Goal: Task Accomplishment & Management: Use online tool/utility

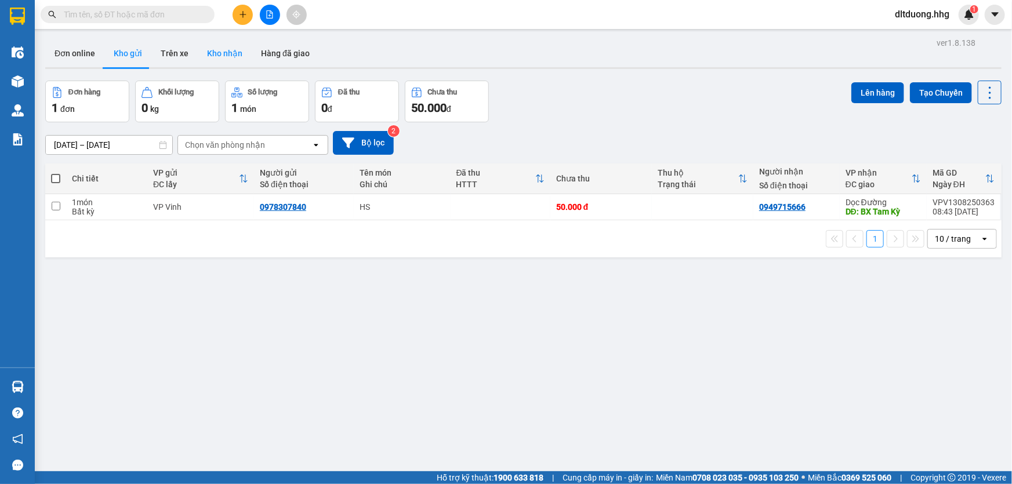
click at [227, 56] on button "Kho nhận" at bounding box center [225, 53] width 54 height 28
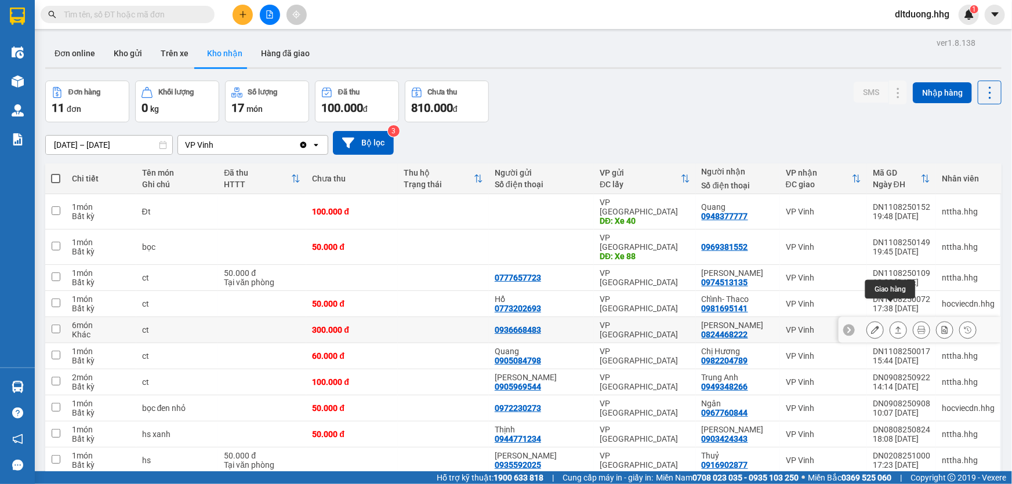
click at [894, 326] on icon at bounding box center [898, 330] width 8 height 8
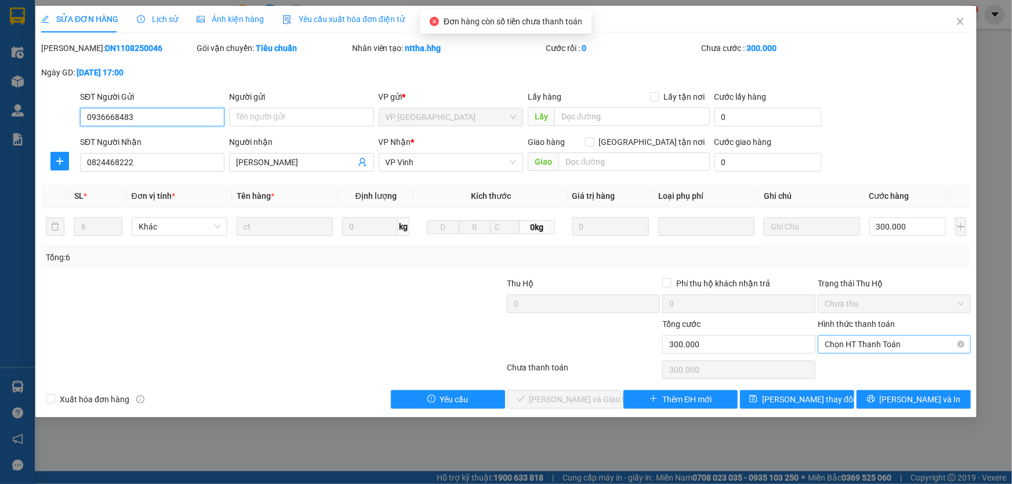
click at [885, 342] on span "Chọn HT Thanh Toán" at bounding box center [894, 344] width 139 height 17
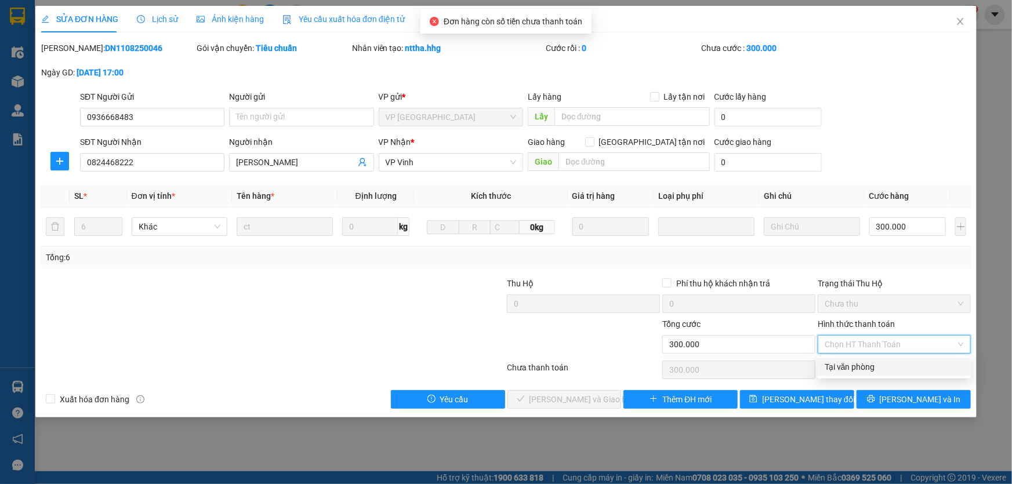
click at [881, 364] on div "Tại văn phòng" at bounding box center [894, 367] width 139 height 13
type input "0"
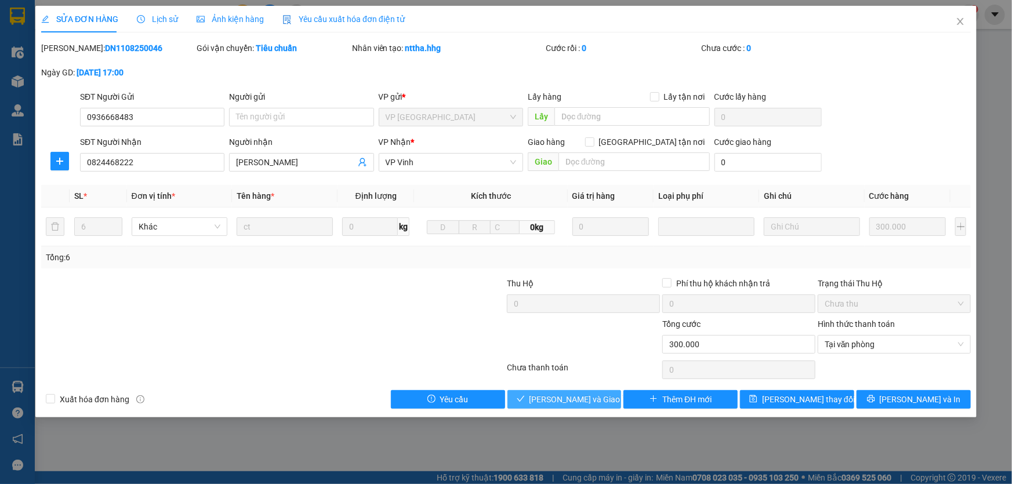
click at [575, 394] on span "[PERSON_NAME] và Giao hàng" at bounding box center [584, 399] width 111 height 13
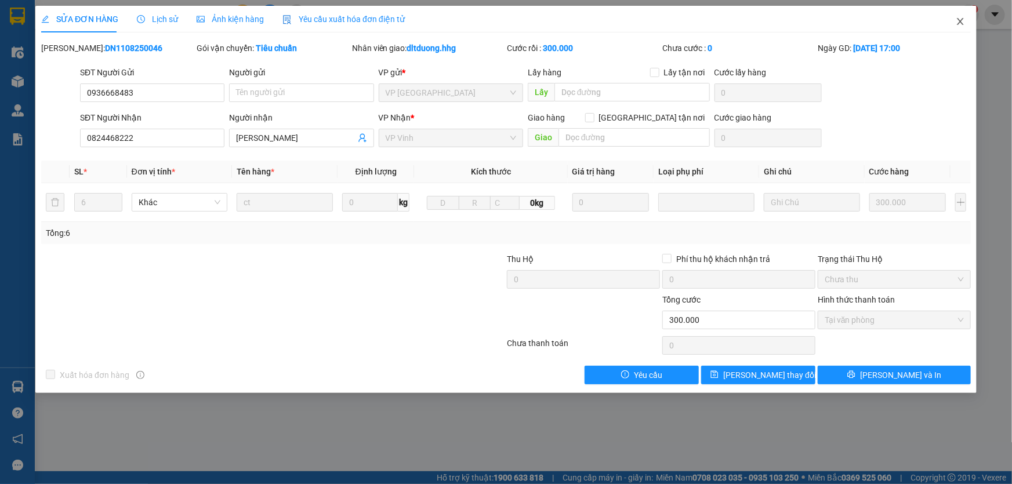
click at [956, 21] on icon "close" at bounding box center [960, 21] width 9 height 9
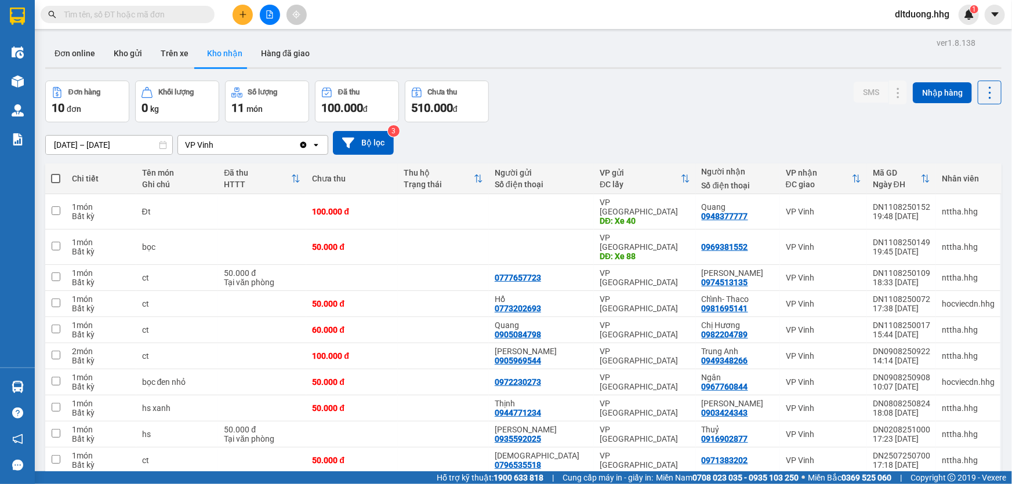
click at [173, 13] on input "text" at bounding box center [132, 14] width 137 height 13
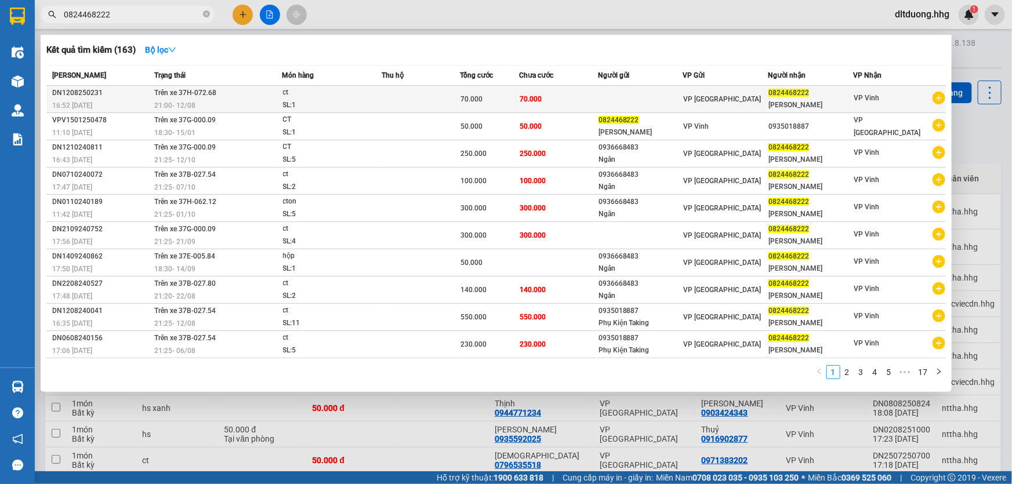
type input "0824468222"
click at [634, 93] on td at bounding box center [640, 99] width 85 height 27
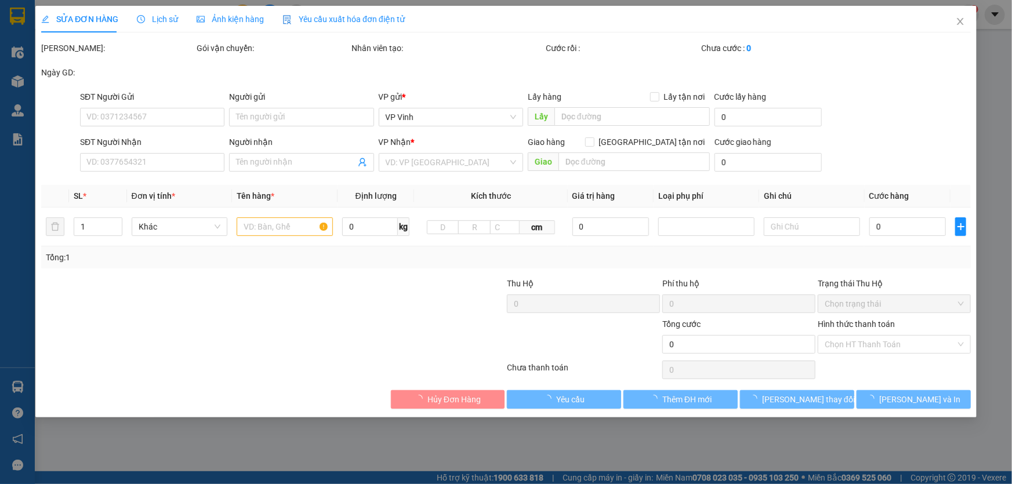
type input "0824468222"
type input "[PERSON_NAME]"
type input "70.000"
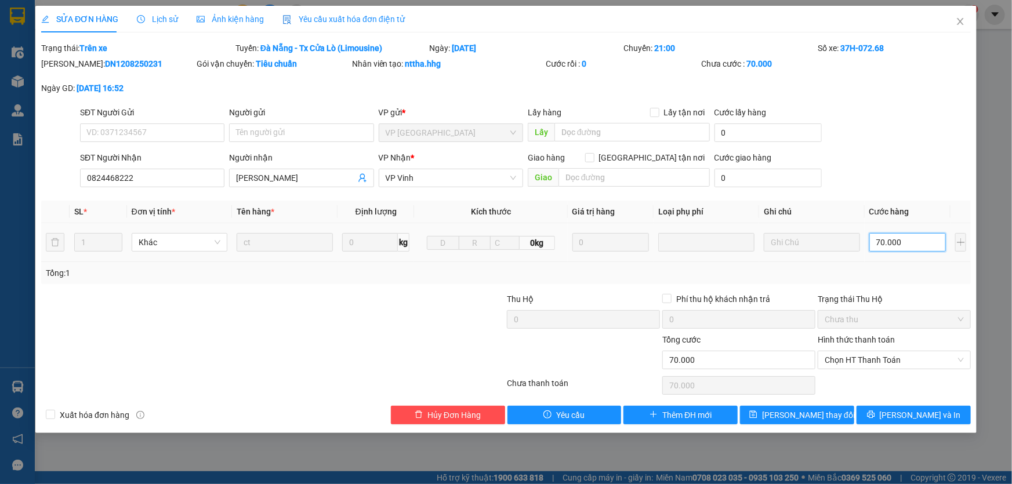
click at [934, 244] on input "70.000" at bounding box center [907, 242] width 77 height 19
type input "5"
type input "50"
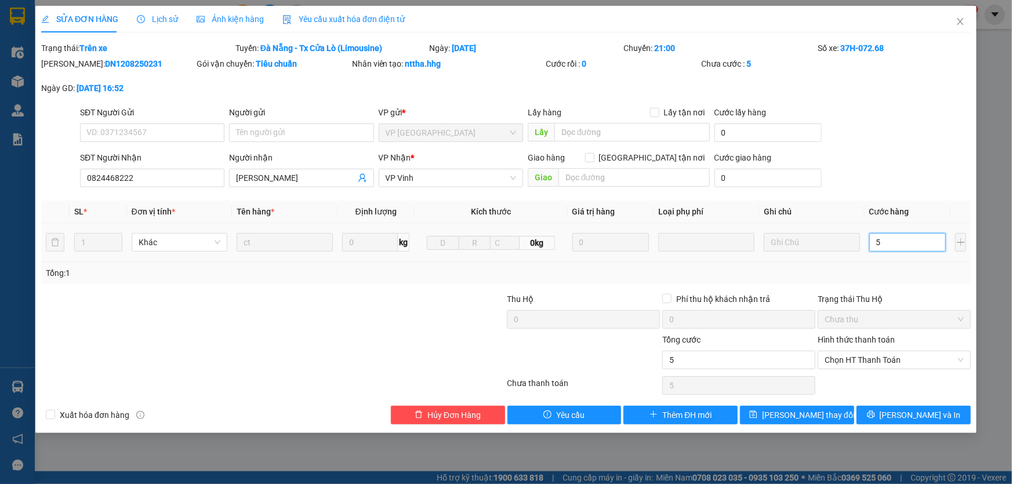
type input "50"
type input "500"
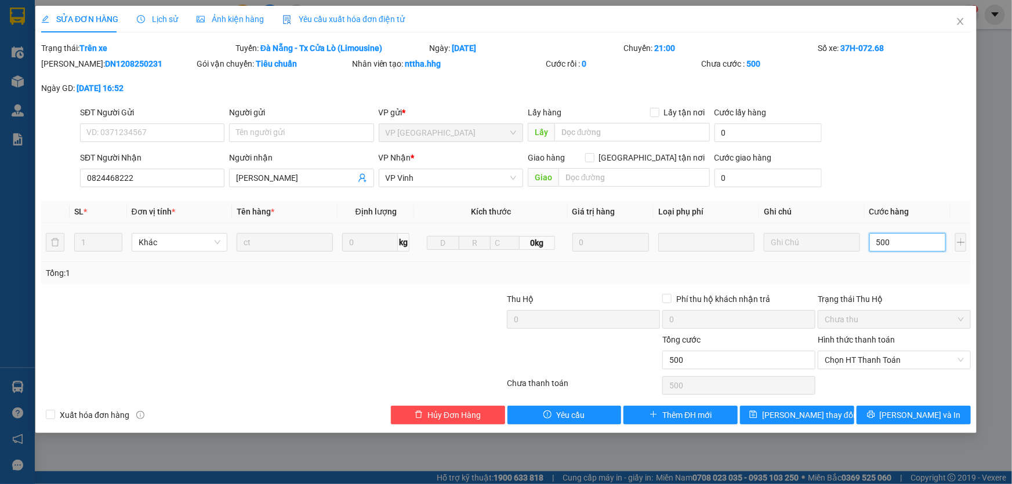
type input "5.000"
type input "50.000"
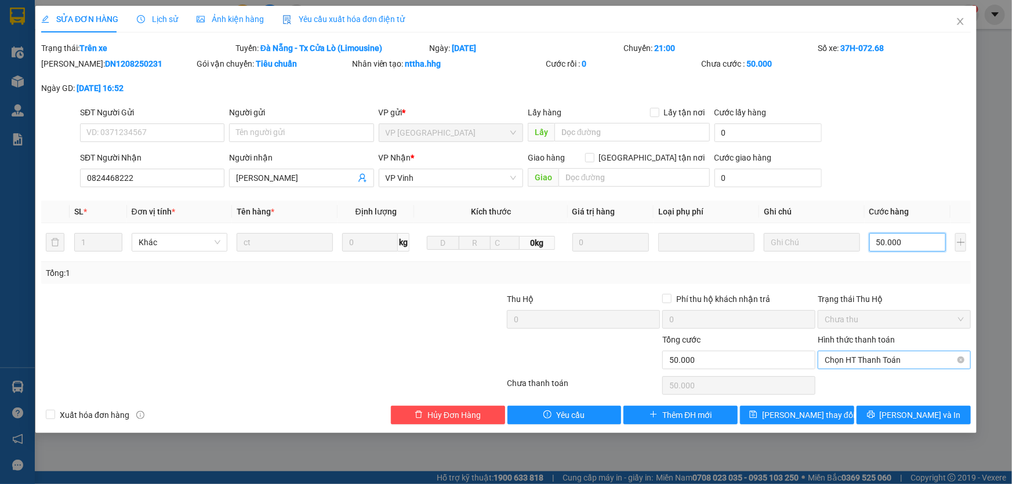
click at [867, 362] on span "Chọn HT Thanh Toán" at bounding box center [894, 359] width 139 height 17
type input "50.000"
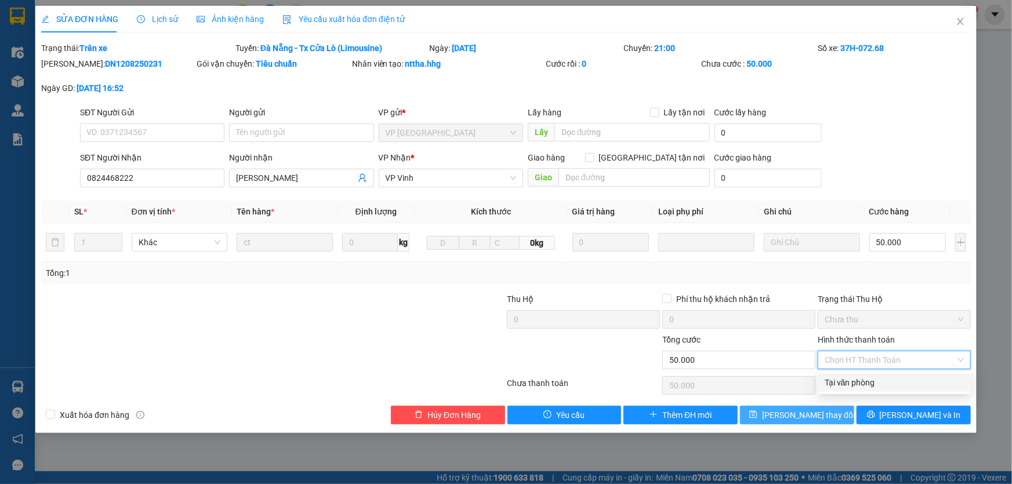
click at [830, 417] on button "[PERSON_NAME] thay đổi" at bounding box center [797, 415] width 114 height 19
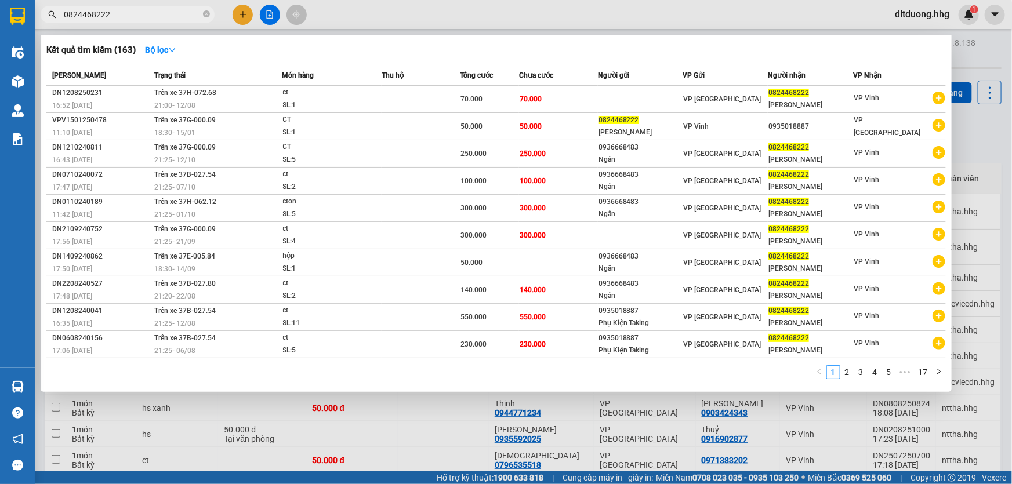
click at [174, 16] on input "0824468222" at bounding box center [132, 14] width 137 height 13
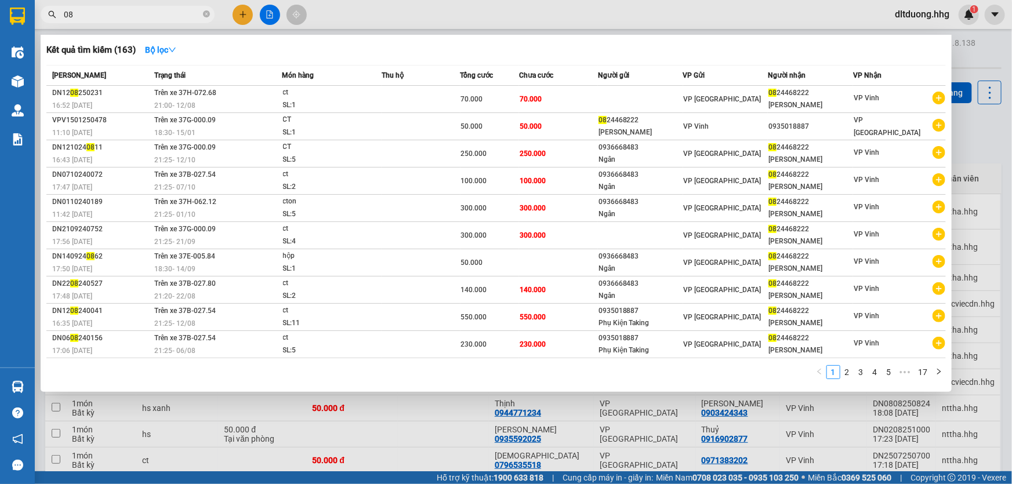
type input "0"
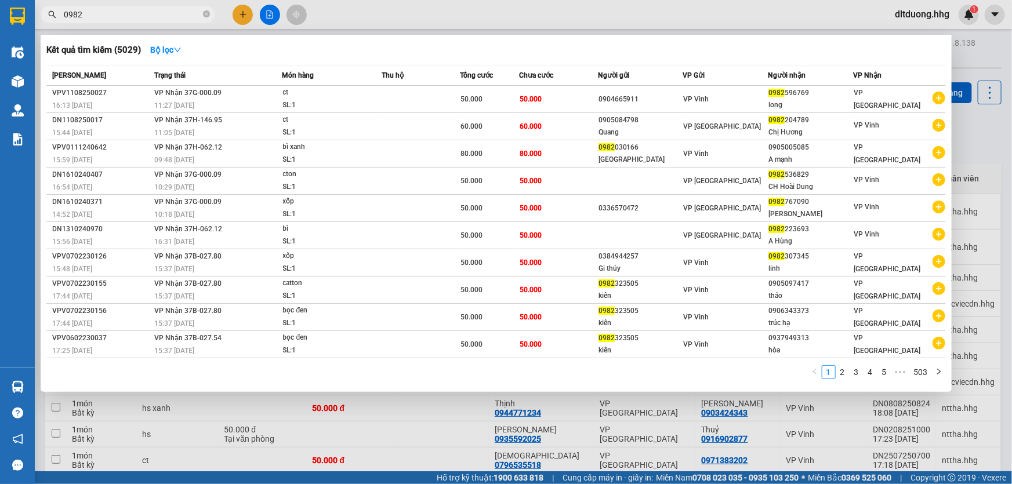
click at [202, 13] on span "0982" at bounding box center [128, 14] width 174 height 17
click at [183, 15] on input "0982" at bounding box center [132, 14] width 137 height 13
type input "0"
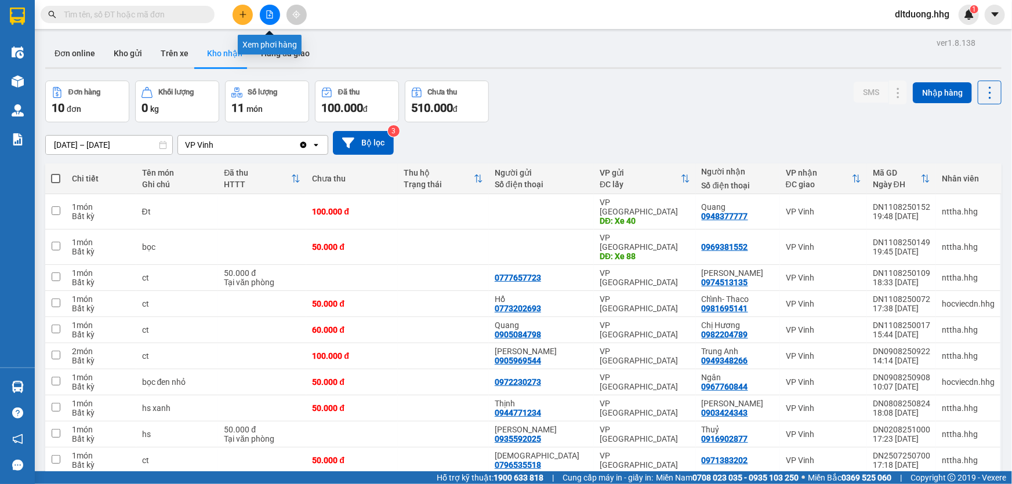
click at [267, 12] on icon "file-add" at bounding box center [270, 14] width 6 height 8
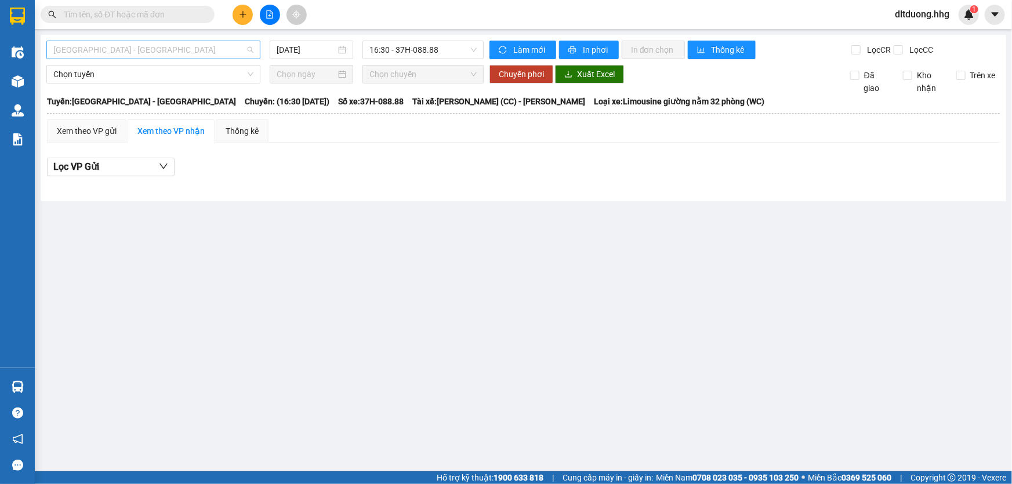
click at [229, 48] on span "Quảng Ngãi - Con Cuông" at bounding box center [153, 49] width 200 height 17
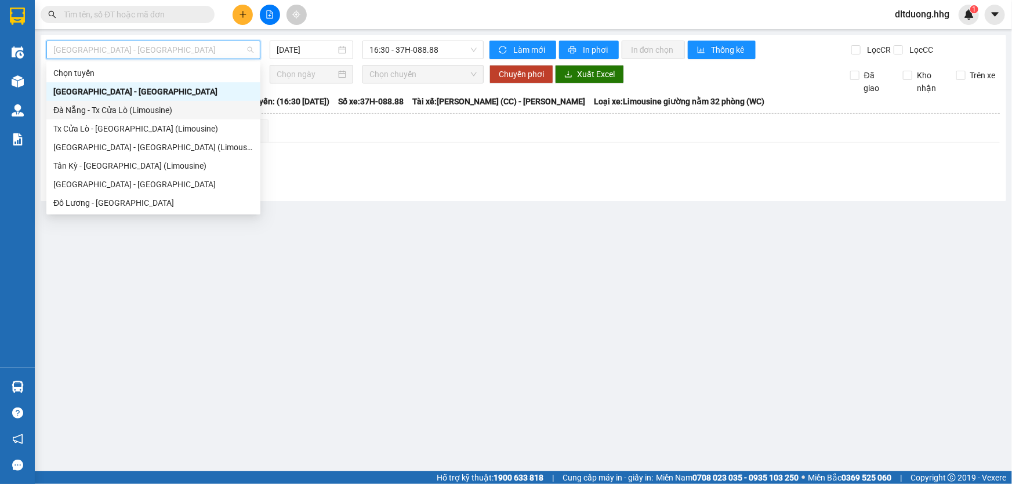
click at [122, 106] on div "Đà Nẵng - Tx Cửa Lò (Limousine)" at bounding box center [153, 110] width 200 height 13
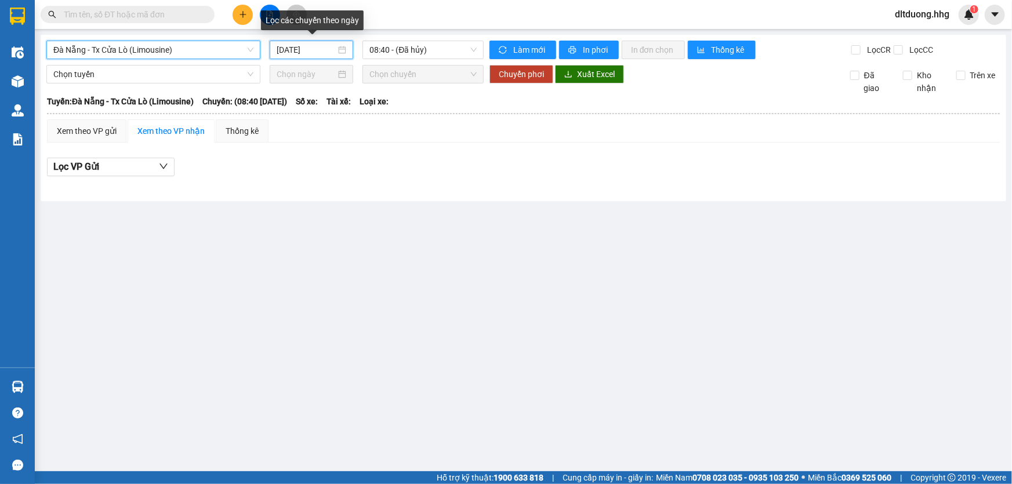
click at [331, 50] on input "[DATE]" at bounding box center [306, 49] width 59 height 13
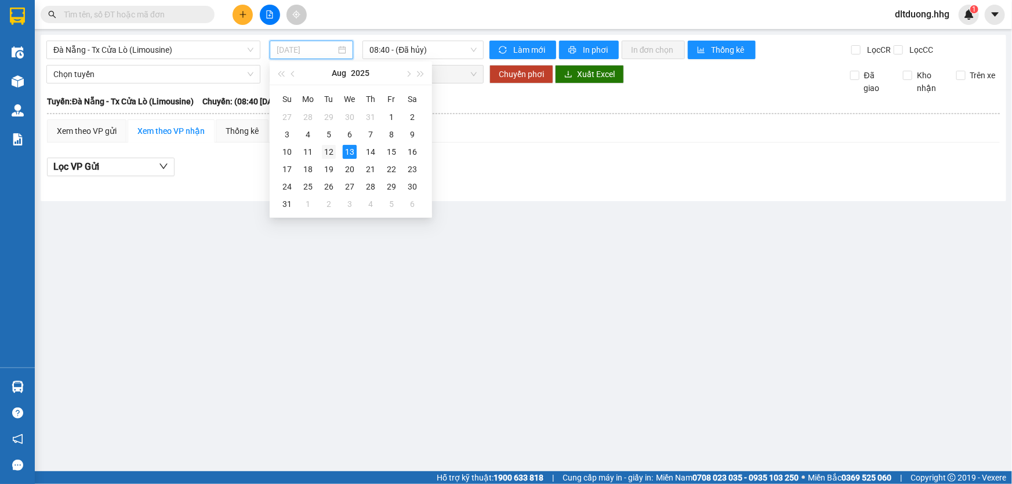
click at [331, 150] on div "12" at bounding box center [329, 152] width 14 height 14
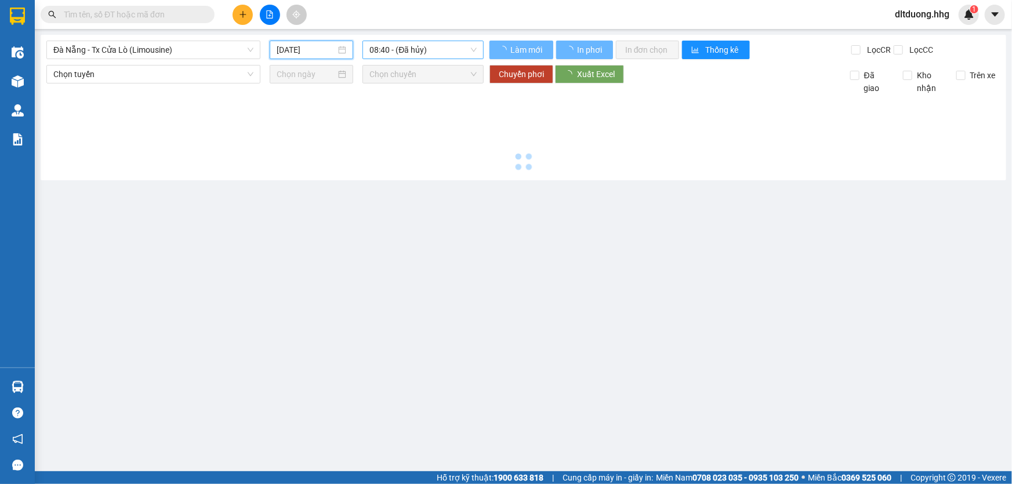
type input "12/08/2025"
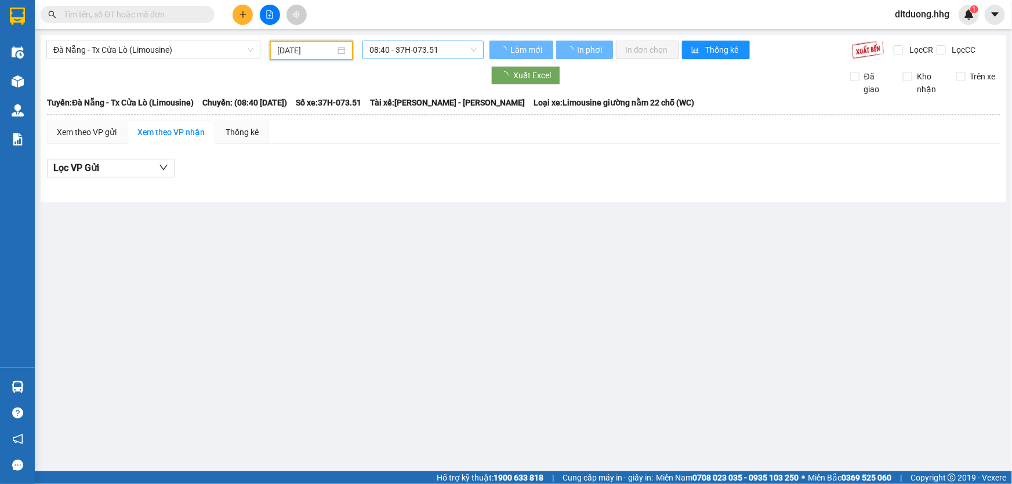
click at [384, 49] on span "08:40 - 37H-073.51" at bounding box center [422, 49] width 107 height 17
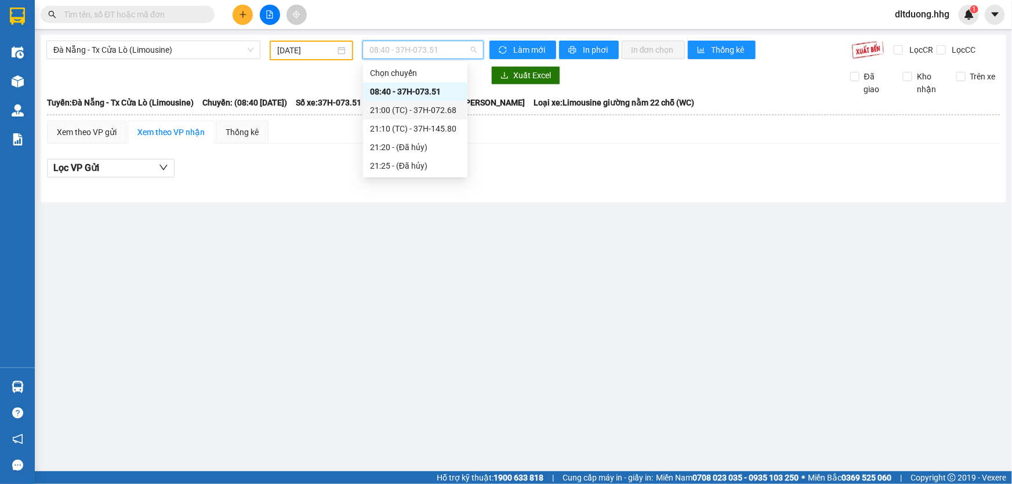
click at [397, 110] on div "21:00 (TC) - 37H-072.68" at bounding box center [415, 110] width 90 height 13
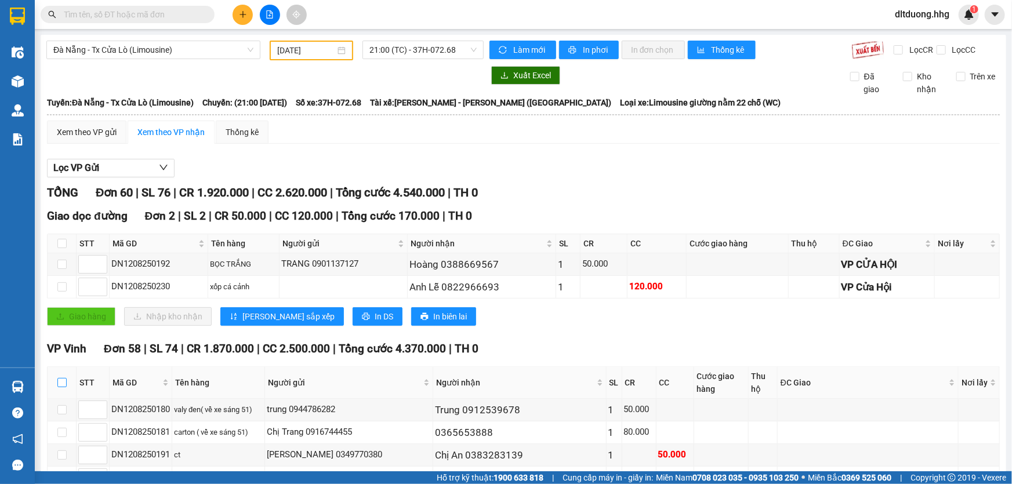
click at [62, 383] on input "checkbox" at bounding box center [61, 382] width 9 height 9
checkbox input "true"
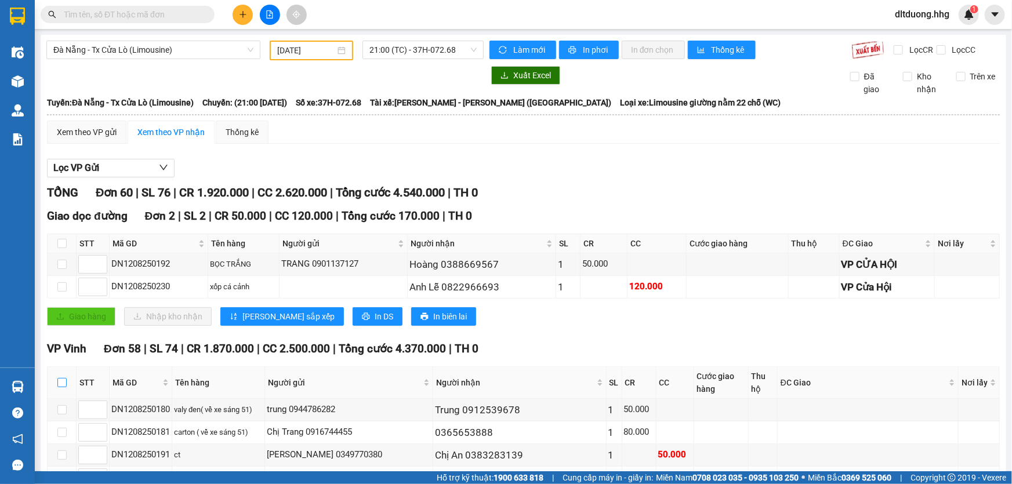
checkbox input "true"
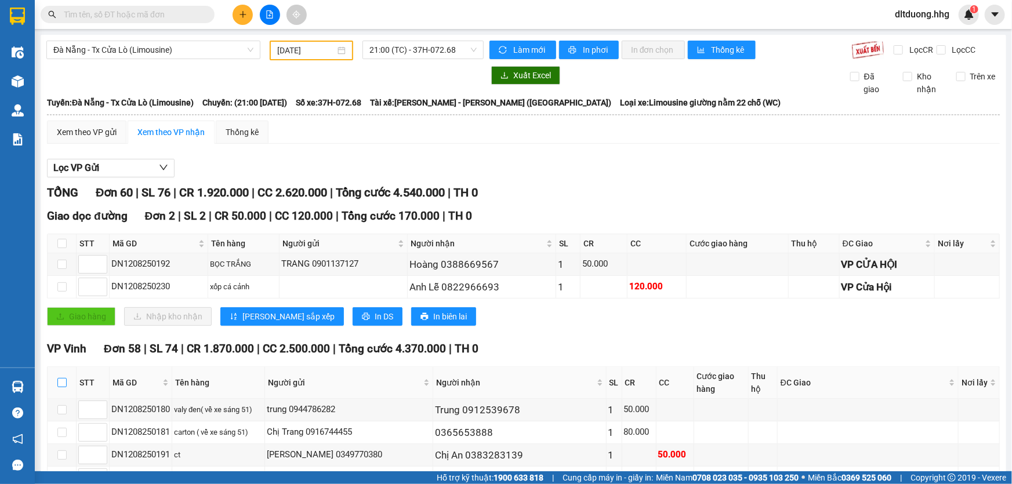
checkbox input "true"
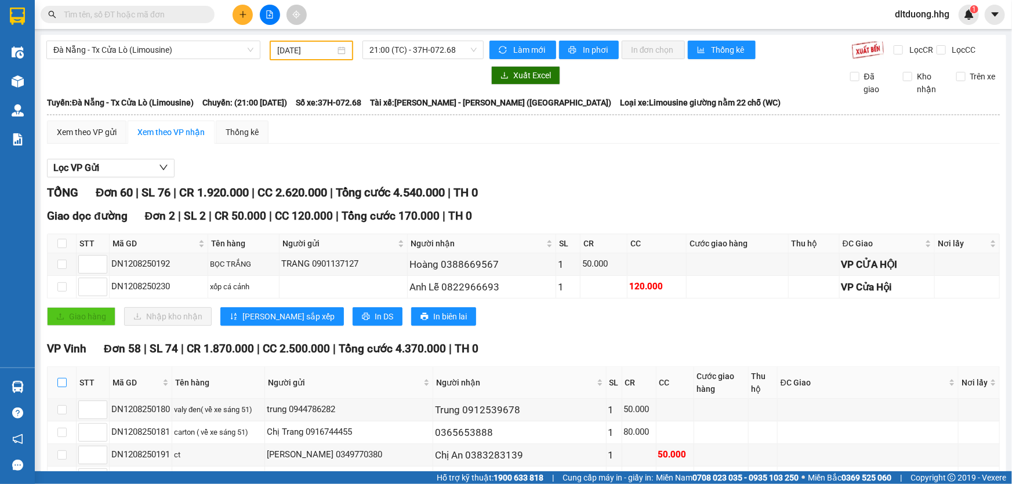
checkbox input "true"
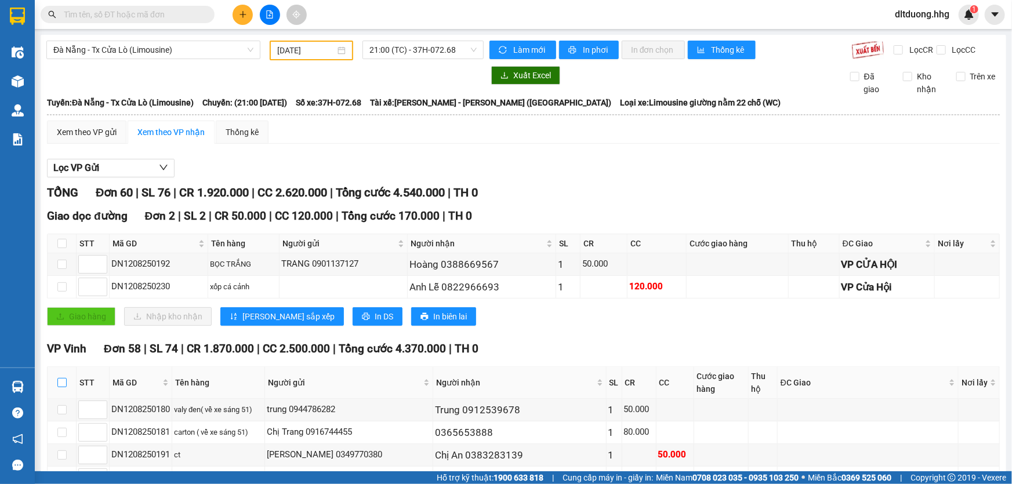
checkbox input "true"
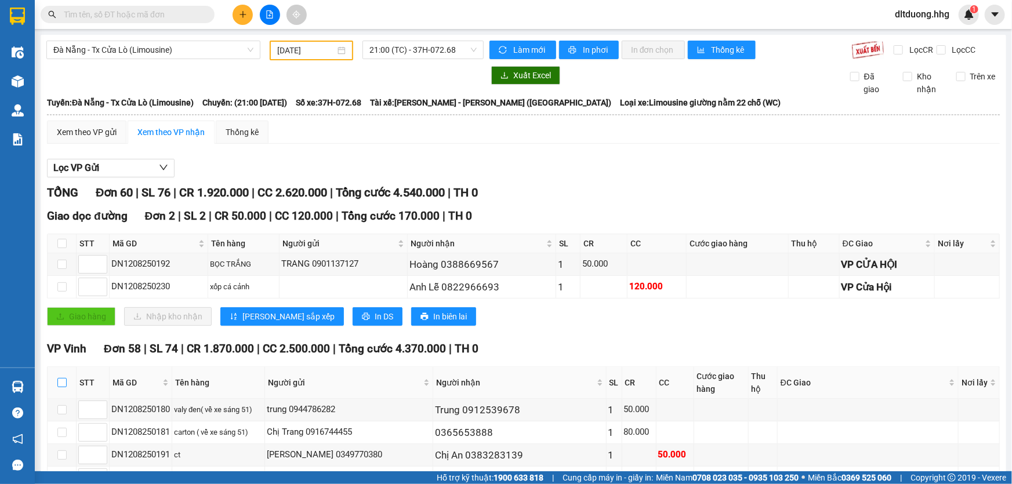
checkbox input "true"
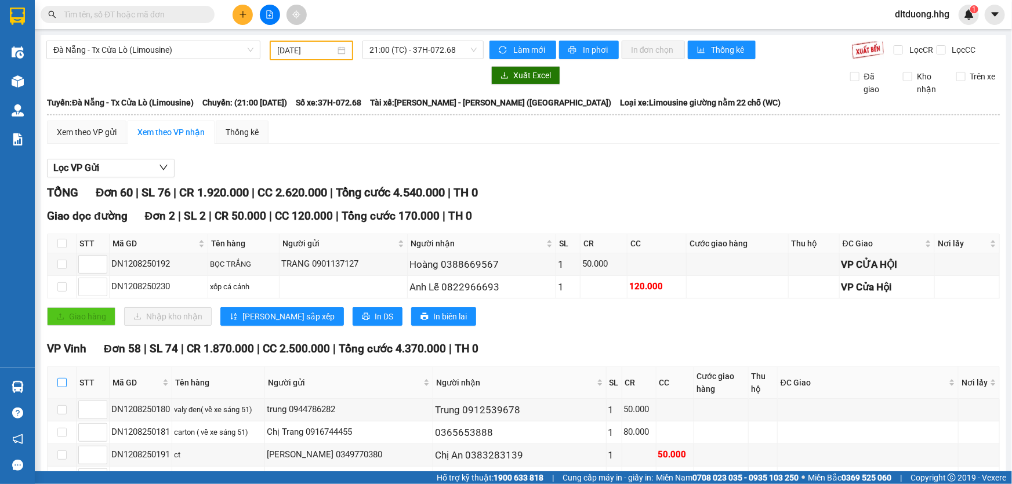
checkbox input "true"
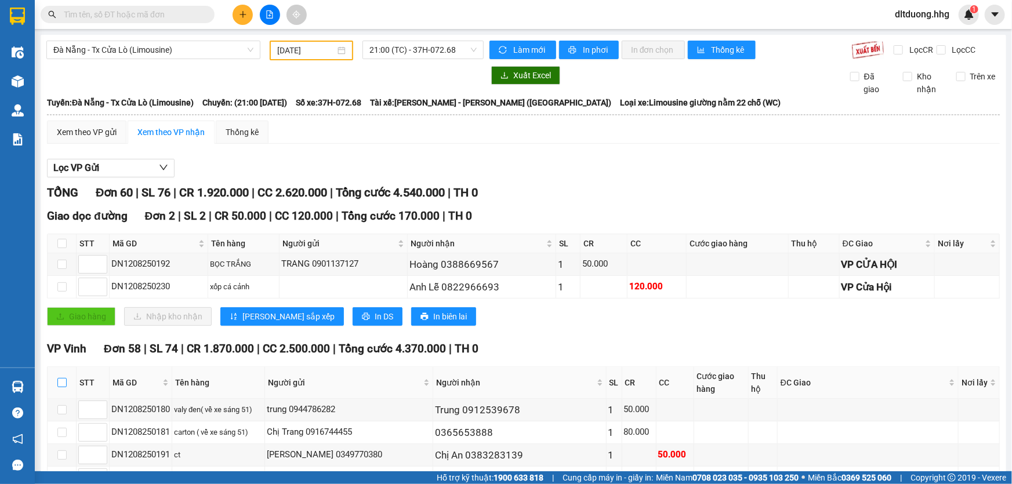
checkbox input "true"
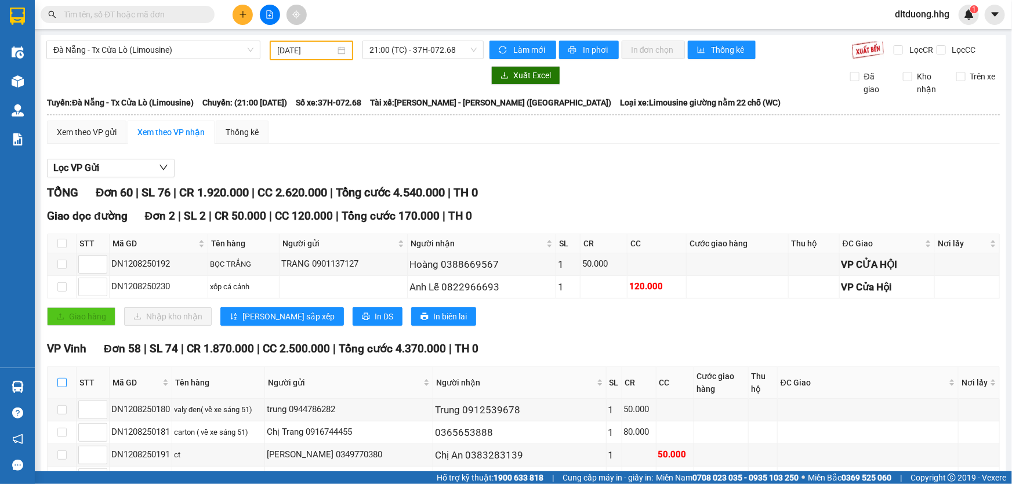
checkbox input "true"
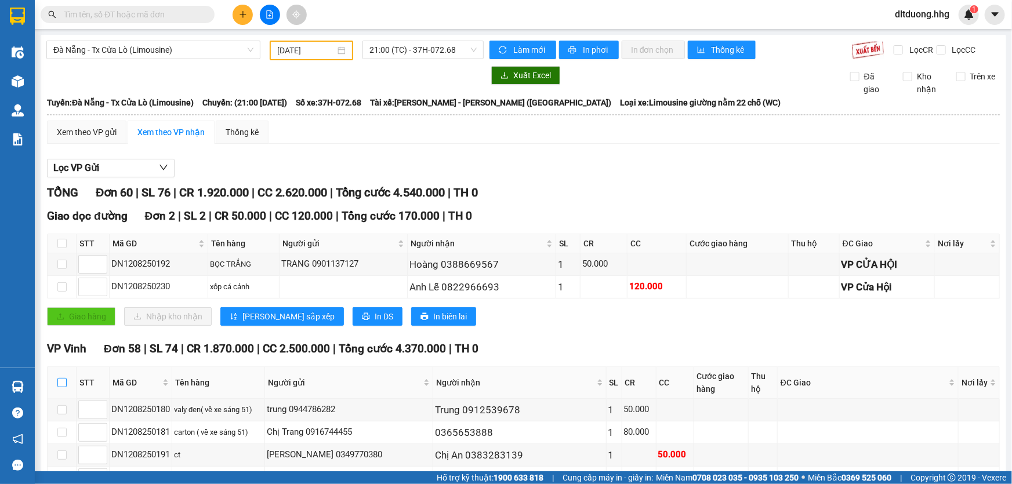
checkbox input "true"
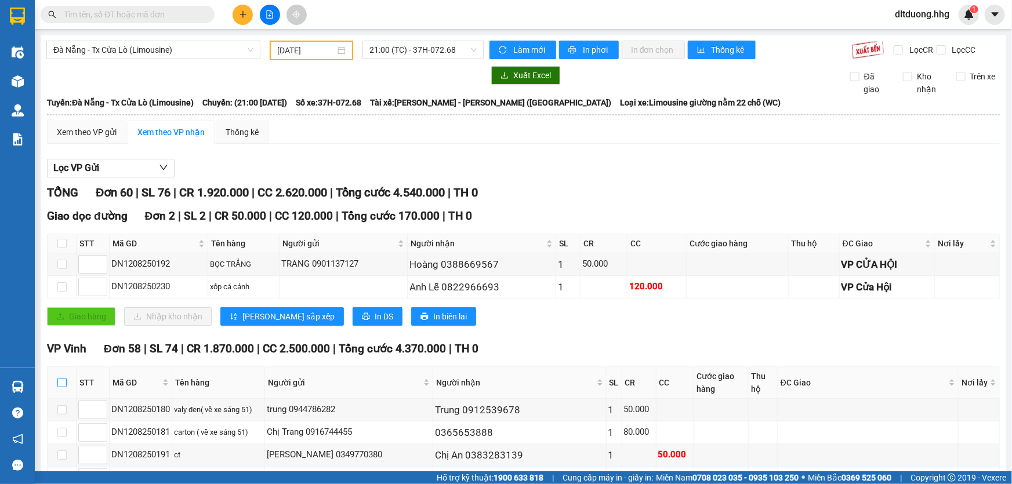
checkbox input "true"
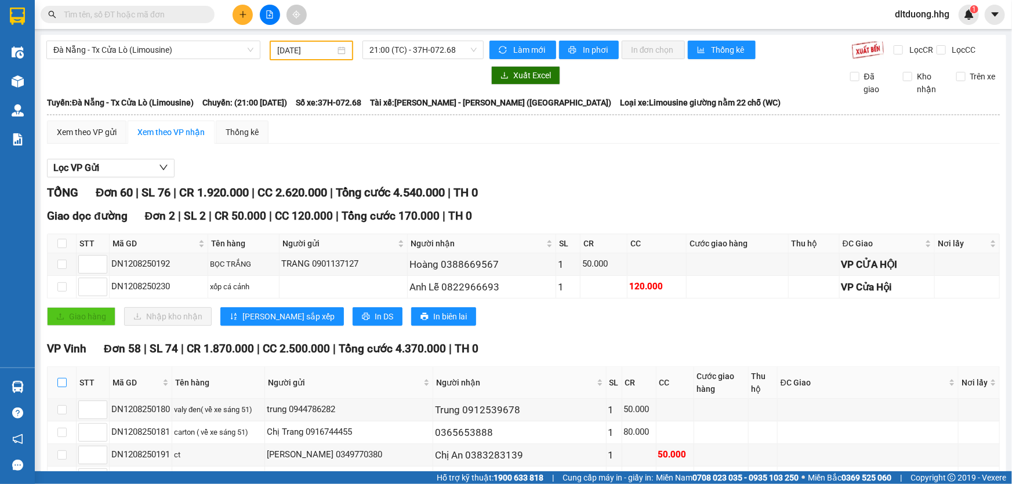
checkbox input "true"
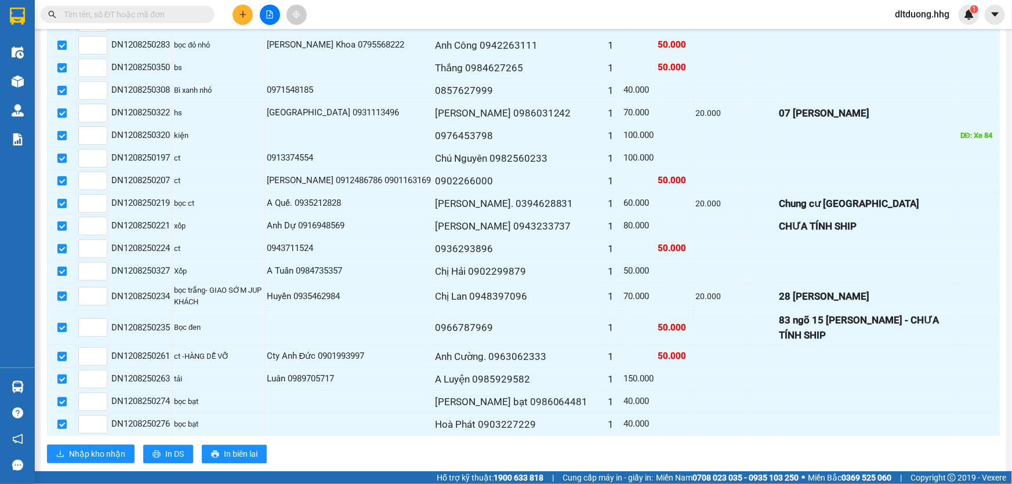
scroll to position [1318, 0]
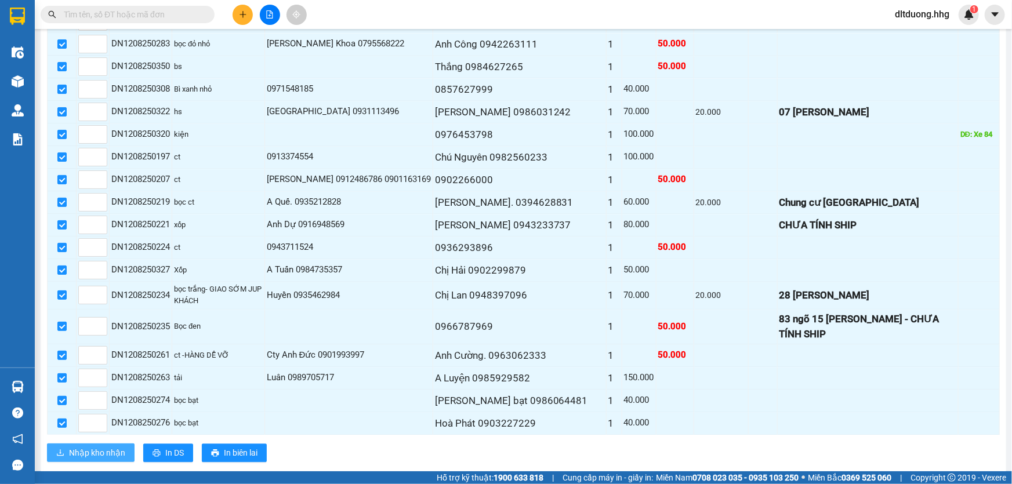
click at [117, 447] on span "Nhập kho nhận" at bounding box center [97, 453] width 56 height 13
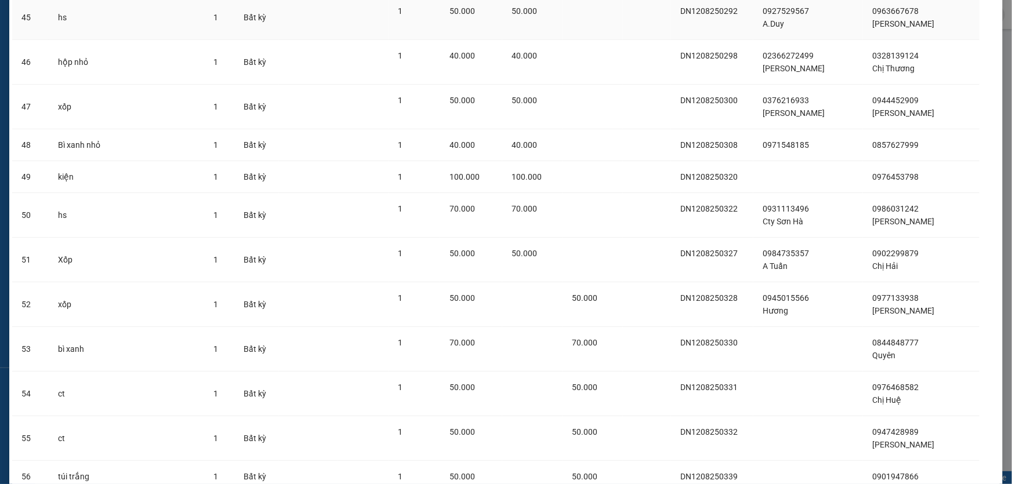
scroll to position [2182, 0]
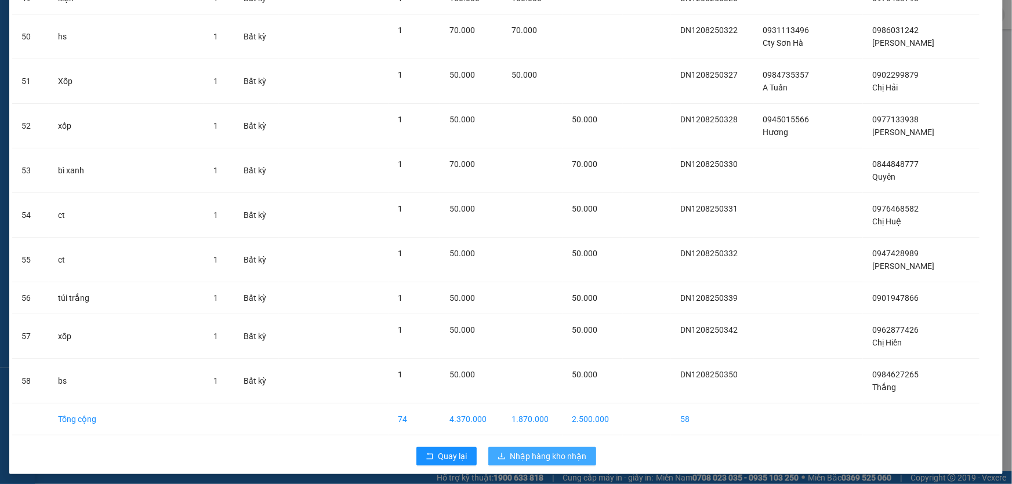
click at [542, 452] on span "Nhập hàng kho nhận" at bounding box center [548, 456] width 77 height 13
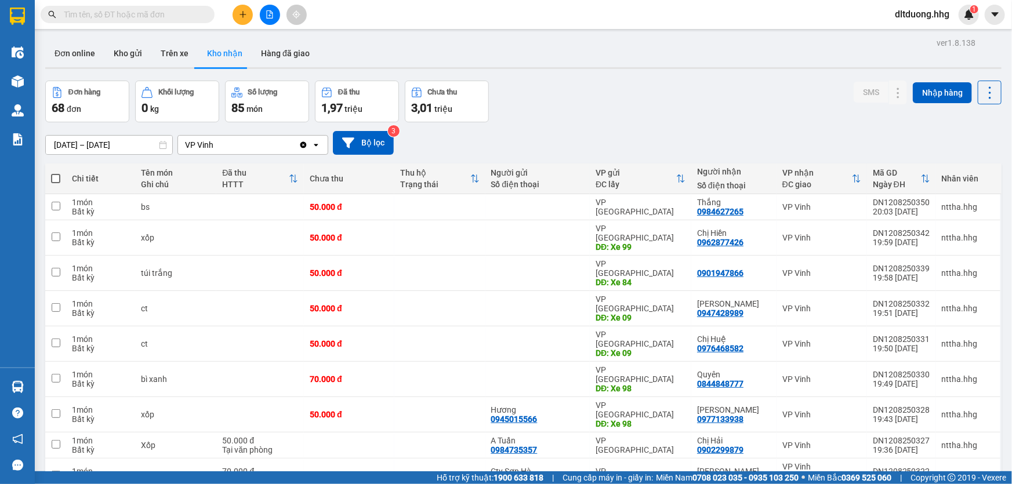
click at [154, 146] on input "[DATE] – [DATE]" at bounding box center [109, 145] width 126 height 19
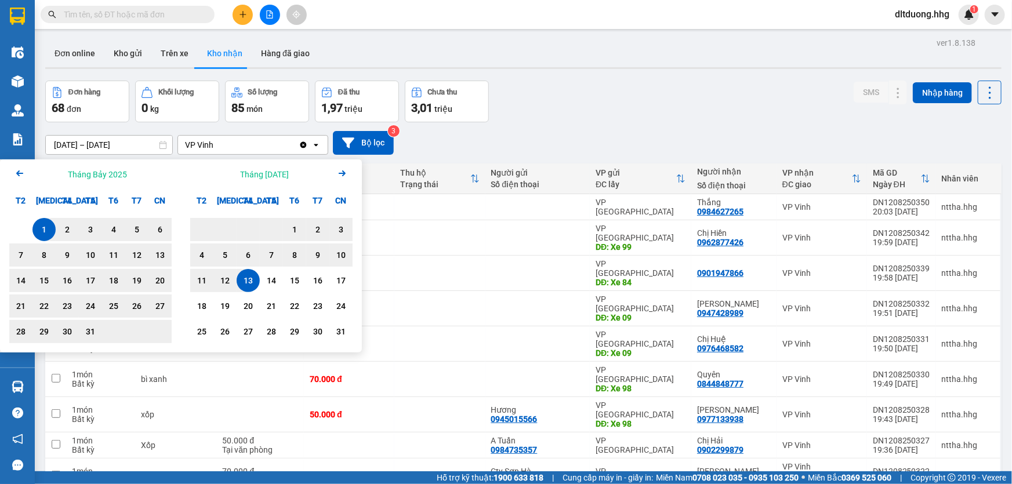
click at [246, 280] on div "13" at bounding box center [248, 281] width 16 height 14
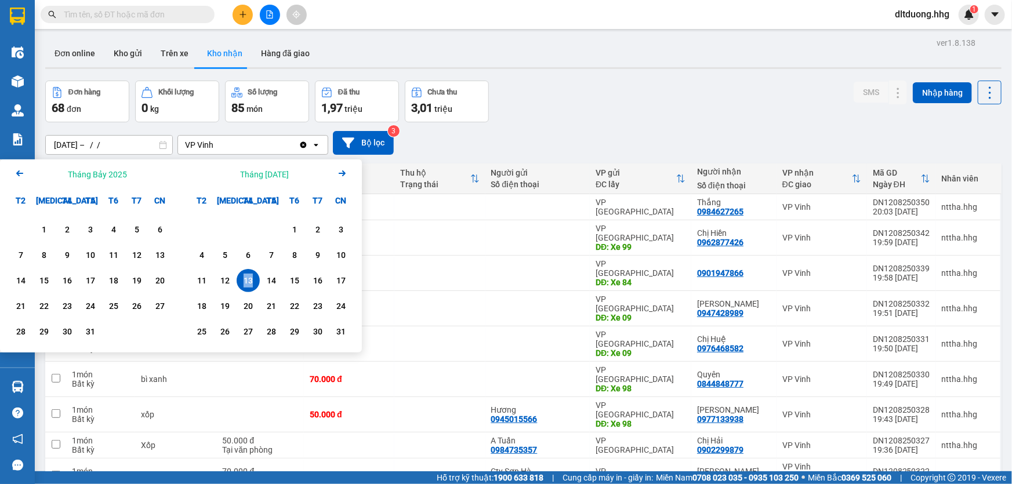
click at [246, 280] on div "13" at bounding box center [248, 281] width 16 height 14
type input "13/08/2025 – 13/08/2025"
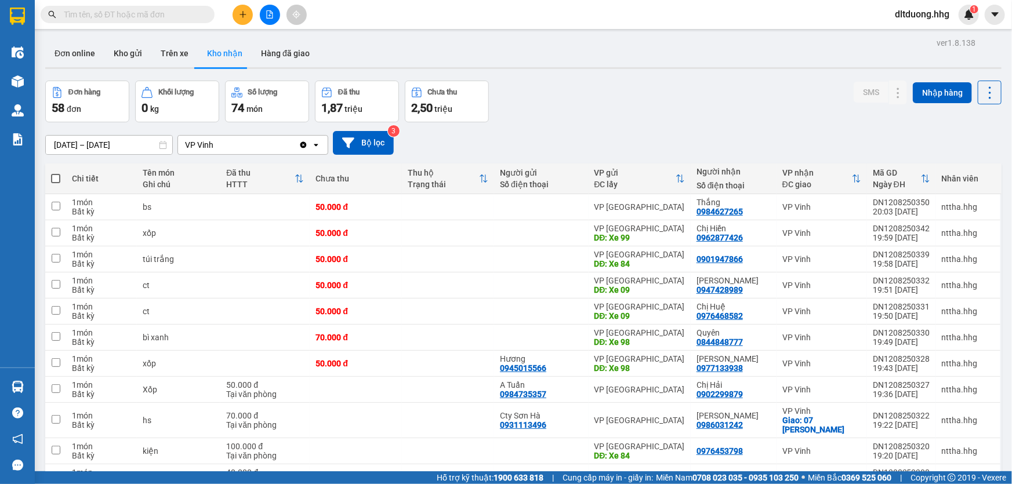
click at [201, 10] on span at bounding box center [128, 14] width 174 height 17
click at [182, 12] on input "text" at bounding box center [132, 14] width 137 height 13
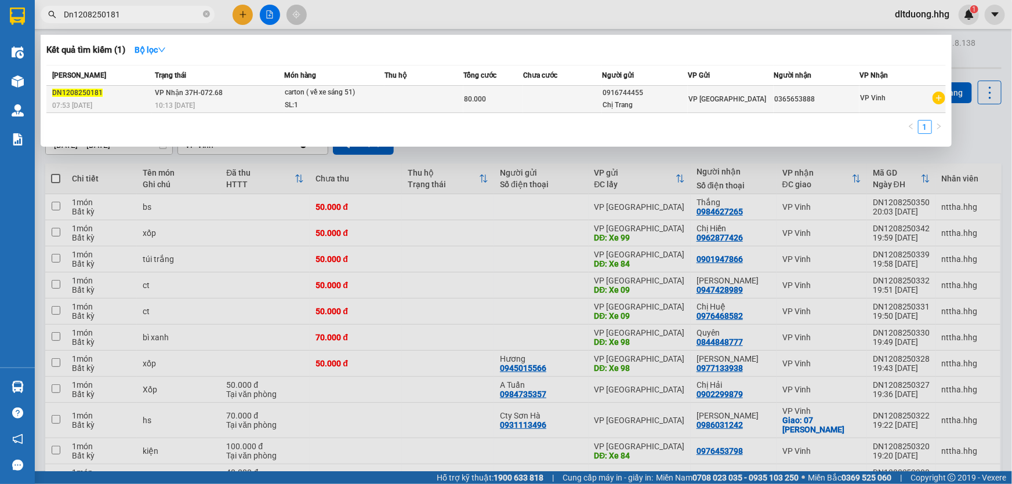
type input "Dn1208250181"
click at [498, 100] on div "80.000" at bounding box center [493, 99] width 58 height 13
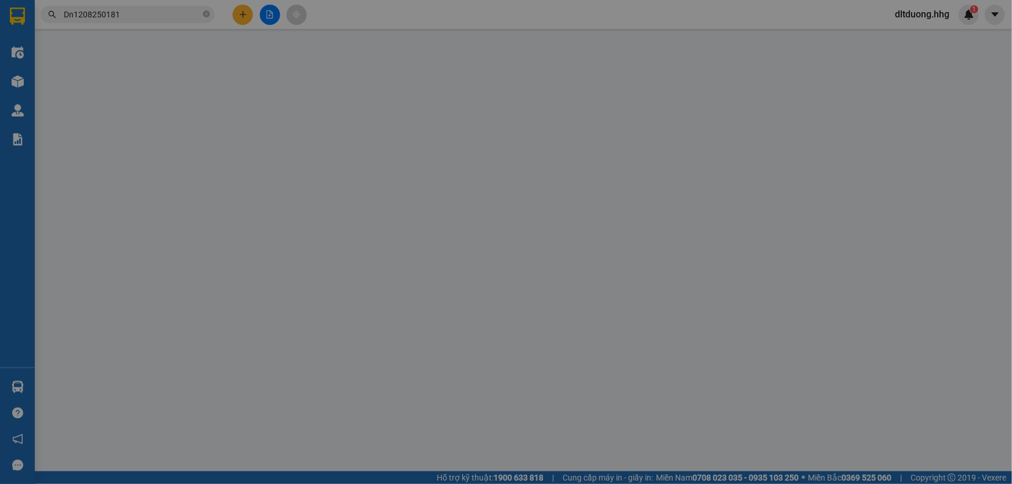
type input "0916744455"
type input "Chị Trang"
type input "0365653888"
type input "80.000"
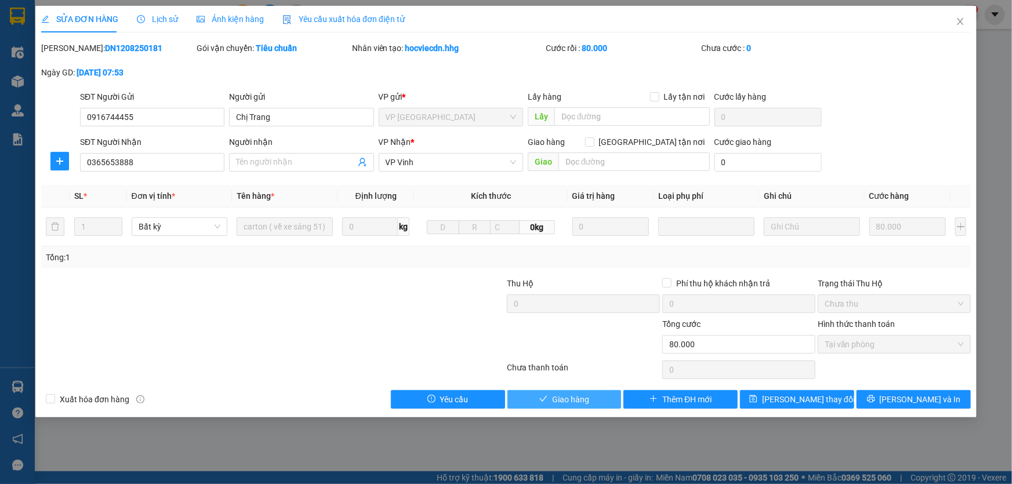
click at [603, 405] on button "Giao hàng" at bounding box center [564, 399] width 114 height 19
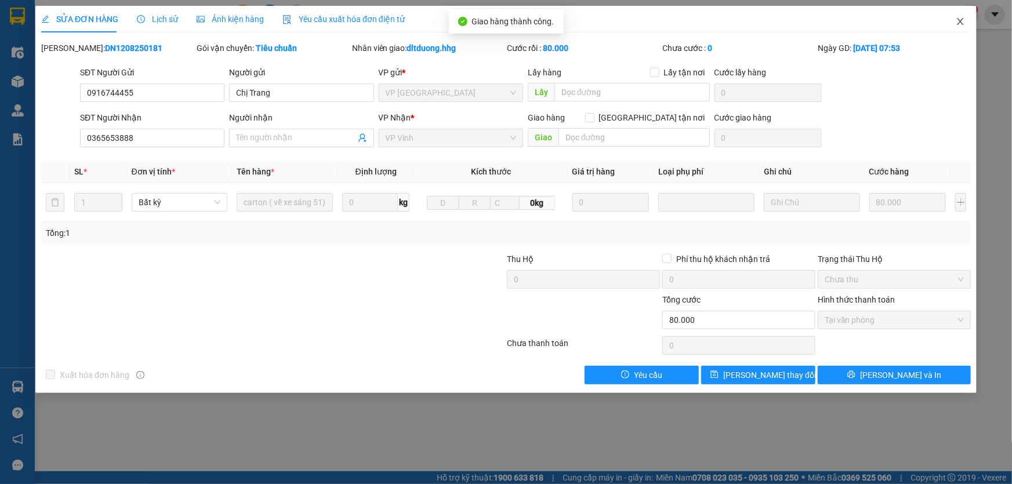
click at [960, 19] on icon "close" at bounding box center [960, 21] width 9 height 9
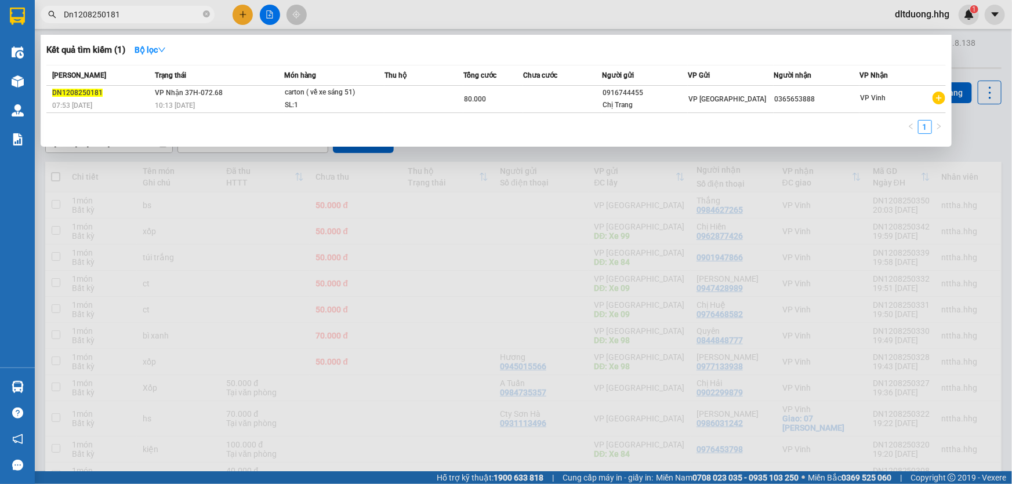
click at [143, 9] on input "Dn1208250181" at bounding box center [132, 14] width 137 height 13
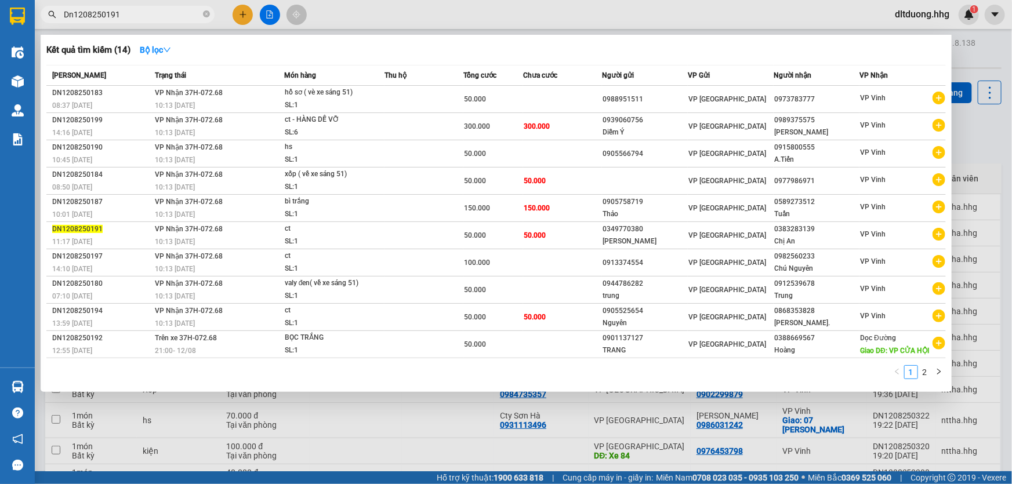
type input "Dn1208250191"
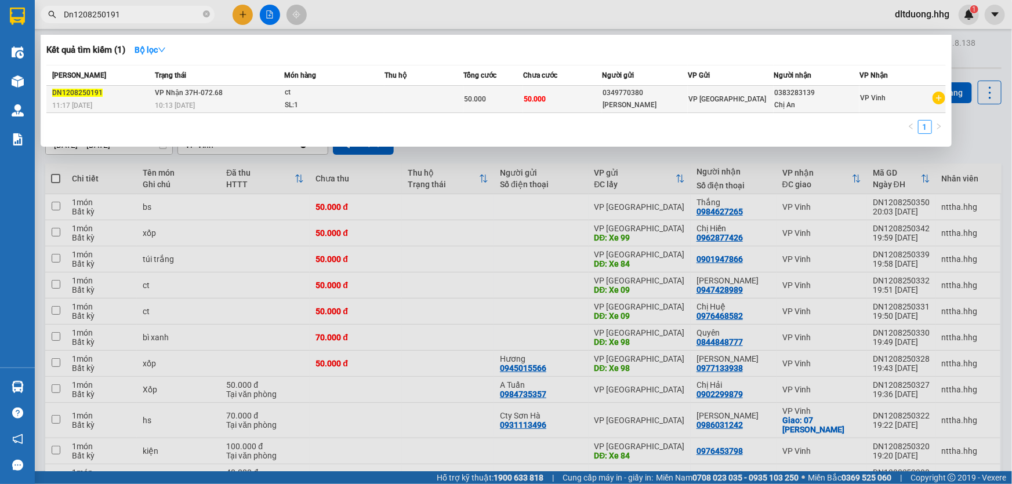
click at [831, 111] on td "0383283139 Chị An" at bounding box center [817, 99] width 86 height 27
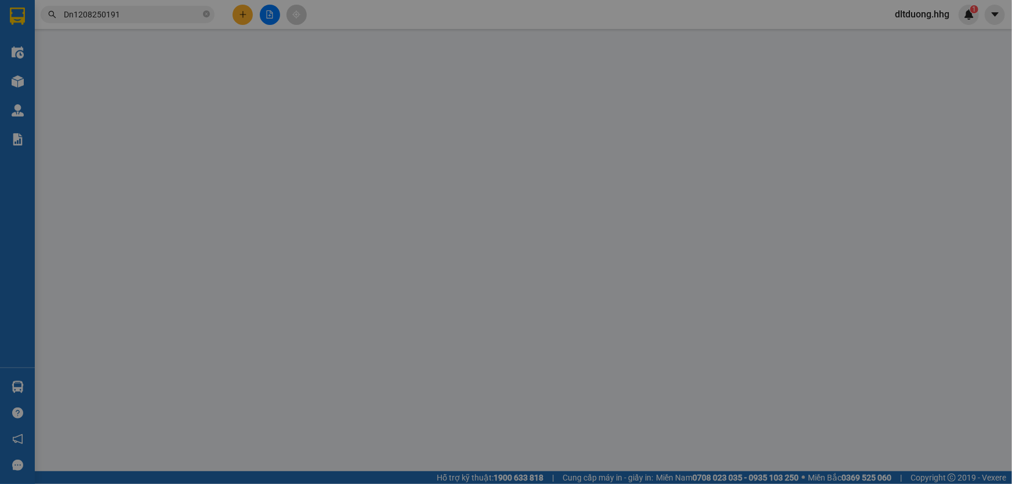
type input "0349770380"
type input "Thanh Trí"
type input "0383283139"
type input "Chị An"
type input "50.000"
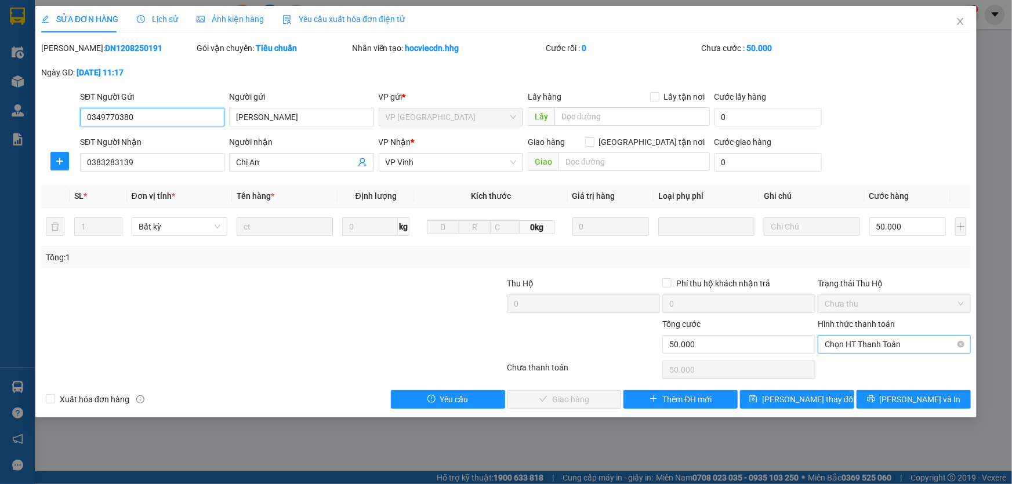
click at [843, 344] on span "Chọn HT Thanh Toán" at bounding box center [894, 344] width 139 height 17
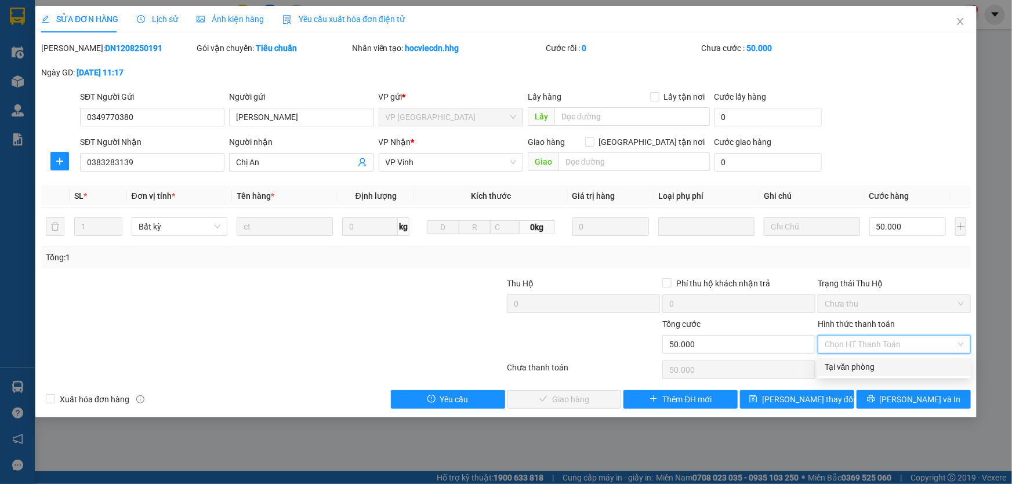
click at [841, 364] on div "Tại văn phòng" at bounding box center [894, 367] width 139 height 13
type input "0"
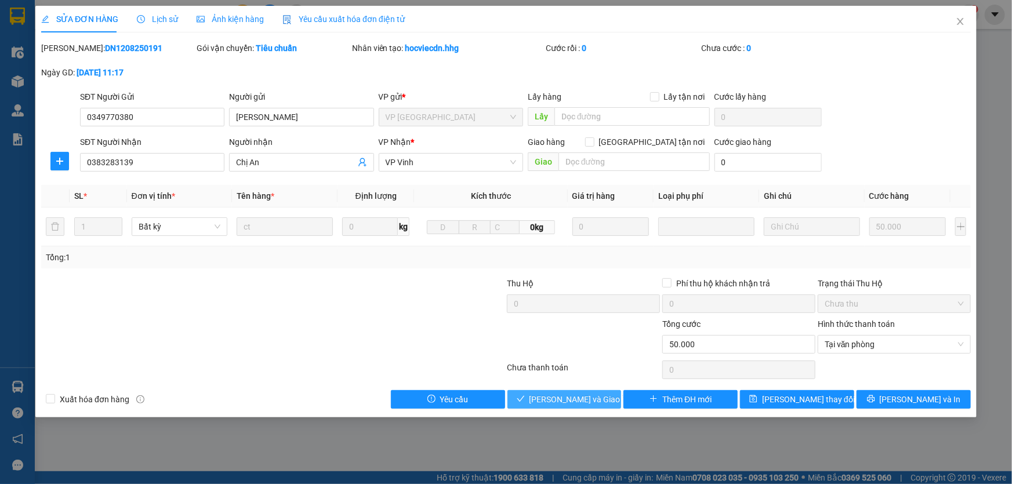
click at [601, 399] on span "Lưu và Giao hàng" at bounding box center [584, 399] width 111 height 13
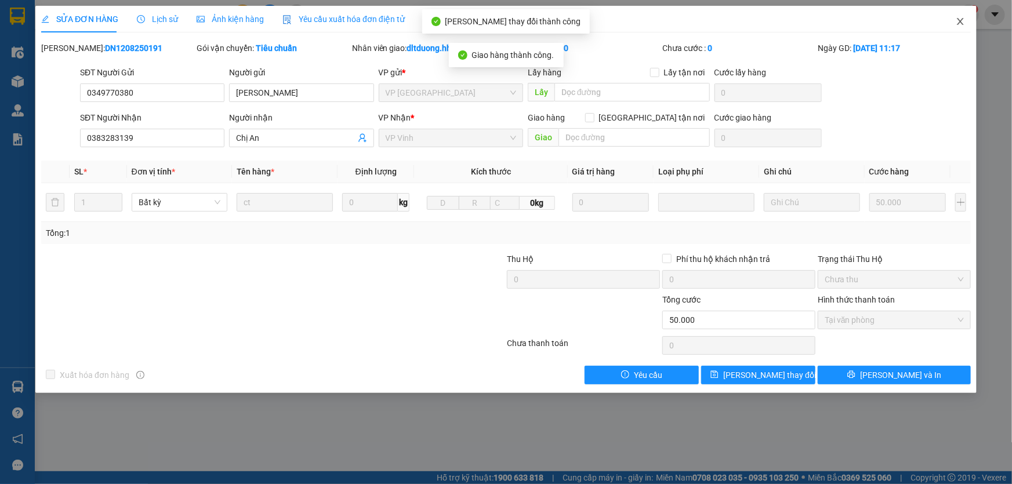
click at [955, 21] on span "Close" at bounding box center [960, 22] width 32 height 32
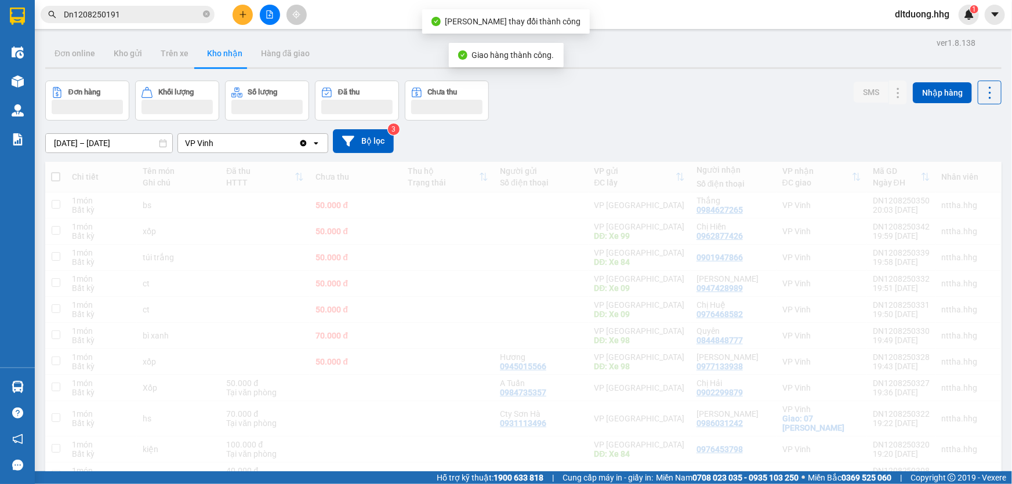
click at [137, 13] on input "Dn1208250191" at bounding box center [132, 14] width 137 height 13
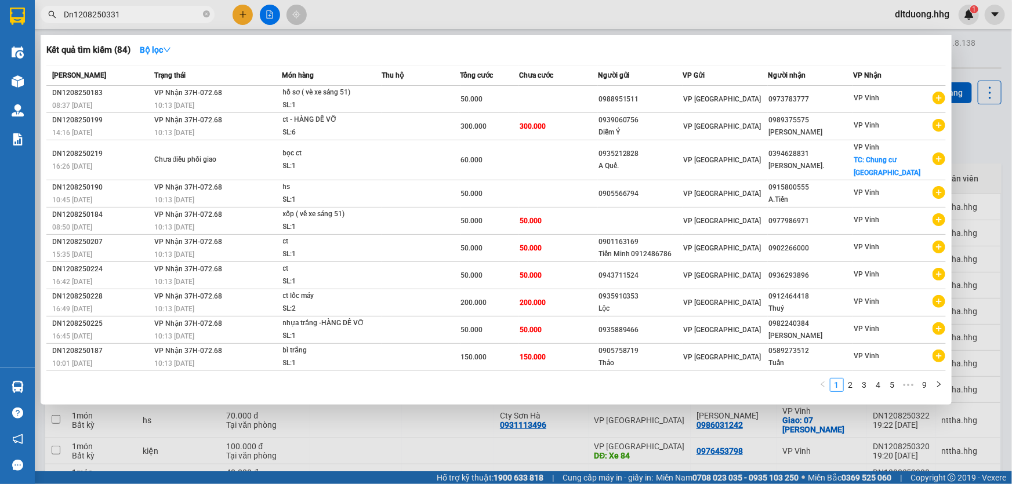
type input "Dn1208250331"
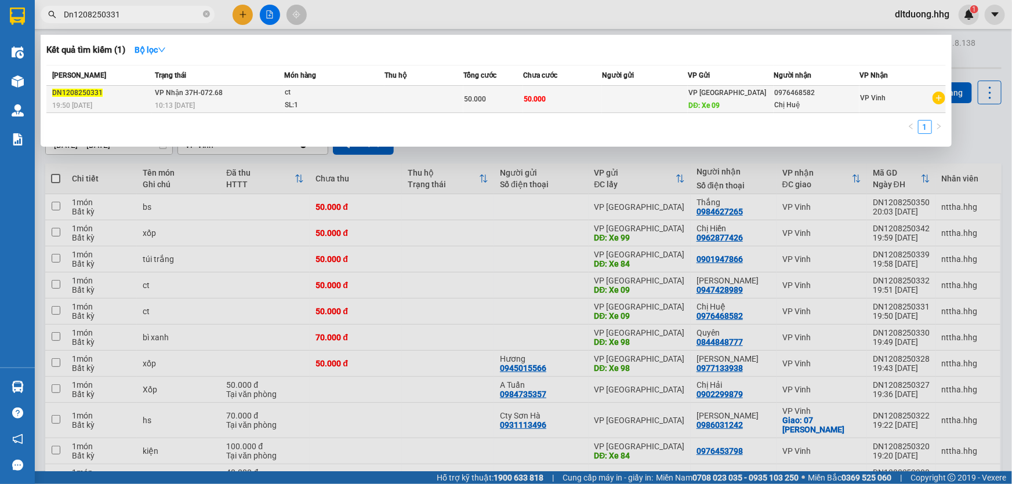
click at [791, 104] on div "Chị Huệ" at bounding box center [816, 105] width 85 height 12
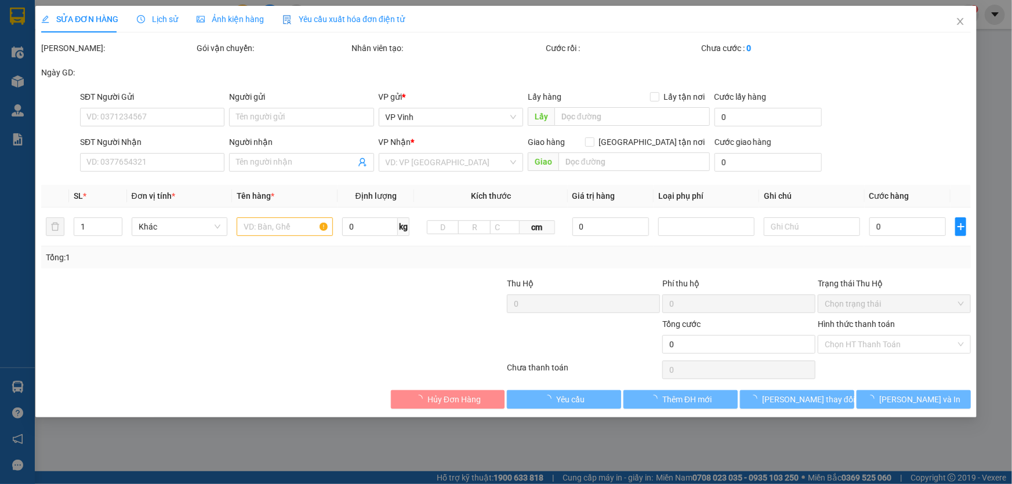
type input "Xe 09"
type input "0976468582"
type input "Chị Huệ"
type input "50.000"
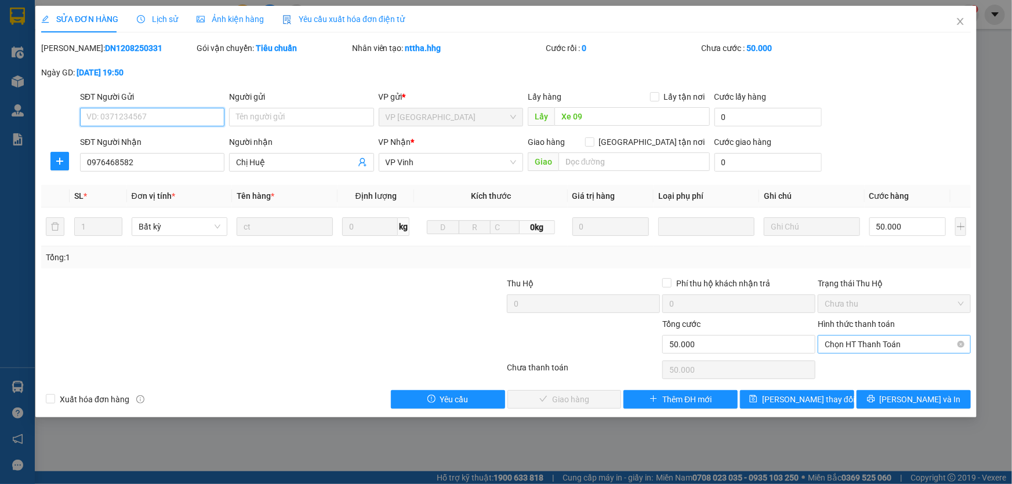
click at [857, 349] on span "Chọn HT Thanh Toán" at bounding box center [894, 344] width 139 height 17
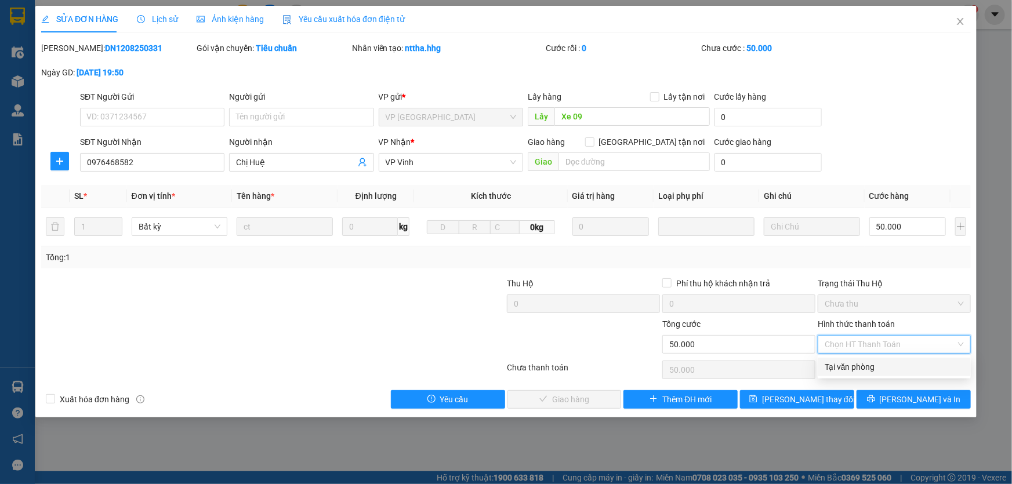
click at [854, 365] on div "Tại văn phòng" at bounding box center [894, 367] width 139 height 13
type input "0"
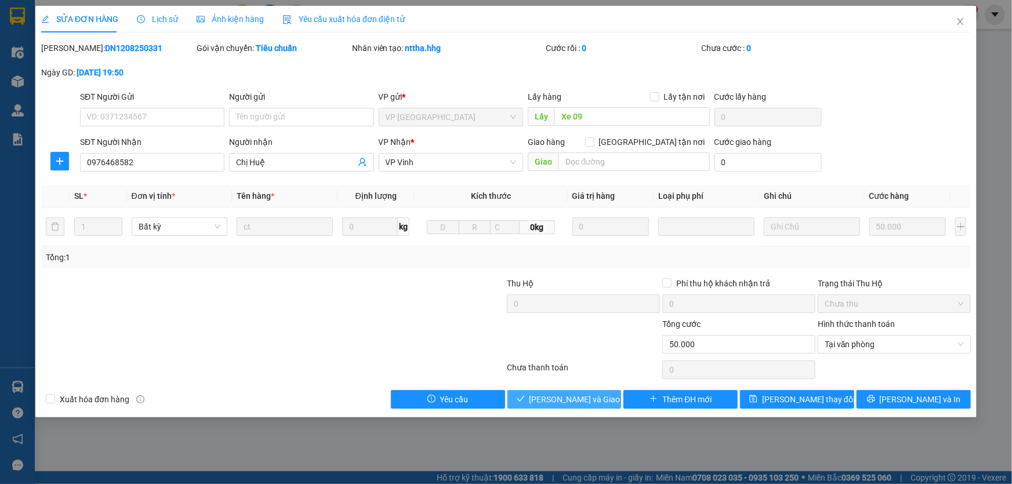
click at [587, 401] on span "Lưu và Giao hàng" at bounding box center [584, 399] width 111 height 13
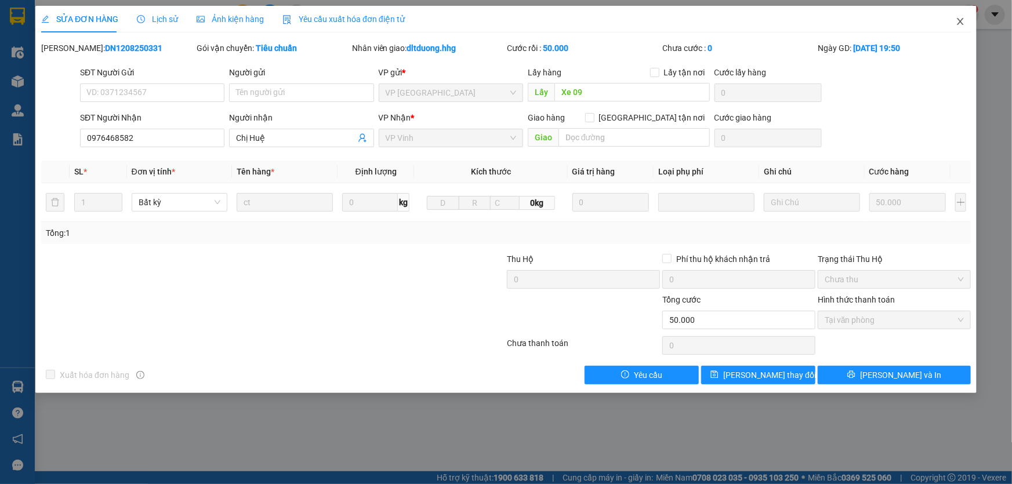
click at [962, 21] on icon "close" at bounding box center [960, 21] width 6 height 7
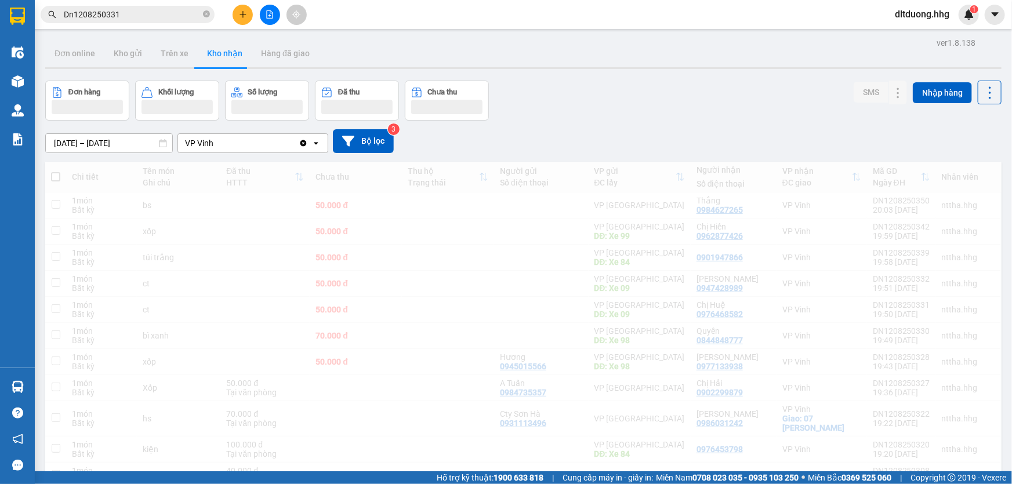
click at [133, 12] on input "Dn1208250331" at bounding box center [132, 14] width 137 height 13
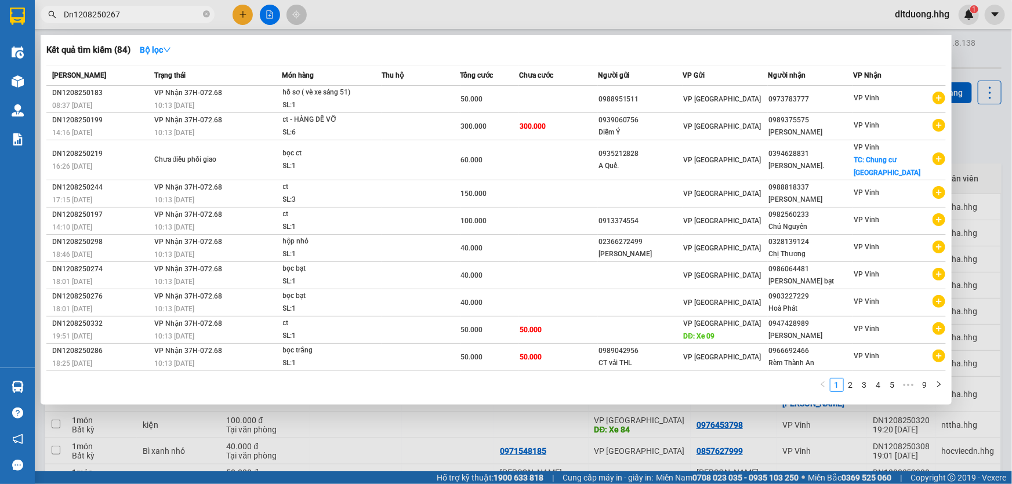
type input "Dn1208250267"
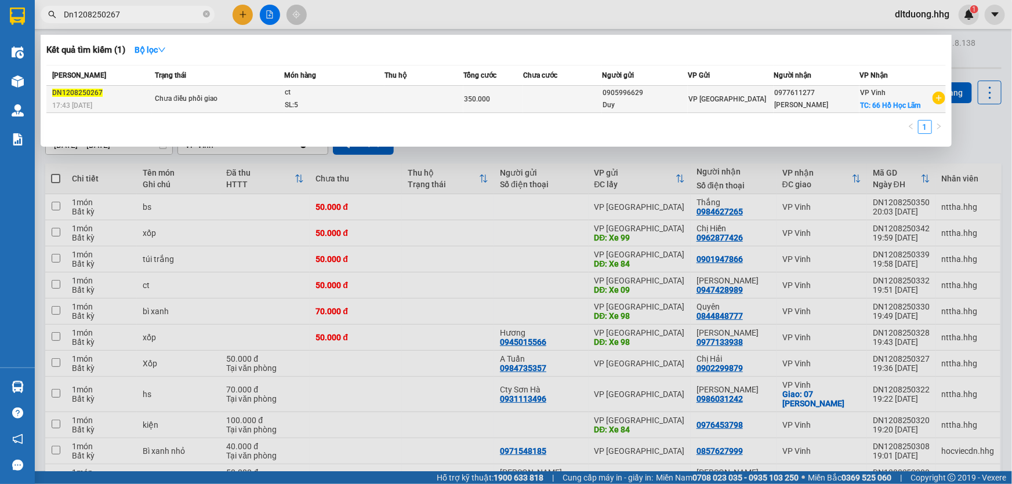
click at [609, 103] on div "Duy" at bounding box center [645, 105] width 85 height 12
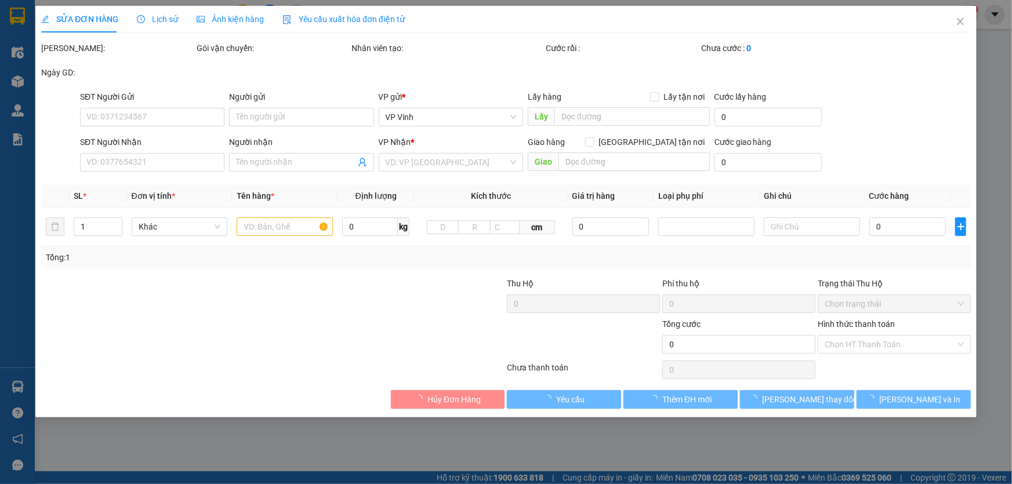
type input "0905996629"
type input "Duy"
type input "0977611277"
type input "Anh Chung"
checkbox input "true"
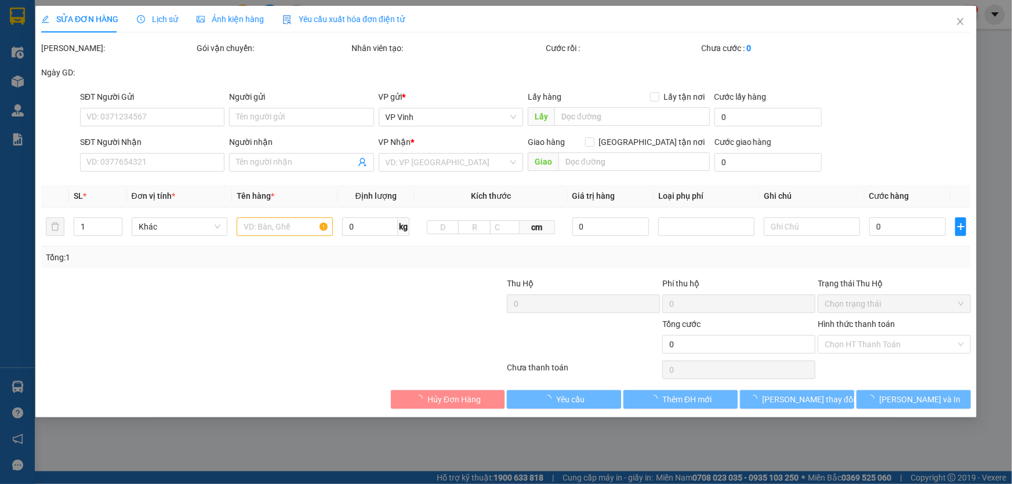
type input "66 Hồ Học Lãm"
type input "350.000"
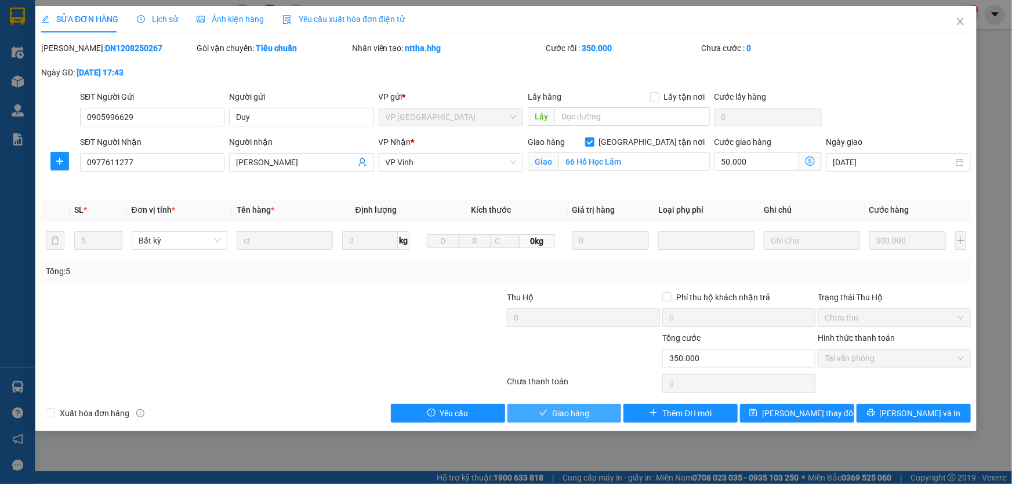
click at [601, 409] on button "Giao hàng" at bounding box center [564, 413] width 114 height 19
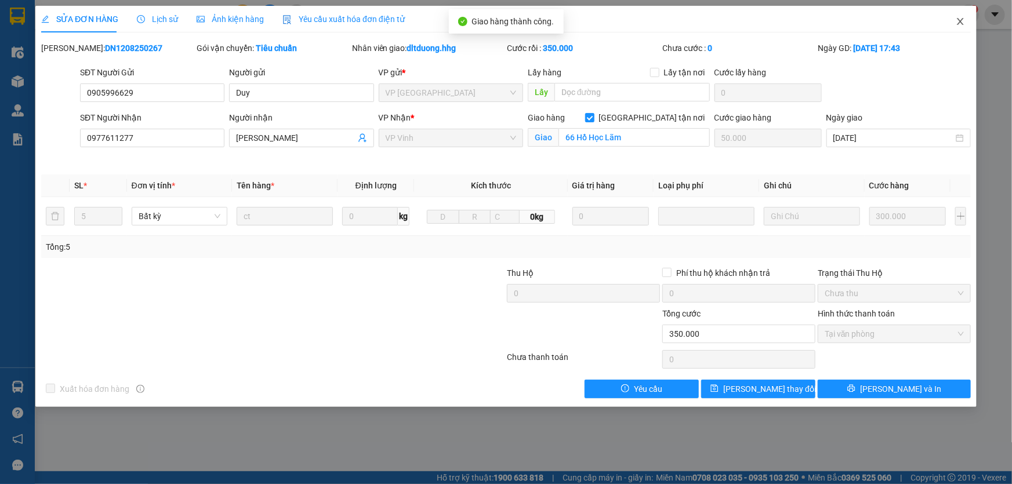
click at [961, 21] on icon "close" at bounding box center [960, 21] width 6 height 7
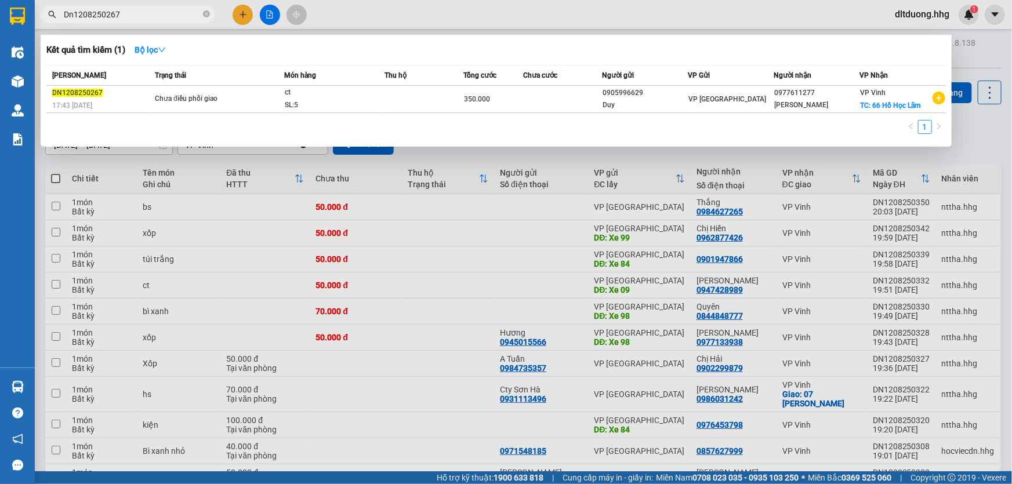
click at [125, 17] on input "Dn1208250267" at bounding box center [132, 14] width 137 height 13
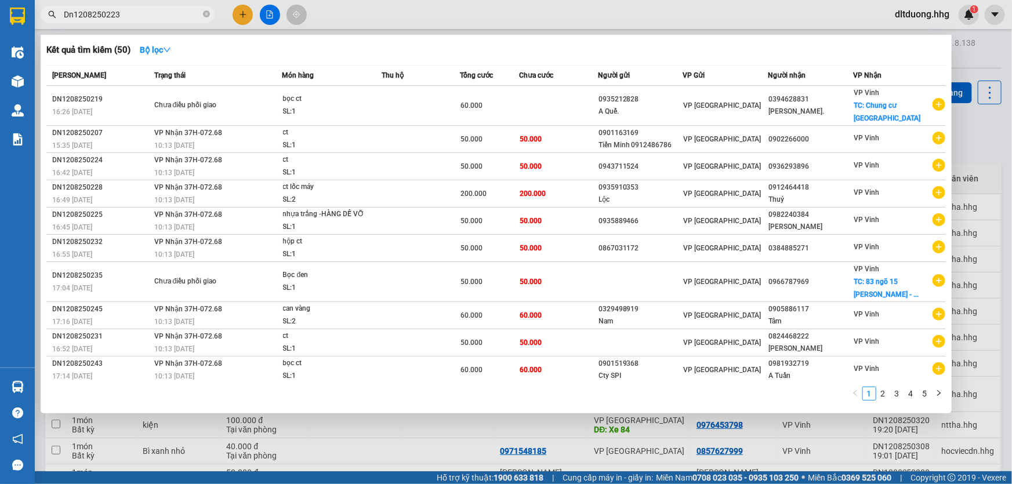
type input "Dn1208250223"
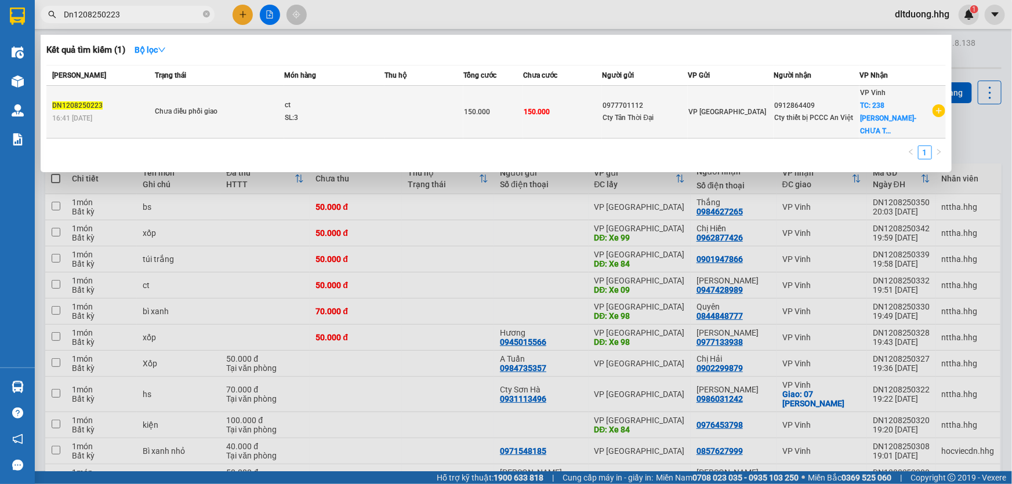
click at [732, 111] on td "VP [GEOGRAPHIC_DATA]" at bounding box center [731, 112] width 86 height 53
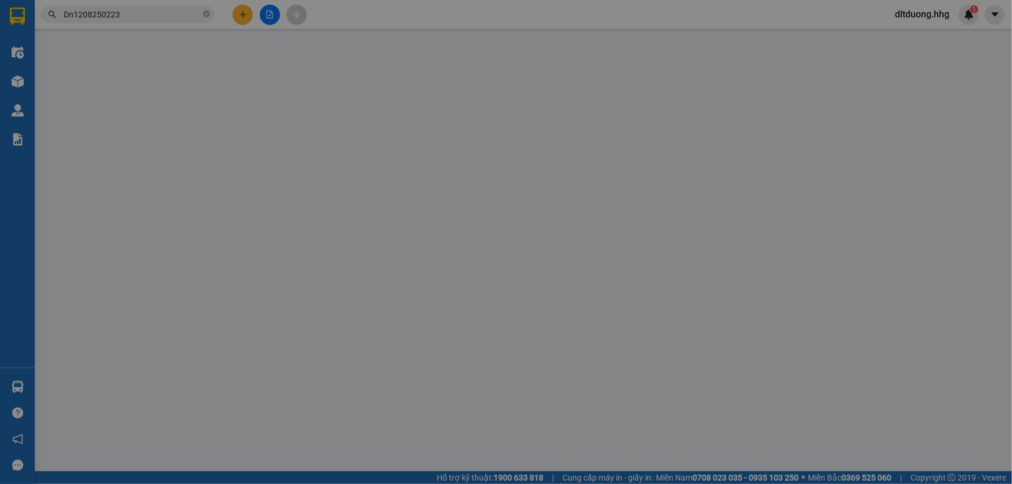
type input "0977701112"
type input "Cty Tân Thời Đại"
type input "0912864409"
type input "Cty thiết bị PCCC An Việt"
checkbox input "true"
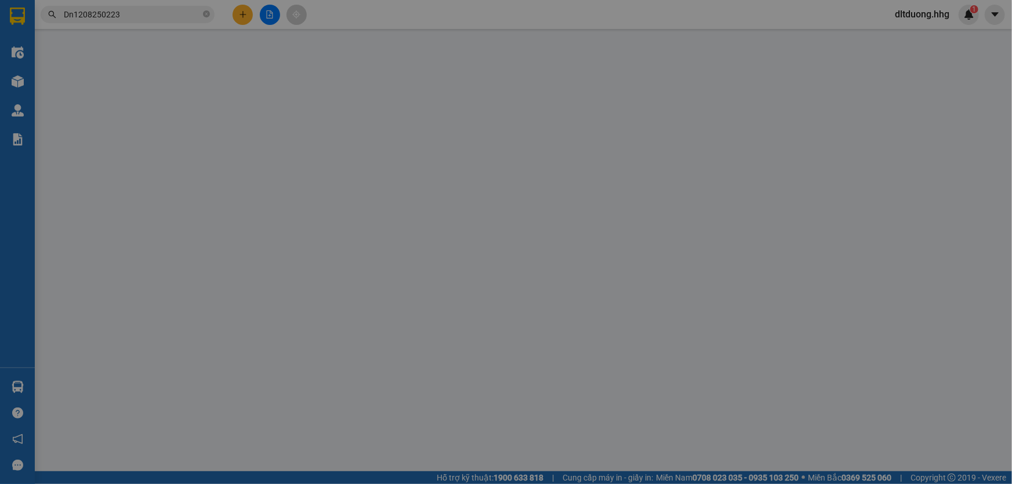
type input "238 Nguyễn Sỹ Sách- CHƯA TÍNH SHIP"
type input "150.000"
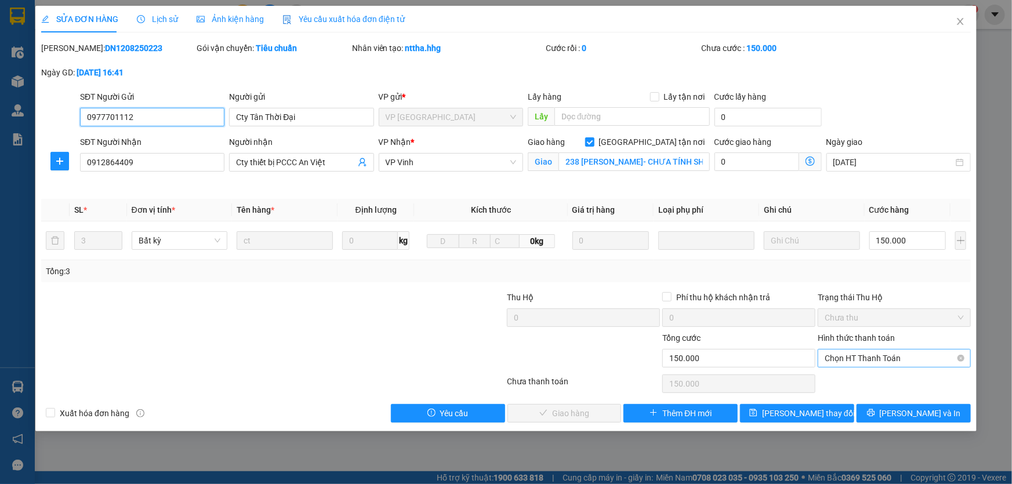
click at [861, 364] on span "Chọn HT Thanh Toán" at bounding box center [894, 358] width 139 height 17
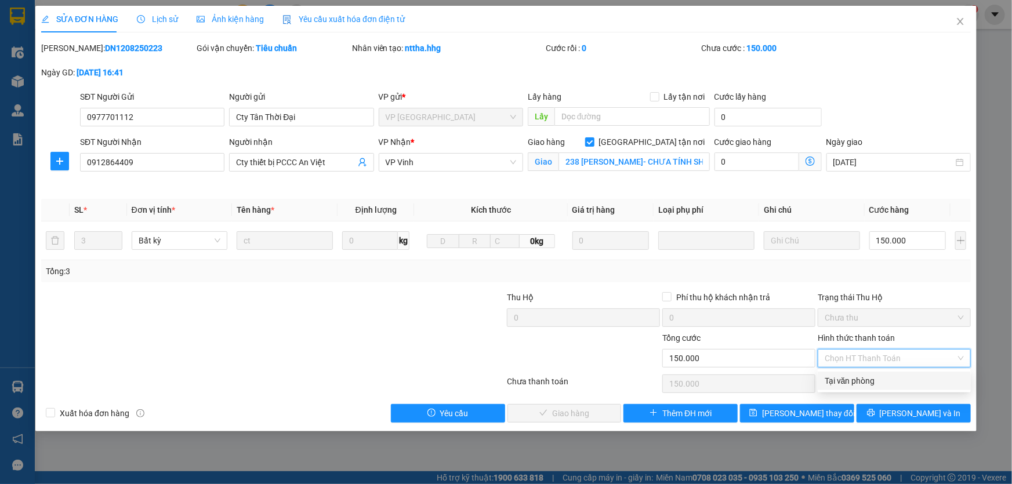
click at [862, 380] on div "Tại văn phòng" at bounding box center [894, 381] width 139 height 13
type input "0"
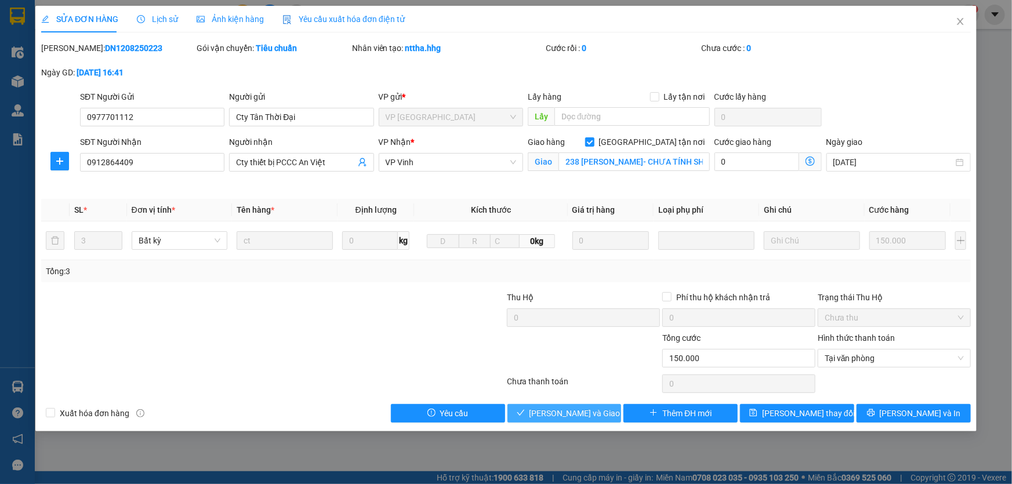
click at [607, 411] on button "Lưu và Giao hàng" at bounding box center [564, 413] width 114 height 19
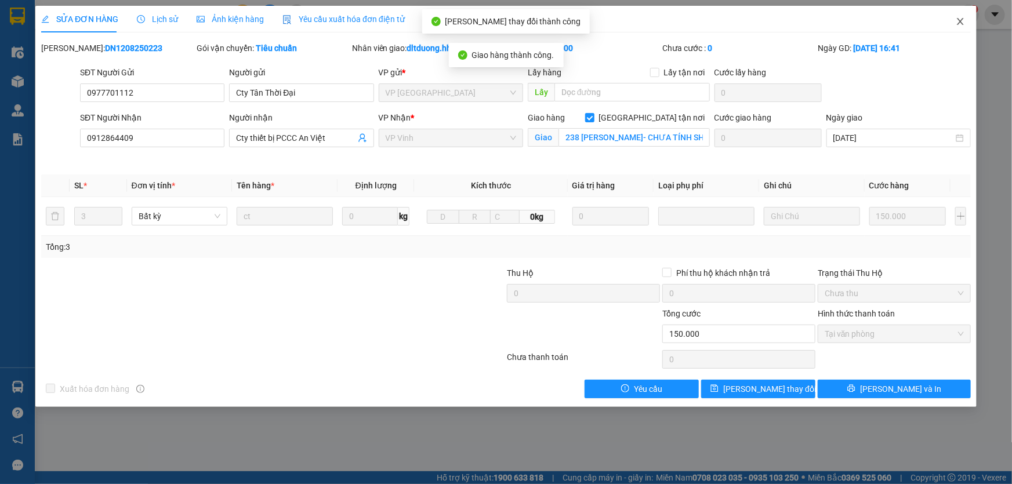
click at [963, 23] on icon "close" at bounding box center [960, 21] width 9 height 9
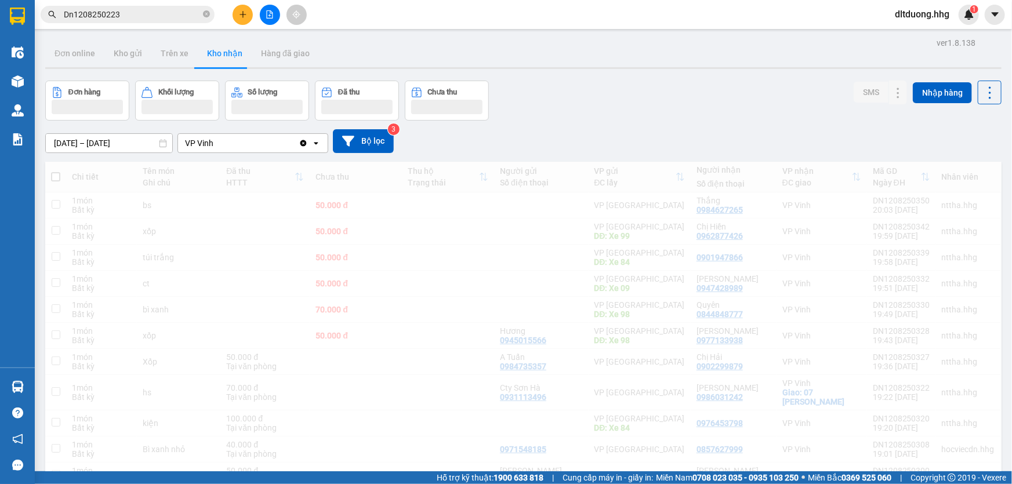
click at [121, 12] on input "Dn1208250223" at bounding box center [132, 14] width 137 height 13
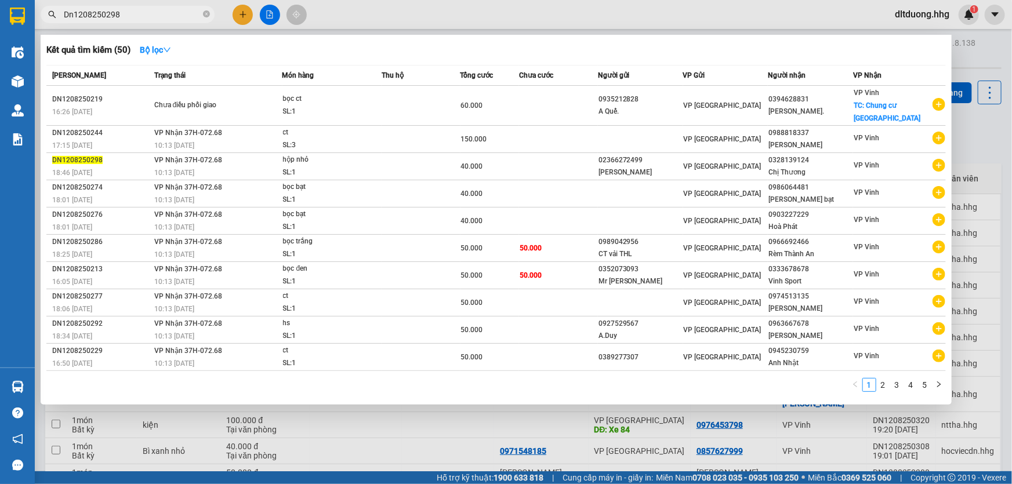
type input "Dn1208250298"
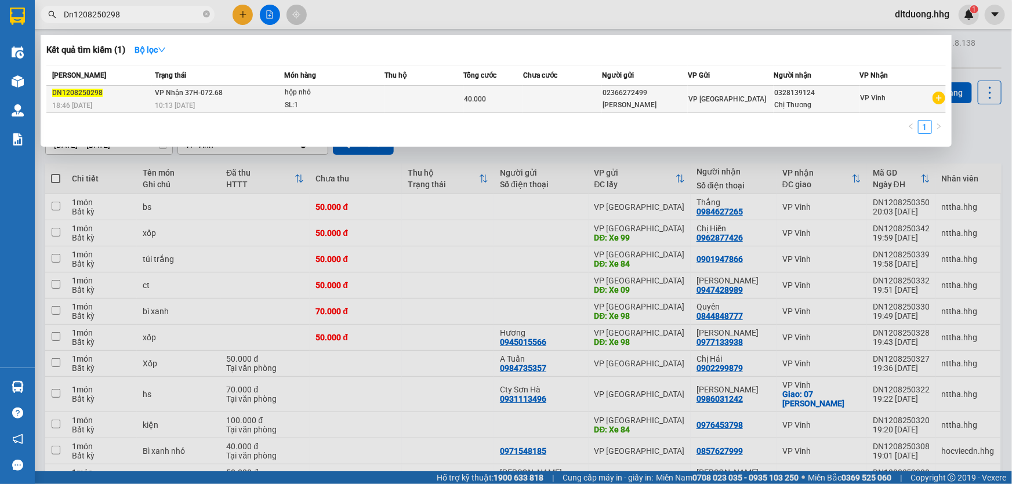
click at [767, 104] on div "VP [GEOGRAPHIC_DATA]" at bounding box center [730, 99] width 85 height 13
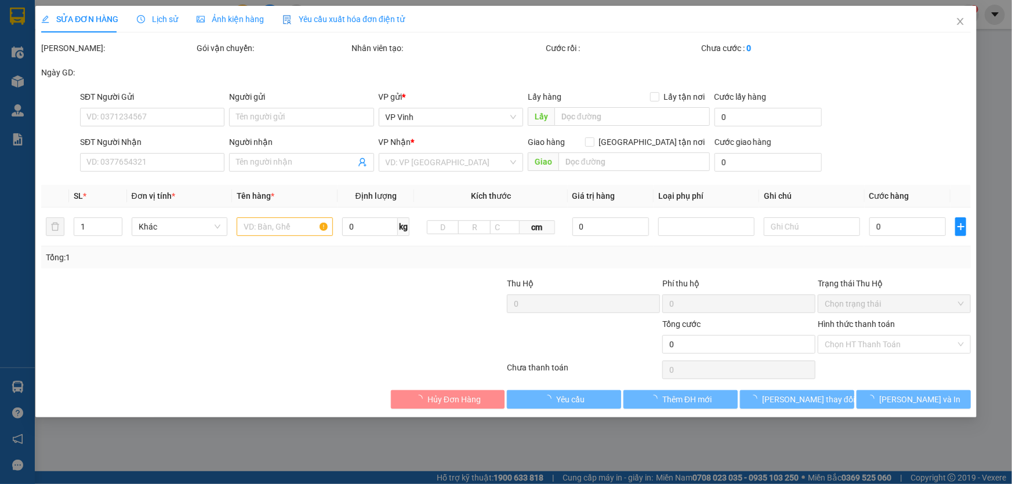
type input "02366272499"
type input "Vũ"
type input "0328139124"
type input "Chị Thương"
type input "40.000"
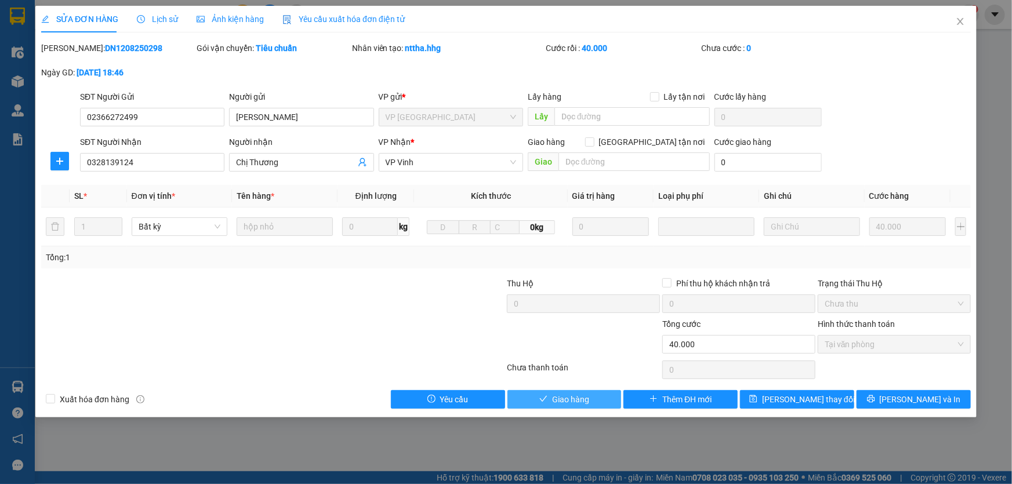
click at [610, 400] on button "Giao hàng" at bounding box center [564, 399] width 114 height 19
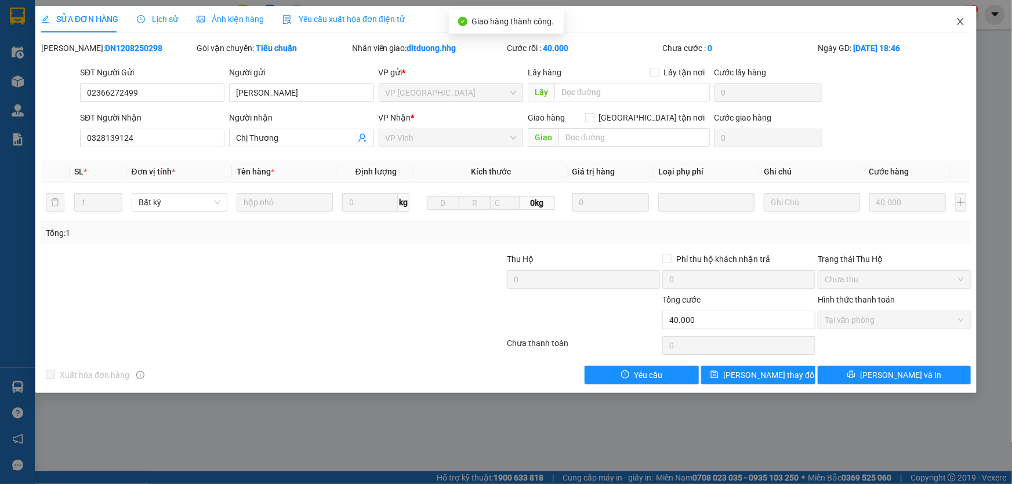
click at [960, 25] on icon "close" at bounding box center [960, 21] width 9 height 9
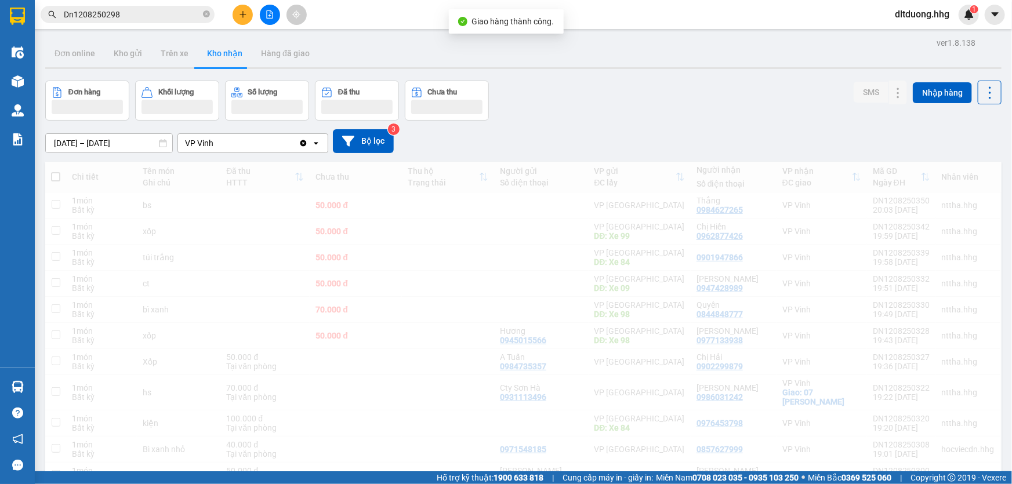
click at [136, 14] on input "Dn1208250298" at bounding box center [132, 14] width 137 height 13
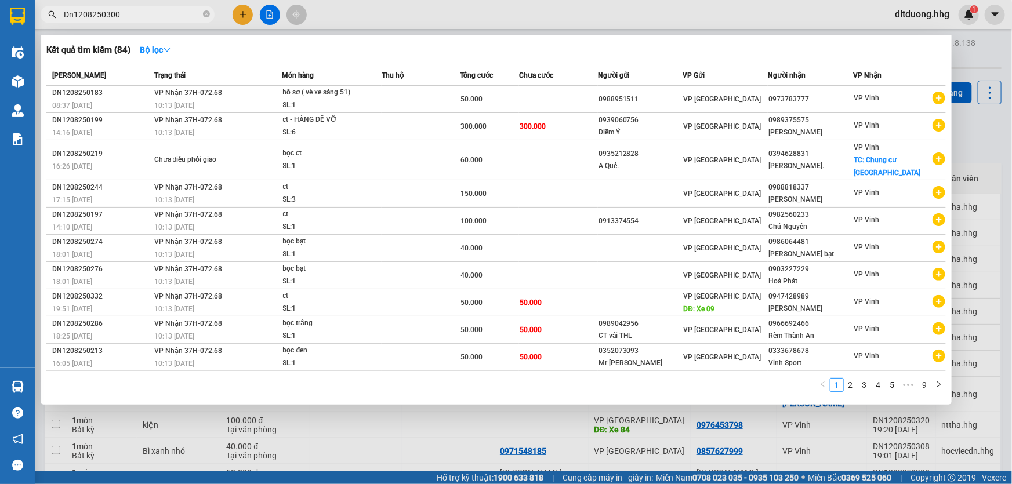
type input "Dn1208250300"
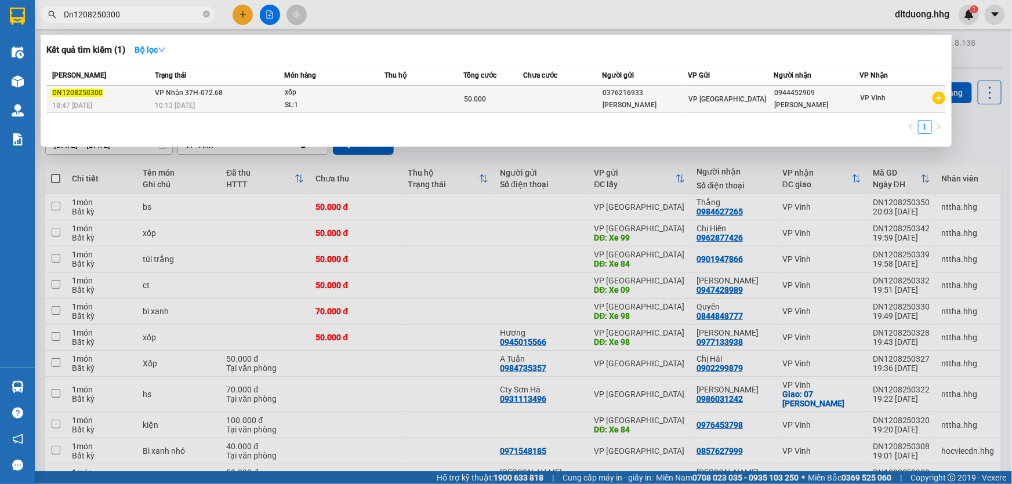
click at [603, 107] on div "Hoài Thanh" at bounding box center [645, 105] width 85 height 12
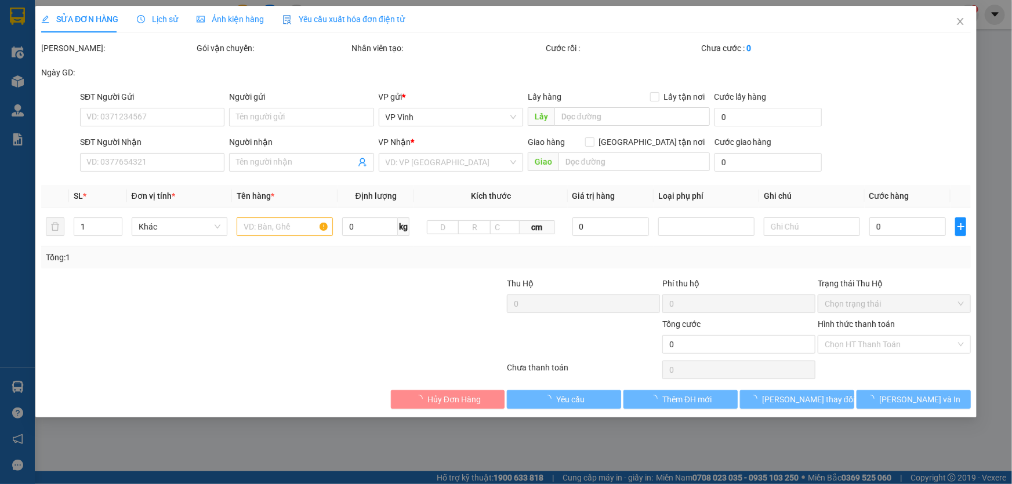
type input "0376216933"
type input "Hoài Thanh"
type input "0944452909"
type input "Chị Nguyệt"
type input "50.000"
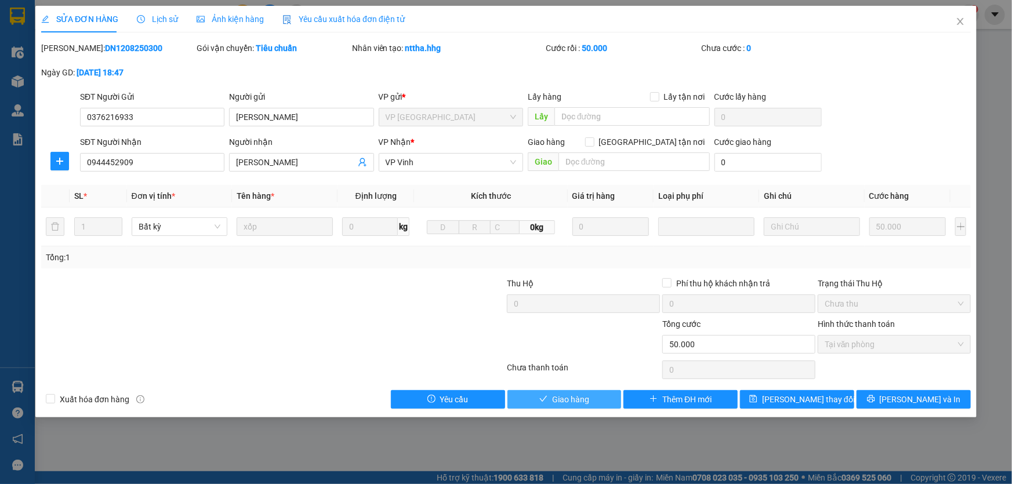
click at [592, 399] on button "Giao hàng" at bounding box center [564, 399] width 114 height 19
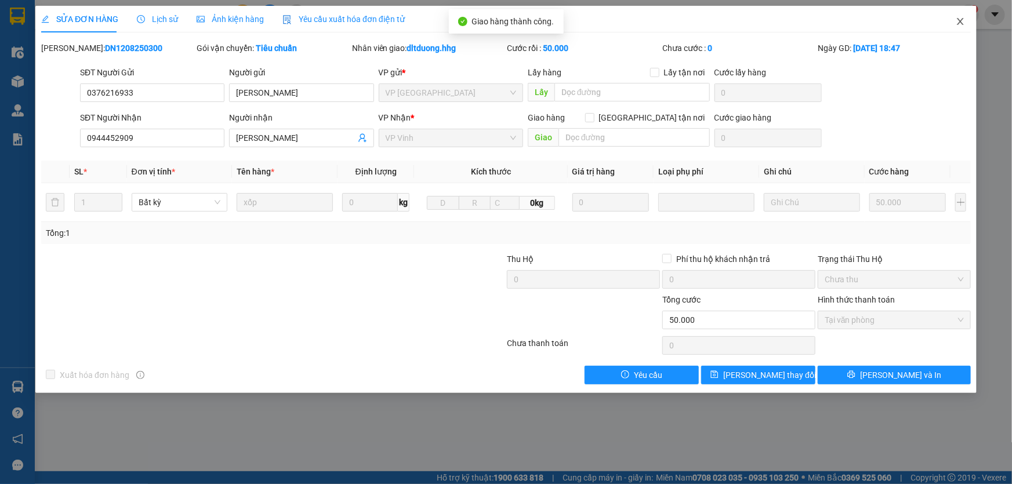
click at [962, 25] on icon "close" at bounding box center [960, 21] width 9 height 9
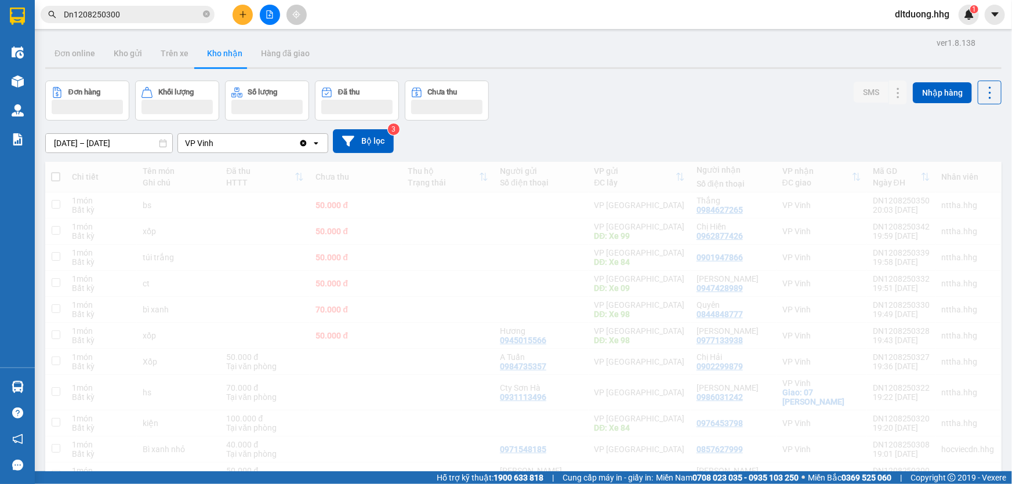
click at [157, 11] on input "Dn1208250300" at bounding box center [132, 14] width 137 height 13
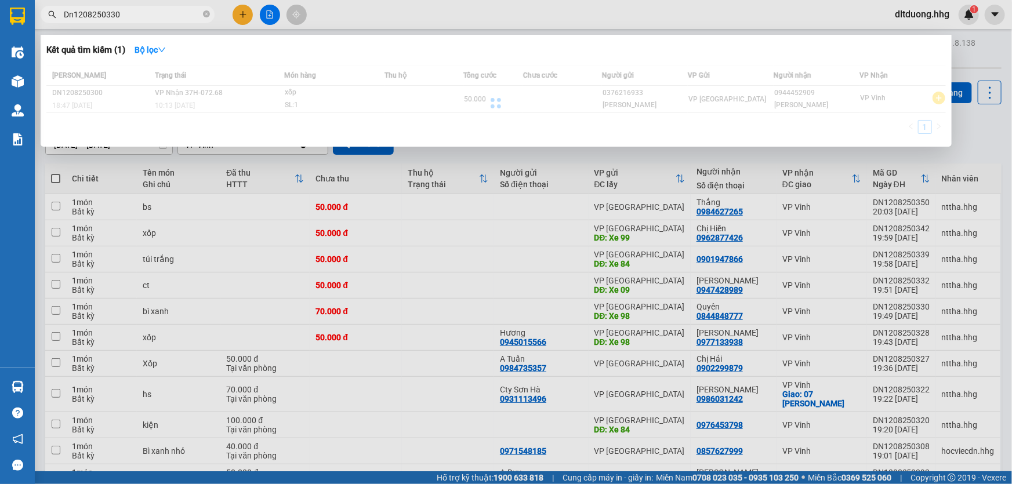
type input "Dn1208250330"
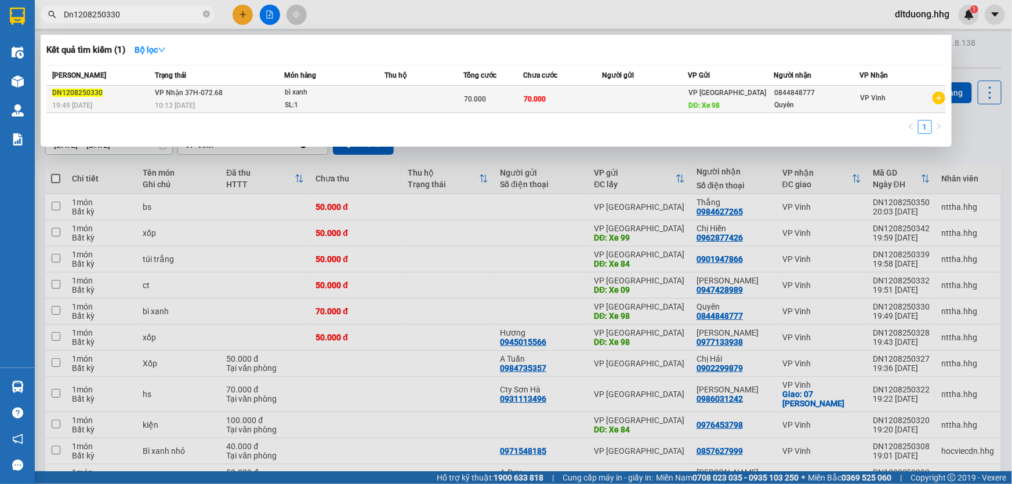
click at [536, 99] on span "70.000" at bounding box center [535, 99] width 22 height 8
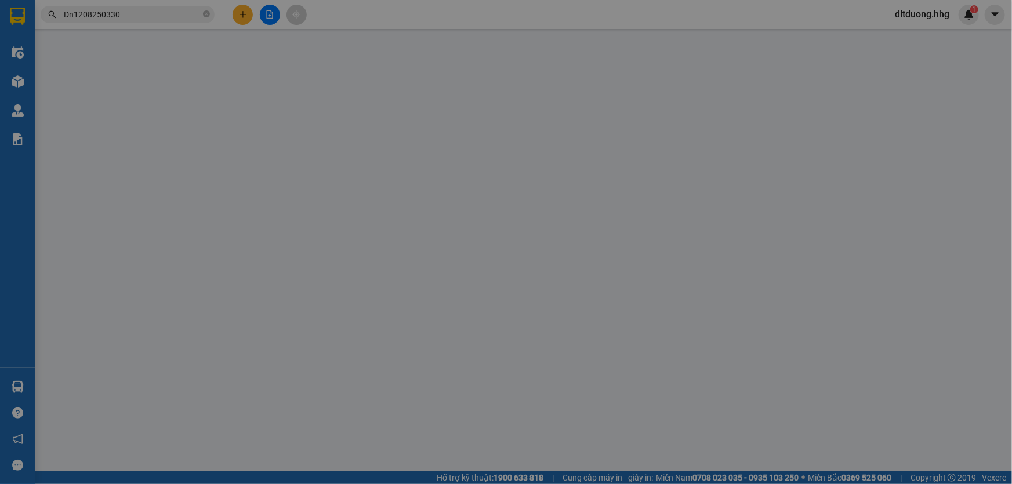
type input "Xe 98"
type input "0844848777"
type input "Quyên"
type input "70.000"
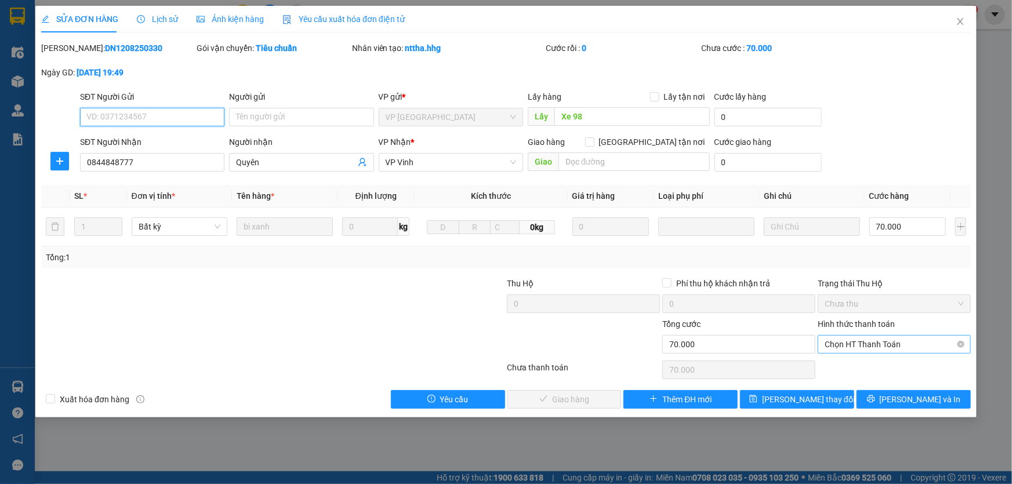
click at [835, 349] on span "Chọn HT Thanh Toán" at bounding box center [894, 344] width 139 height 17
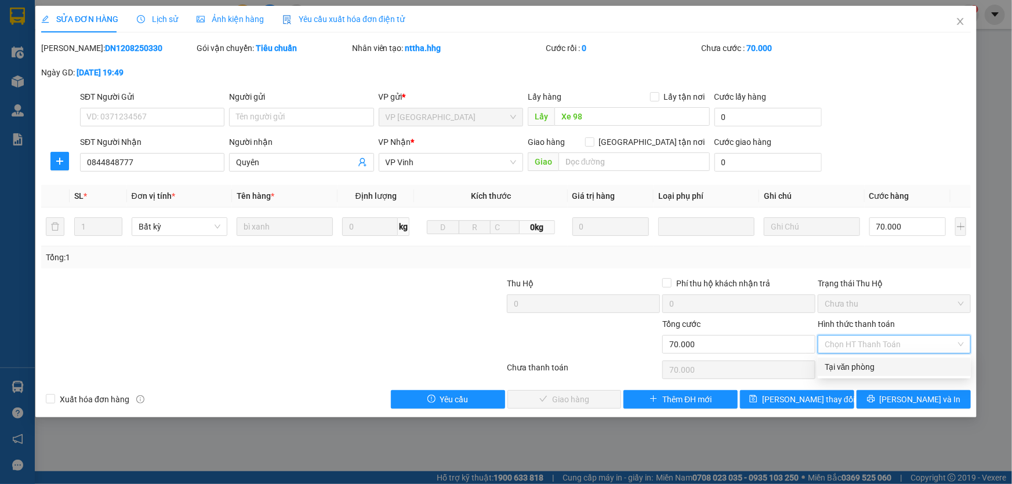
click at [835, 367] on div "Tại văn phòng" at bounding box center [894, 367] width 139 height 13
type input "0"
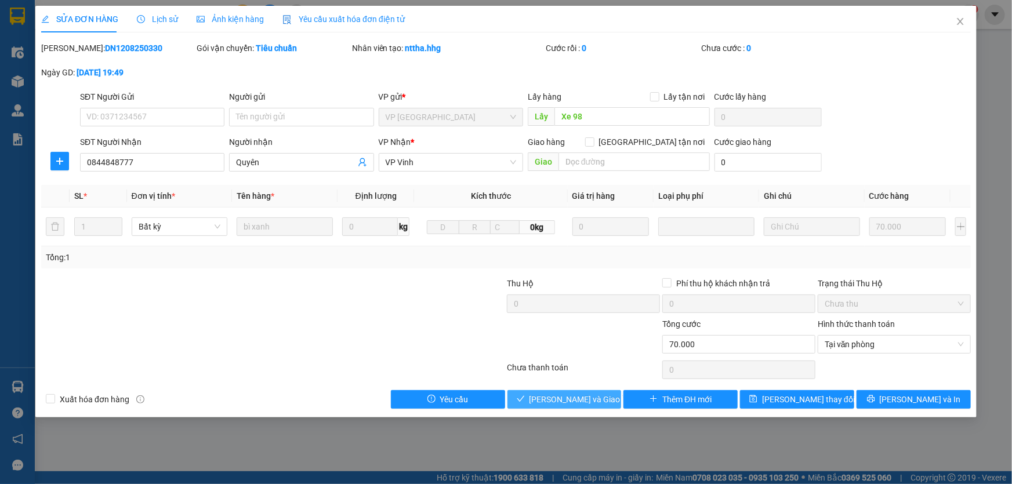
click at [607, 401] on button "Lưu và Giao hàng" at bounding box center [564, 399] width 114 height 19
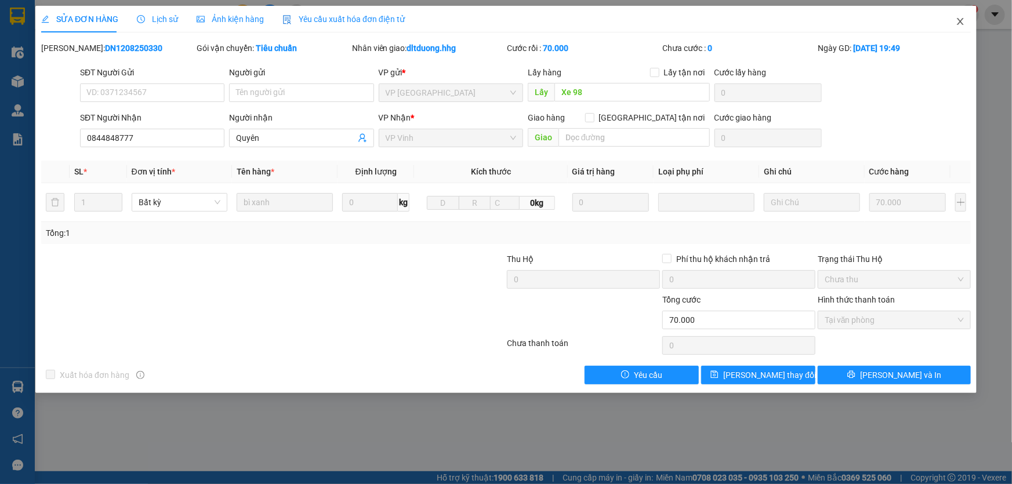
click at [964, 19] on icon "close" at bounding box center [960, 21] width 9 height 9
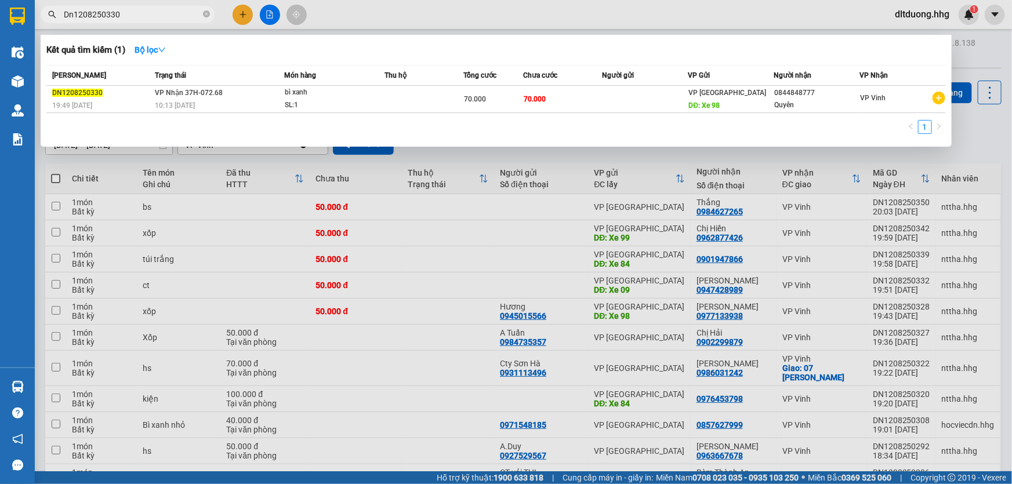
click at [135, 16] on input "Dn1208250330" at bounding box center [132, 14] width 137 height 13
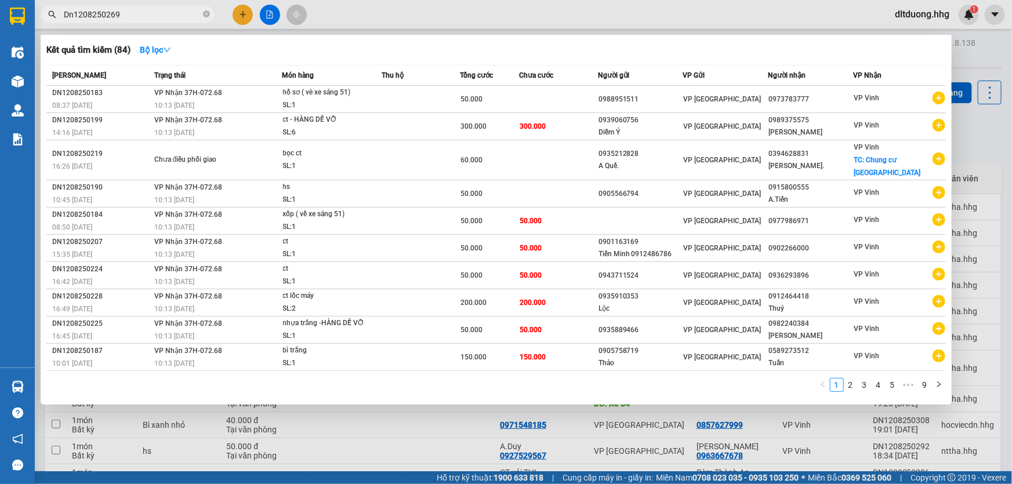
type input "Dn1208250269"
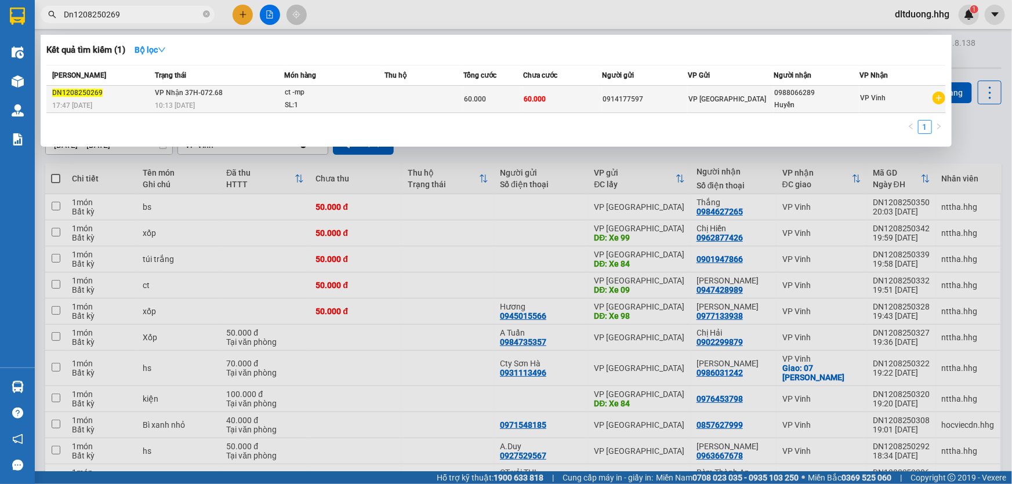
click at [632, 104] on div "0914177597" at bounding box center [645, 99] width 85 height 12
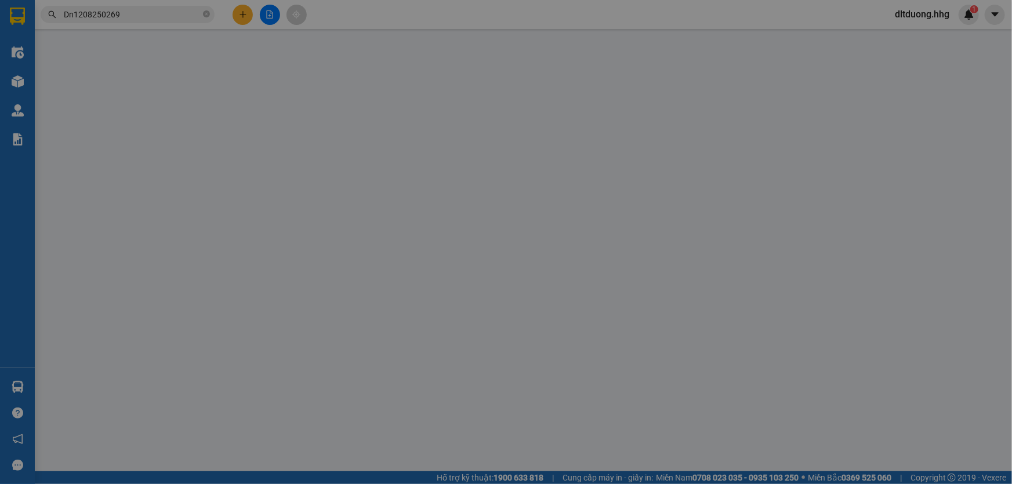
type input "0914177597"
type input "0988066289"
type input "Huyền"
type input "60.000"
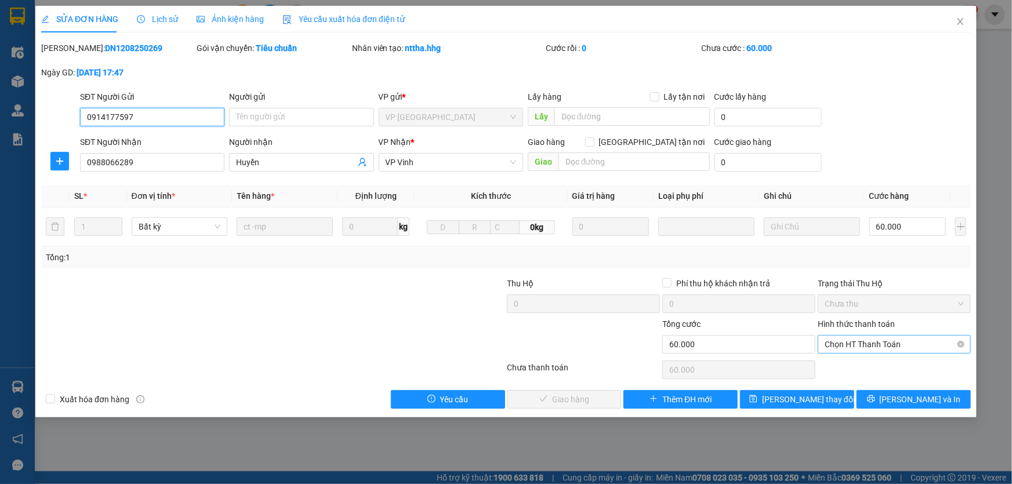
click at [850, 347] on span "Chọn HT Thanh Toán" at bounding box center [894, 344] width 139 height 17
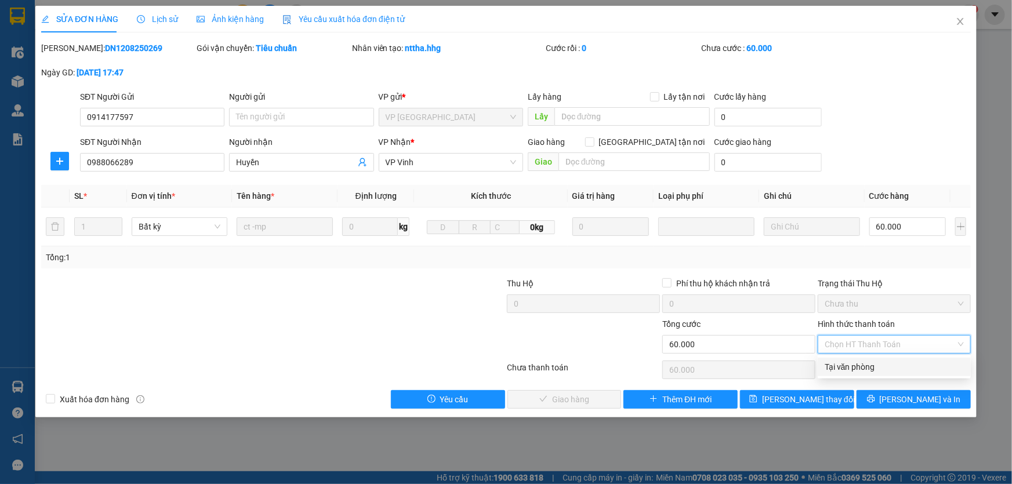
click at [841, 367] on div "Tại văn phòng" at bounding box center [894, 367] width 139 height 13
type input "0"
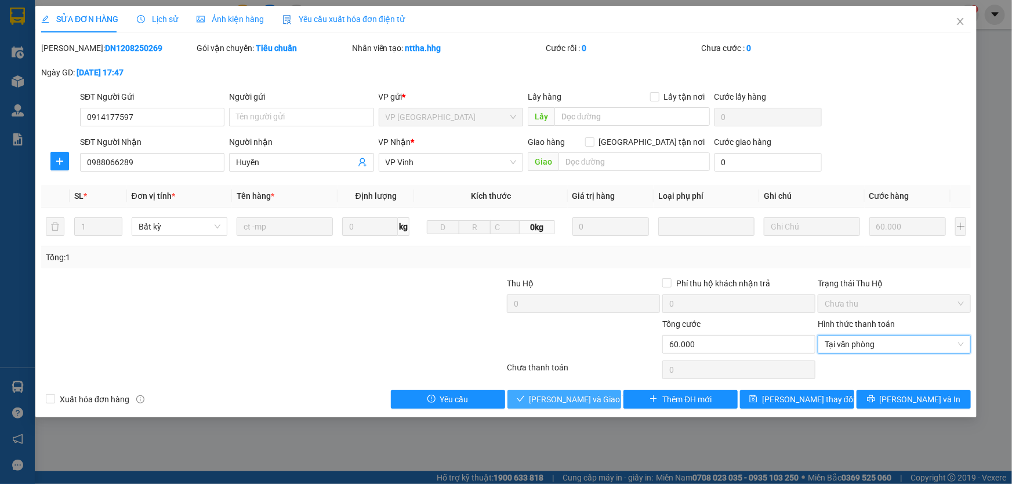
click at [562, 401] on span "Lưu và Giao hàng" at bounding box center [584, 399] width 111 height 13
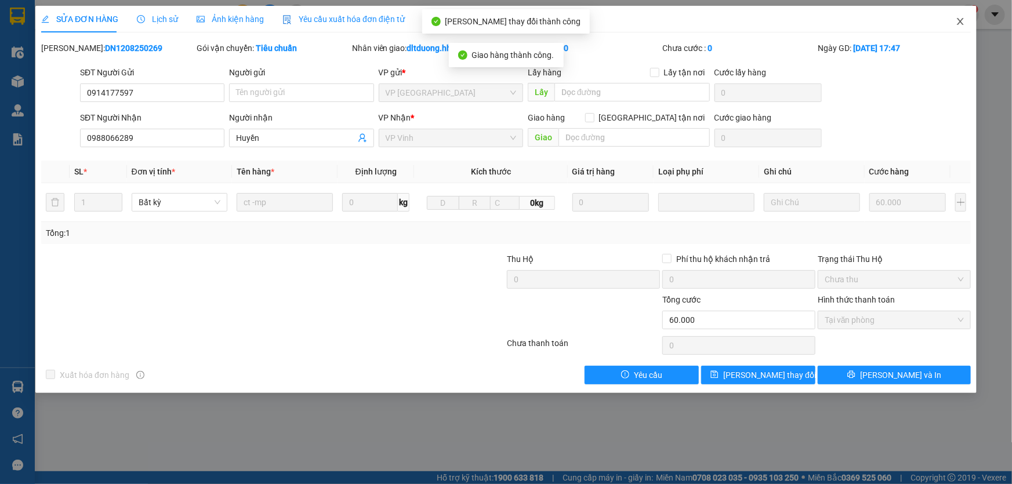
click at [957, 23] on icon "close" at bounding box center [960, 21] width 9 height 9
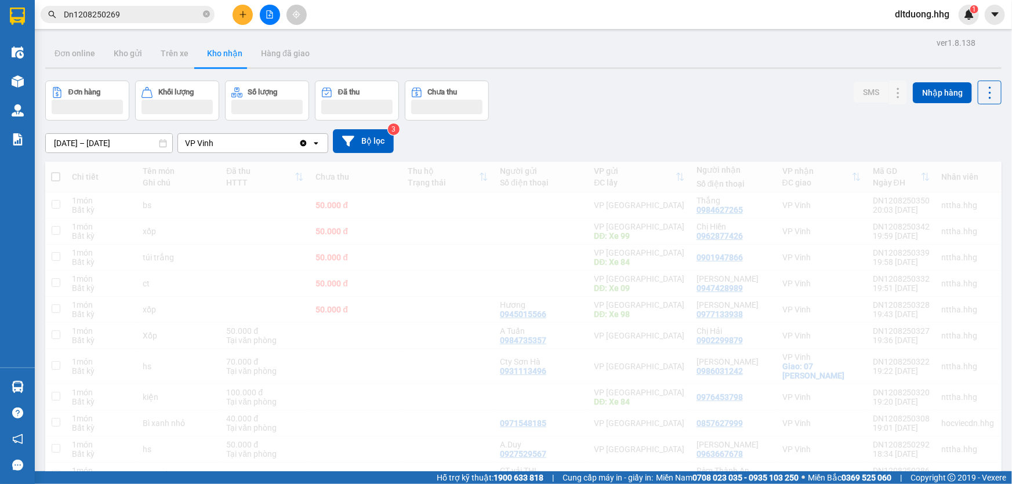
click at [156, 14] on input "Dn1208250269" at bounding box center [132, 14] width 137 height 13
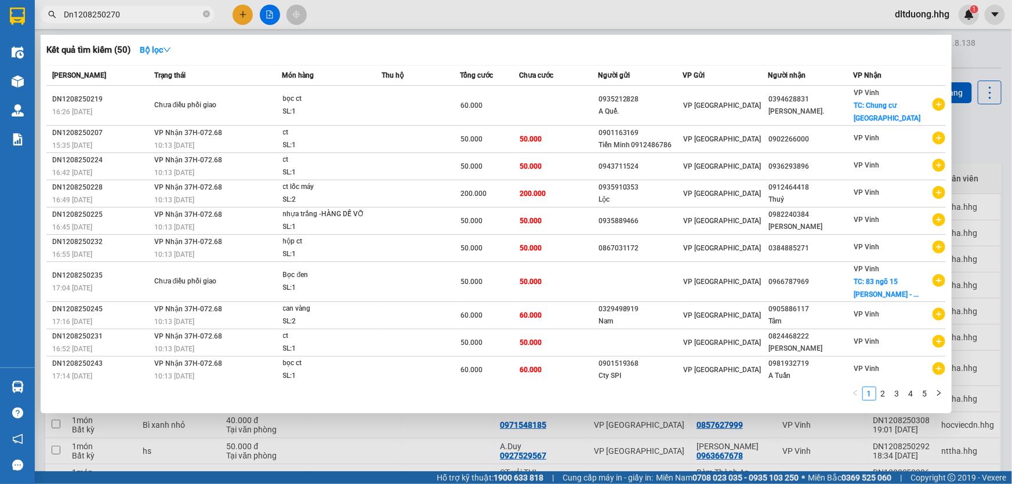
type input "Dn1208250270"
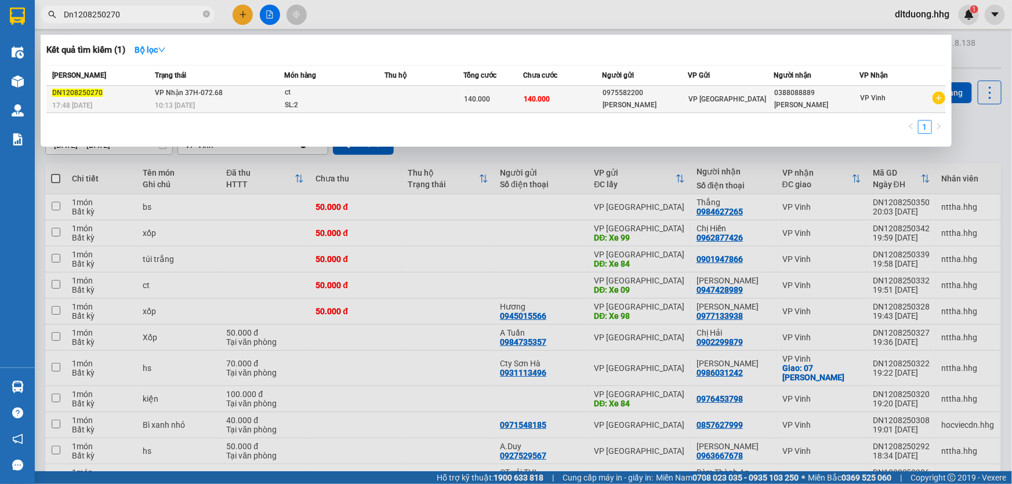
click at [769, 105] on td "VP [GEOGRAPHIC_DATA]" at bounding box center [731, 99] width 86 height 27
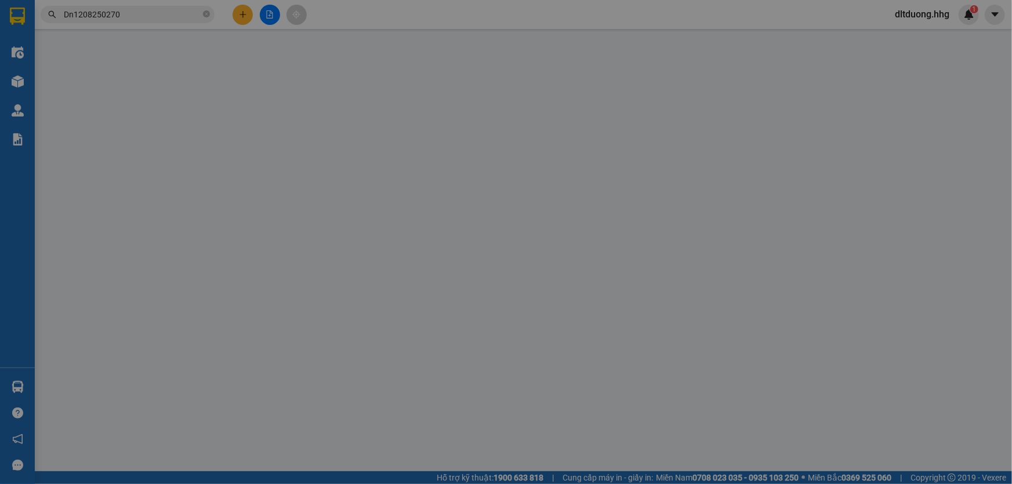
type input "0975582200"
type input "Lan Anh"
type input "0388088889"
type input "Lan Đức"
type input "140.000"
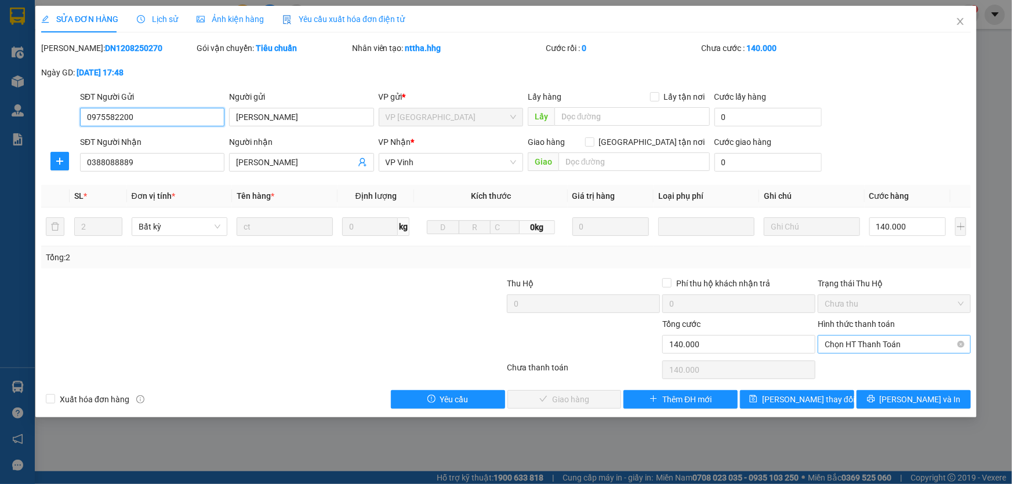
click at [844, 348] on span "Chọn HT Thanh Toán" at bounding box center [894, 344] width 139 height 17
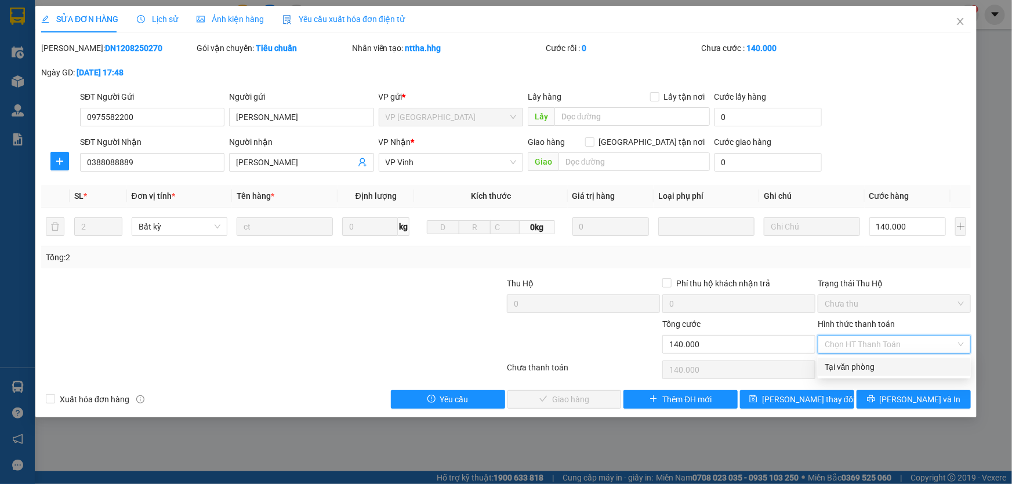
click at [846, 365] on div "Tại văn phòng" at bounding box center [894, 367] width 139 height 13
type input "0"
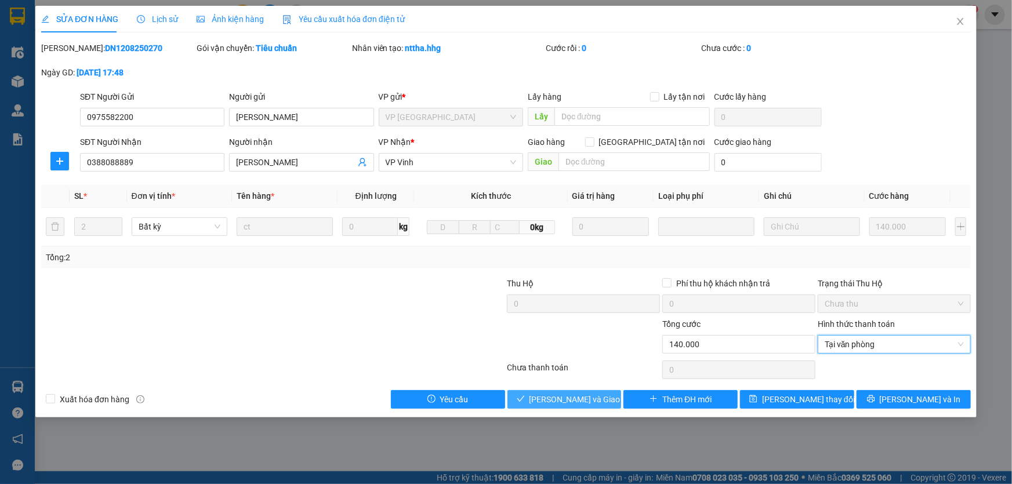
click at [587, 398] on span "Lưu và Giao hàng" at bounding box center [584, 399] width 111 height 13
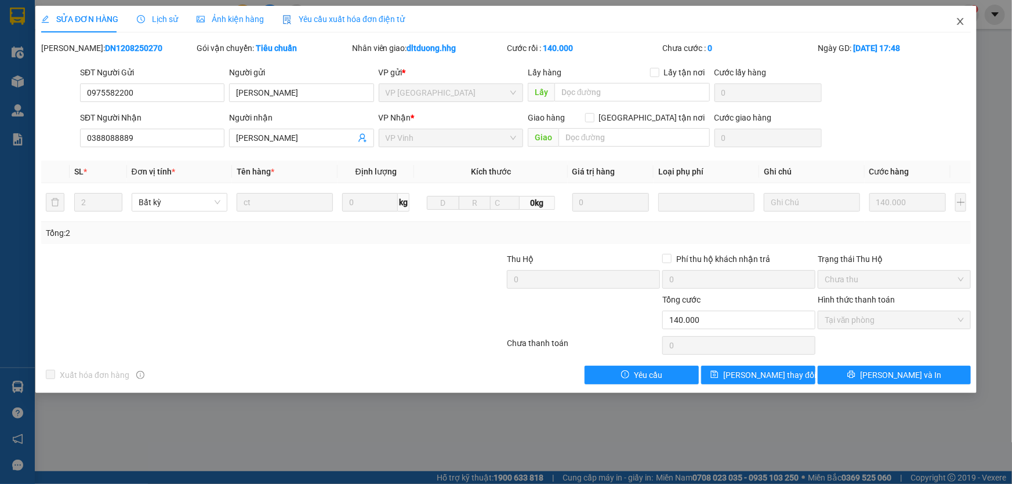
click at [964, 23] on icon "close" at bounding box center [960, 21] width 9 height 9
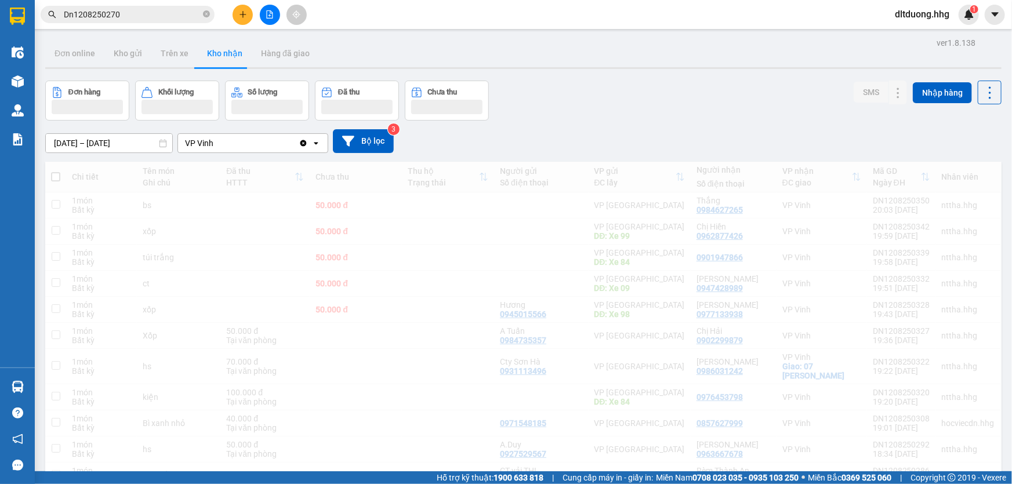
click at [162, 15] on input "Dn1208250270" at bounding box center [132, 14] width 137 height 13
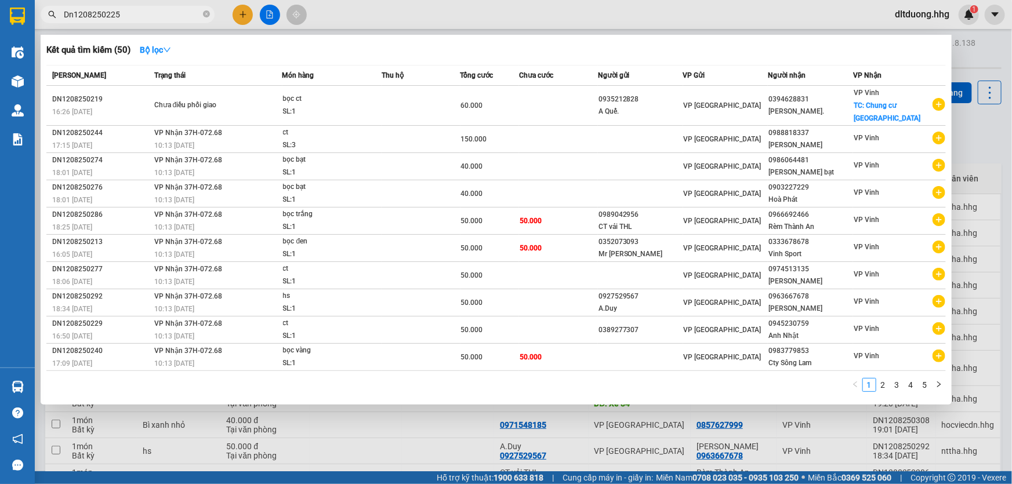
type input "Dn1208250225"
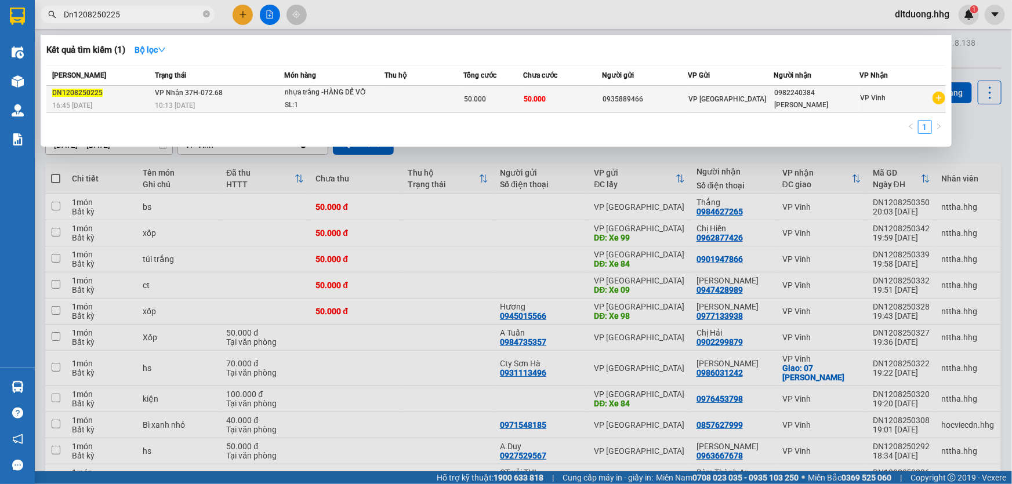
click at [778, 99] on div "Thanh Hà" at bounding box center [816, 105] width 85 height 12
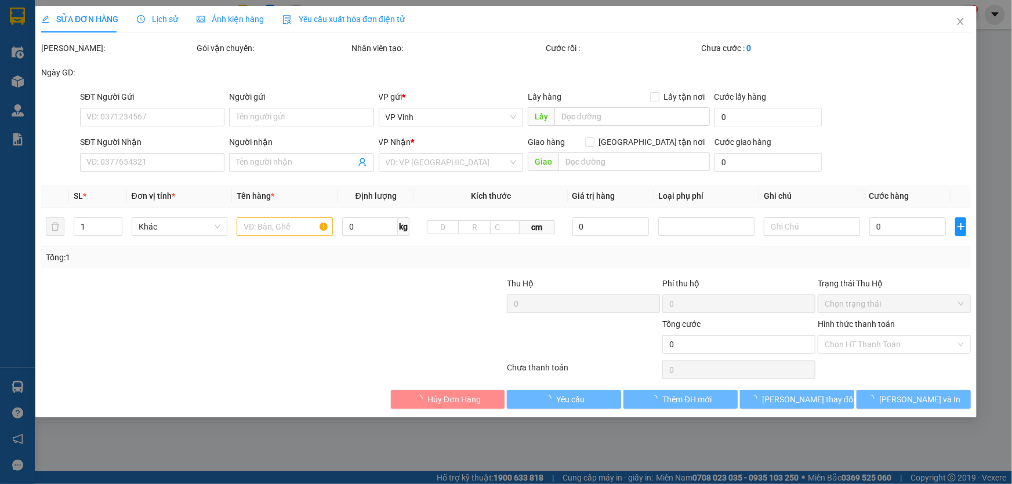
type input "0935889466"
type input "0982240384"
type input "Thanh Hà"
type input "50.000"
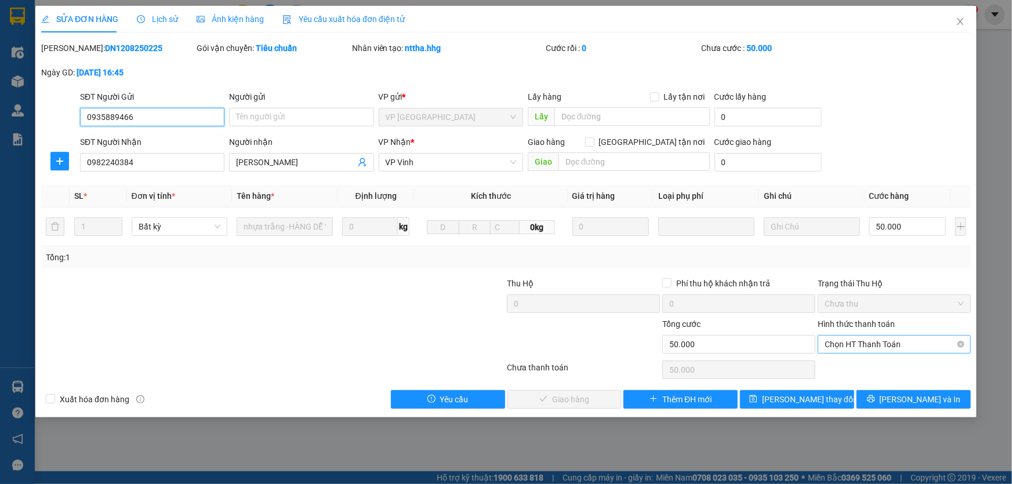
click at [864, 343] on span "Chọn HT Thanh Toán" at bounding box center [894, 344] width 139 height 17
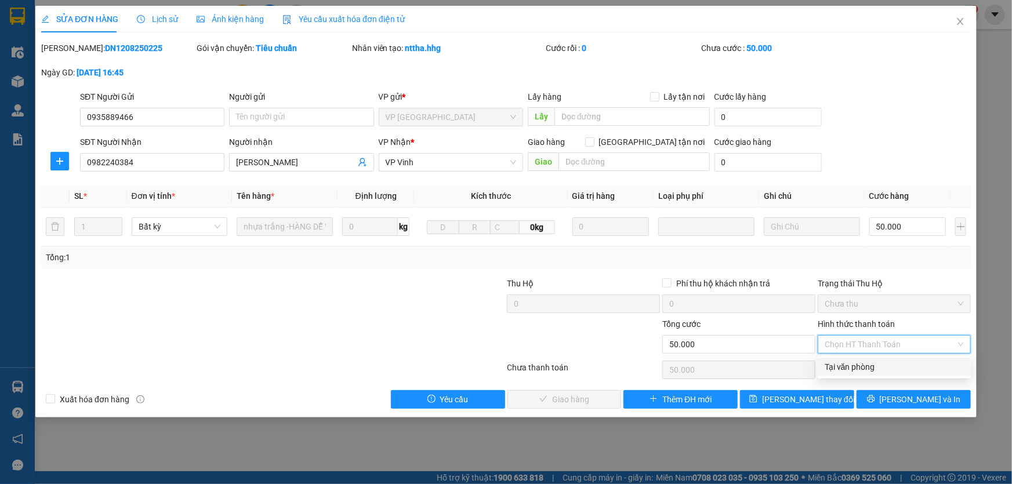
click at [861, 364] on div "Tại văn phòng" at bounding box center [894, 367] width 139 height 13
type input "0"
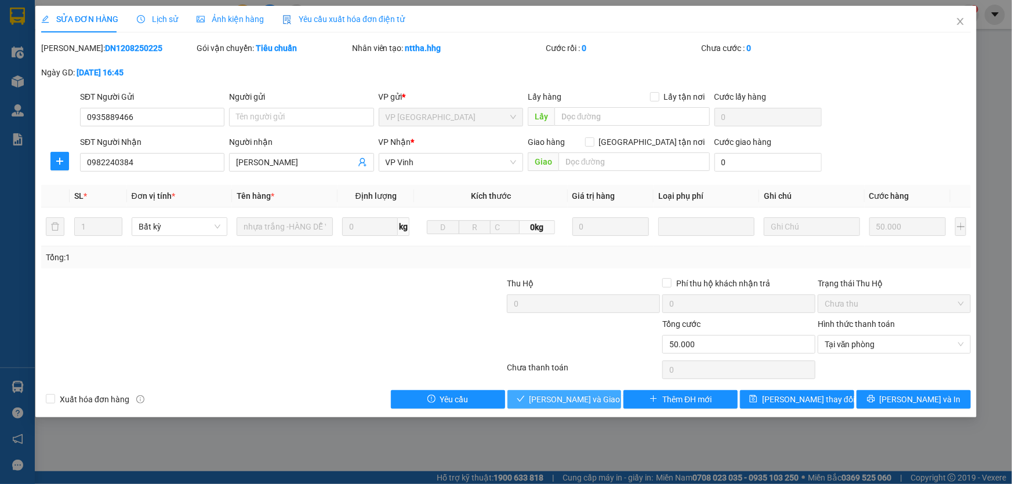
click at [539, 399] on span "Lưu và Giao hàng" at bounding box center [584, 399] width 111 height 13
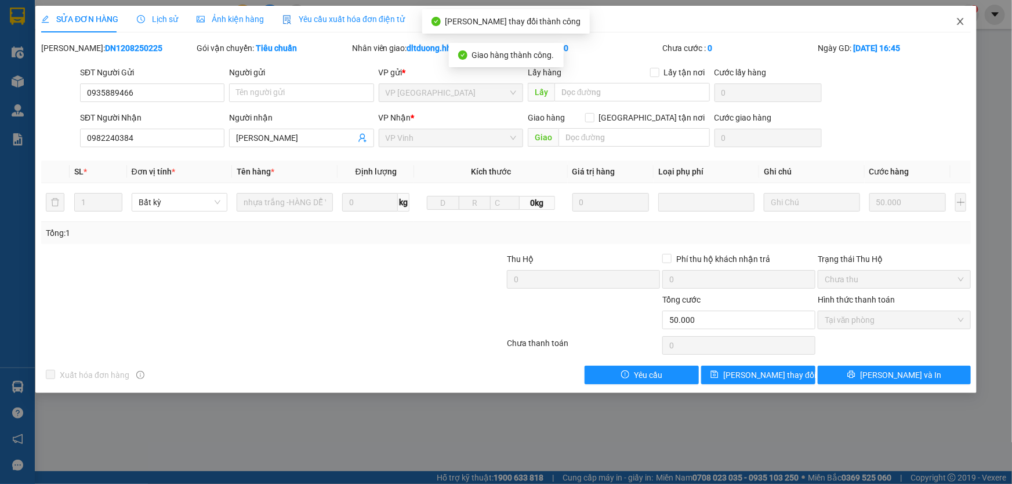
click at [959, 23] on icon "close" at bounding box center [960, 21] width 6 height 7
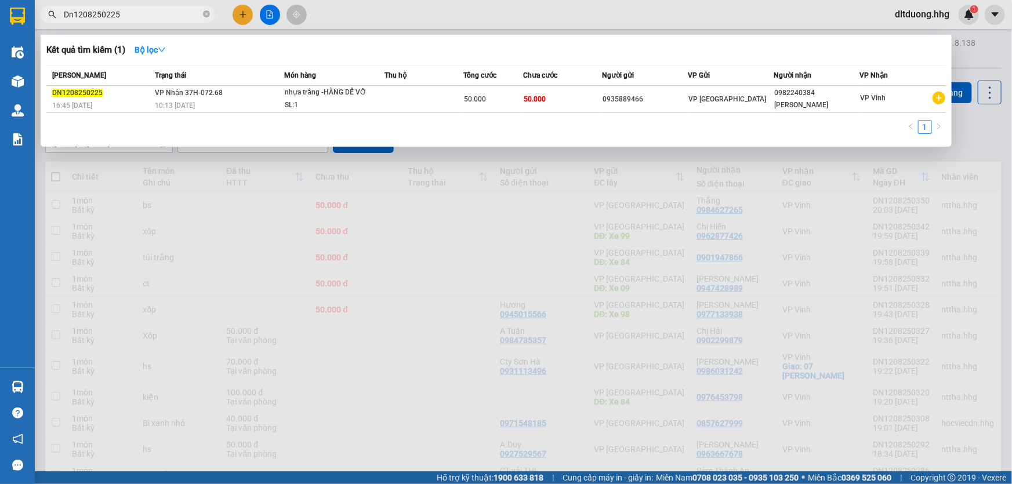
click at [125, 12] on input "Dn1208250225" at bounding box center [132, 14] width 137 height 13
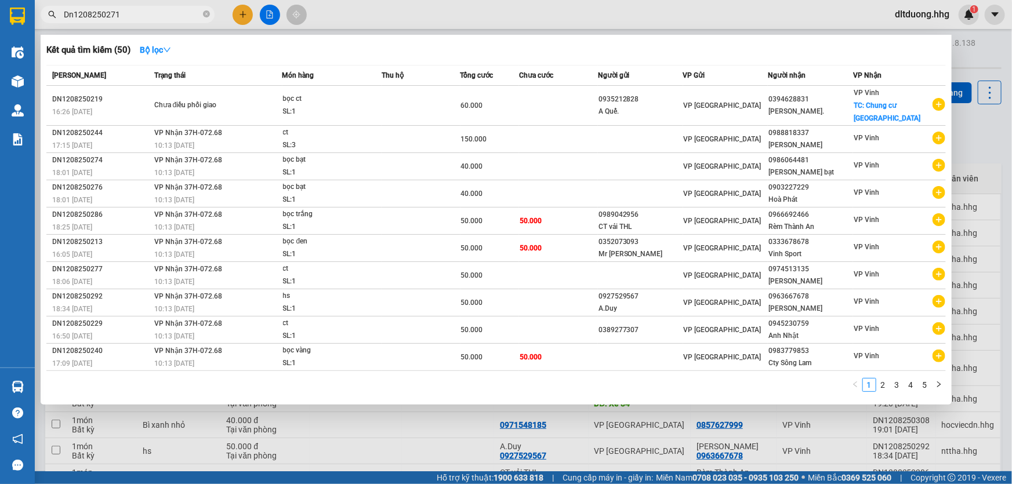
type input "Dn1208250271"
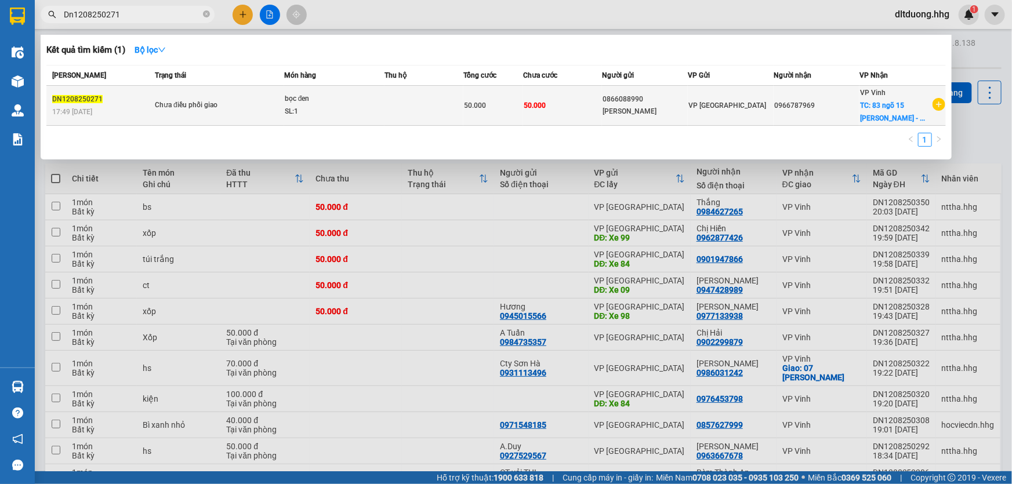
click at [866, 116] on span "TC: 83 ngõ 15 Nguyễn Văn Cừ - ..." at bounding box center [892, 111] width 65 height 21
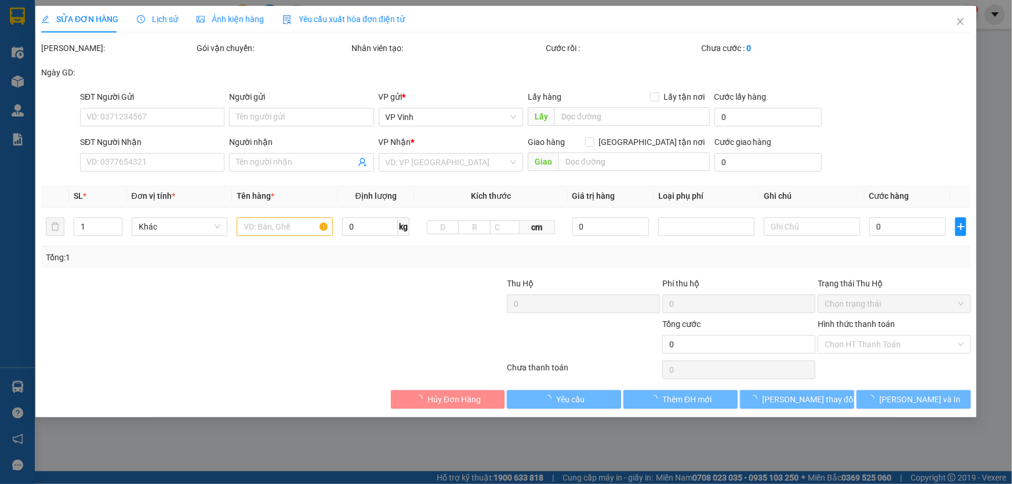
type input "0866088990"
type input "Anh Dũng"
type input "0966787969"
checkbox input "true"
type input "83 ngõ 15 Nguyễn Văn Cừ - CHƯA TÍNH SHIP"
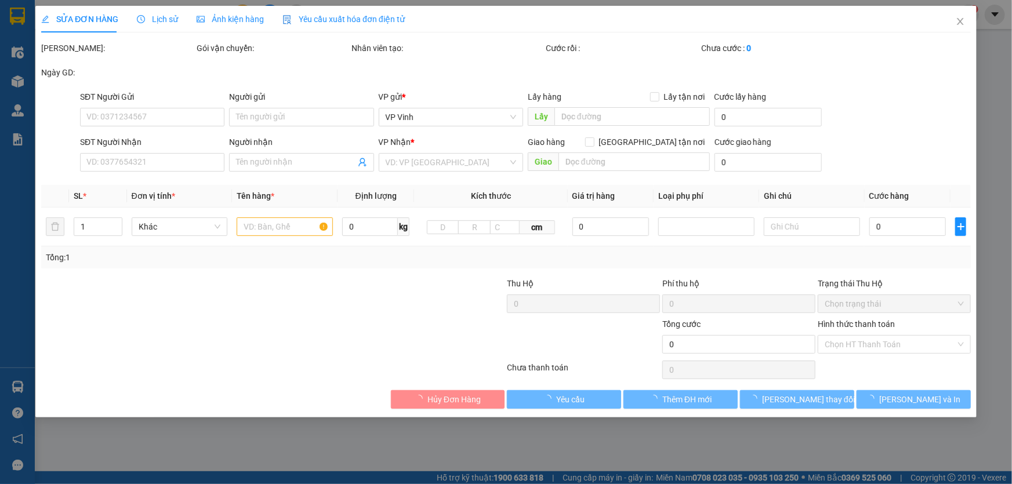
type input "50.000"
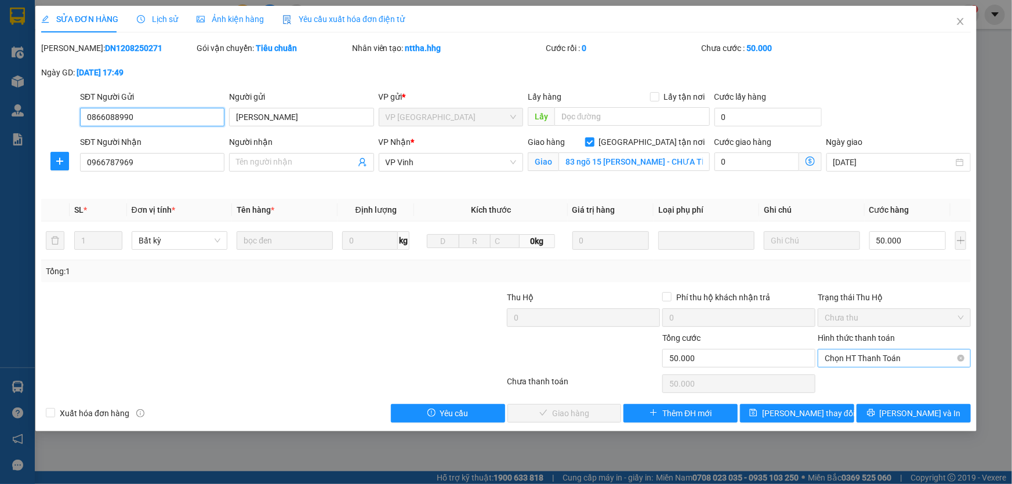
click at [875, 363] on span "Chọn HT Thanh Toán" at bounding box center [894, 358] width 139 height 17
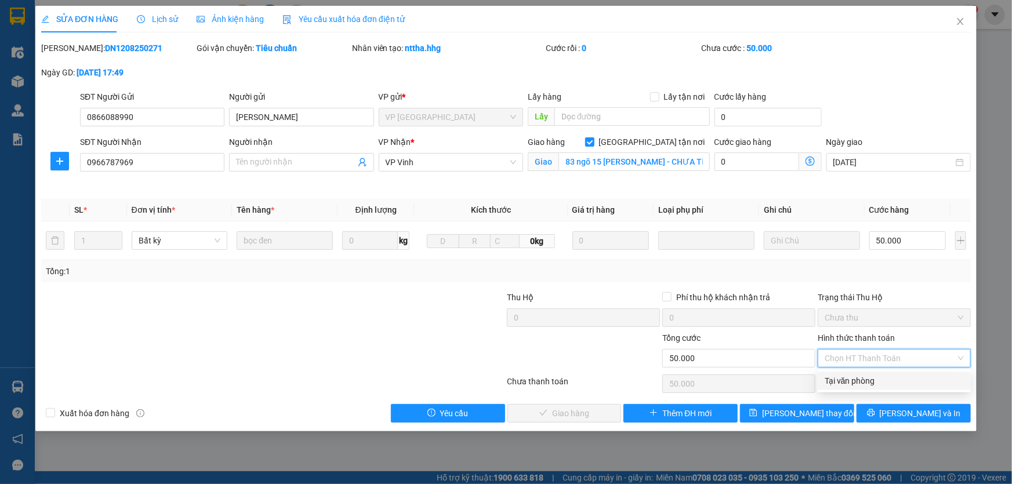
click at [864, 382] on div "Tại văn phòng" at bounding box center [894, 381] width 139 height 13
type input "0"
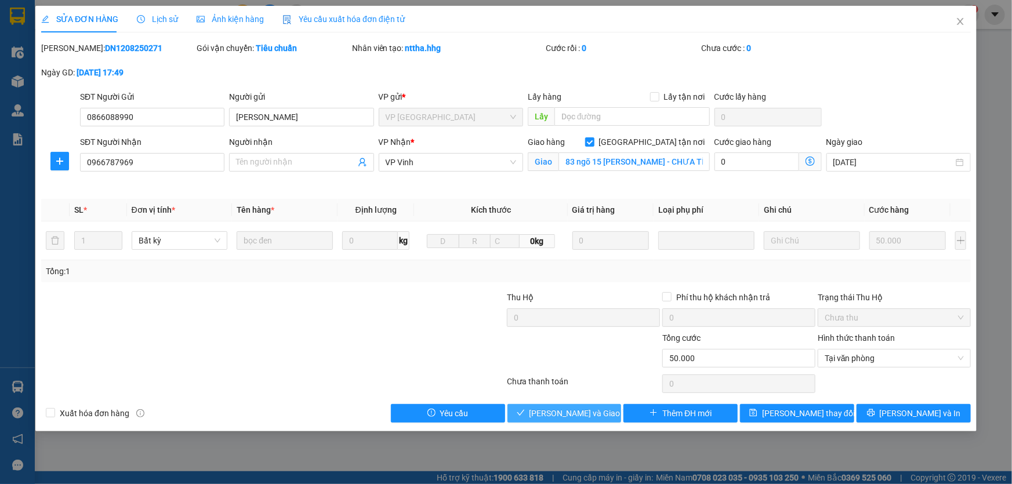
click at [562, 417] on span "Lưu và Giao hàng" at bounding box center [584, 413] width 111 height 13
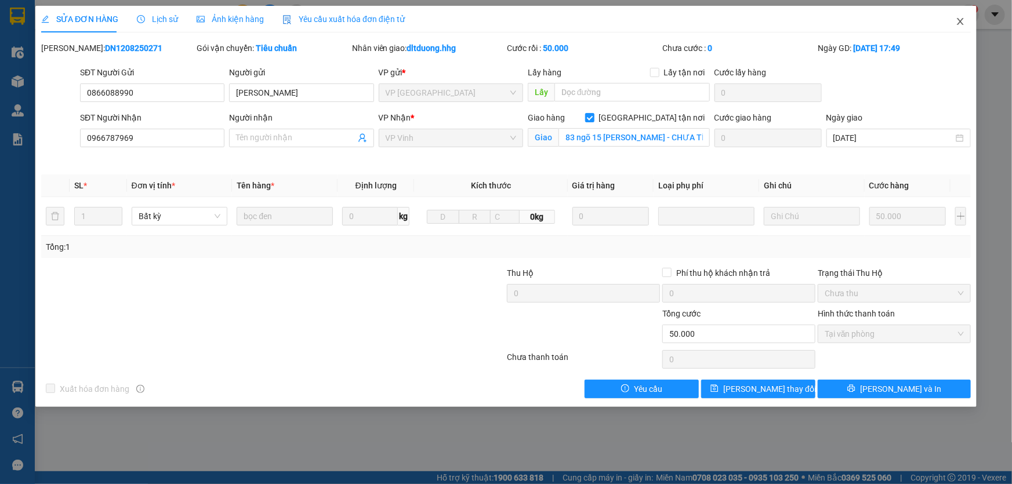
click at [959, 21] on icon "close" at bounding box center [960, 21] width 6 height 7
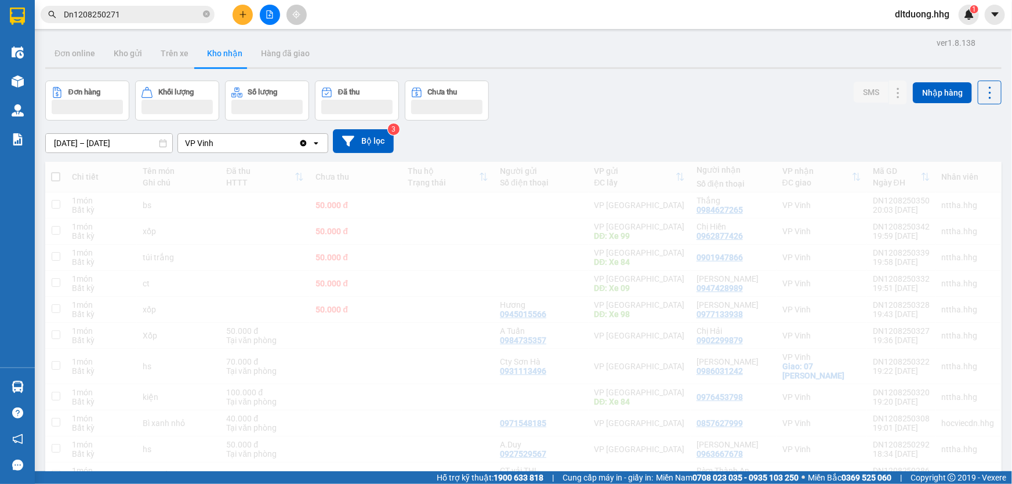
click at [150, 17] on input "Dn1208250271" at bounding box center [132, 14] width 137 height 13
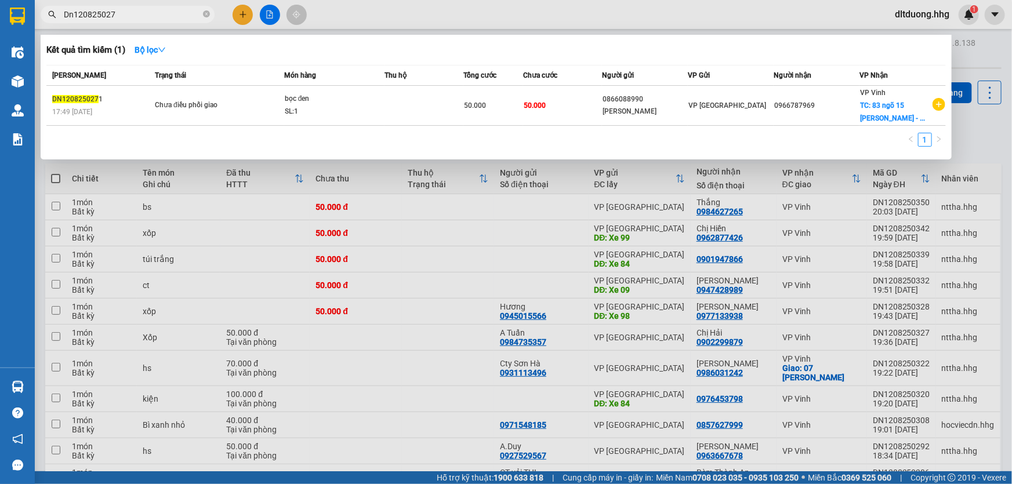
type input "Dn12082502"
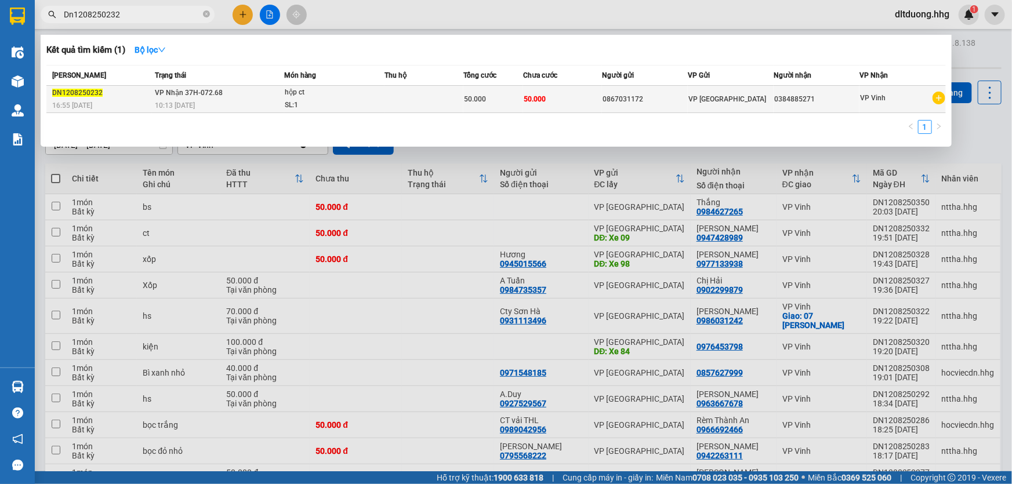
click at [552, 94] on td "50.000" at bounding box center [562, 99] width 79 height 27
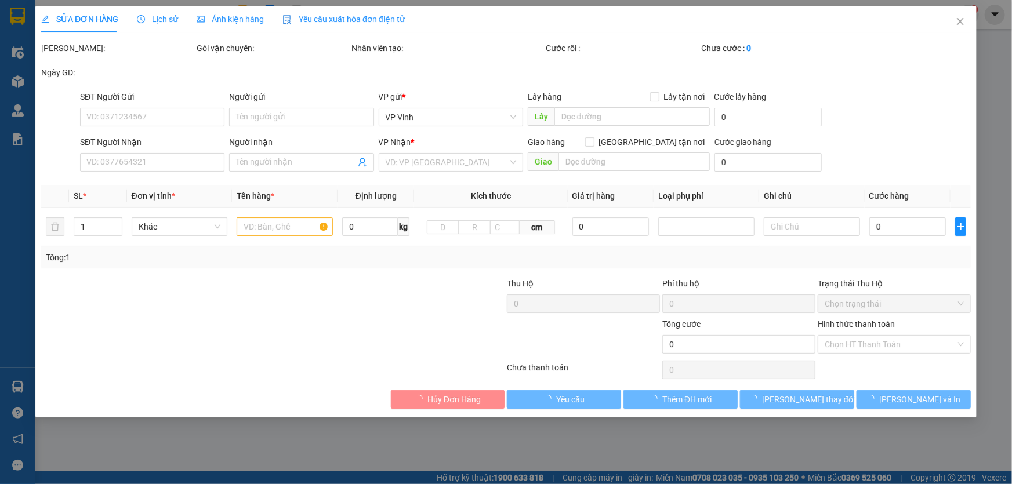
type input "0867031172"
type input "0384885271"
type input "50.000"
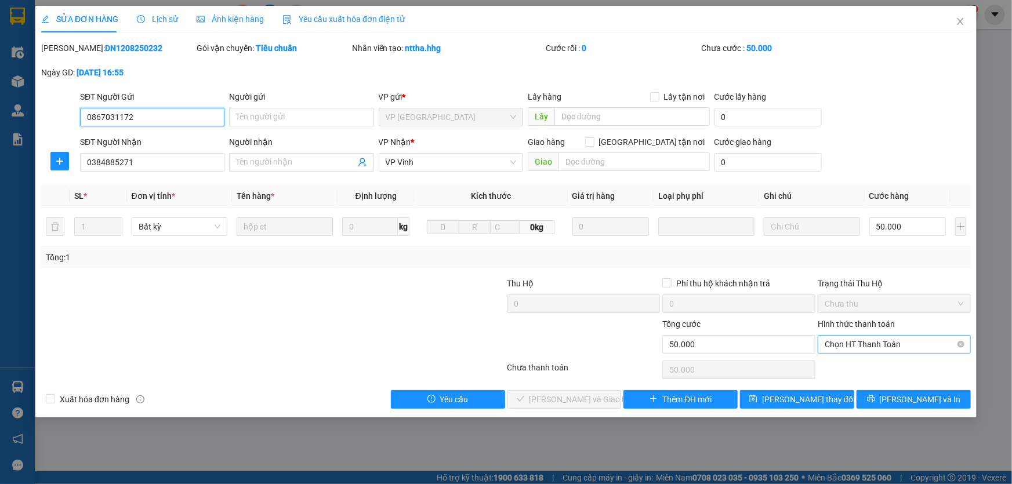
click at [843, 344] on span "Chọn HT Thanh Toán" at bounding box center [894, 344] width 139 height 17
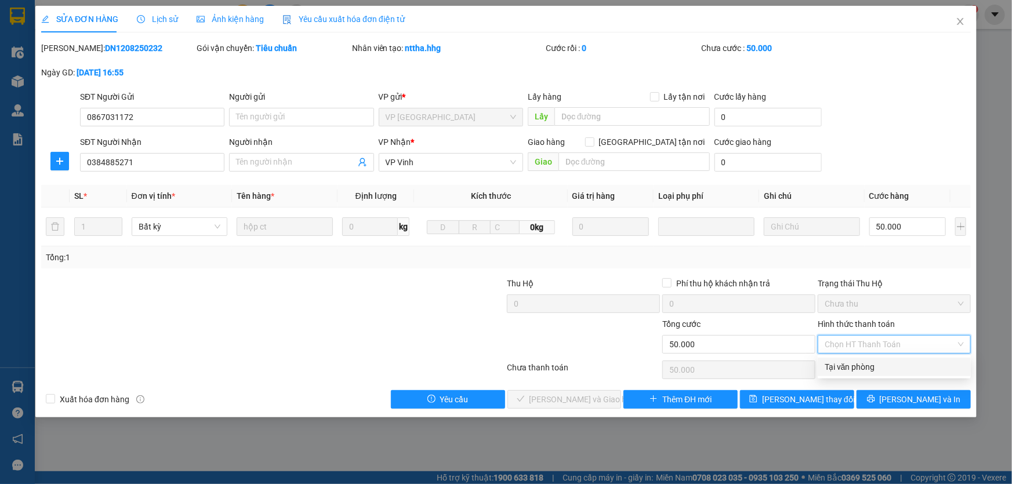
click at [841, 367] on div "Tại văn phòng" at bounding box center [894, 367] width 139 height 13
type input "0"
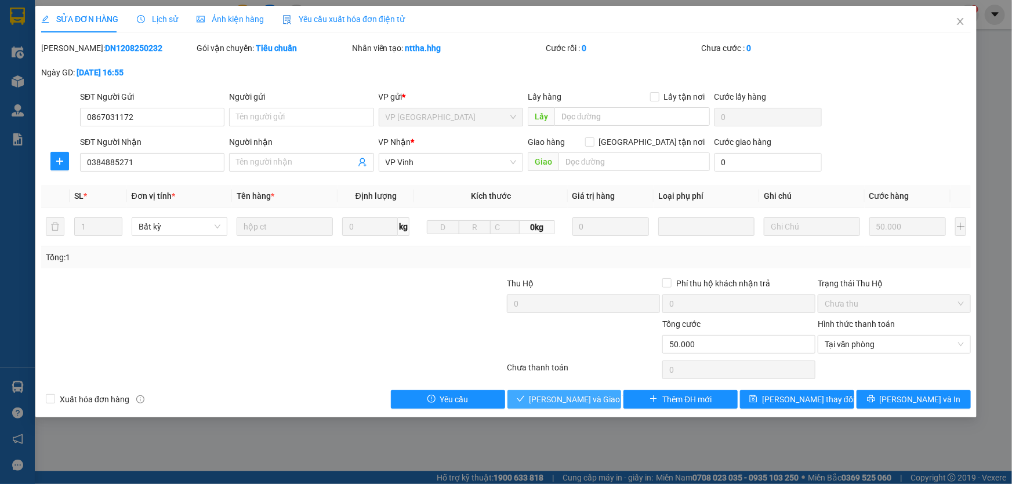
click at [610, 400] on button "[PERSON_NAME] và Giao hàng" at bounding box center [564, 399] width 114 height 19
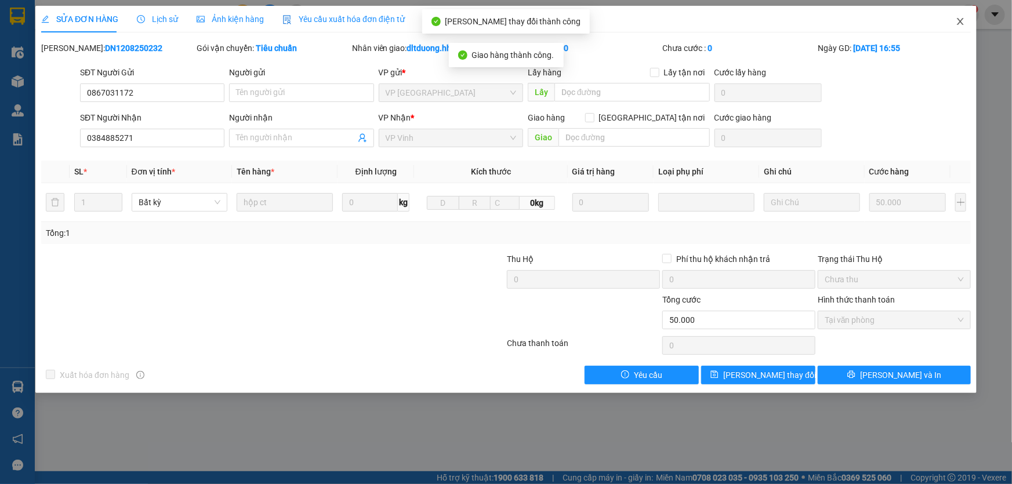
click at [960, 23] on icon "close" at bounding box center [960, 21] width 9 height 9
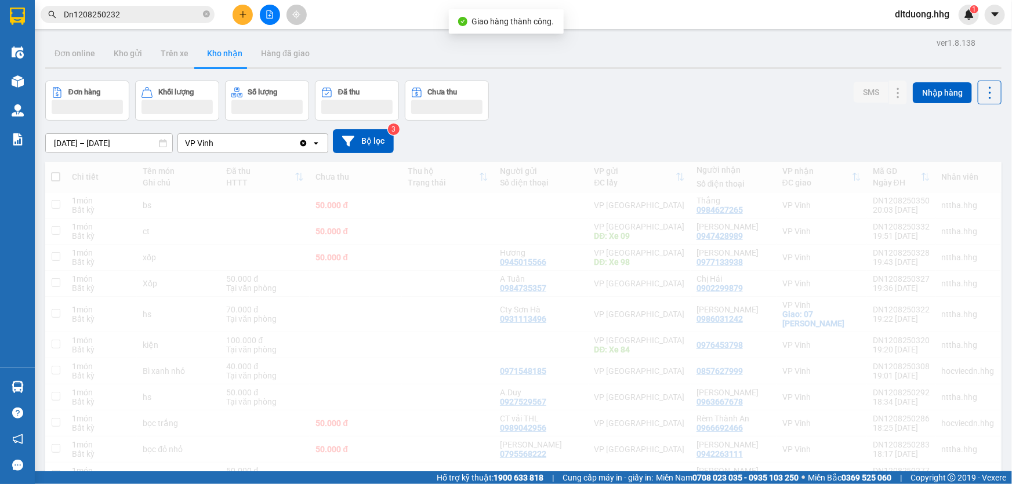
click at [130, 14] on input "Dn1208250232" at bounding box center [132, 14] width 137 height 13
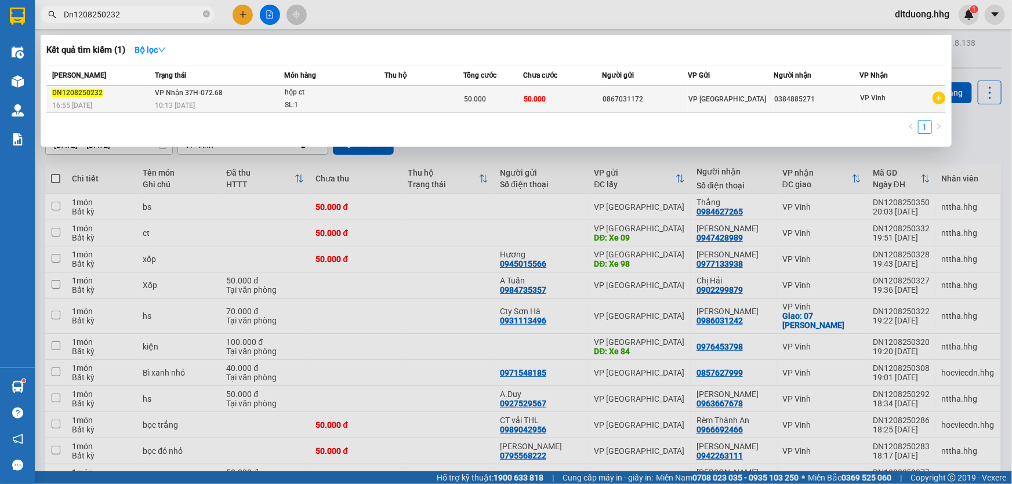
click at [353, 92] on div "hộp ct" at bounding box center [328, 92] width 87 height 13
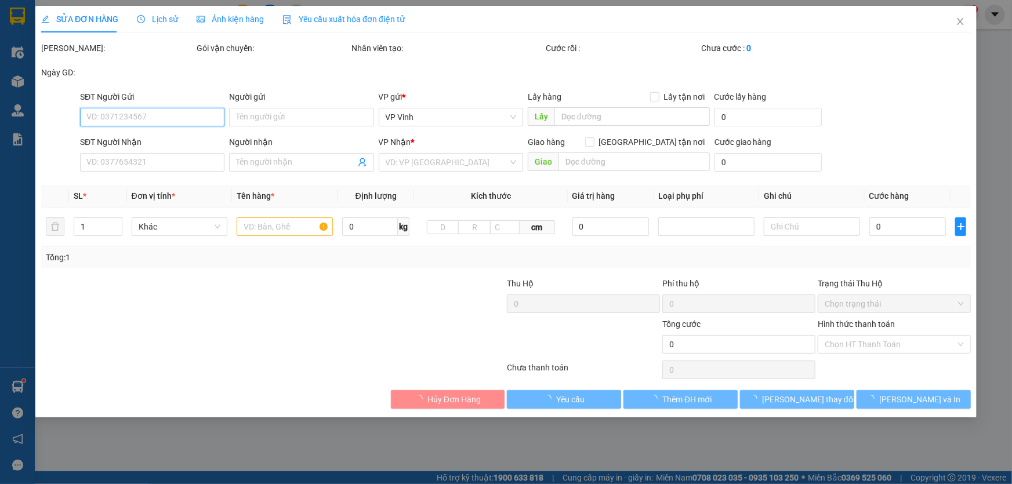
type input "0867031172"
type input "0384885271"
type input "50.000"
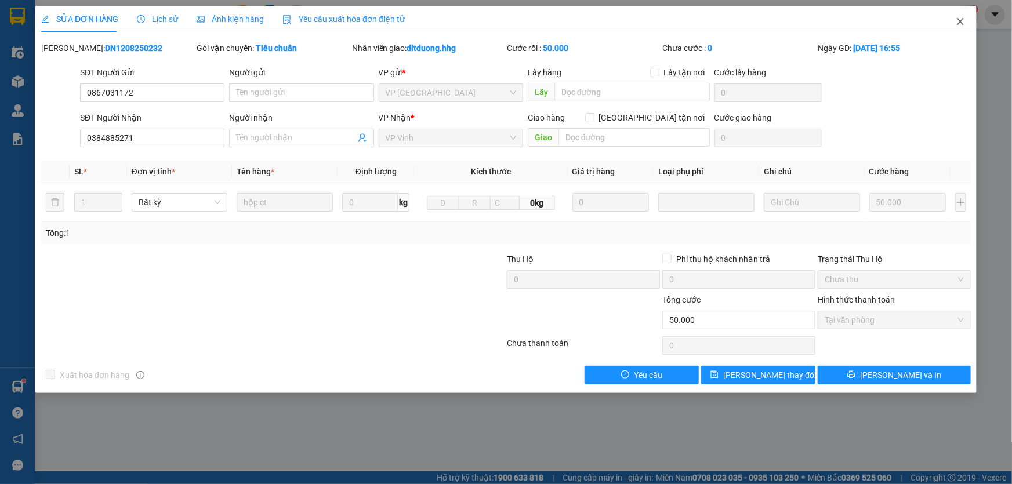
click at [958, 20] on icon "close" at bounding box center [960, 21] width 9 height 9
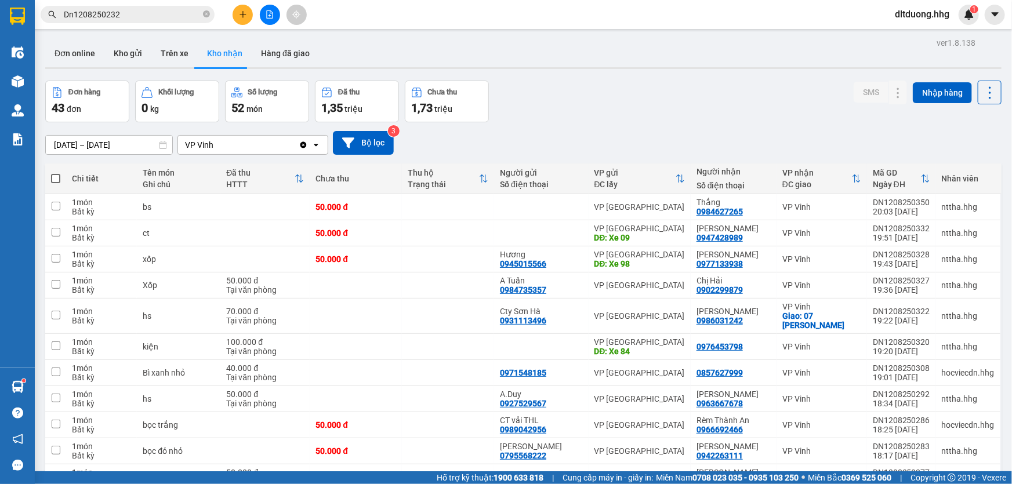
drag, startPoint x: 190, startPoint y: 16, endPoint x: 188, endPoint y: 0, distance: 16.3
click at [189, 14] on input "Dn1208250232" at bounding box center [132, 14] width 137 height 13
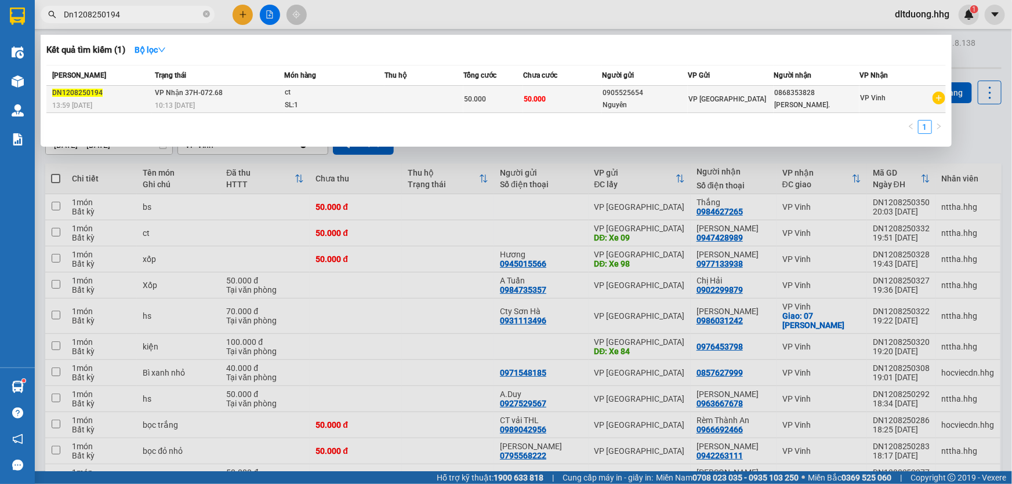
type input "Dn1208250194"
click at [816, 107] on div "[PERSON_NAME]." at bounding box center [816, 105] width 85 height 12
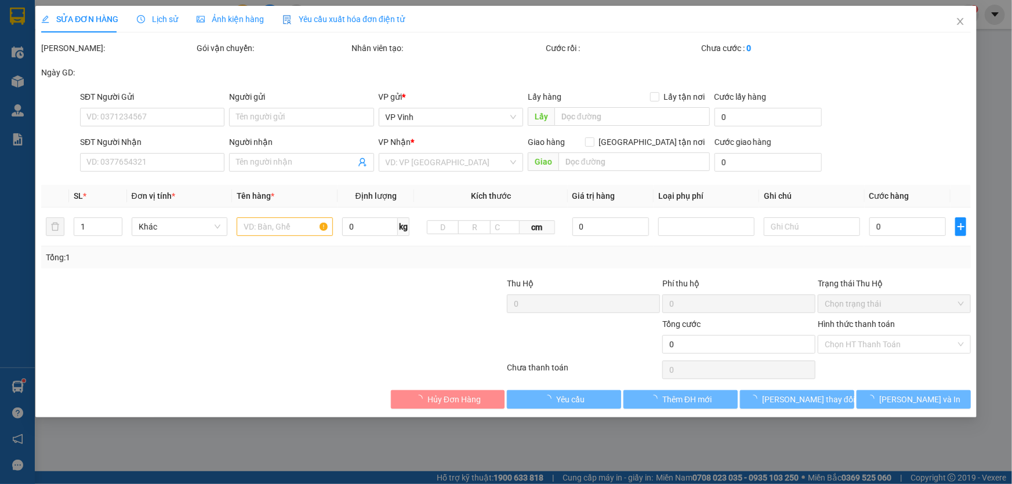
type input "0905525654"
type input "Nguyên"
type input "0868353828"
type input "[PERSON_NAME]."
type input "50.000"
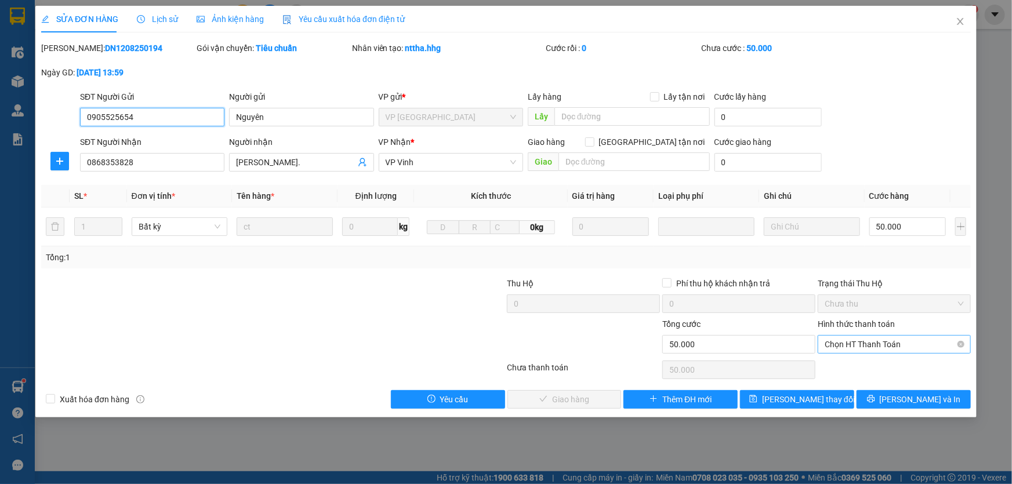
click at [857, 342] on span "Chọn HT Thanh Toán" at bounding box center [894, 344] width 139 height 17
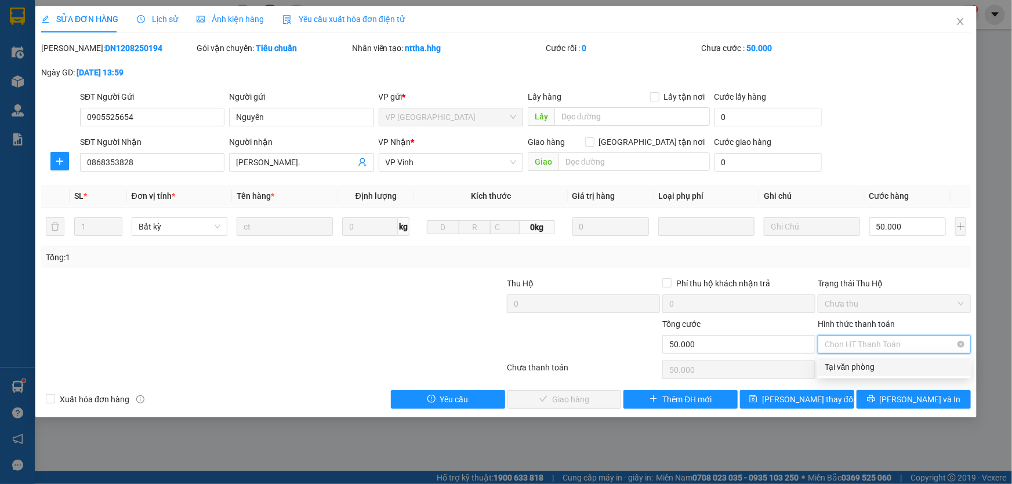
click at [859, 369] on div "Tại văn phòng" at bounding box center [894, 367] width 139 height 13
type input "0"
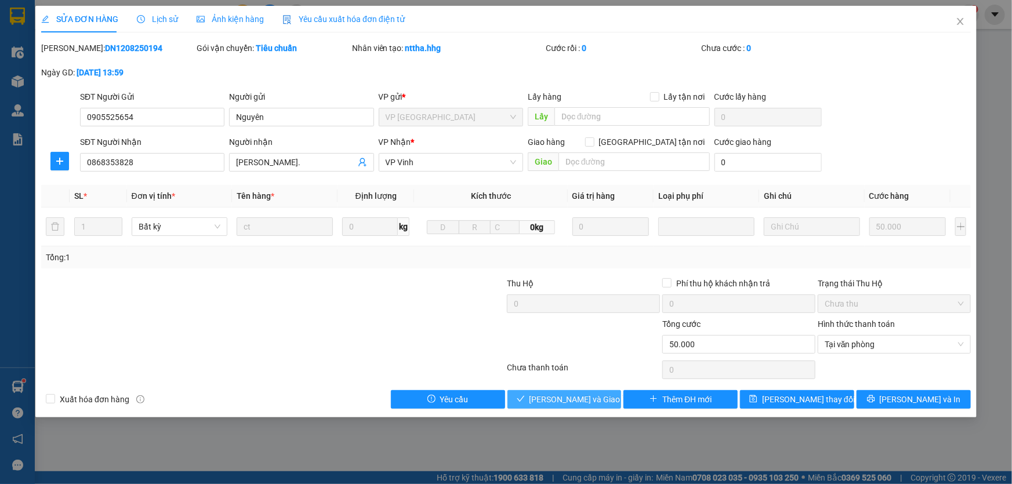
click at [577, 397] on span "[PERSON_NAME] và Giao hàng" at bounding box center [584, 399] width 111 height 13
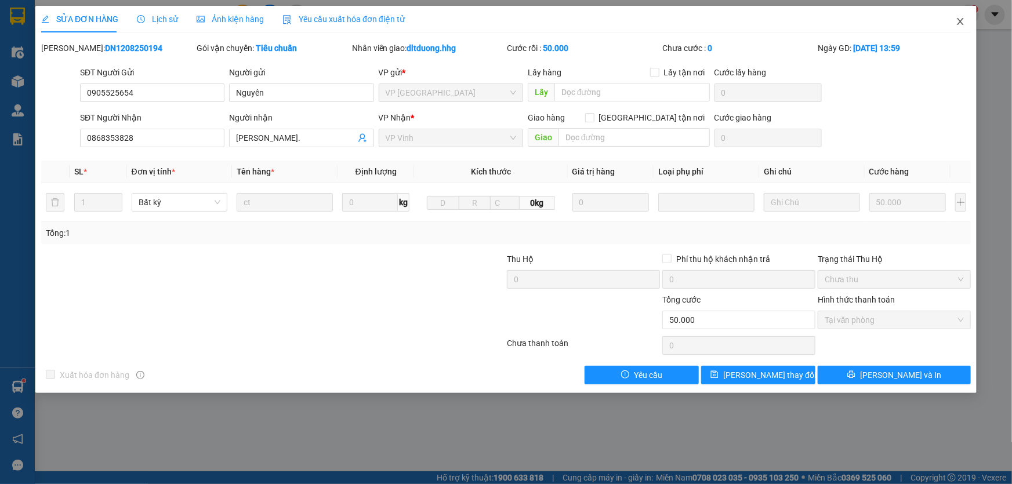
click at [960, 19] on icon "close" at bounding box center [960, 21] width 9 height 9
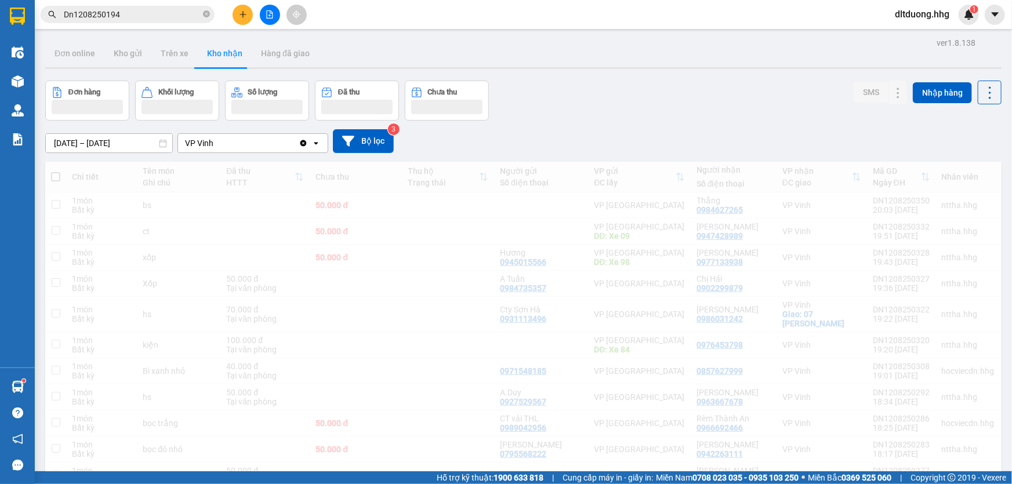
click at [141, 15] on input "Dn1208250194" at bounding box center [132, 14] width 137 height 13
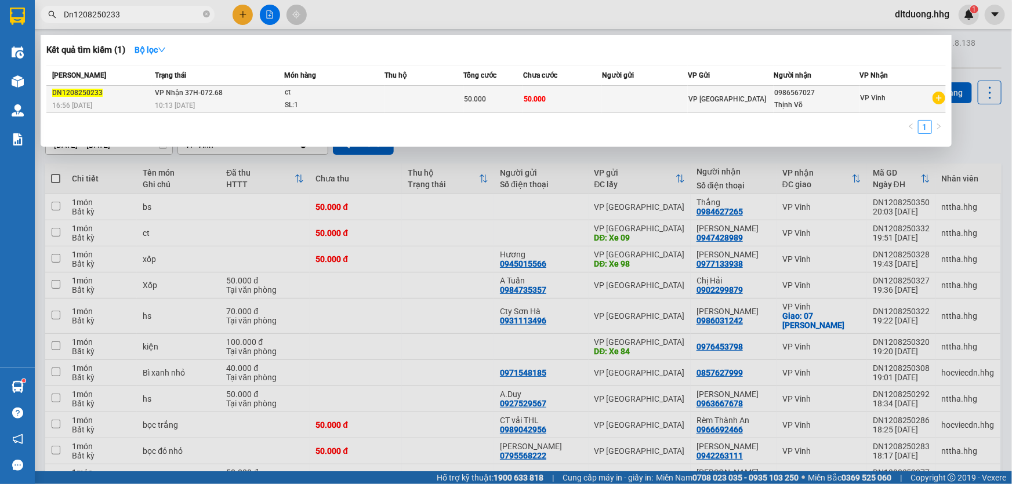
type input "Dn1208250233"
click at [535, 92] on td "50.000" at bounding box center [562, 99] width 79 height 27
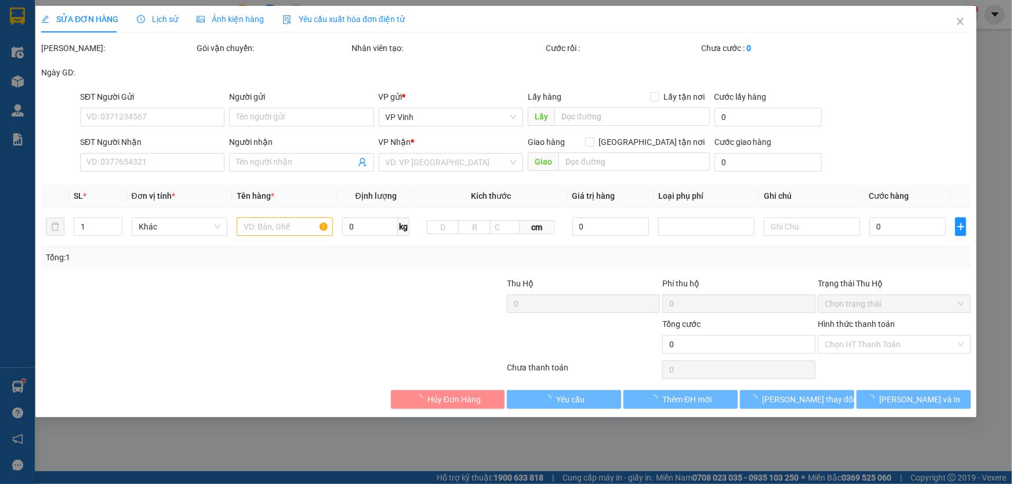
type input "0986567027"
type input "Thịnh Võ"
type input "50.000"
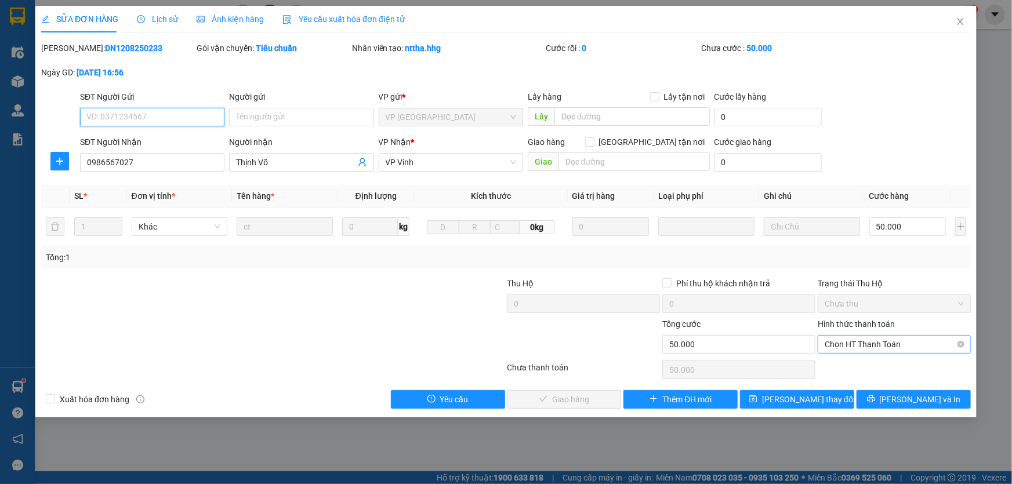
click at [847, 350] on span "Chọn HT Thanh Toán" at bounding box center [894, 344] width 139 height 17
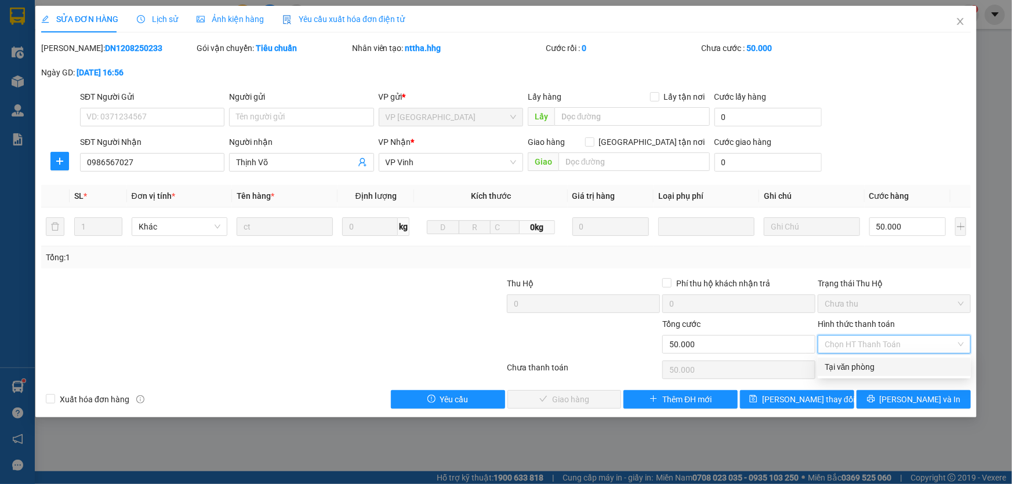
click at [846, 362] on div "Tại văn phòng" at bounding box center [894, 367] width 139 height 13
type input "0"
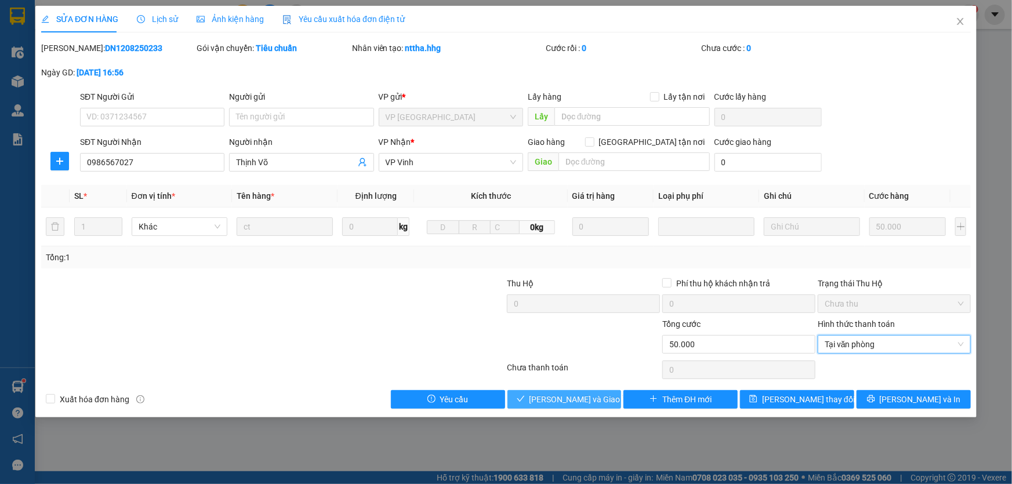
click at [561, 401] on span "[PERSON_NAME] và Giao hàng" at bounding box center [584, 399] width 111 height 13
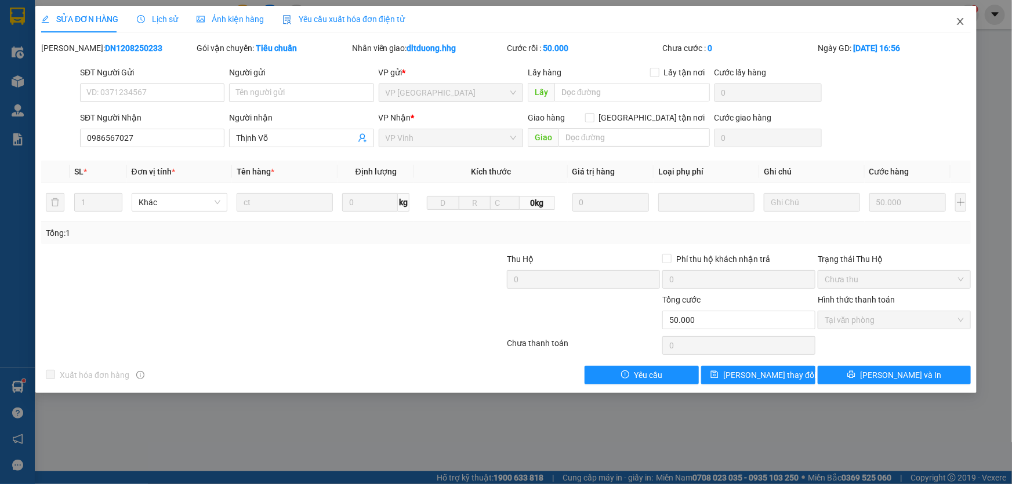
click at [954, 21] on span "Close" at bounding box center [960, 22] width 32 height 32
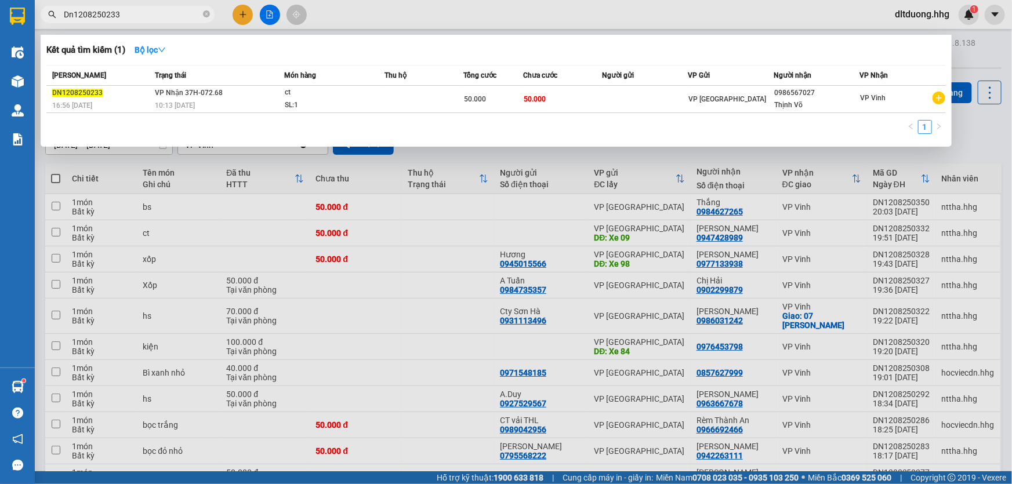
click at [135, 14] on input "Dn1208250233" at bounding box center [132, 14] width 137 height 13
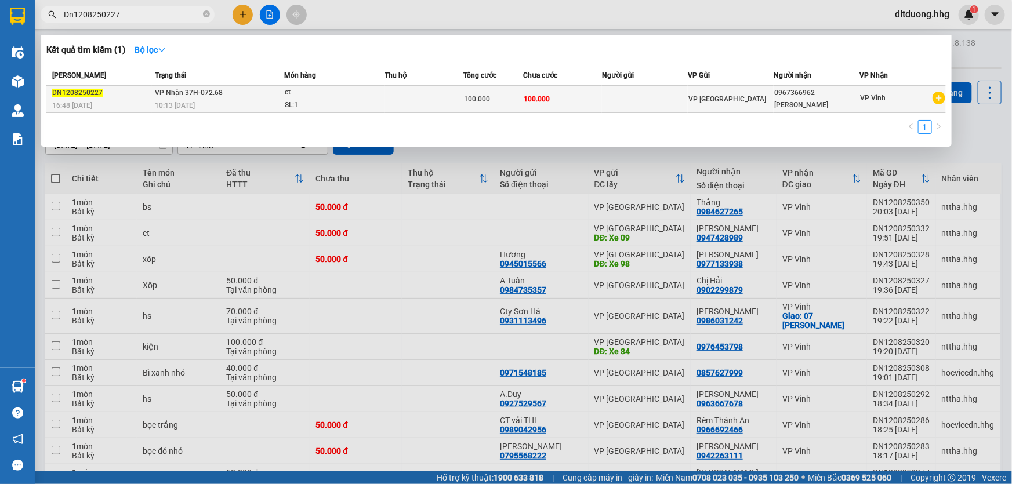
type input "Dn1208250227"
click at [521, 98] on div "100.000" at bounding box center [493, 99] width 58 height 13
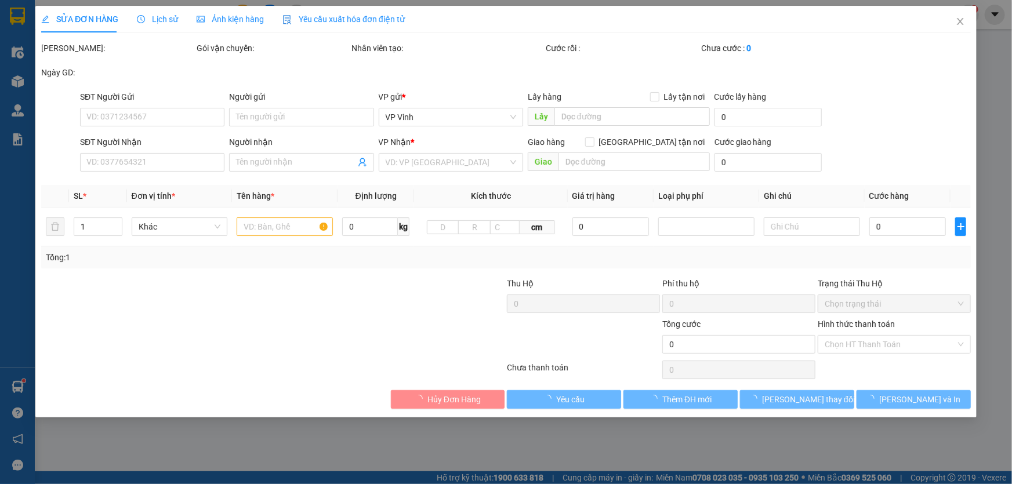
type input "0967366962"
type input "[PERSON_NAME]"
type input "100.000"
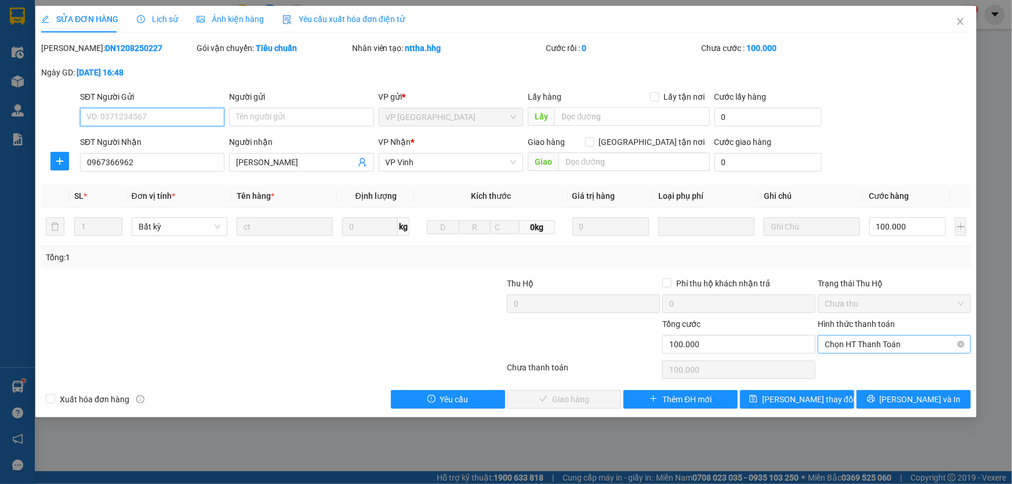
click at [856, 342] on span "Chọn HT Thanh Toán" at bounding box center [894, 344] width 139 height 17
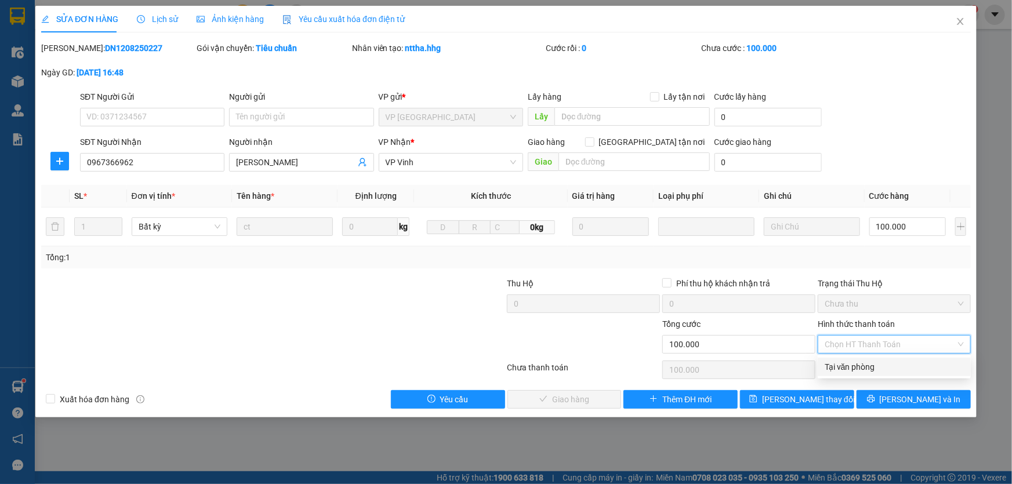
click at [843, 370] on div "Tại văn phòng" at bounding box center [894, 367] width 139 height 13
type input "0"
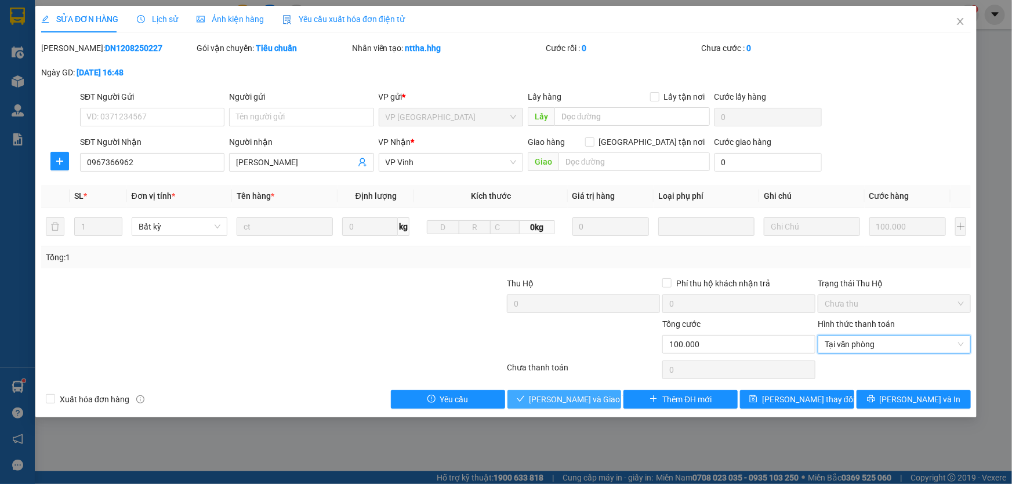
click at [586, 400] on span "[PERSON_NAME] và Giao hàng" at bounding box center [584, 399] width 111 height 13
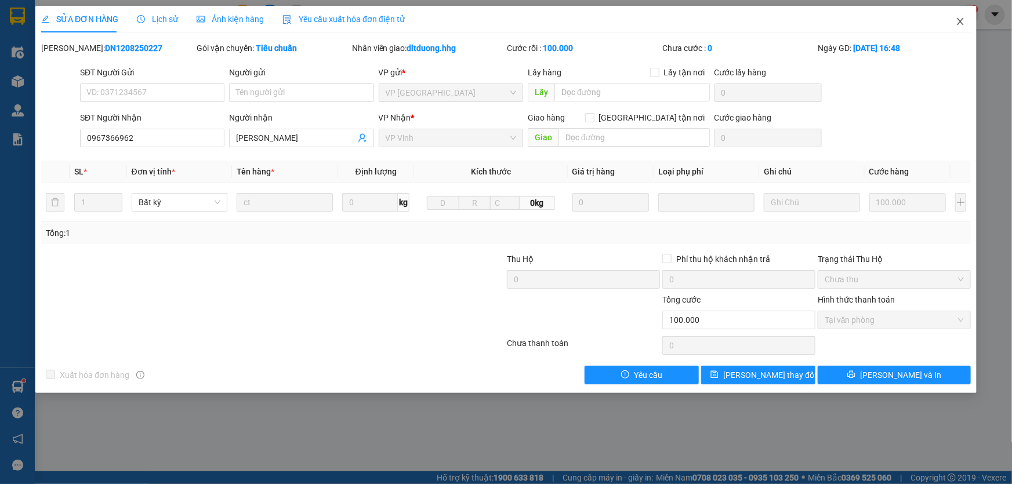
click at [964, 21] on icon "close" at bounding box center [960, 21] width 9 height 9
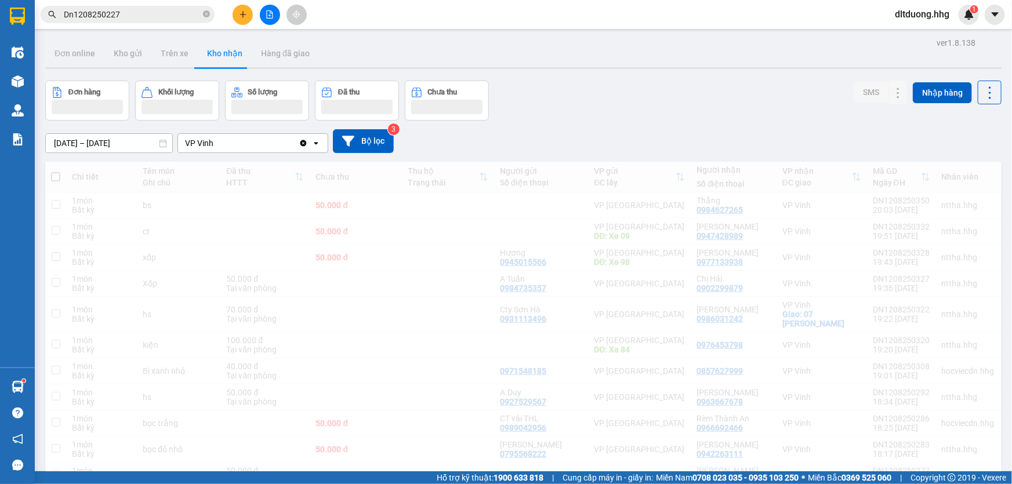
click at [133, 18] on input "Dn1208250227" at bounding box center [132, 14] width 137 height 13
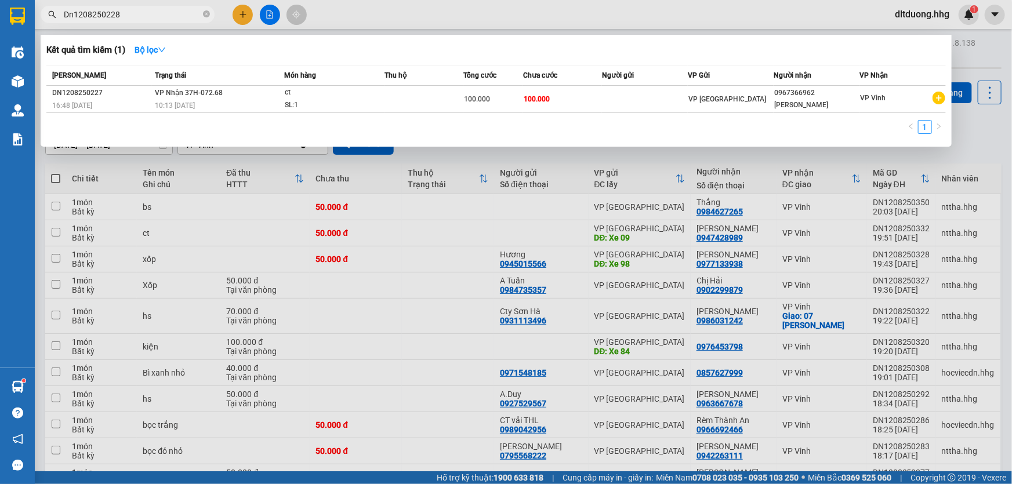
type input "Dn1208250228"
click at [772, 101] on div "VP [GEOGRAPHIC_DATA]" at bounding box center [730, 99] width 85 height 13
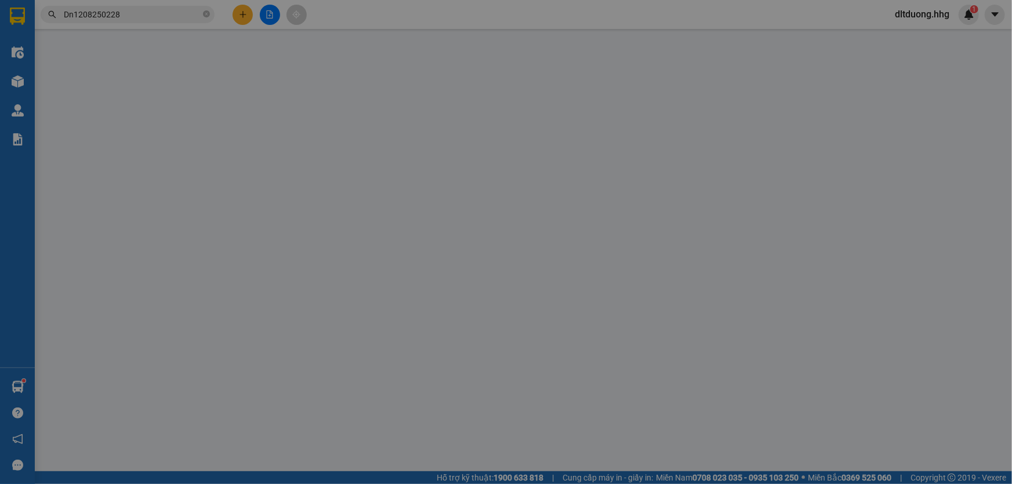
type input "0935910353"
type input "Lộc"
type input "0912464418"
type input "Thuỷ"
type input "200.000"
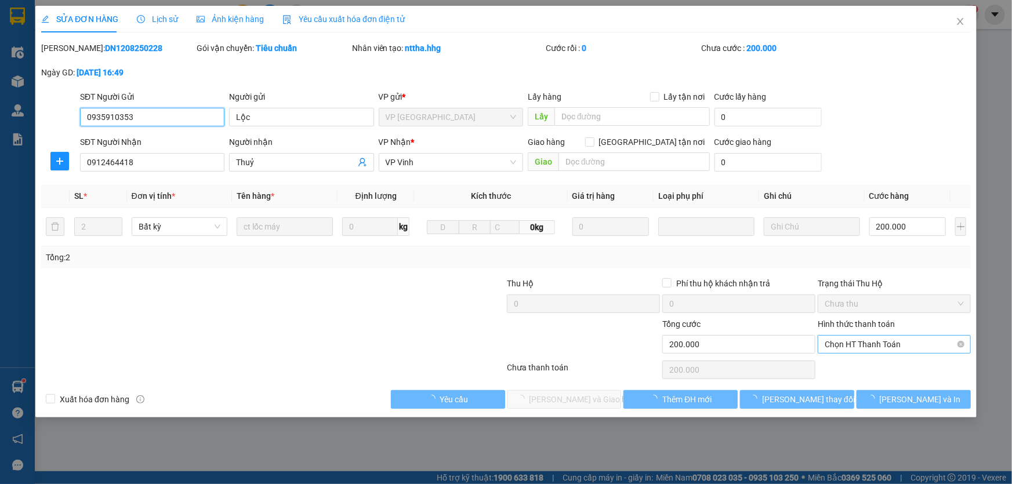
click at [858, 346] on span "Chọn HT Thanh Toán" at bounding box center [894, 344] width 139 height 17
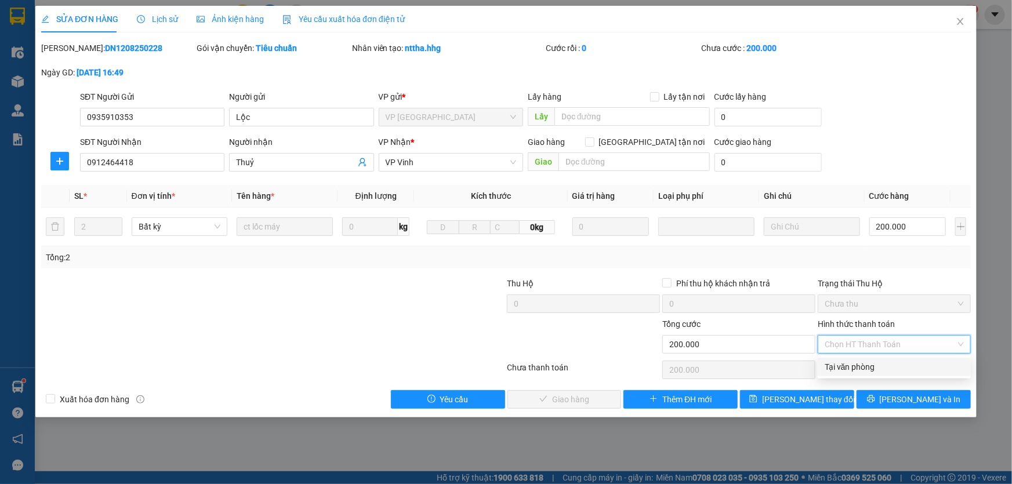
click at [857, 365] on div "Tại văn phòng" at bounding box center [894, 367] width 139 height 13
type input "0"
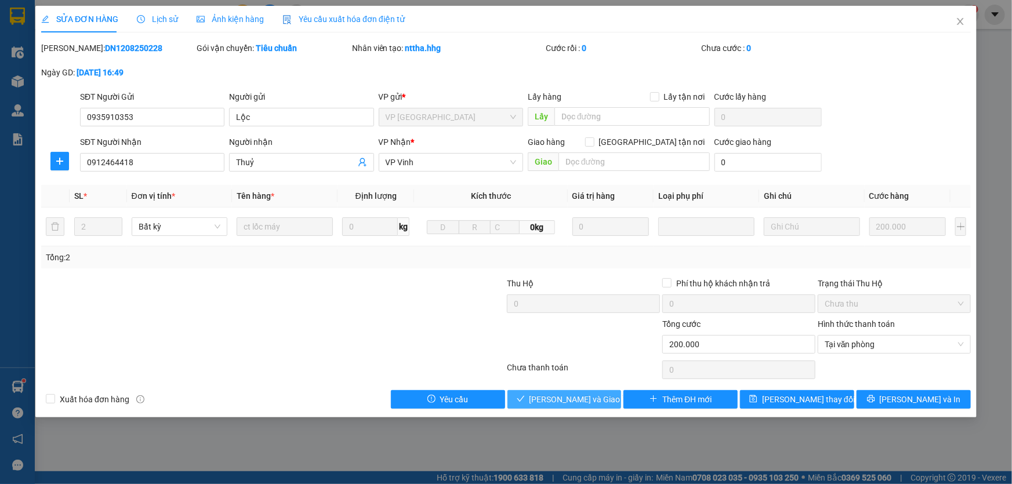
click at [584, 397] on span "[PERSON_NAME] và Giao hàng" at bounding box center [584, 399] width 111 height 13
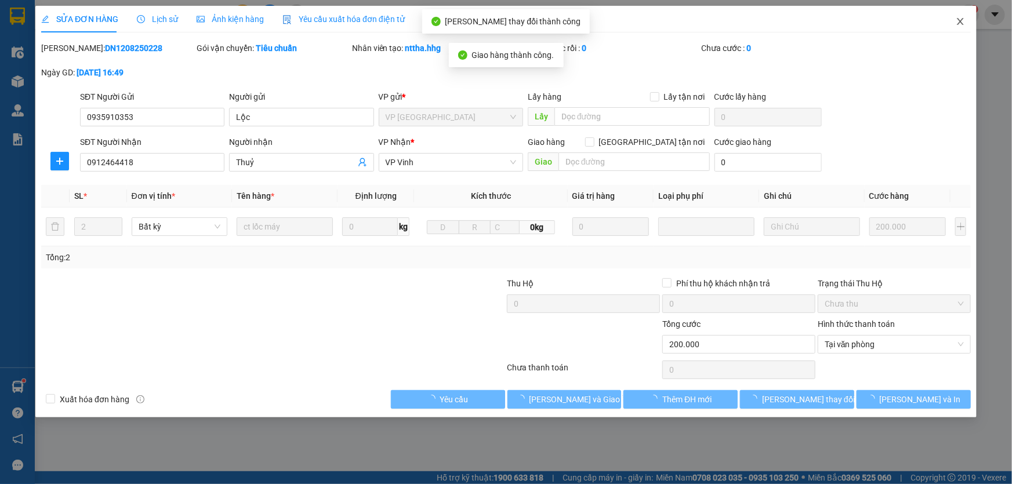
click at [960, 25] on icon "close" at bounding box center [960, 21] width 9 height 9
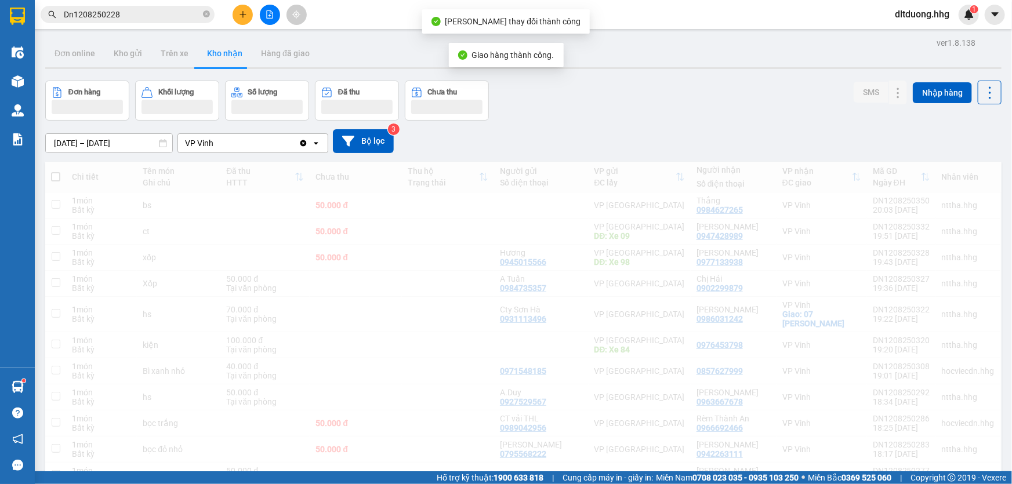
click at [129, 14] on input "Dn1208250228" at bounding box center [132, 14] width 137 height 13
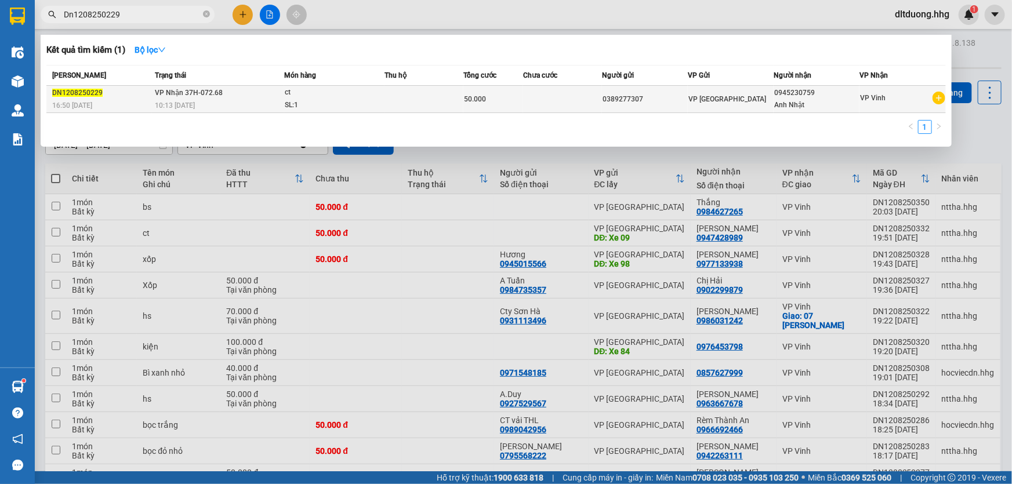
click at [700, 97] on span "VP [GEOGRAPHIC_DATA]" at bounding box center [727, 99] width 78 height 8
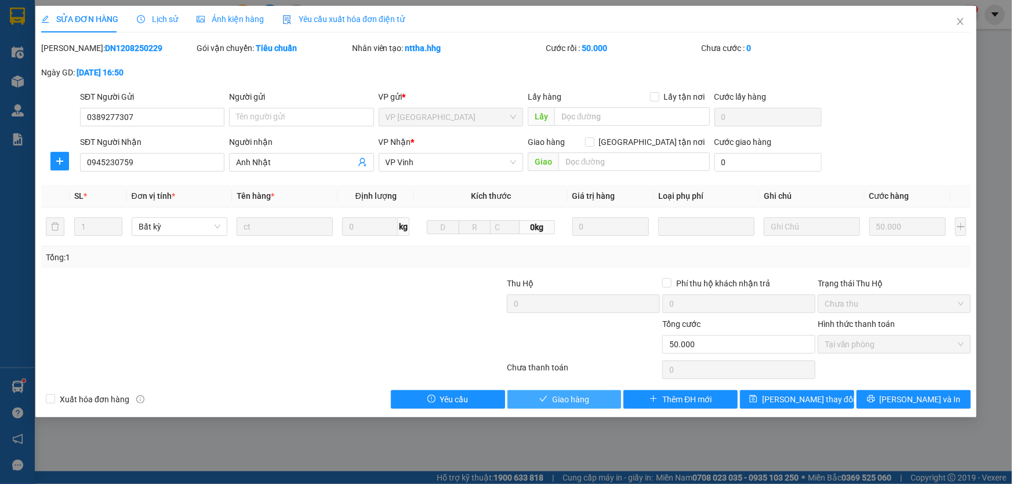
click at [586, 394] on span "Giao hàng" at bounding box center [570, 399] width 37 height 13
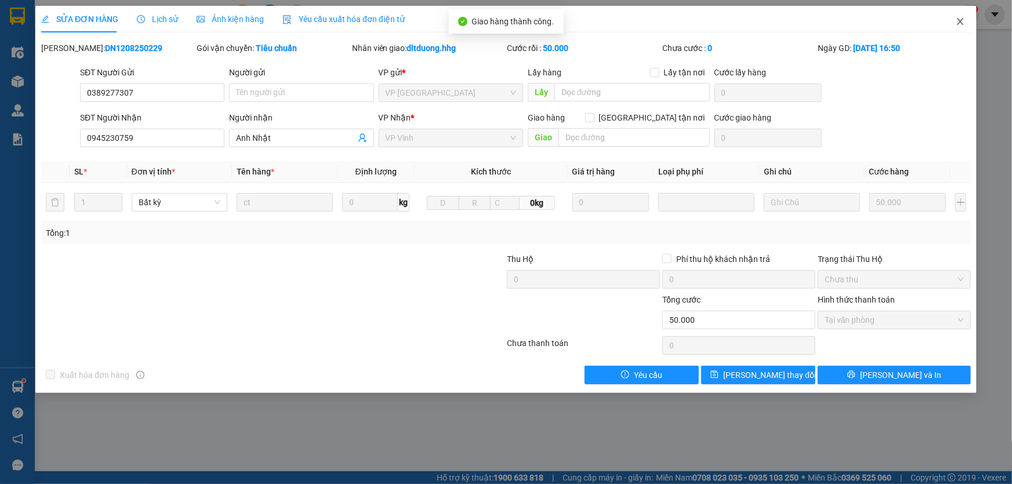
click at [957, 20] on icon "close" at bounding box center [960, 21] width 9 height 9
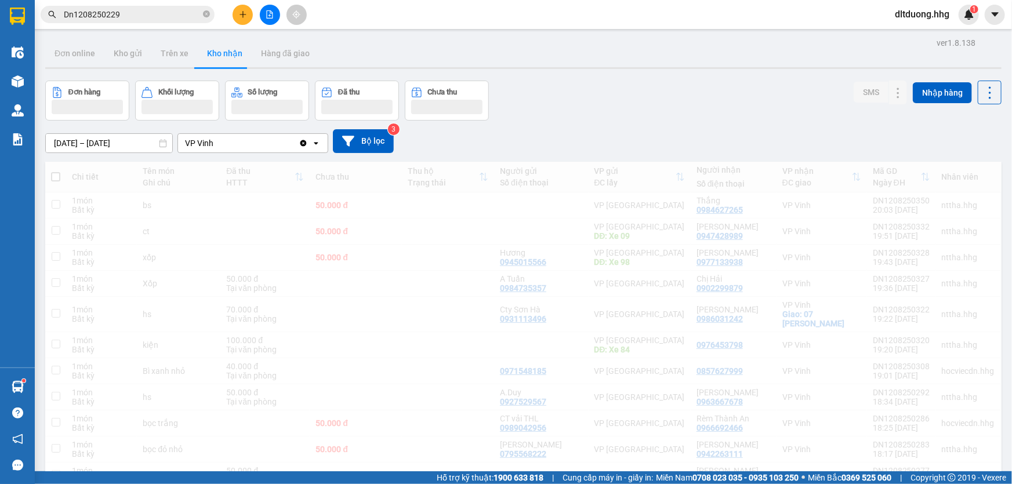
click at [126, 12] on input "Dn1208250229" at bounding box center [132, 14] width 137 height 13
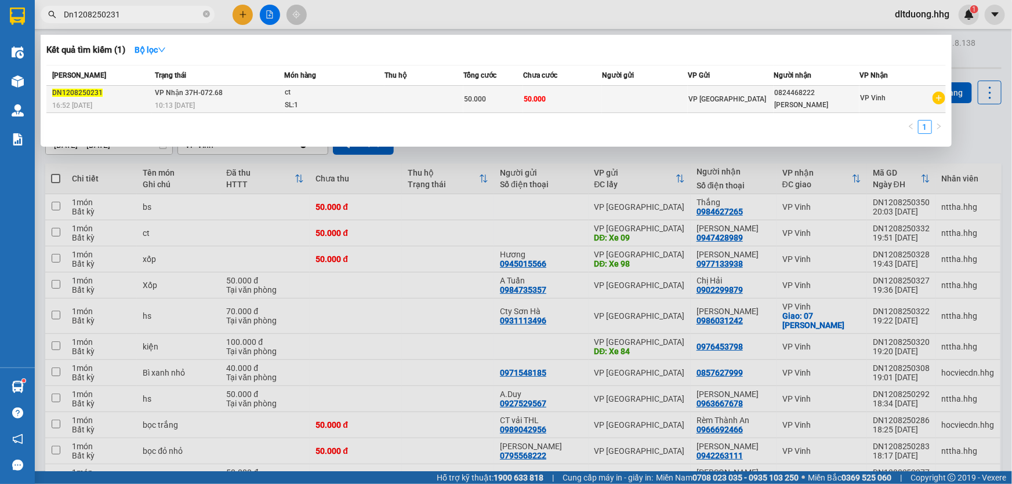
type input "Dn1208250231"
click at [793, 103] on div "[PERSON_NAME]" at bounding box center [816, 105] width 85 height 12
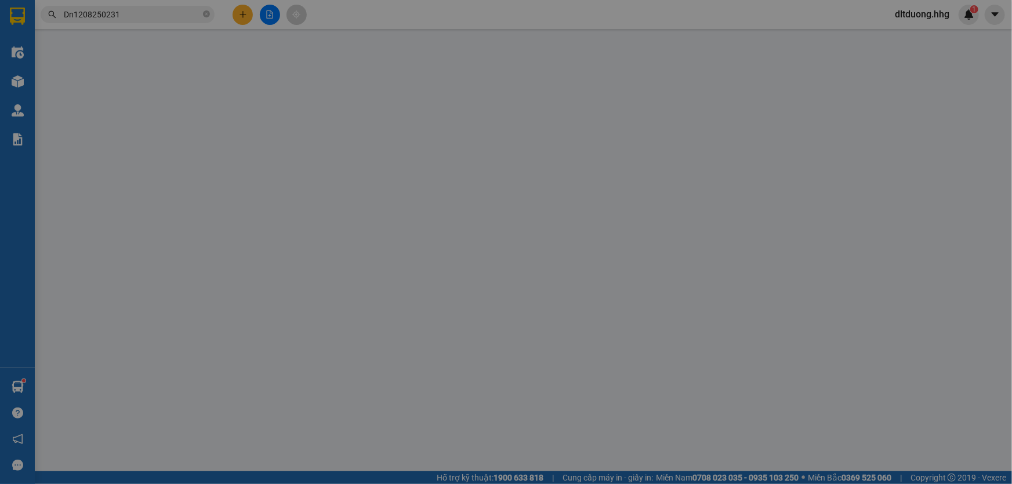
type input "0824468222"
type input "[PERSON_NAME]"
type input "50.000"
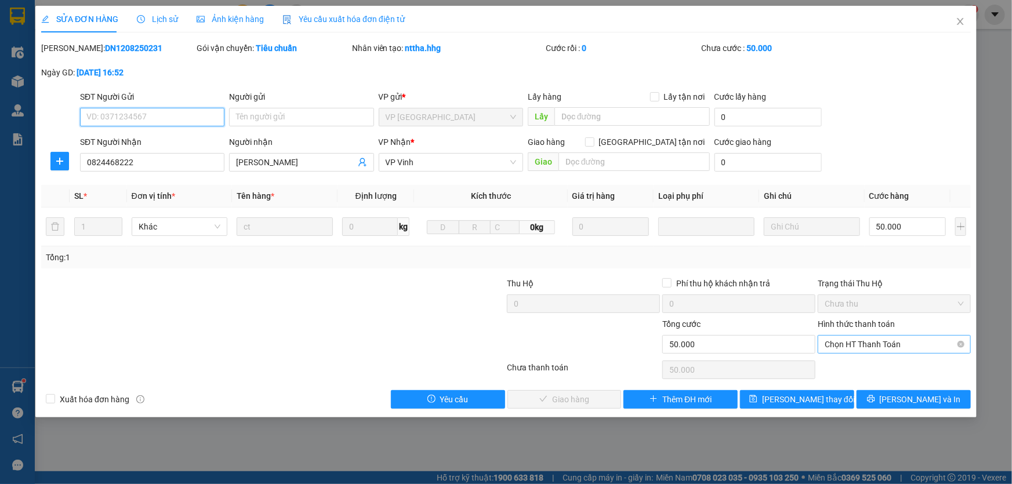
click at [919, 348] on span "Chọn HT Thanh Toán" at bounding box center [894, 344] width 139 height 17
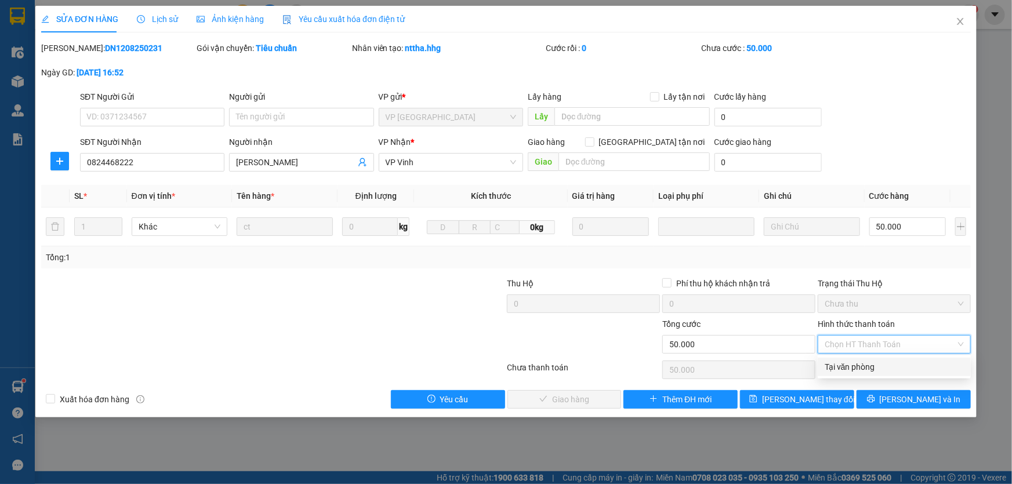
click at [905, 374] on div "Tại văn phòng" at bounding box center [894, 367] width 153 height 19
type input "0"
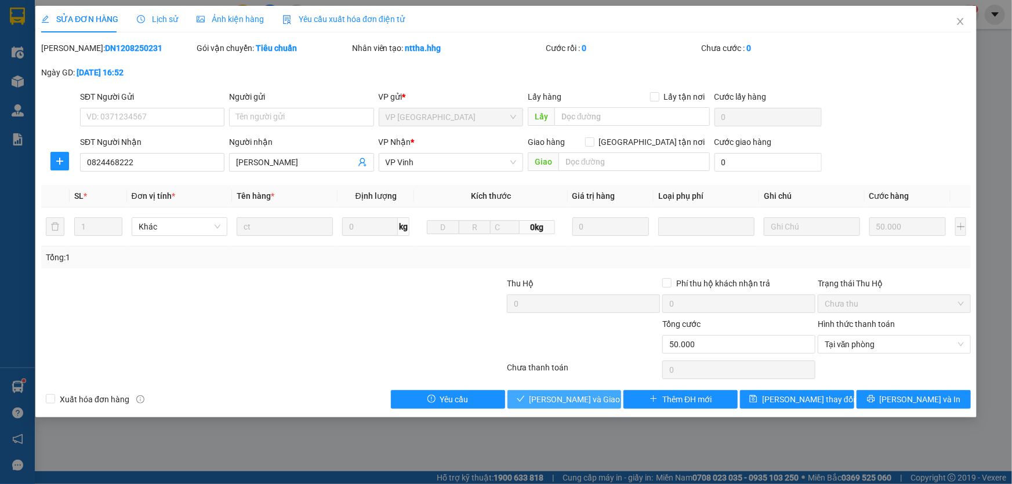
click at [591, 404] on span "Lưu và Giao hàng" at bounding box center [584, 399] width 111 height 13
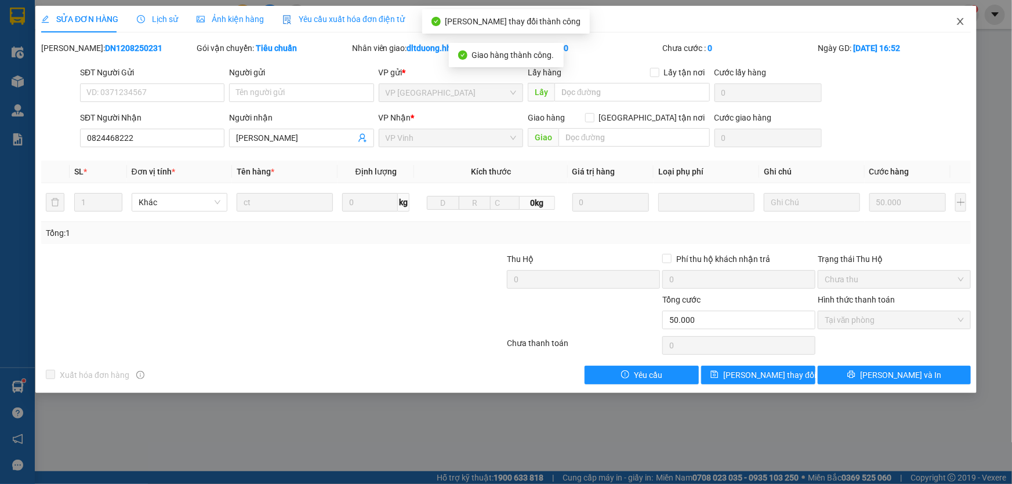
click at [963, 20] on icon "close" at bounding box center [960, 21] width 9 height 9
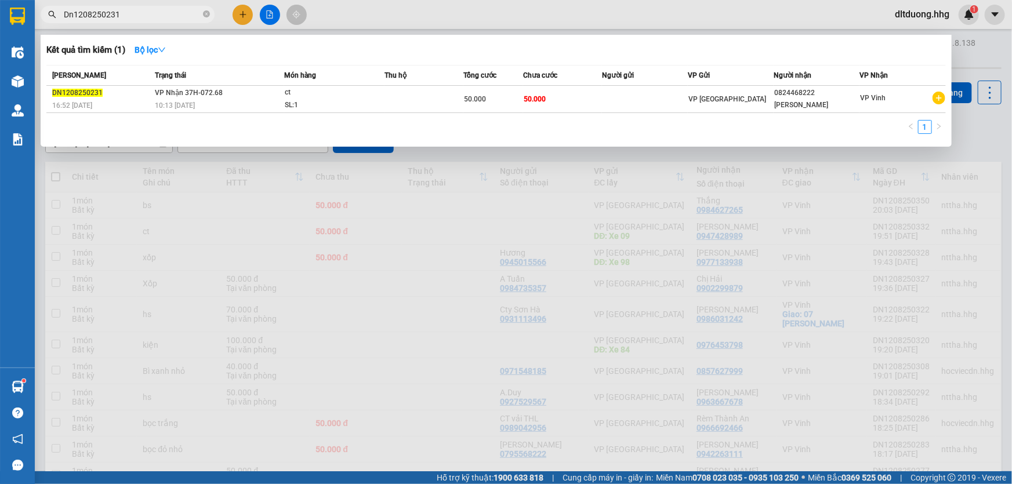
click at [130, 13] on input "Dn1208250231" at bounding box center [132, 14] width 137 height 13
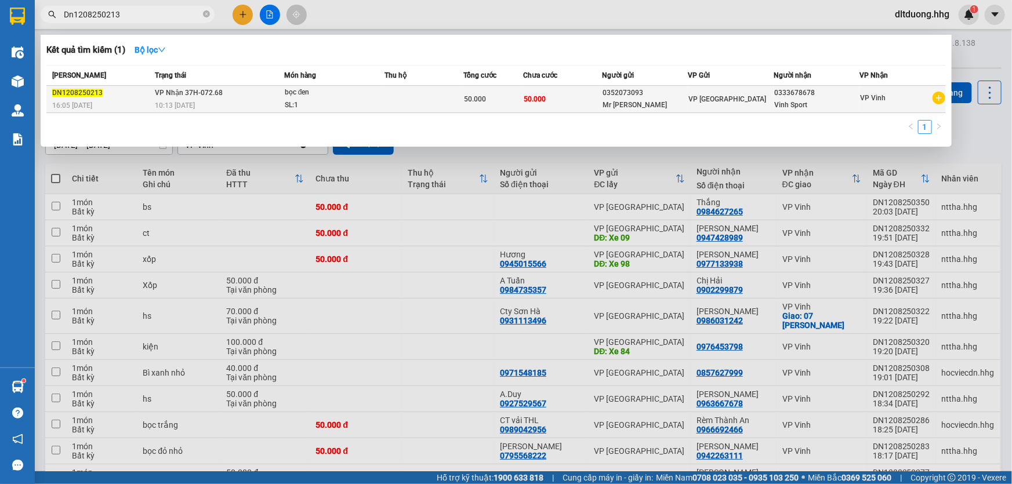
type input "Dn1208250213"
click at [692, 96] on span "VP [GEOGRAPHIC_DATA]" at bounding box center [727, 99] width 78 height 8
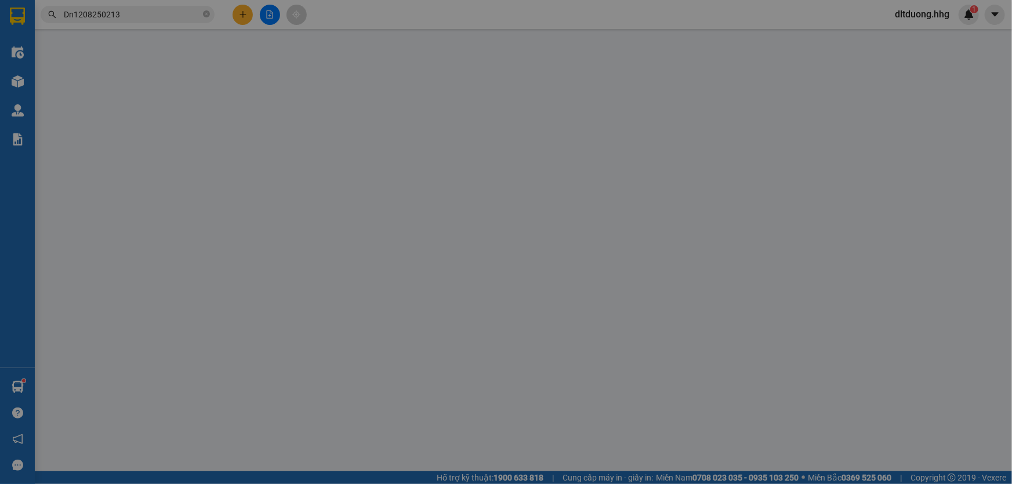
type input "0352073093"
type input "Mr Quý"
type input "0333678678"
type input "Vinh Sport"
type input "50.000"
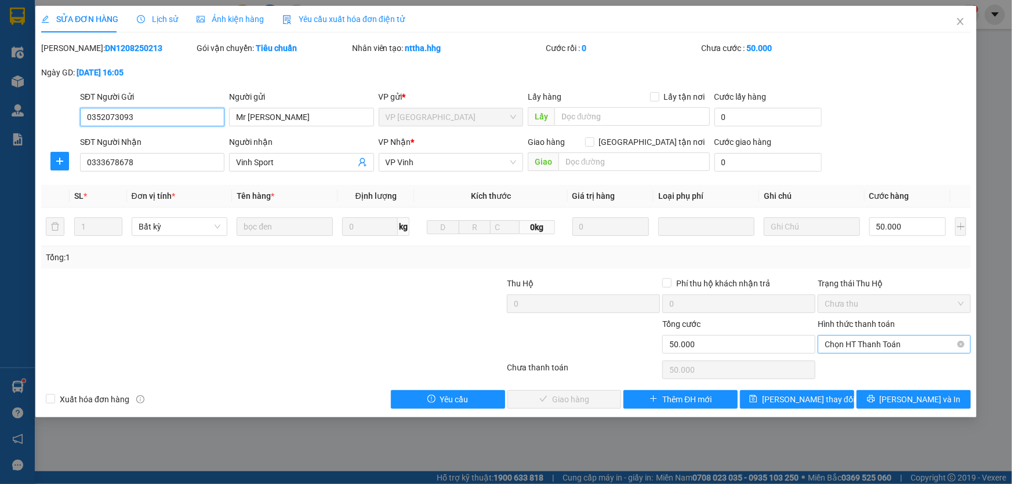
click at [905, 346] on span "Chọn HT Thanh Toán" at bounding box center [894, 344] width 139 height 17
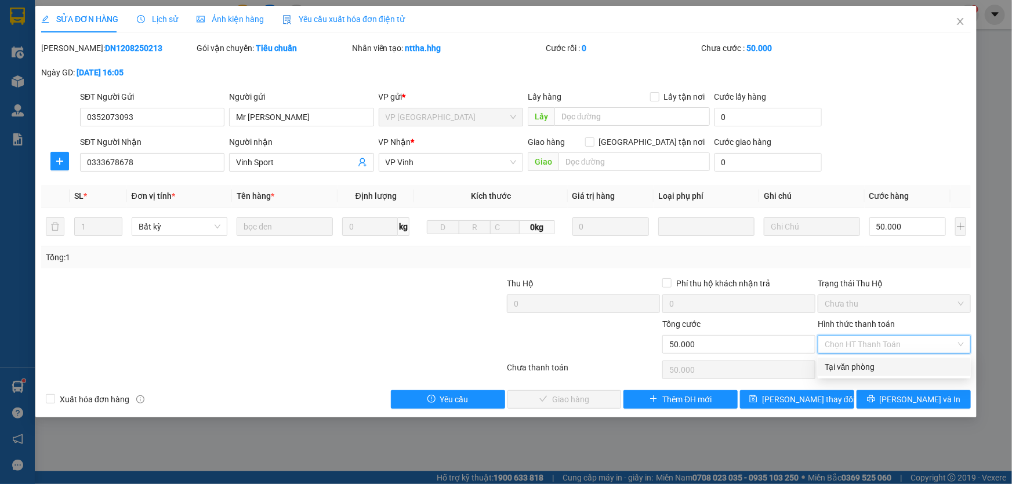
click at [899, 365] on div "Tại văn phòng" at bounding box center [894, 367] width 139 height 13
type input "0"
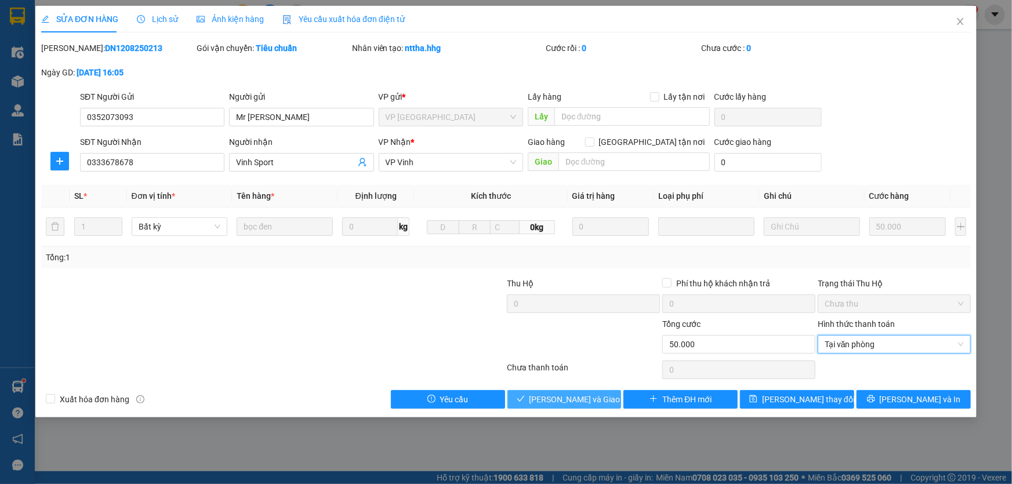
click at [570, 399] on span "Lưu và Giao hàng" at bounding box center [584, 399] width 111 height 13
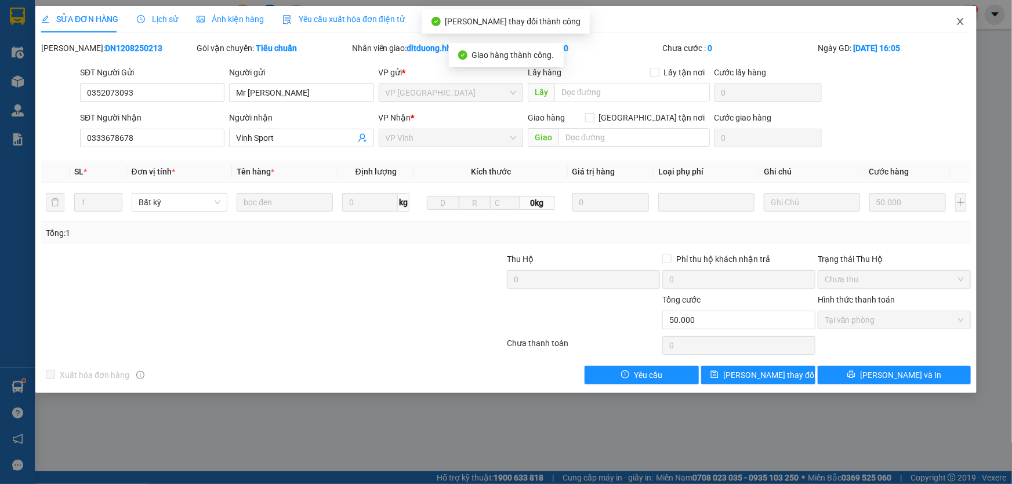
click at [958, 25] on icon "close" at bounding box center [960, 21] width 6 height 7
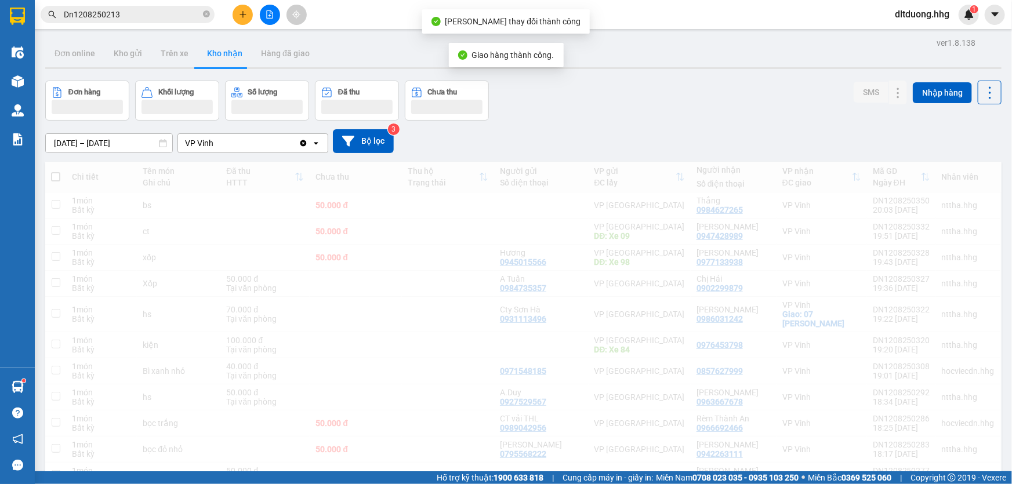
click at [150, 12] on input "Dn1208250213" at bounding box center [132, 14] width 137 height 13
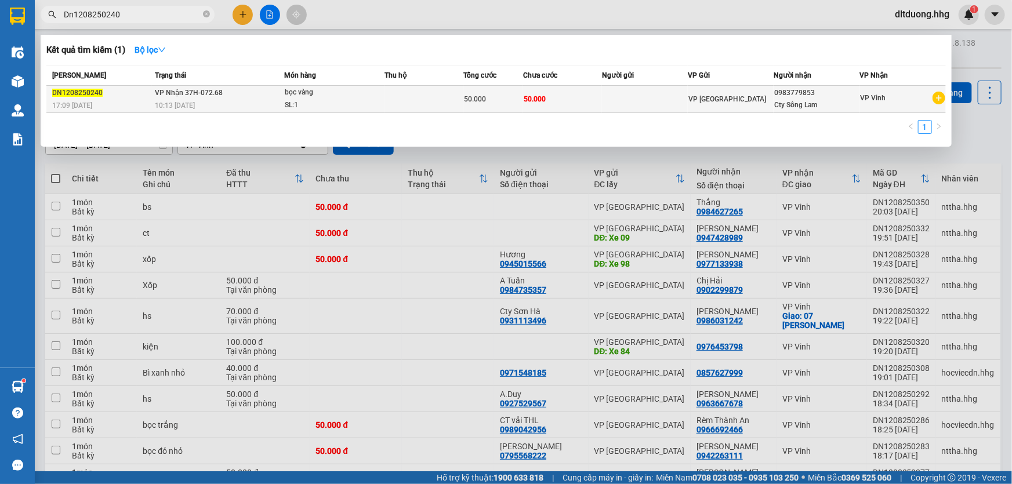
type input "Dn1208250240"
click at [705, 106] on td "VP [GEOGRAPHIC_DATA]" at bounding box center [731, 99] width 86 height 27
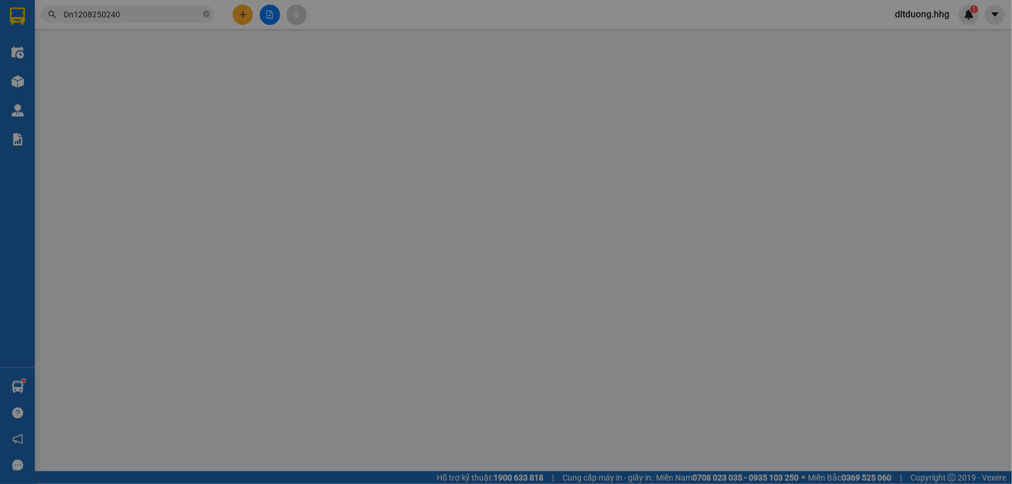
type input "0983779853"
type input "Cty Sông Lam"
type input "50.000"
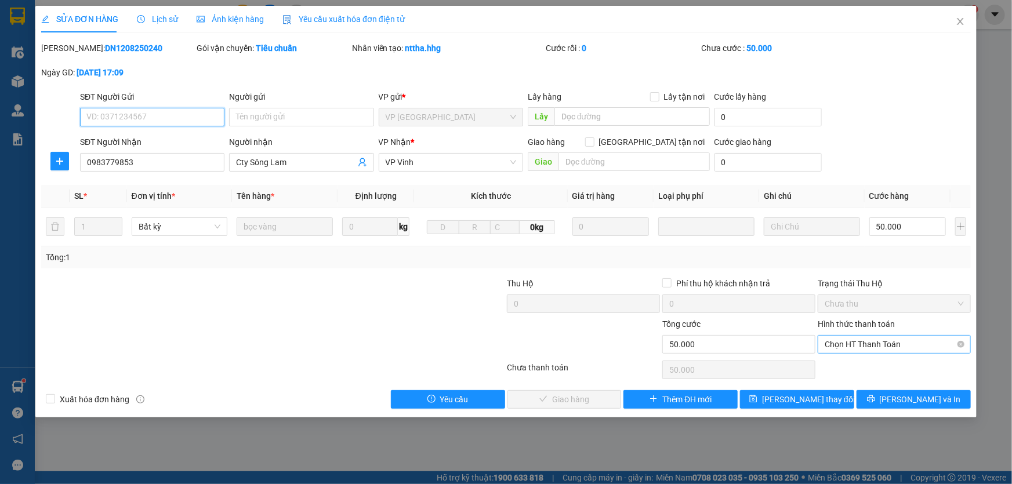
click at [903, 348] on span "Chọn HT Thanh Toán" at bounding box center [894, 344] width 139 height 17
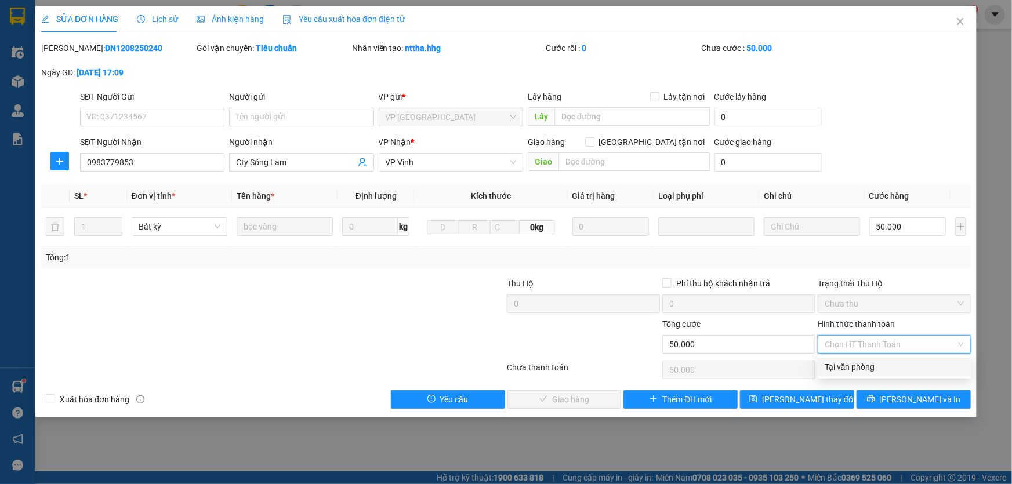
click at [898, 365] on div "Tại văn phòng" at bounding box center [894, 367] width 139 height 13
type input "0"
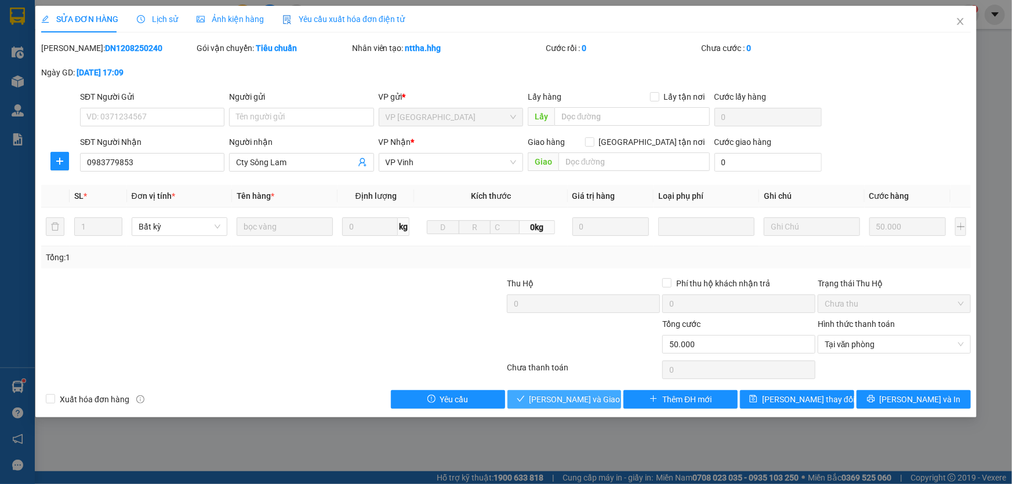
click at [594, 399] on span "Lưu và Giao hàng" at bounding box center [584, 399] width 111 height 13
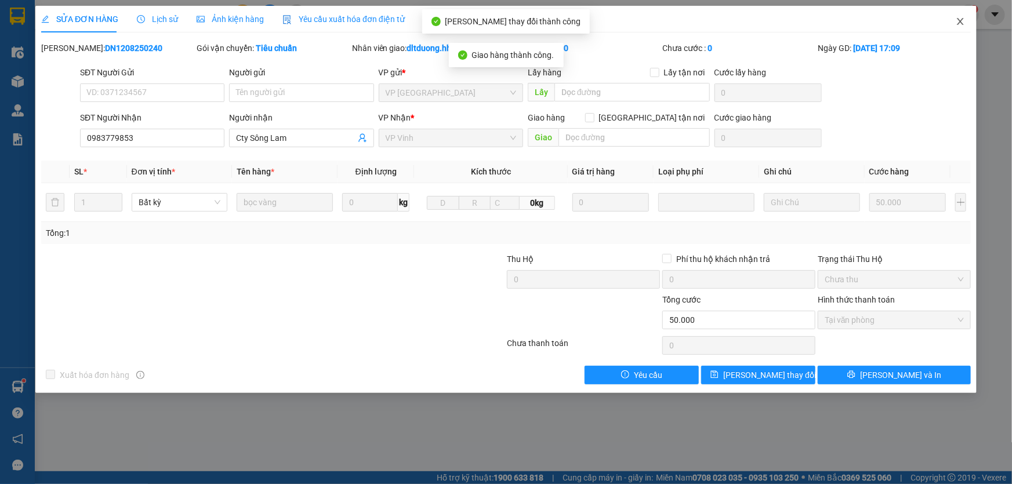
click at [957, 24] on icon "close" at bounding box center [960, 21] width 9 height 9
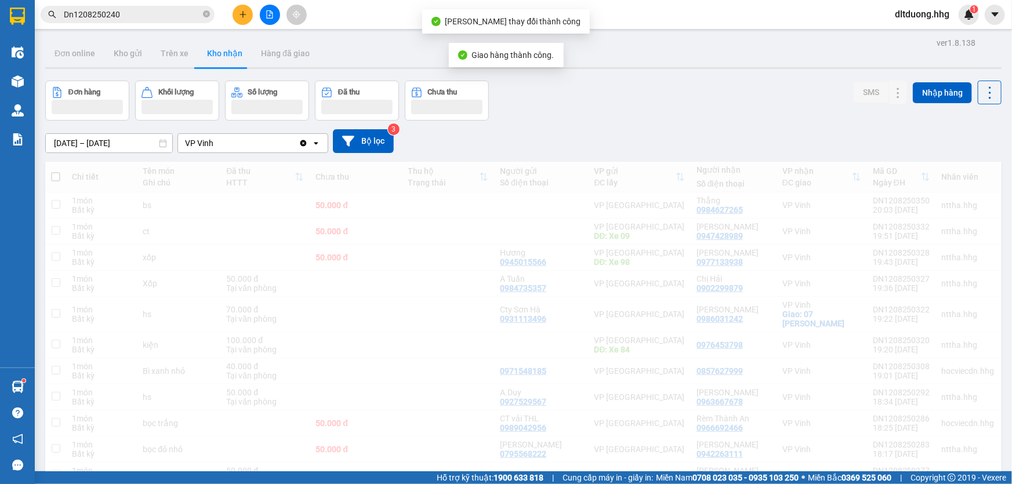
click at [173, 19] on input "Dn1208250240" at bounding box center [132, 14] width 137 height 13
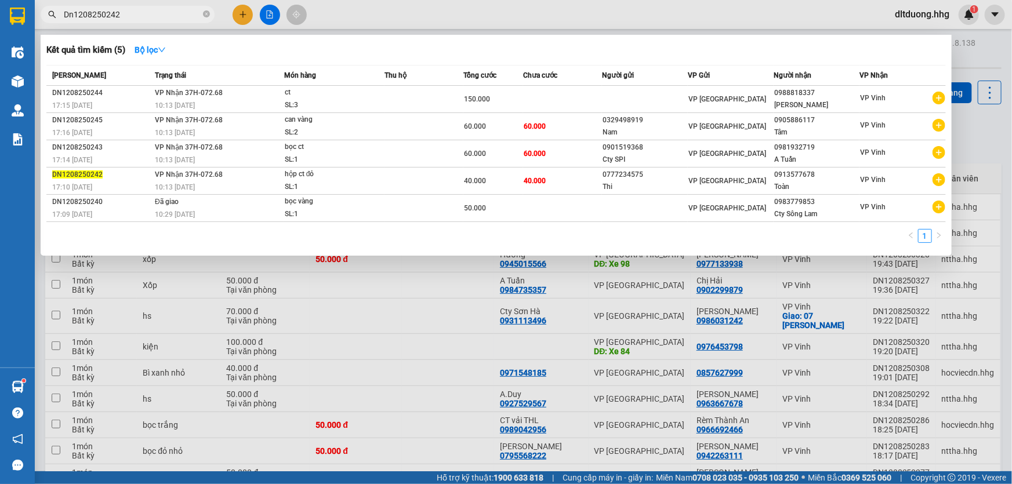
type input "Dn1208250242"
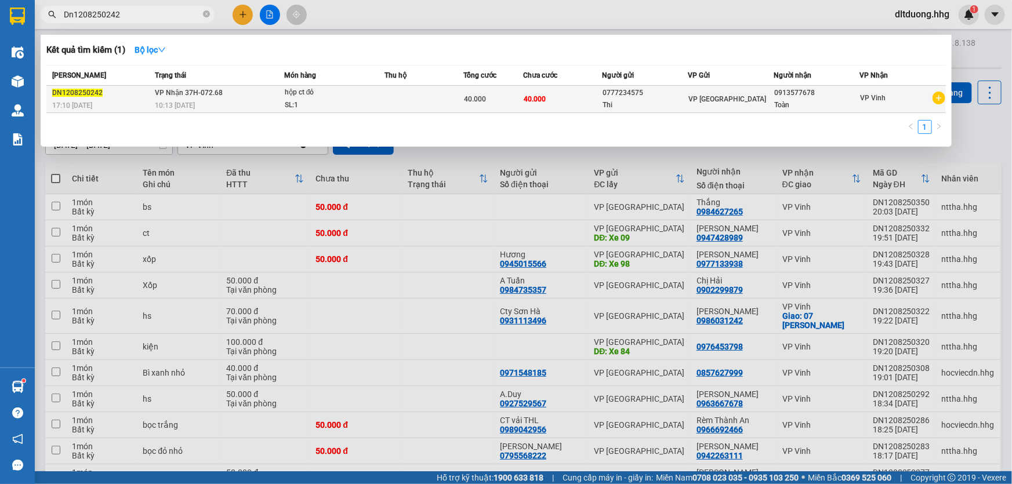
click at [709, 103] on span "VP [GEOGRAPHIC_DATA]" at bounding box center [727, 99] width 78 height 8
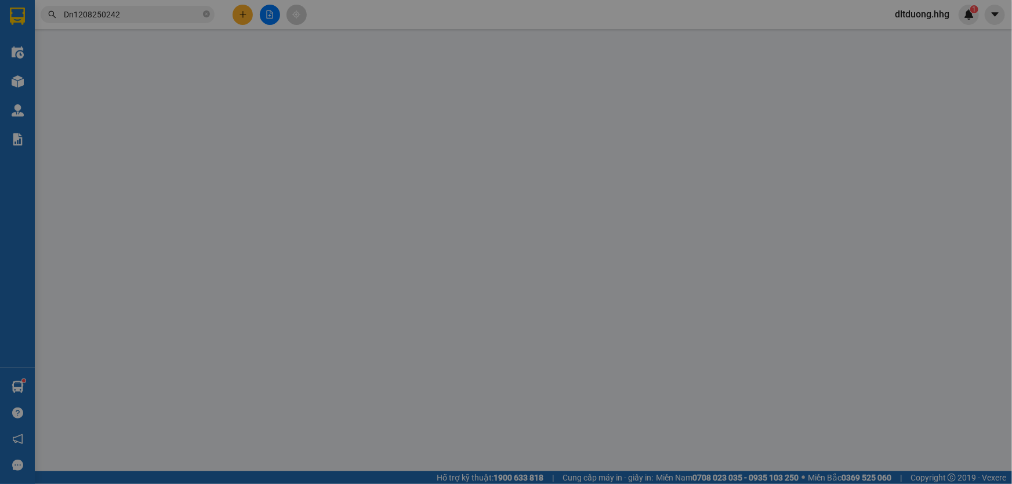
type input "0777234575"
type input "Thi"
type input "0913577678"
type input "Toàn"
type input "40.000"
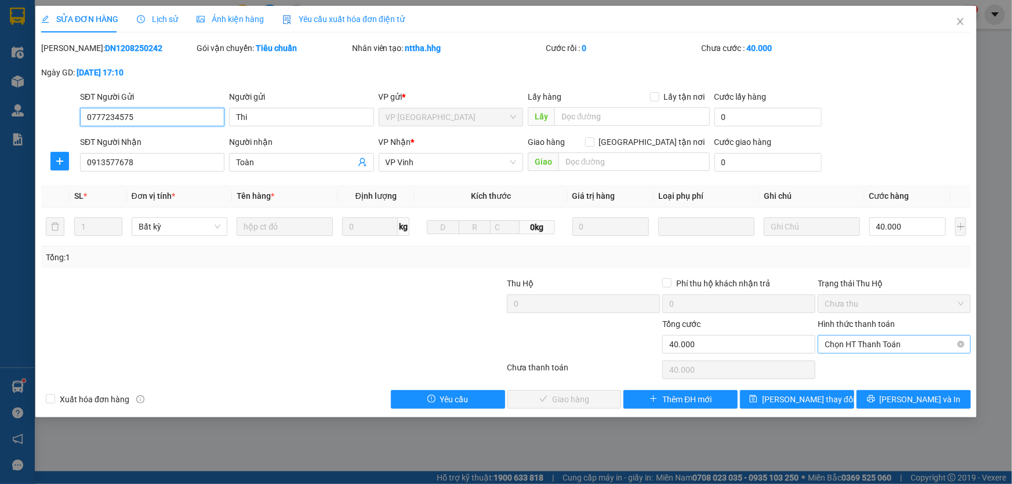
click at [866, 344] on span "Chọn HT Thanh Toán" at bounding box center [894, 344] width 139 height 17
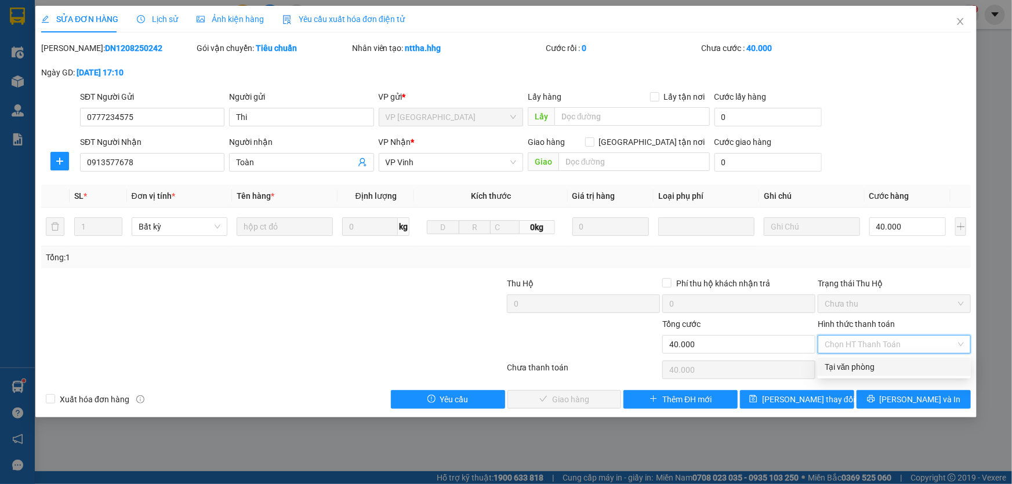
drag, startPoint x: 865, startPoint y: 373, endPoint x: 859, endPoint y: 372, distance: 5.9
click at [864, 373] on div "Tại văn phòng" at bounding box center [894, 367] width 139 height 13
type input "0"
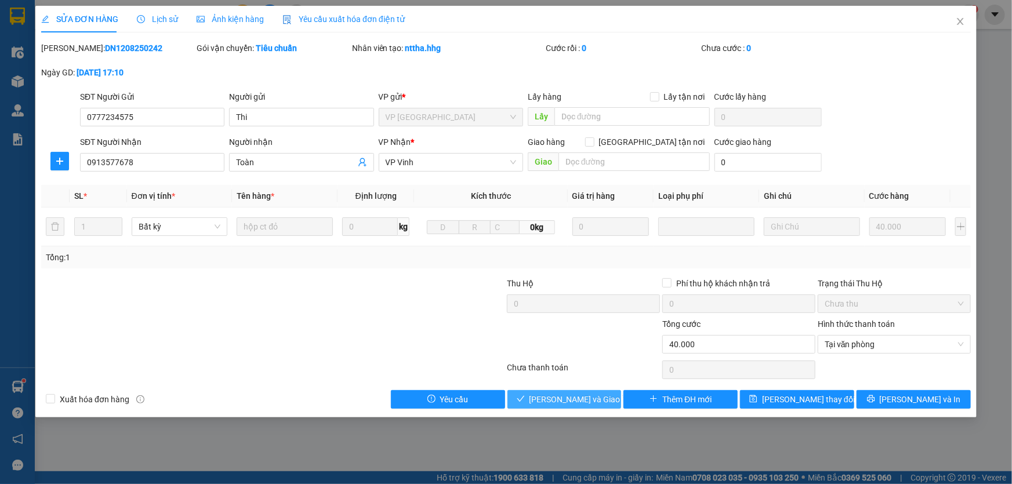
click at [610, 395] on button "Lưu và Giao hàng" at bounding box center [564, 399] width 114 height 19
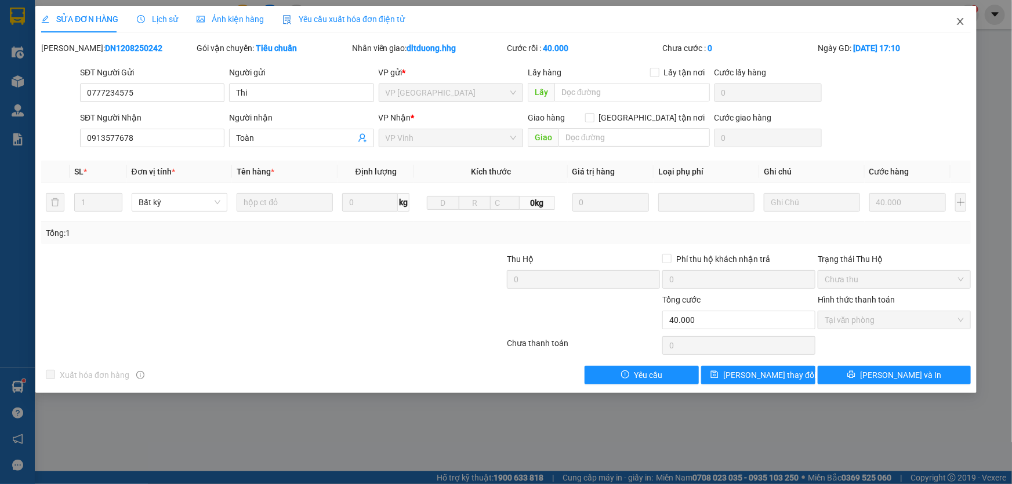
click at [957, 20] on icon "close" at bounding box center [960, 21] width 9 height 9
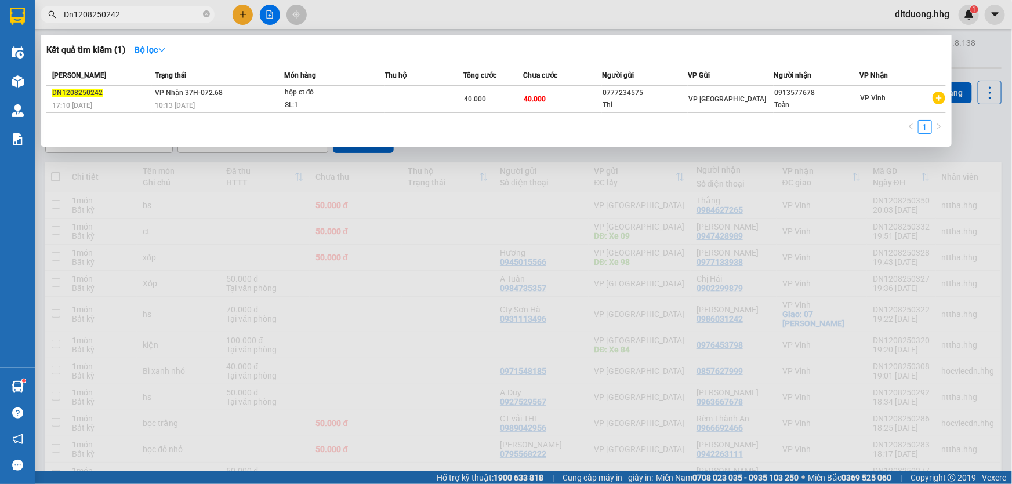
click at [130, 19] on input "Dn1208250242" at bounding box center [132, 14] width 137 height 13
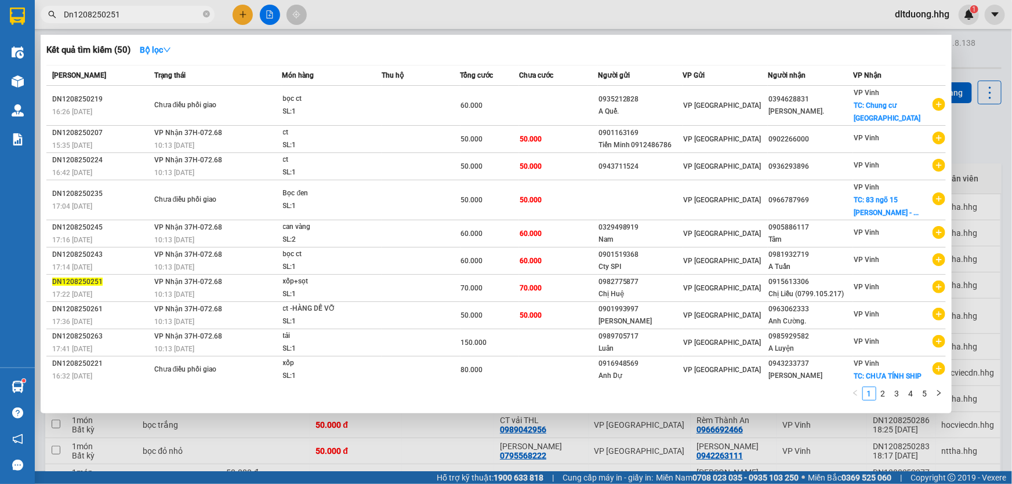
type input "Dn1208250251"
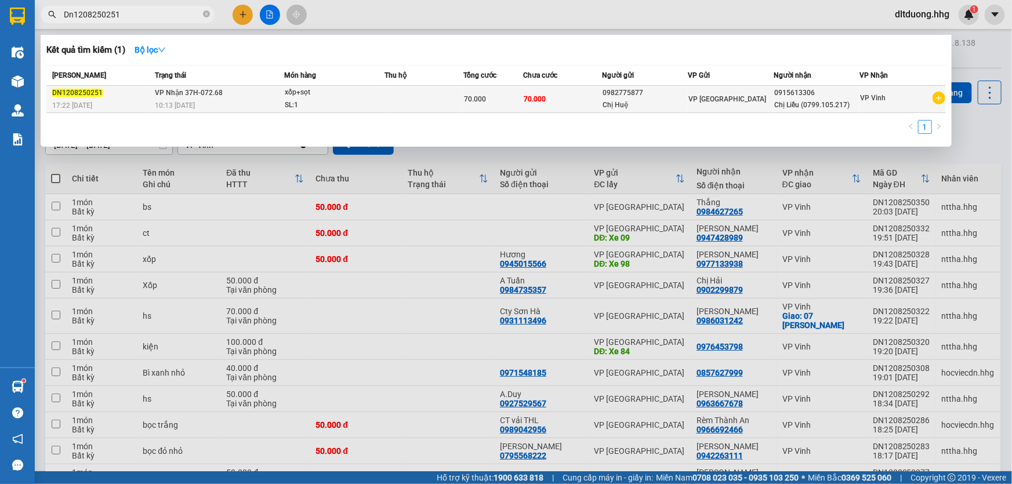
click at [645, 99] on div "Chị Huệ" at bounding box center [645, 105] width 85 height 12
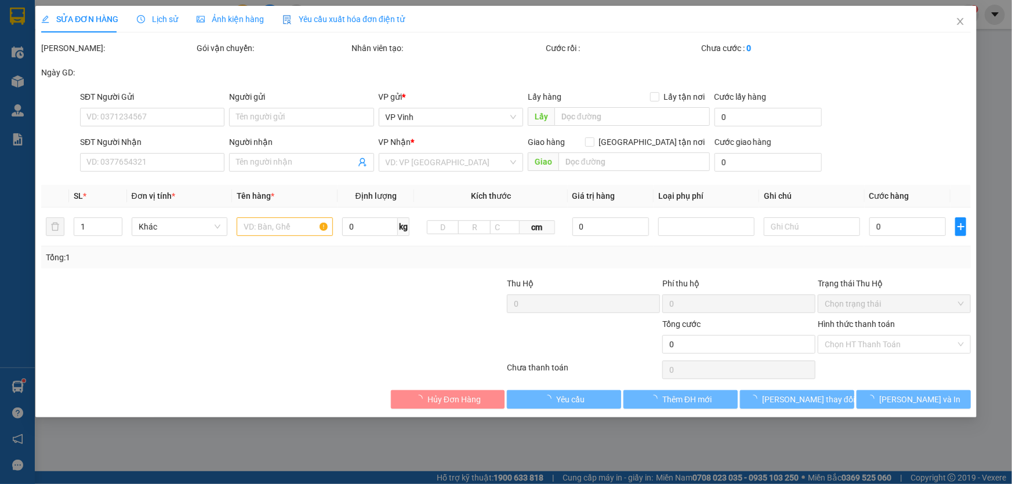
type input "0982775877"
type input "Chị Huệ"
type input "0915613306"
type input "Chị Liễu (0799.105.217)"
type input "70.000"
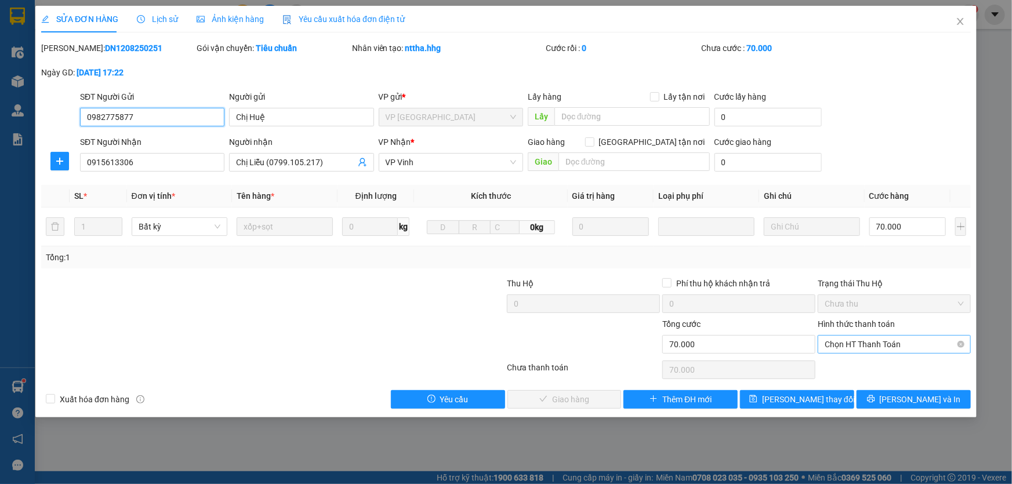
click at [862, 348] on span "Chọn HT Thanh Toán" at bounding box center [894, 344] width 139 height 17
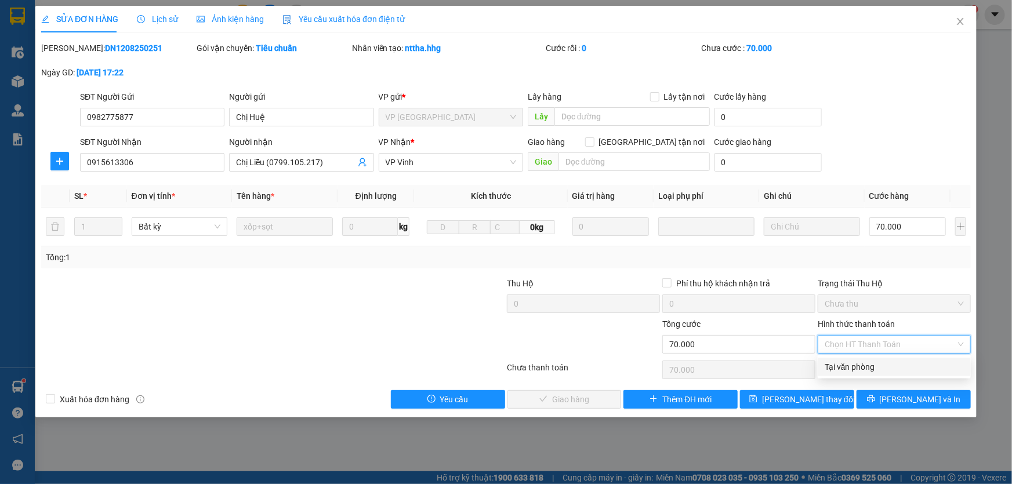
click at [862, 362] on div "Tại văn phòng" at bounding box center [894, 367] width 139 height 13
type input "0"
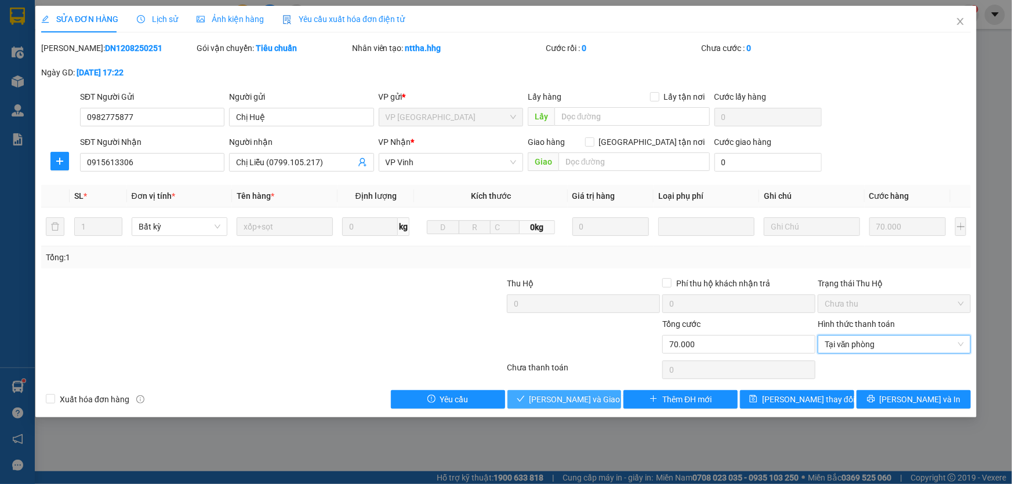
click at [574, 397] on span "Lưu và Giao hàng" at bounding box center [584, 399] width 111 height 13
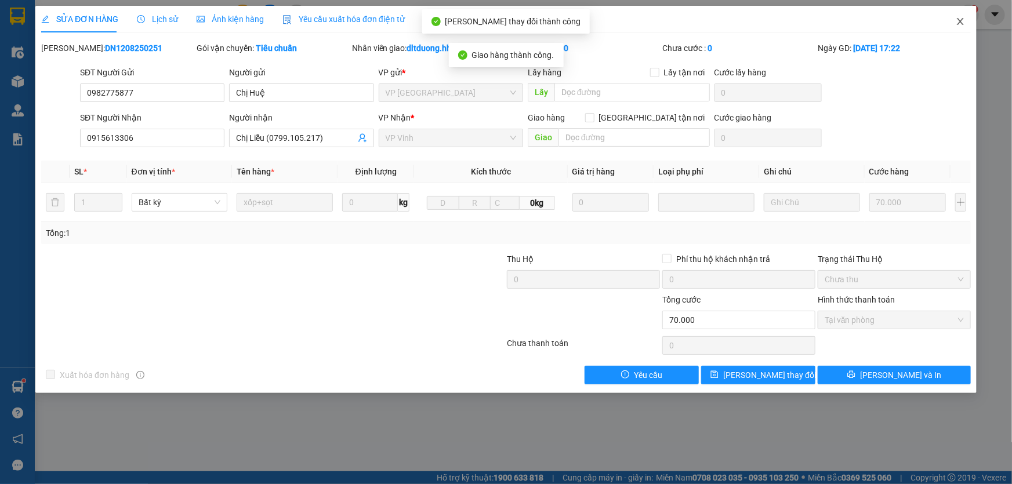
click at [963, 26] on icon "close" at bounding box center [960, 21] width 9 height 9
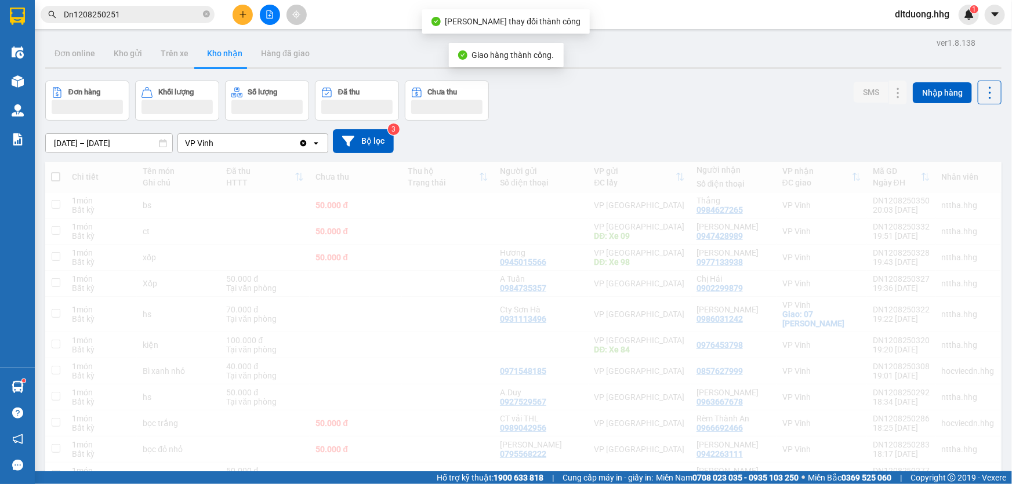
click at [122, 15] on input "Dn1208250251" at bounding box center [132, 14] width 137 height 13
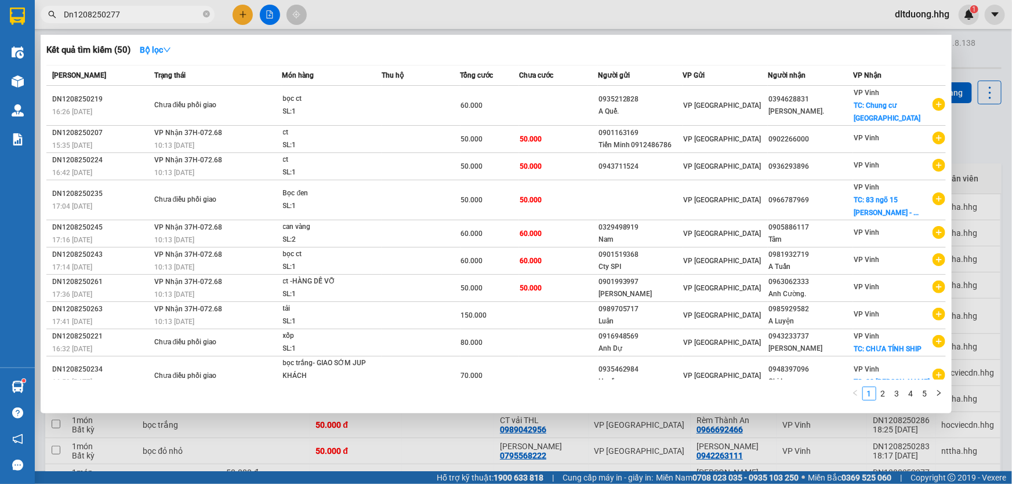
type input "Dn1208250277"
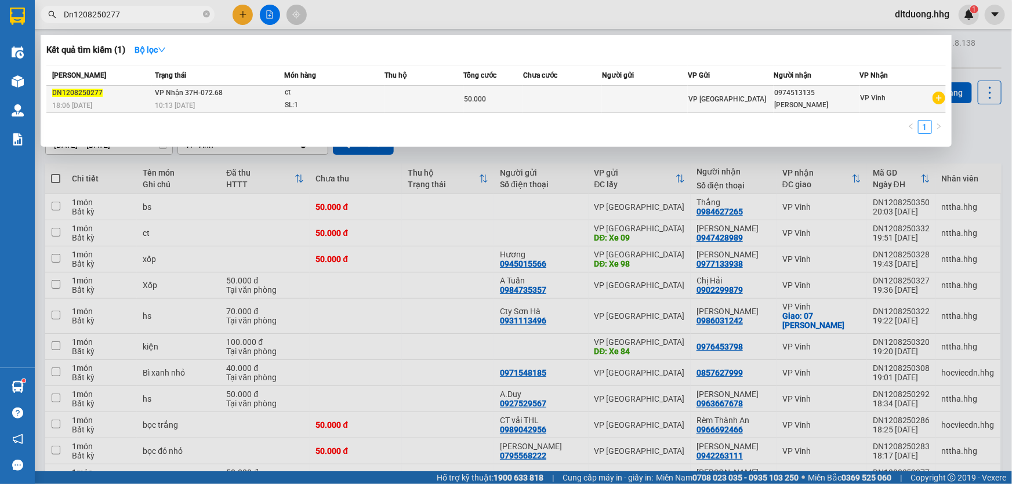
click at [743, 108] on td "VP [GEOGRAPHIC_DATA]" at bounding box center [731, 99] width 86 height 27
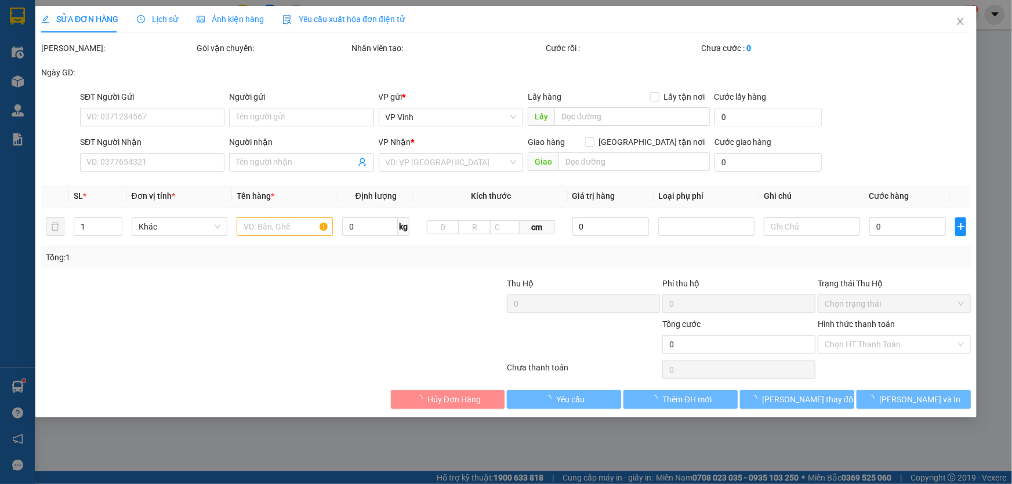
type input "0974513135"
type input "[PERSON_NAME]"
type input "50.000"
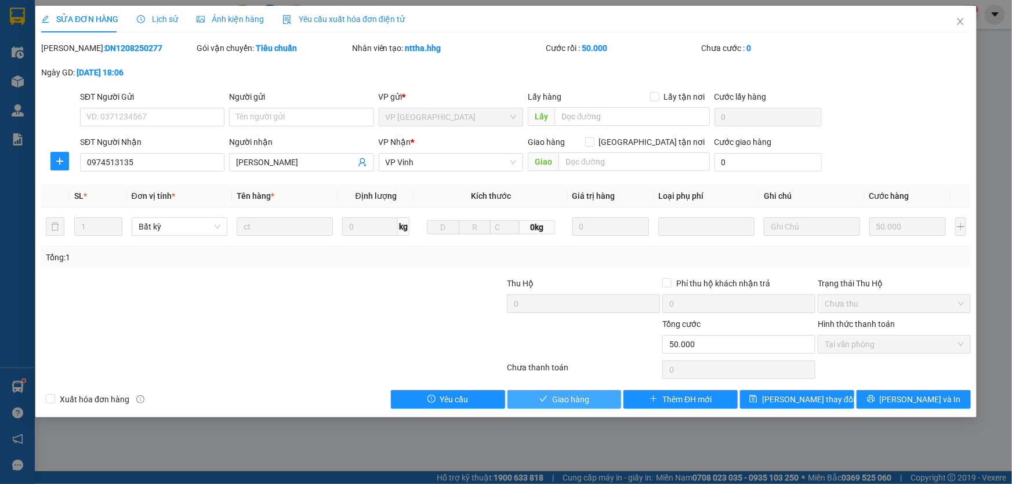
click at [609, 400] on button "Giao hàng" at bounding box center [564, 399] width 114 height 19
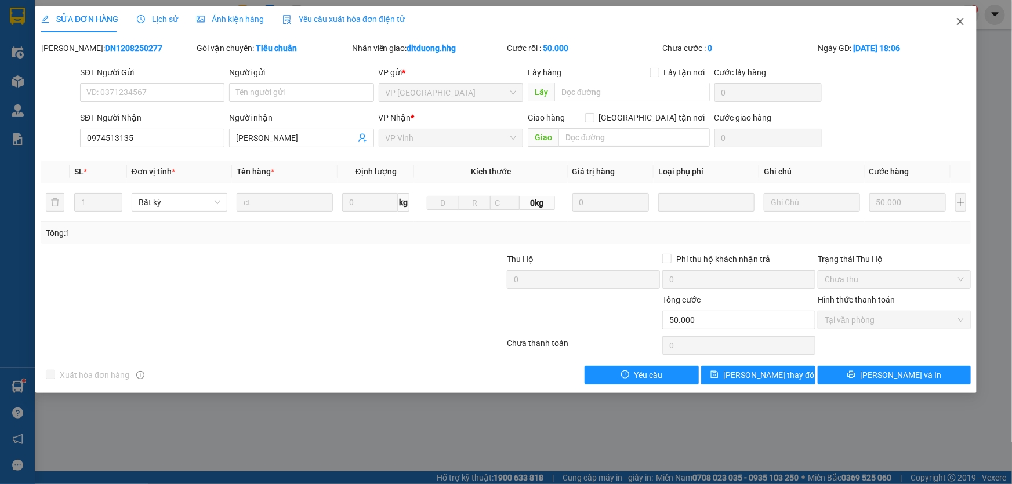
click at [957, 21] on icon "close" at bounding box center [960, 21] width 9 height 9
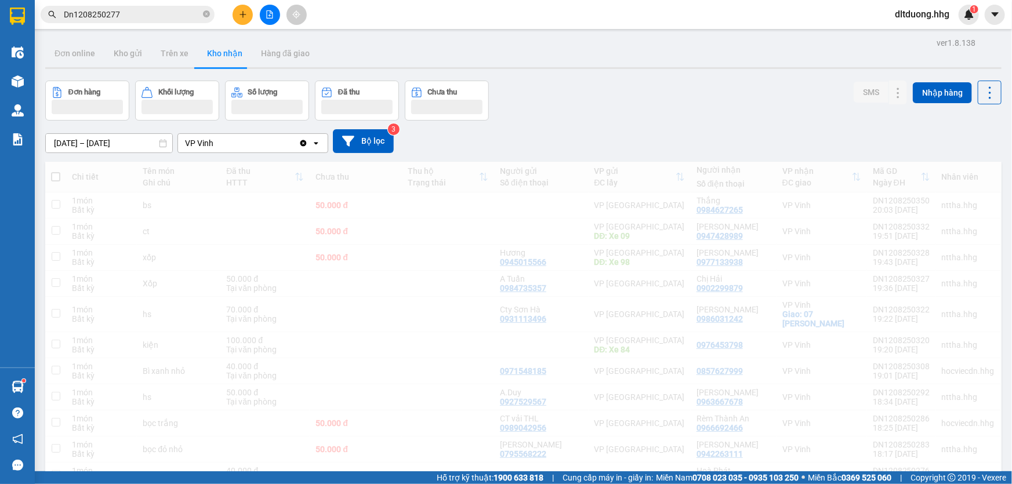
click at [143, 17] on input "Dn1208250277" at bounding box center [132, 14] width 137 height 13
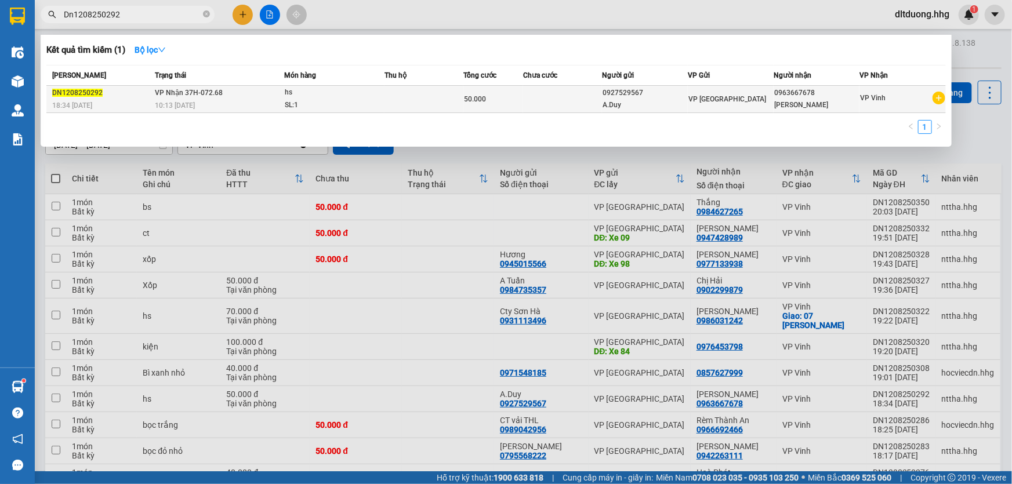
type input "Dn1208250292"
click at [734, 92] on td "VP [GEOGRAPHIC_DATA]" at bounding box center [731, 99] width 86 height 27
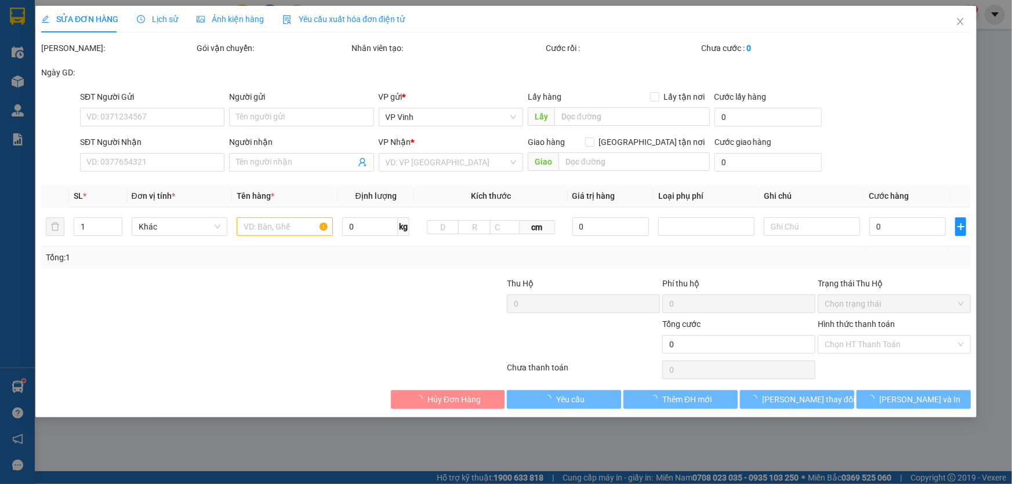
type input "0927529567"
type input "A.Duy"
type input "0963667678"
type input "Anh Khánh"
type input "50.000"
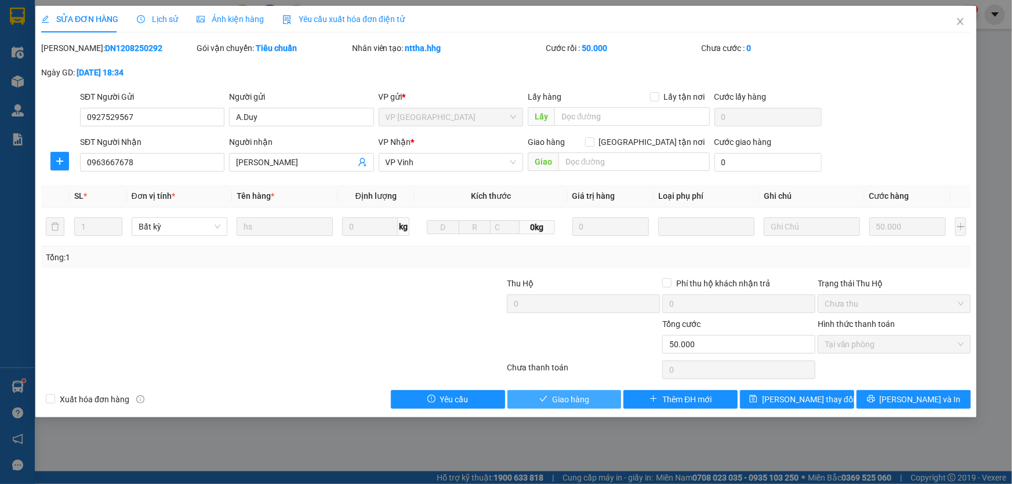
click at [542, 396] on icon "check" at bounding box center [543, 399] width 8 height 8
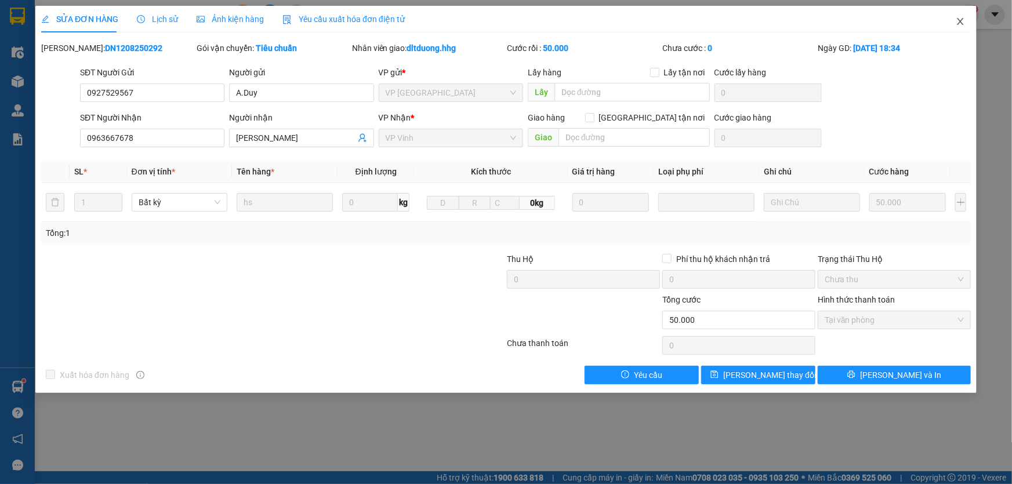
click at [957, 19] on icon "close" at bounding box center [960, 21] width 6 height 7
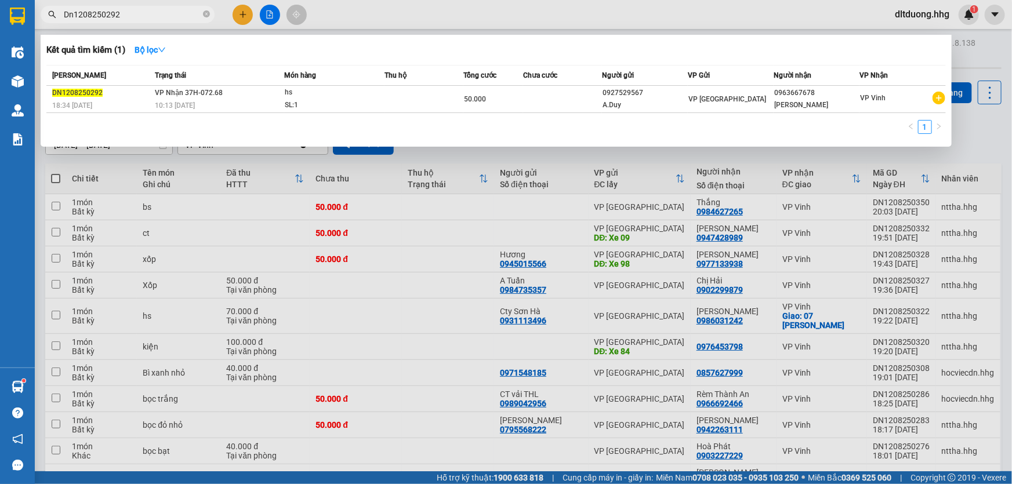
click at [150, 7] on span "Dn1208250292" at bounding box center [128, 14] width 174 height 17
click at [140, 16] on input "Dn1208250292" at bounding box center [132, 14] width 137 height 13
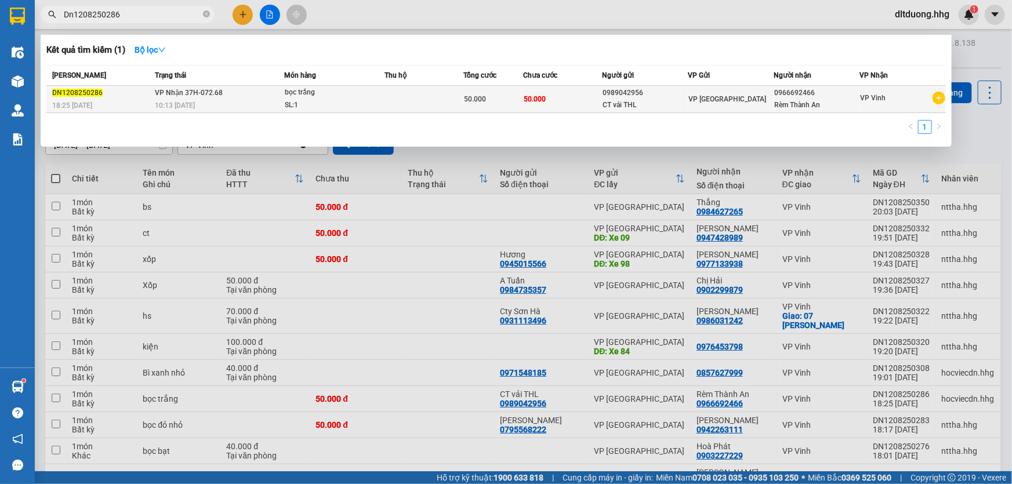
type input "Dn1208250286"
click at [586, 88] on td "50.000" at bounding box center [562, 99] width 79 height 27
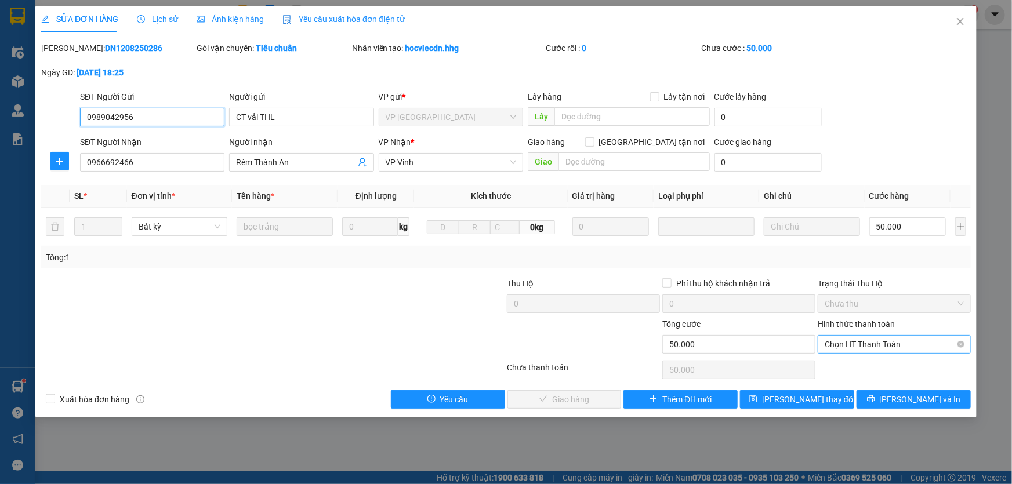
click at [840, 349] on span "Chọn HT Thanh Toán" at bounding box center [894, 344] width 139 height 17
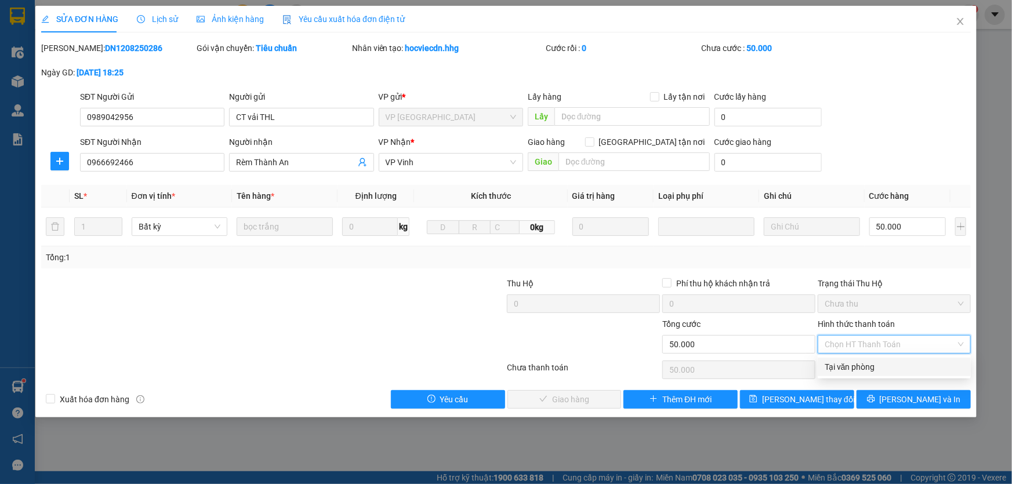
drag, startPoint x: 840, startPoint y: 364, endPoint x: 744, endPoint y: 394, distance: 100.3
click at [840, 365] on div "Tại văn phòng" at bounding box center [894, 367] width 139 height 13
type input "0"
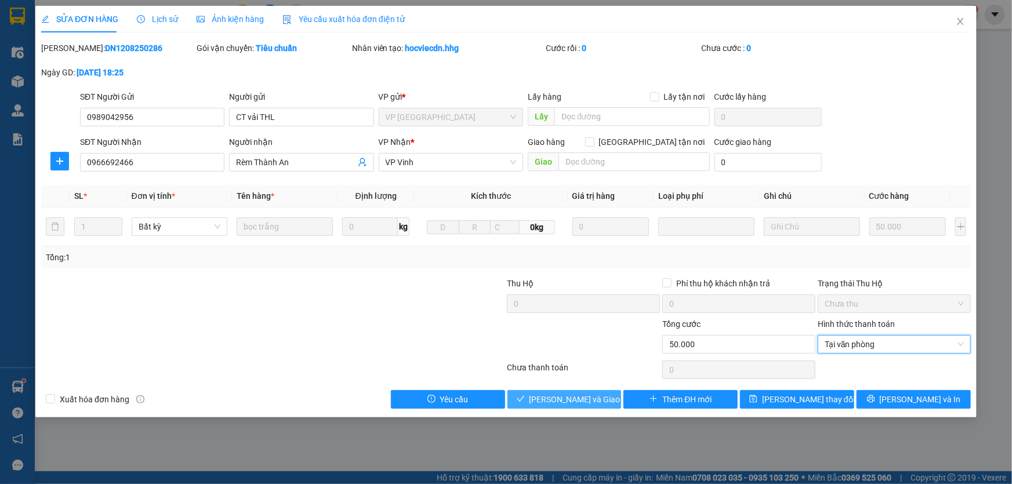
click at [605, 398] on button "Lưu và Giao hàng" at bounding box center [564, 399] width 114 height 19
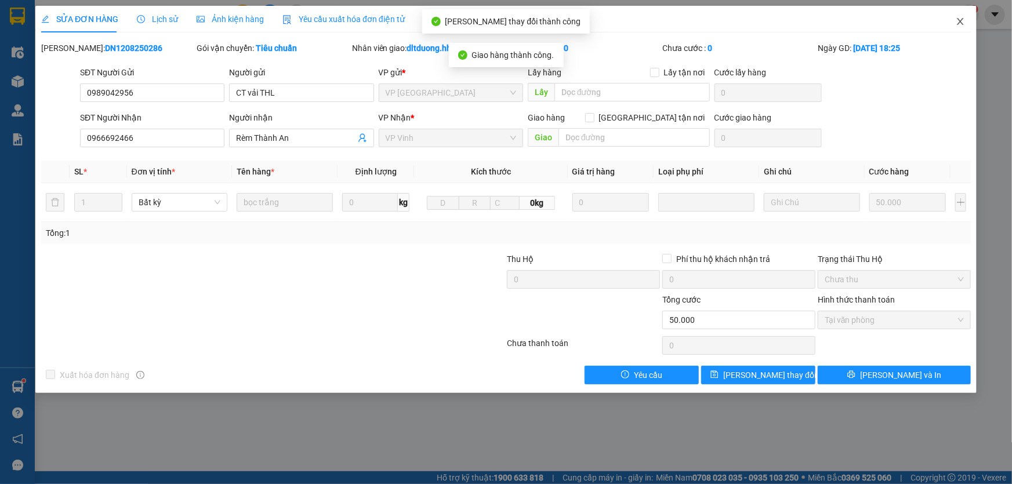
click at [962, 20] on icon "close" at bounding box center [960, 21] width 6 height 7
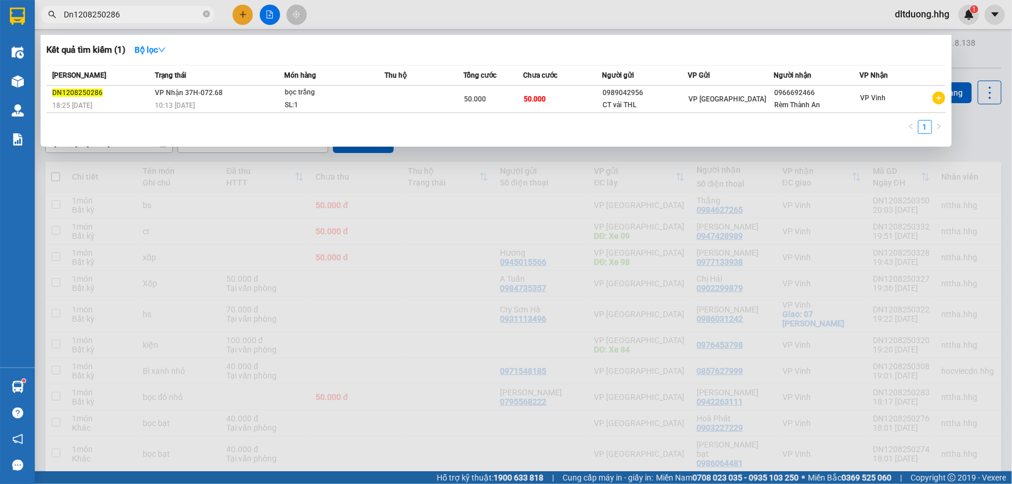
click at [156, 13] on input "Dn1208250286" at bounding box center [132, 14] width 137 height 13
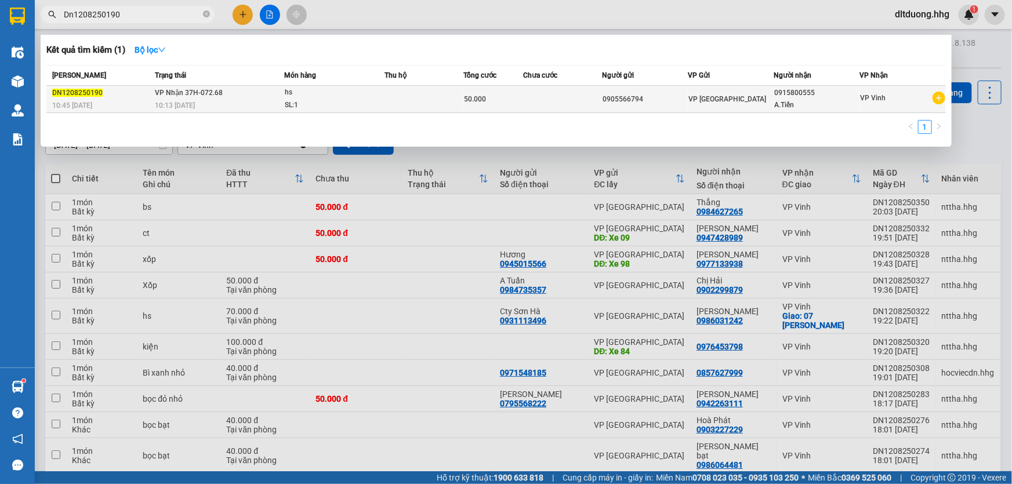
type input "Dn1208250190"
click at [806, 101] on div "A.Tiến" at bounding box center [816, 105] width 85 height 12
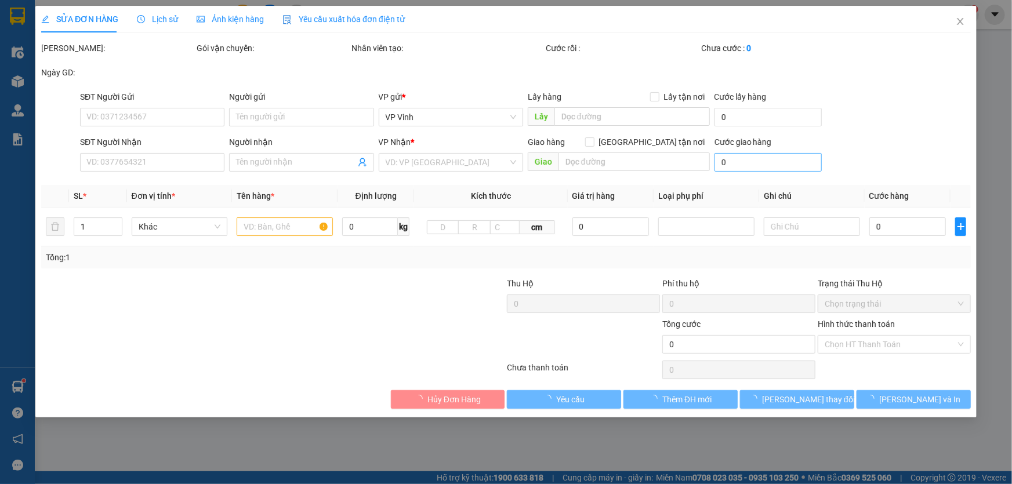
type input "0905566794"
type input "0915800555"
type input "A.Tiến"
type input "50.000"
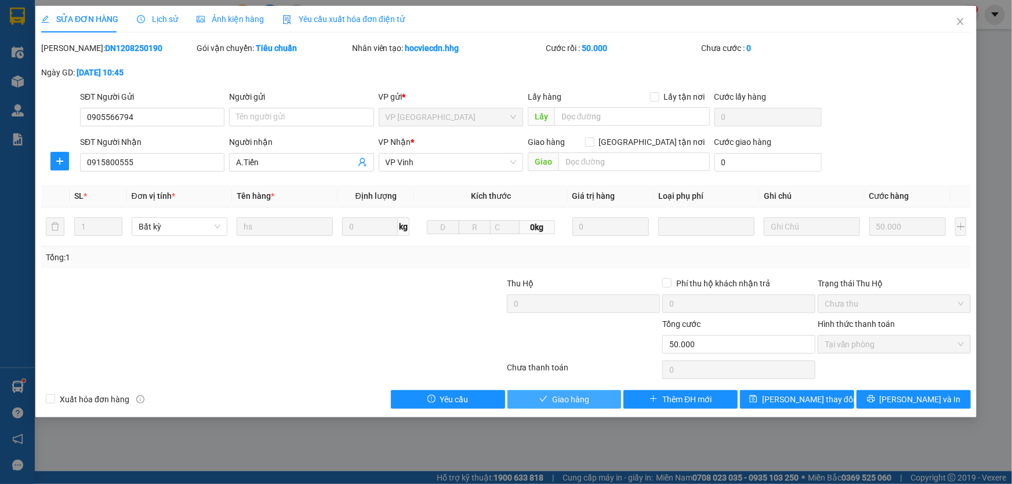
click at [611, 400] on button "Giao hàng" at bounding box center [564, 399] width 114 height 19
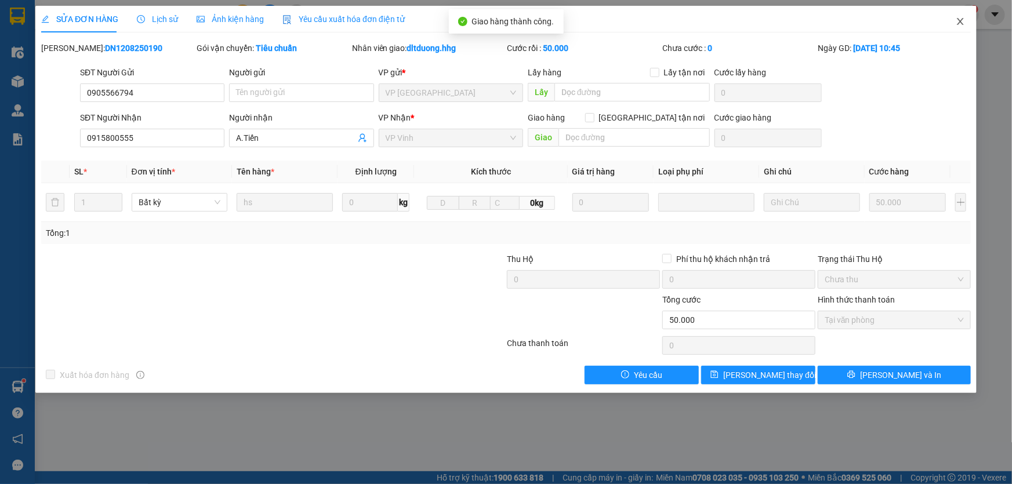
click at [958, 24] on icon "close" at bounding box center [960, 21] width 6 height 7
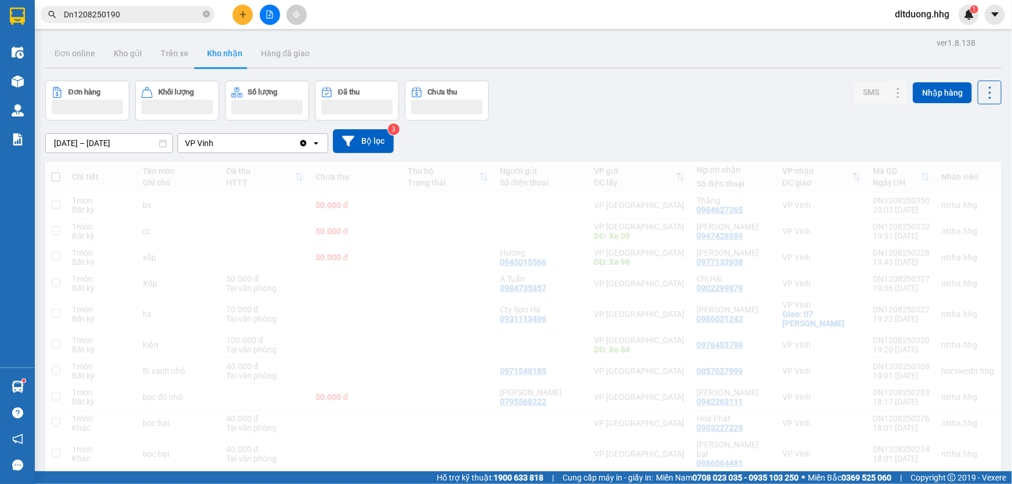
click at [142, 8] on input "Dn1208250190" at bounding box center [132, 14] width 137 height 13
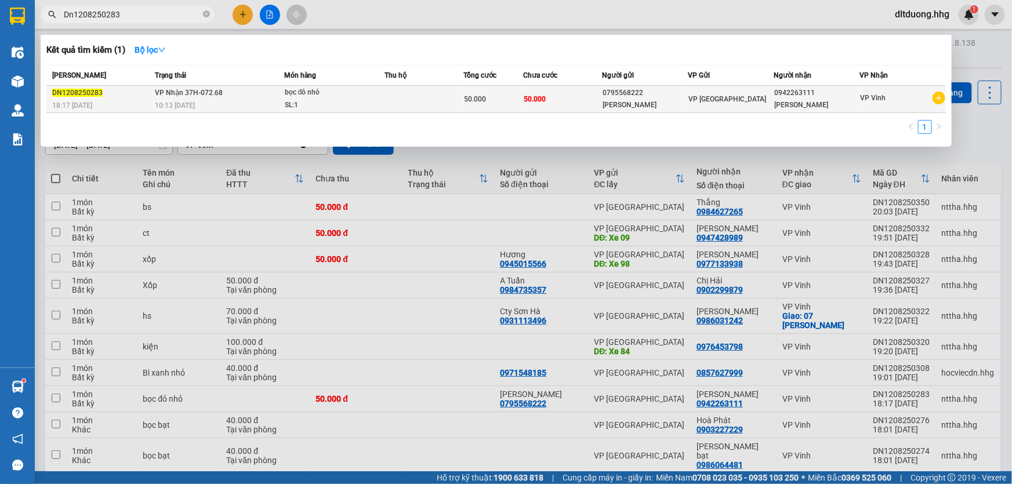
type input "Dn1208250283"
click at [545, 108] on td "50.000" at bounding box center [562, 99] width 79 height 27
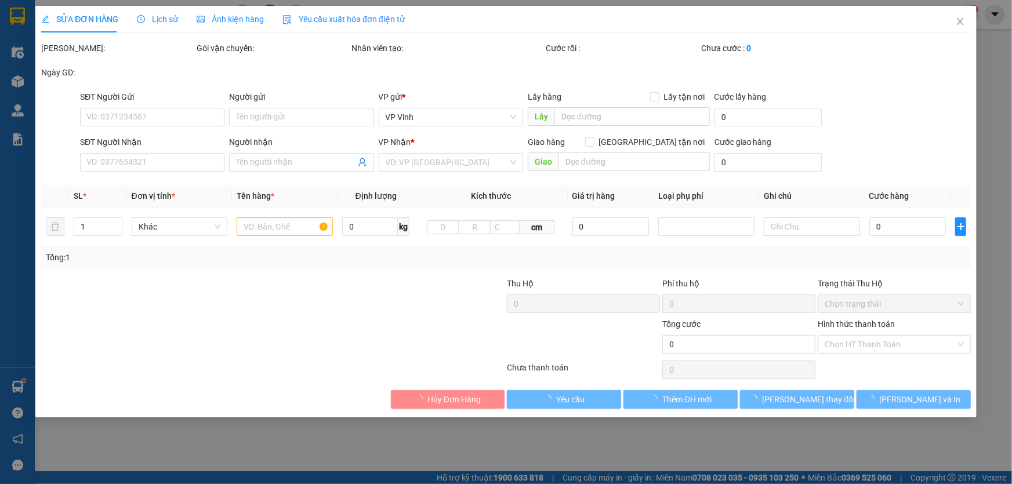
type input "0795568222"
type input "Cty Minh Khoa"
type input "0942263111"
type input "Anh Công"
type input "50.000"
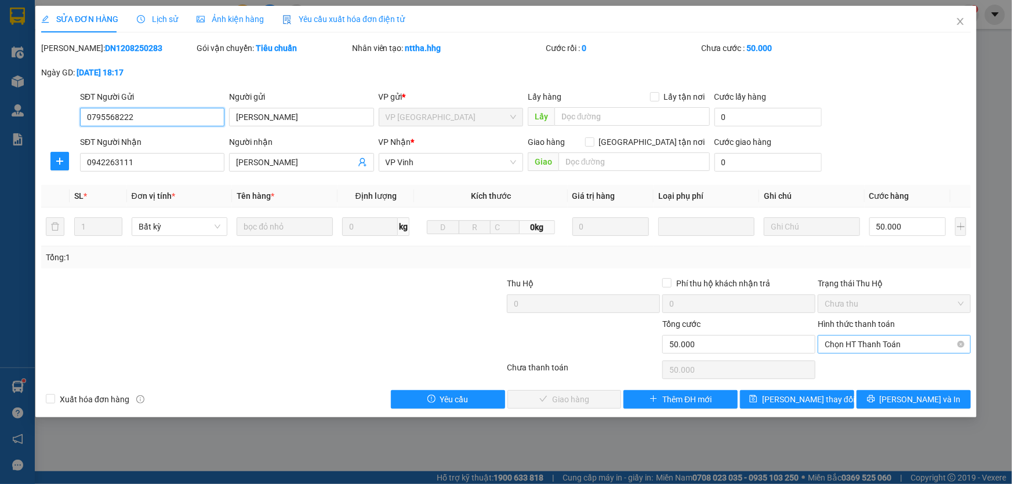
click at [862, 345] on span "Chọn HT Thanh Toán" at bounding box center [894, 344] width 139 height 17
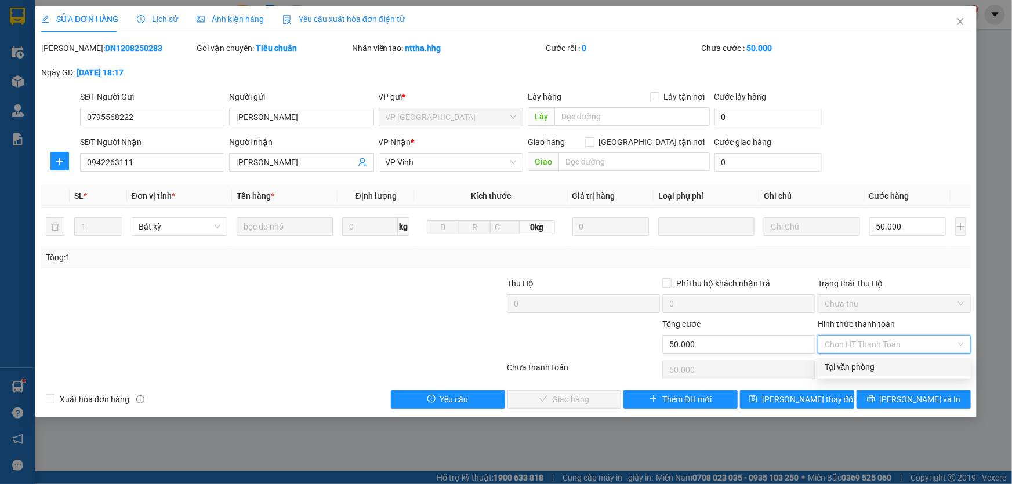
click at [857, 364] on div "Tại văn phòng" at bounding box center [894, 367] width 139 height 13
type input "0"
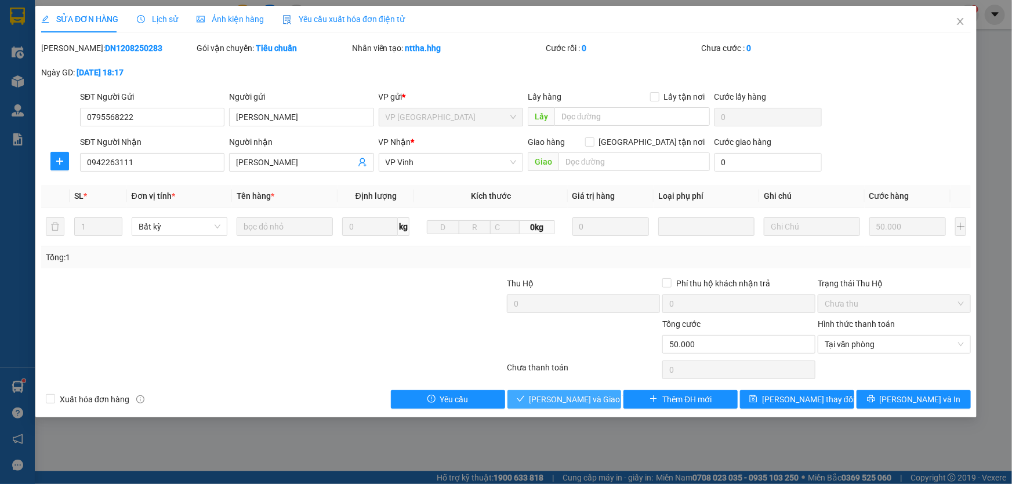
click at [611, 400] on button "Lưu và Giao hàng" at bounding box center [564, 399] width 114 height 19
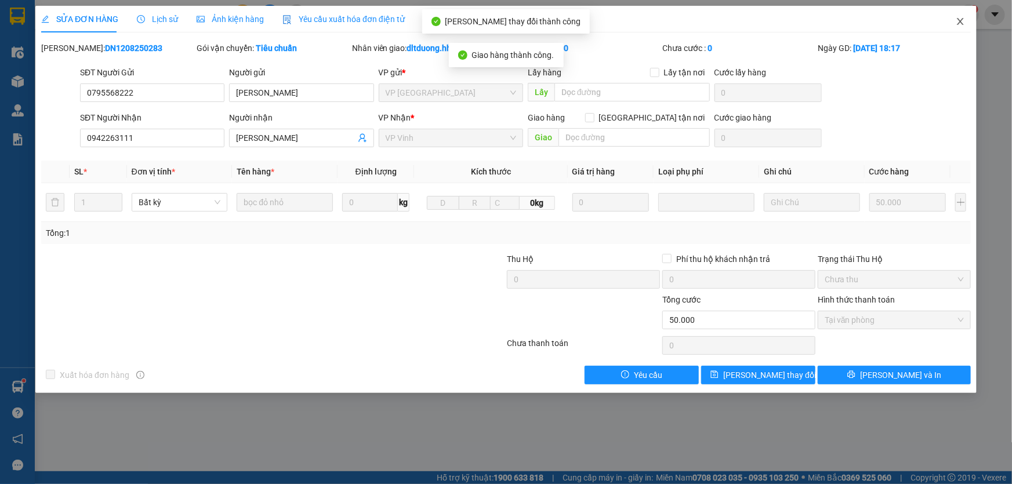
click at [962, 26] on icon "close" at bounding box center [960, 21] width 9 height 9
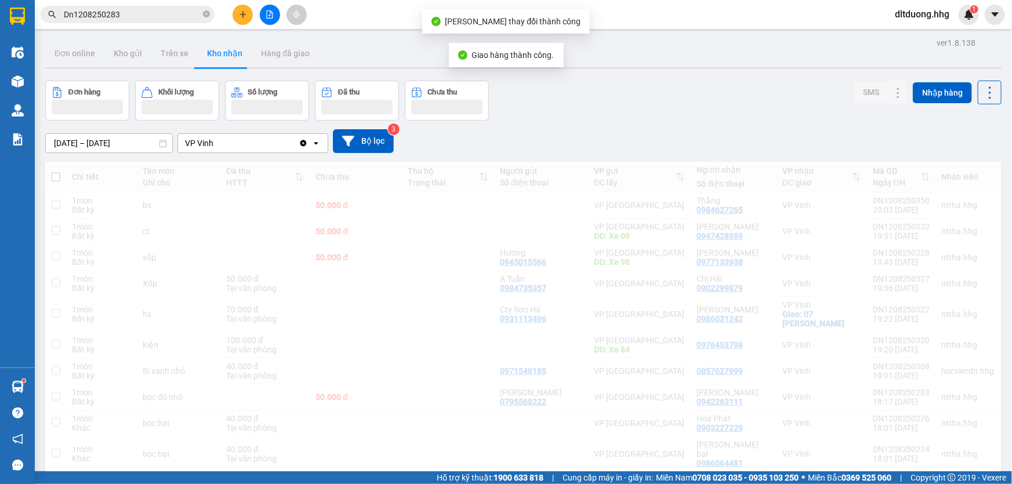
click at [143, 12] on input "Dn1208250283" at bounding box center [132, 14] width 137 height 13
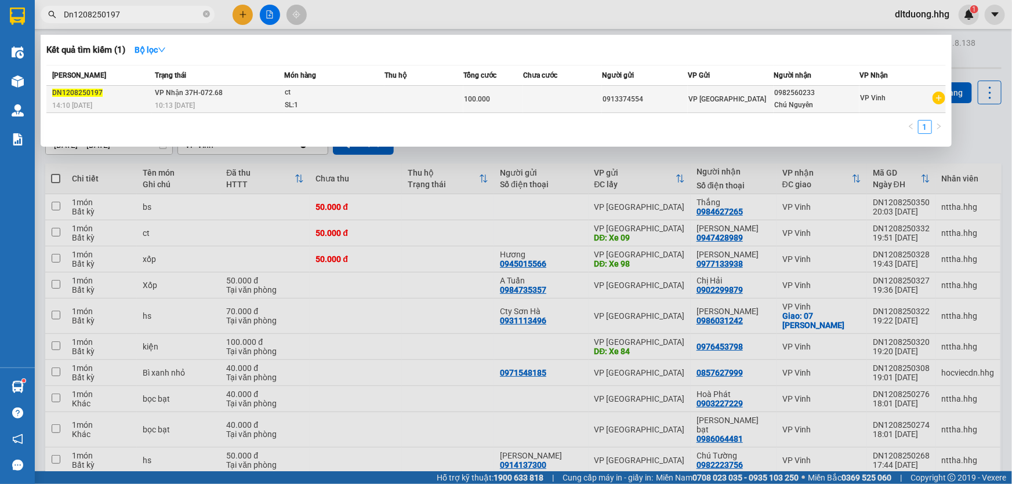
type input "Dn1208250197"
click at [462, 100] on td at bounding box center [423, 99] width 79 height 27
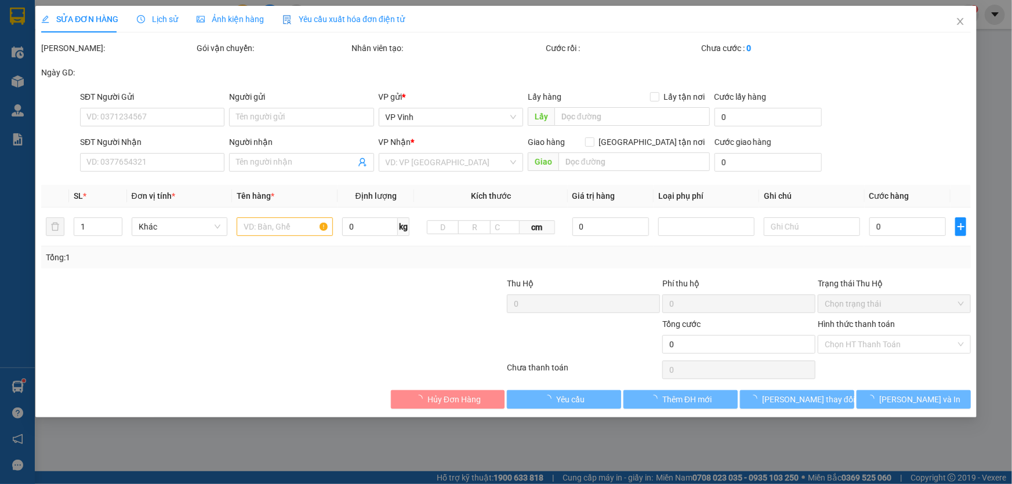
type input "0913374554"
type input "0982560233"
type input "Chú Nguyên"
type input "100.000"
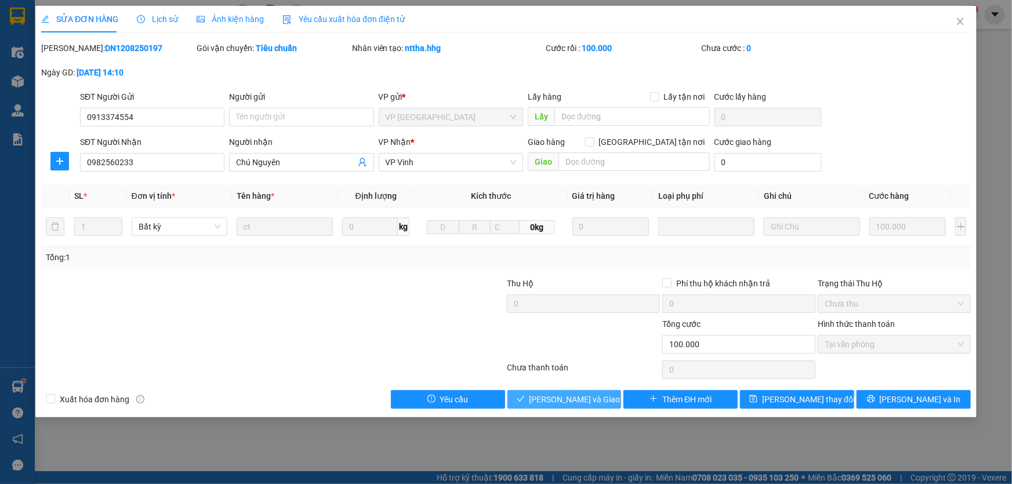
click at [577, 397] on span "Lưu và Giao hàng" at bounding box center [584, 399] width 111 height 13
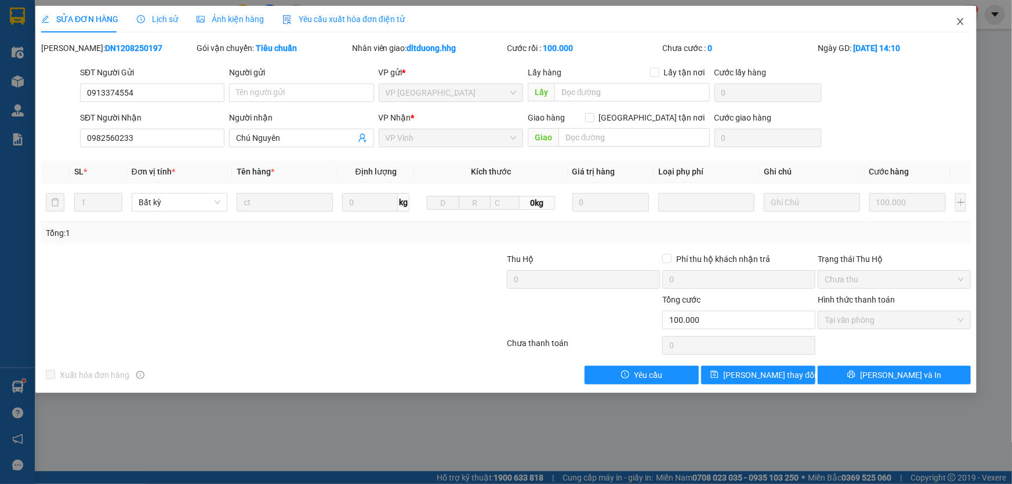
click at [956, 23] on icon "close" at bounding box center [960, 21] width 9 height 9
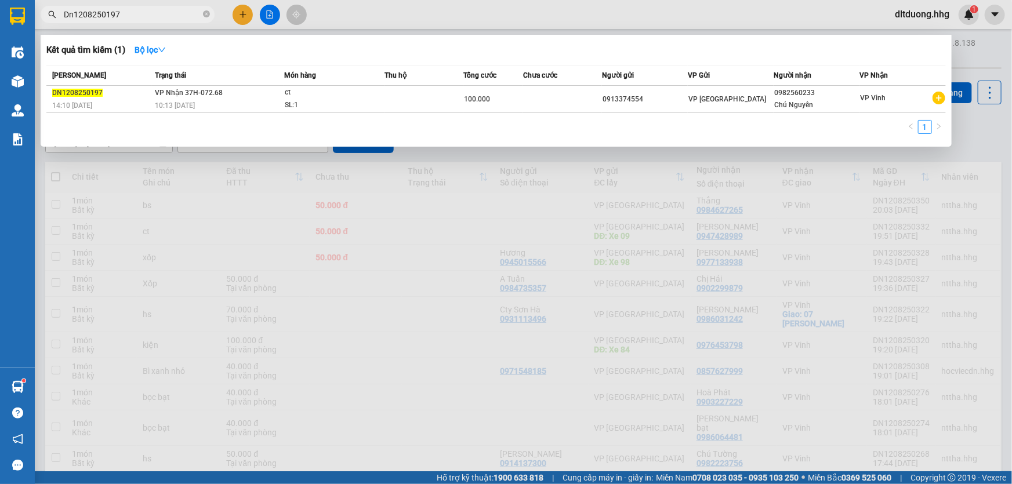
click at [143, 17] on input "Dn1208250197" at bounding box center [132, 14] width 137 height 13
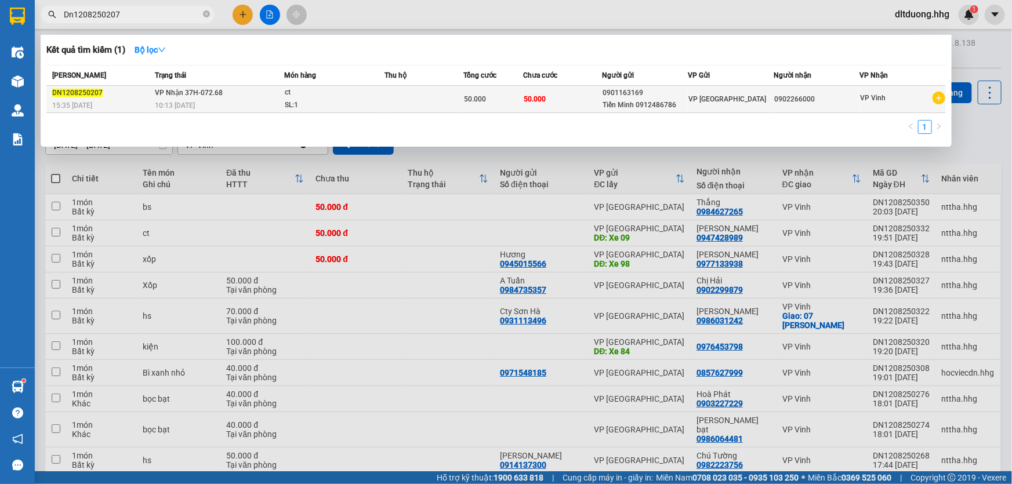
type input "Dn1208250207"
click at [646, 99] on div "Tiến Minh 0912486786" at bounding box center [645, 105] width 85 height 12
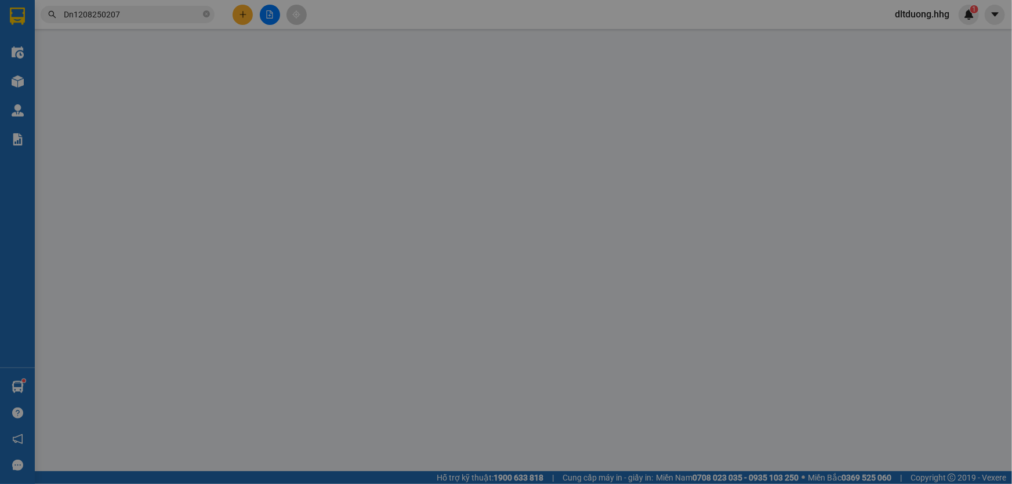
type input "0901163169"
type input "Tiến Minh 0912486786"
type input "0902266000"
type input "50.000"
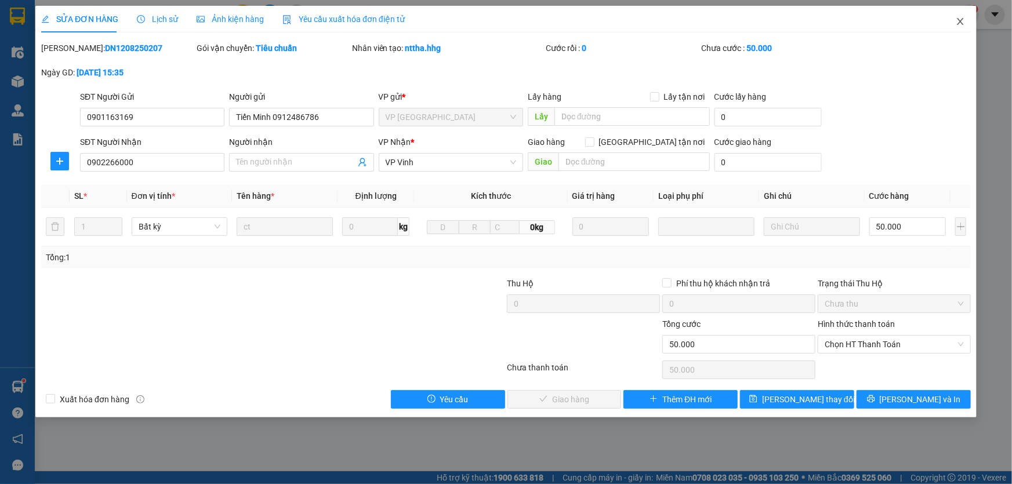
click at [957, 20] on icon "close" at bounding box center [960, 21] width 9 height 9
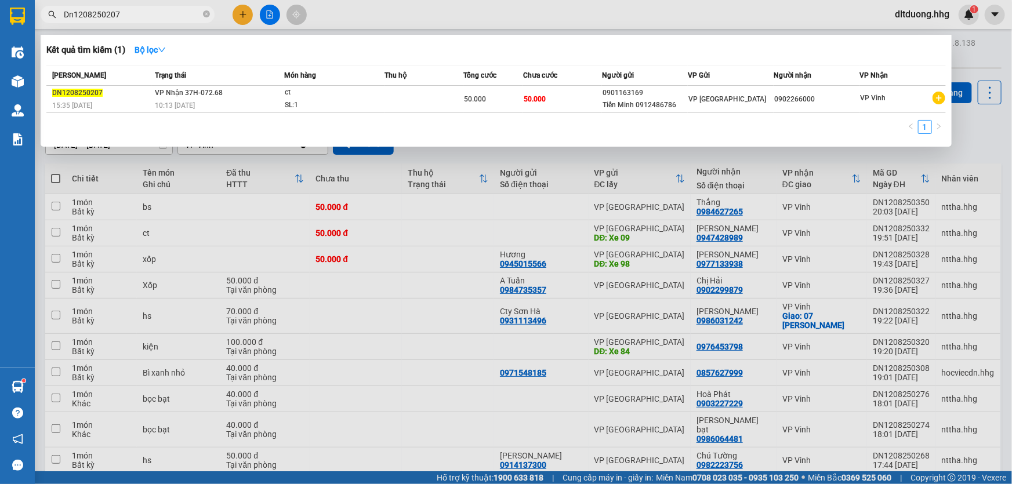
click at [182, 11] on input "Dn1208250207" at bounding box center [132, 14] width 137 height 13
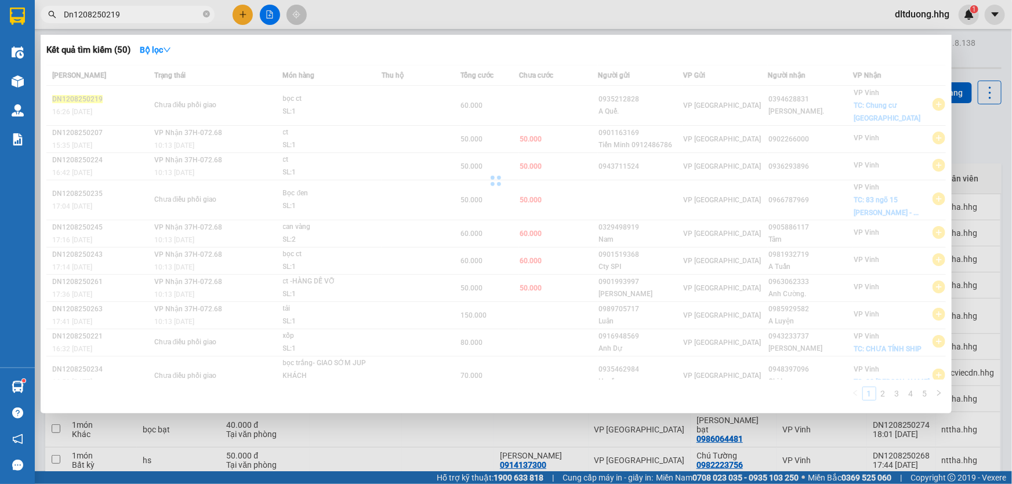
type input "Dn1208250219"
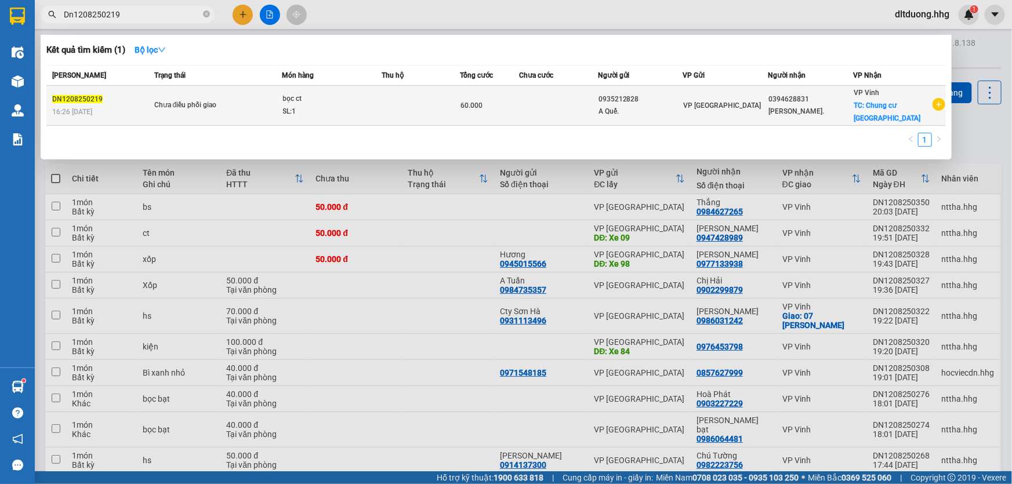
click at [692, 104] on span "VP [GEOGRAPHIC_DATA]" at bounding box center [723, 105] width 78 height 8
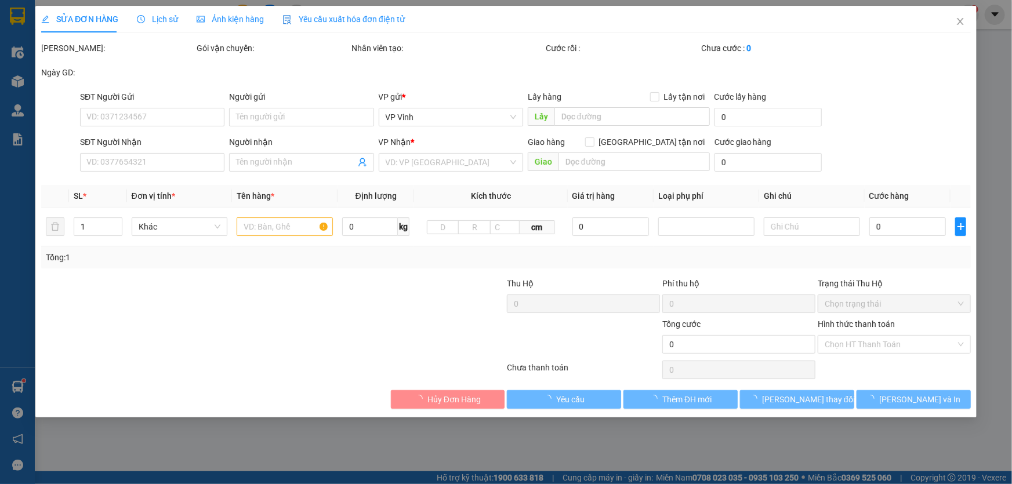
type input "0935212828"
type input "A Quế."
type input "0394628831"
type input "Châu Ngọc."
checkbox input "true"
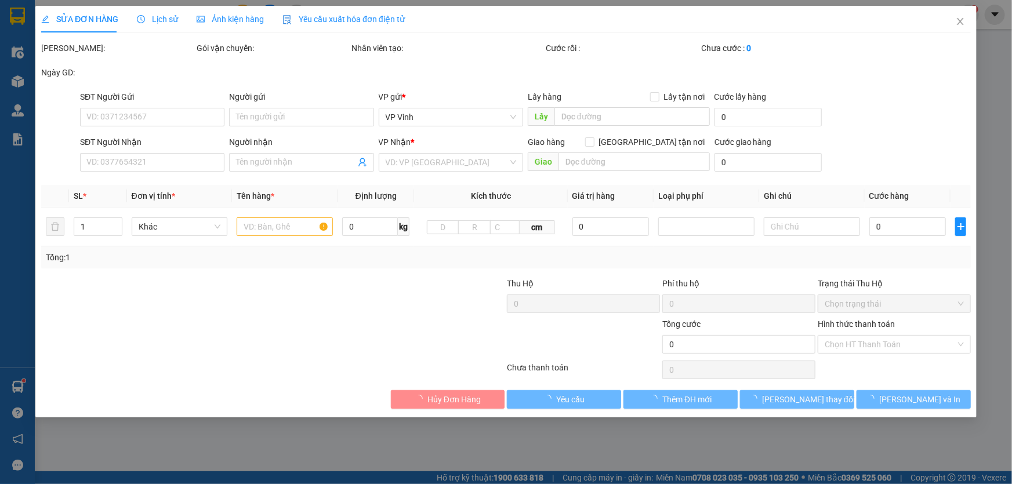
type input "Chung cư Cửa Tiền"
type input "60.000"
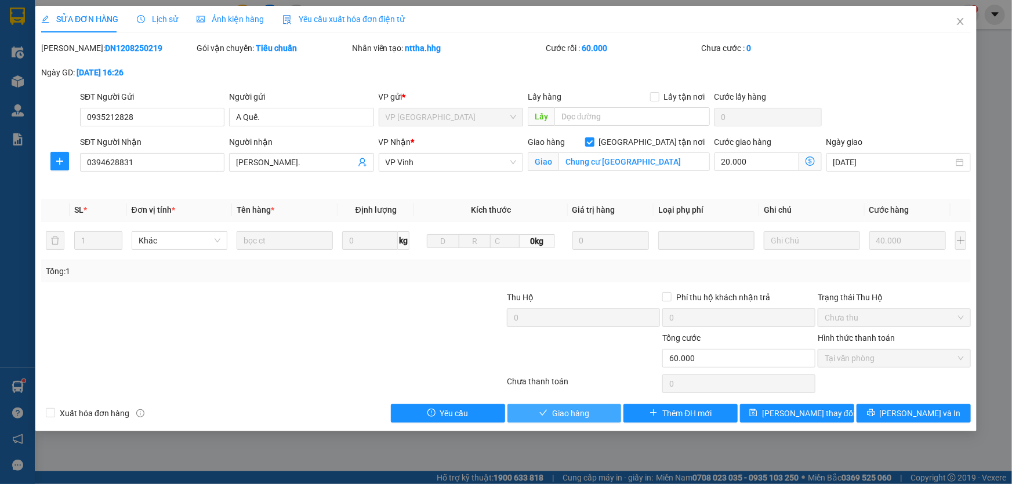
click at [572, 412] on span "Giao hàng" at bounding box center [570, 413] width 37 height 13
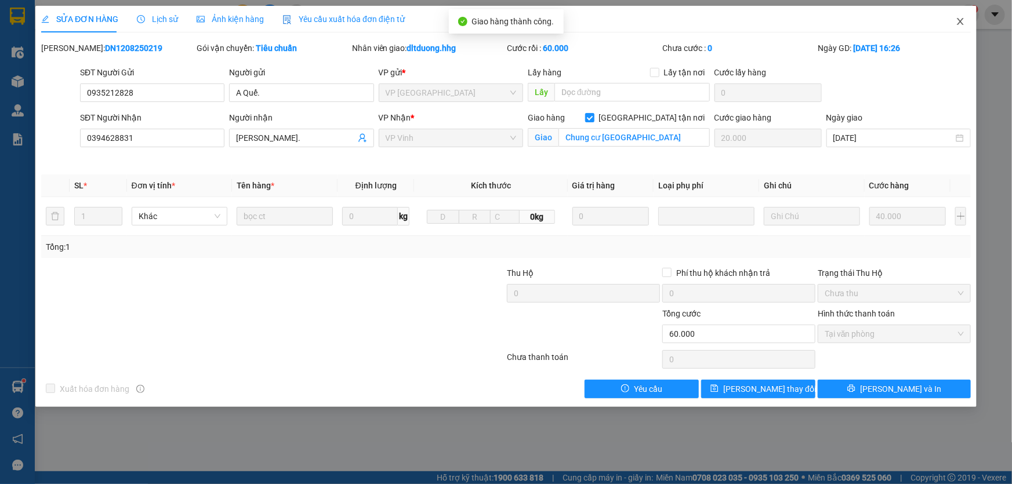
click at [959, 22] on icon "close" at bounding box center [960, 21] width 9 height 9
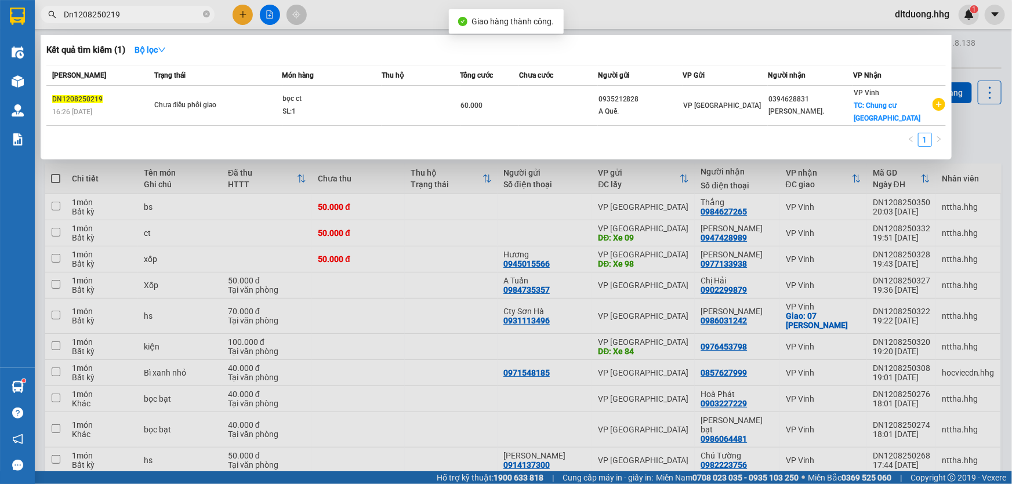
click at [151, 12] on input "Dn1208250219" at bounding box center [132, 14] width 137 height 13
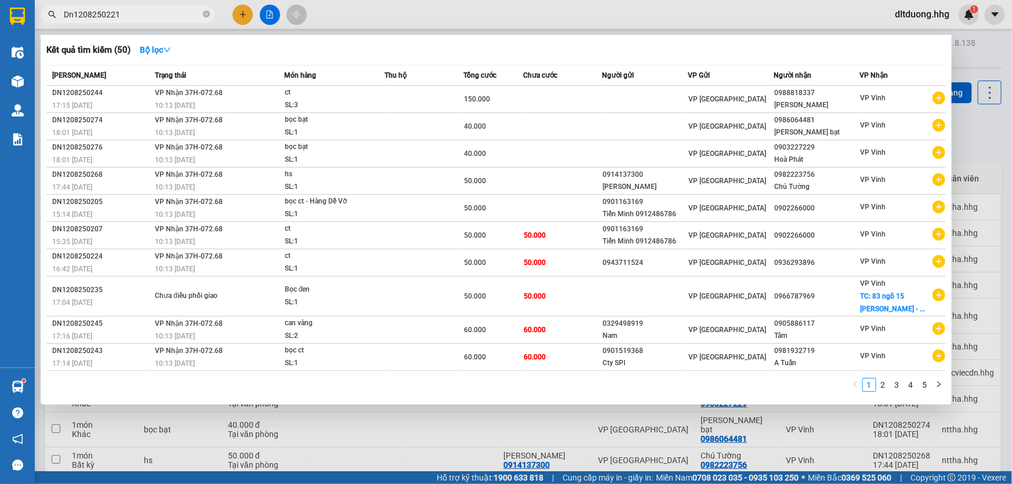
type input "Dn1208250221"
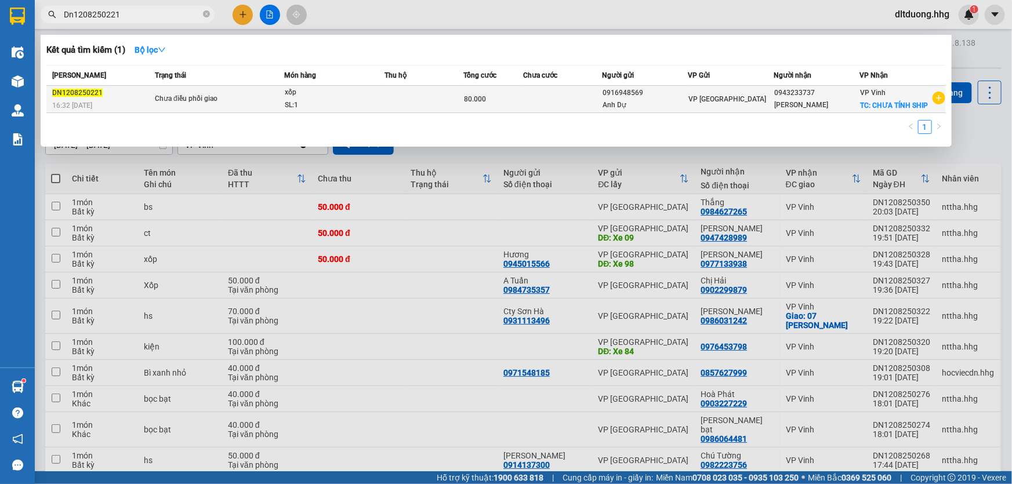
click at [671, 97] on div "0916948569" at bounding box center [645, 93] width 85 height 12
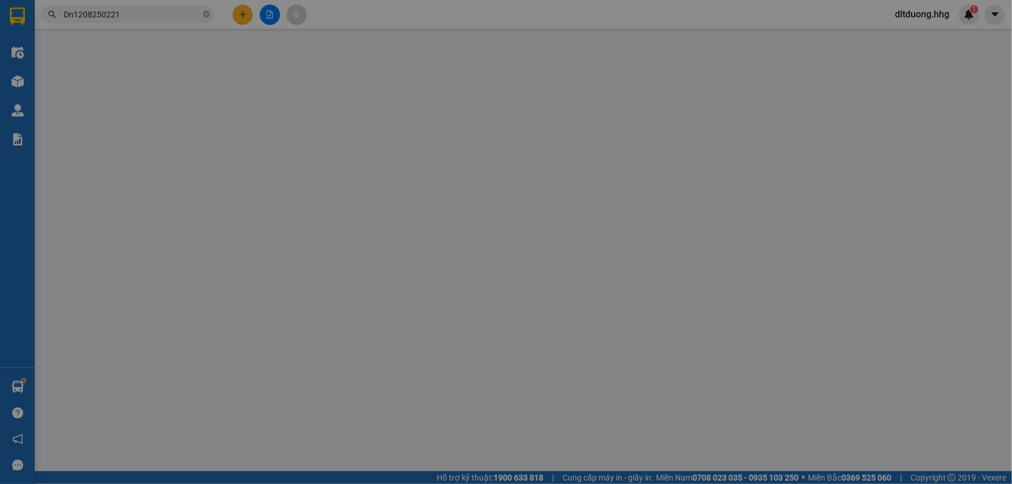
type input "0916948569"
type input "Anh Dự"
type input "0943233737"
type input "Anh Hùng"
checkbox input "true"
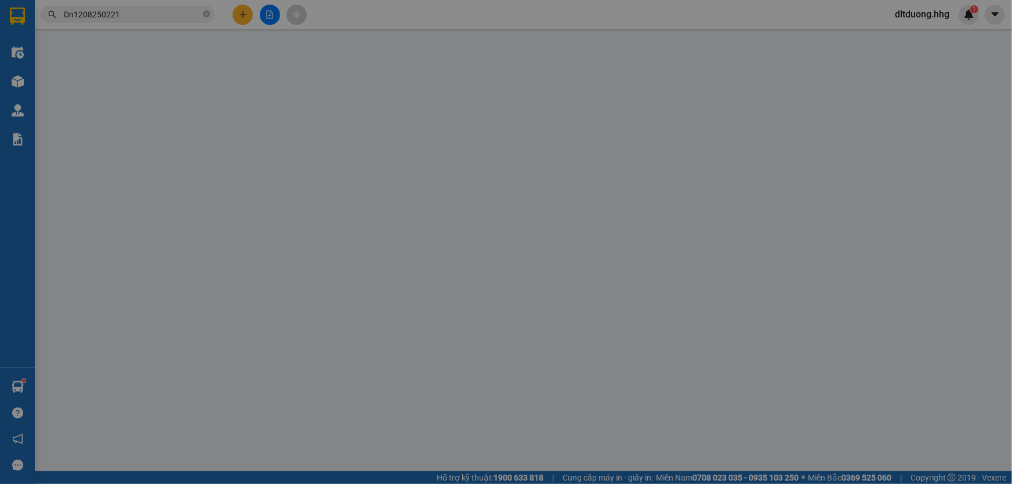
type input "CHƯA TÍNH SHIP"
type input "80.000"
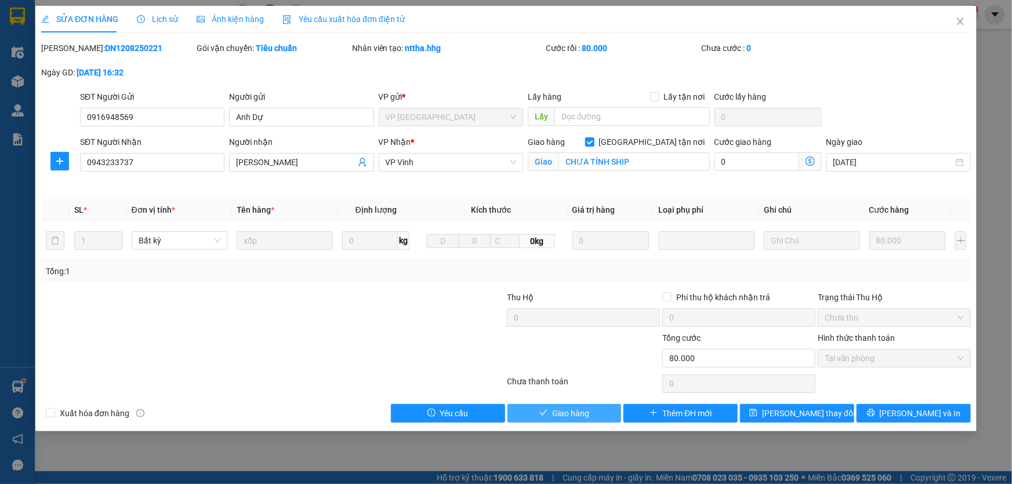
click at [575, 408] on span "Giao hàng" at bounding box center [570, 413] width 37 height 13
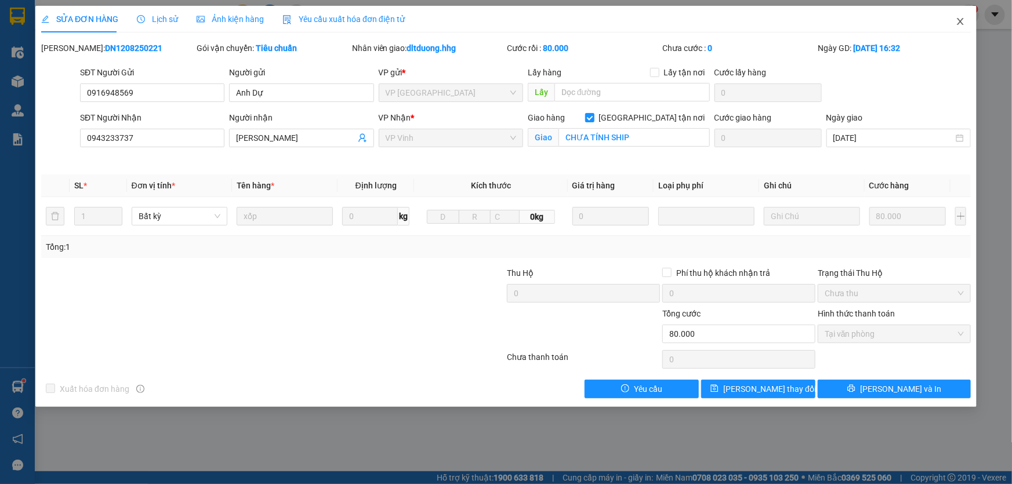
click at [957, 20] on icon "close" at bounding box center [960, 21] width 9 height 9
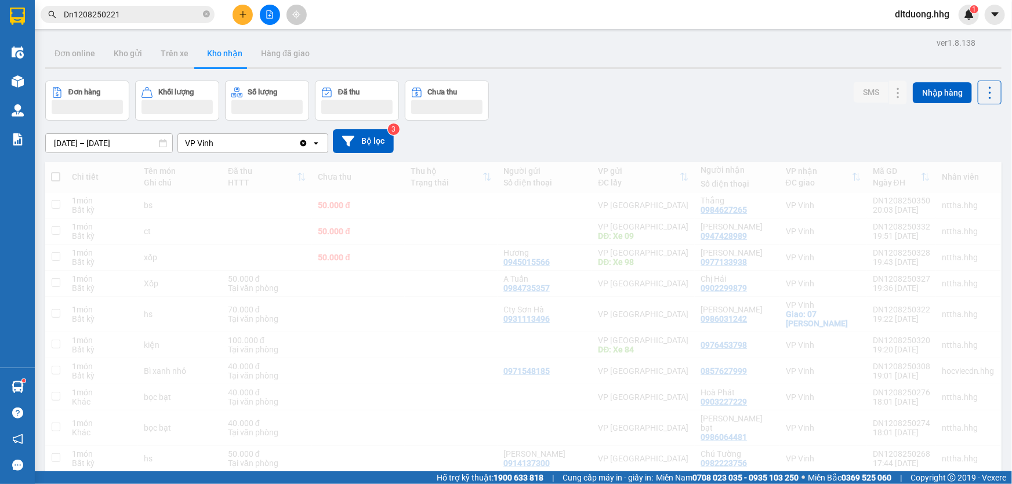
click at [145, 13] on input "Dn1208250221" at bounding box center [132, 14] width 137 height 13
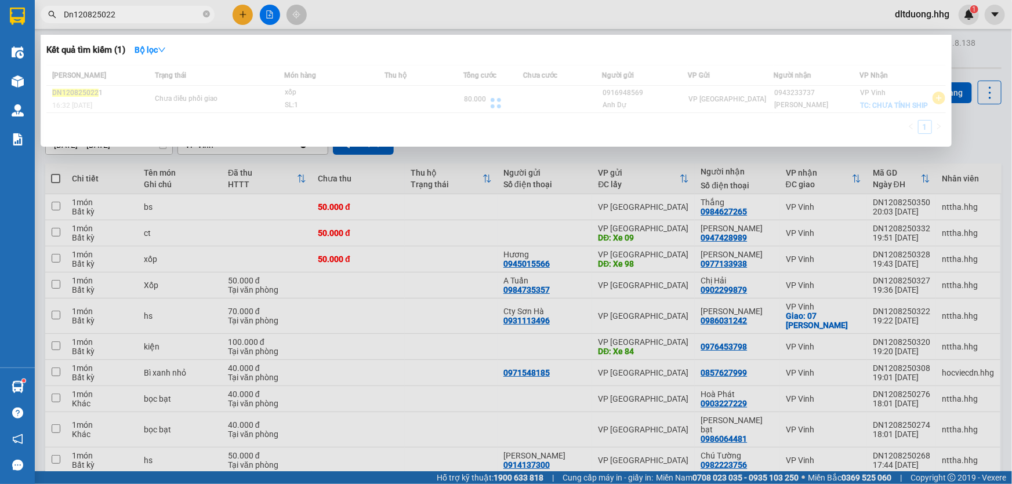
type input "Dn1208250224"
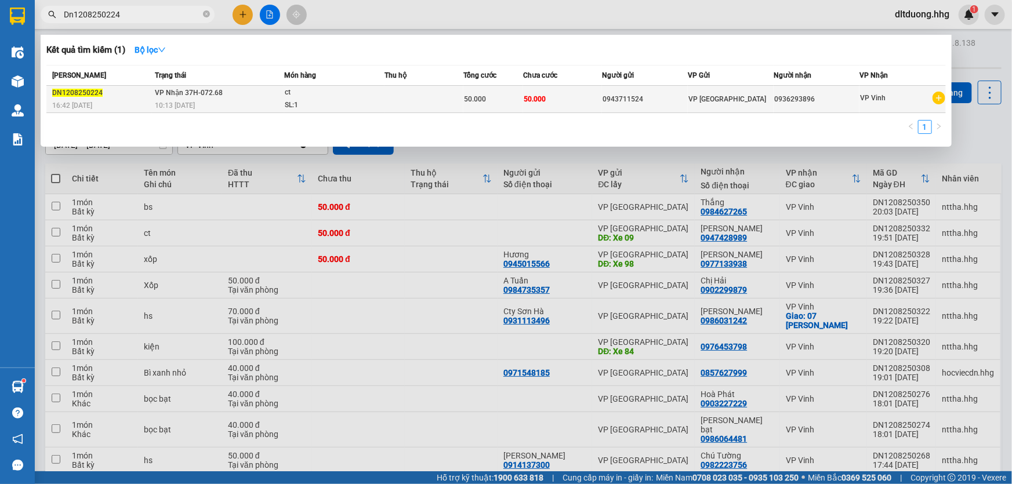
click at [613, 105] on td "0943711524" at bounding box center [645, 99] width 86 height 27
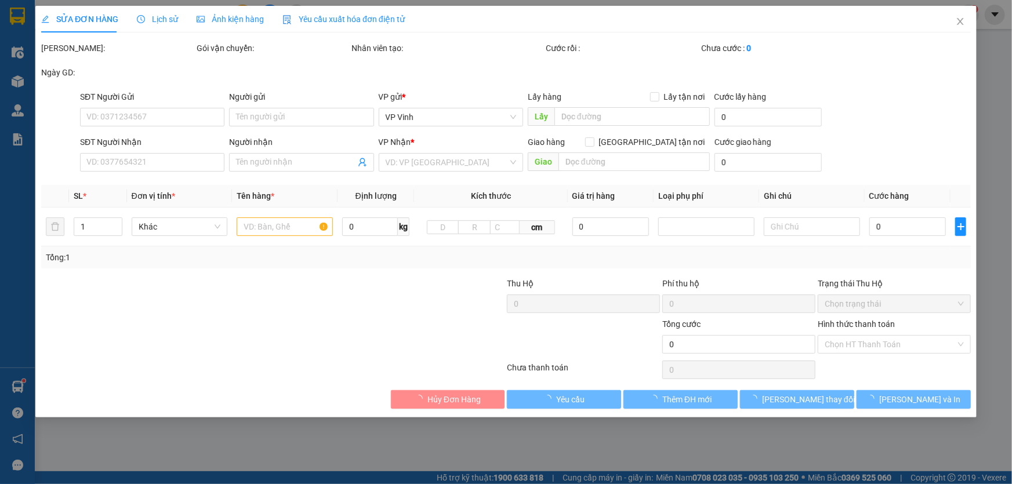
type input "0943711524"
type input "0936293896"
type input "50.000"
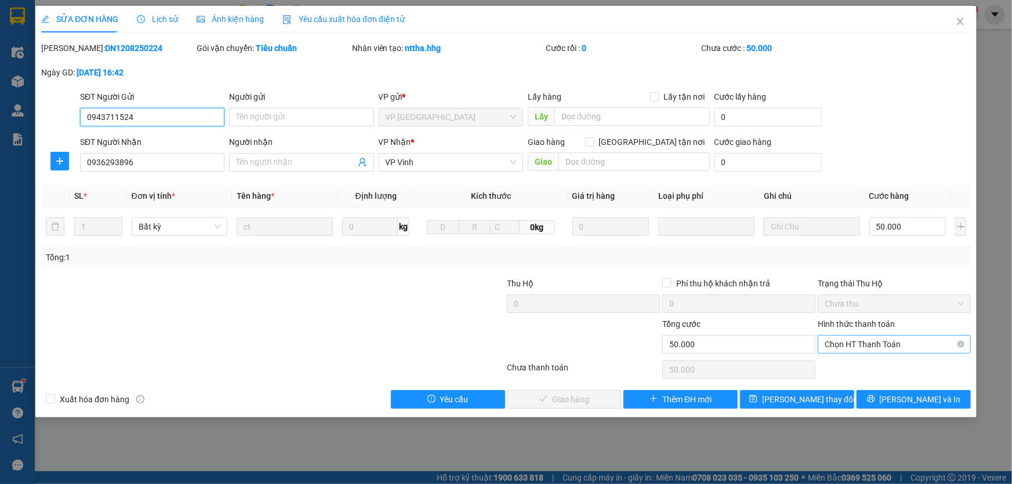
click at [928, 347] on span "Chọn HT Thanh Toán" at bounding box center [894, 344] width 139 height 17
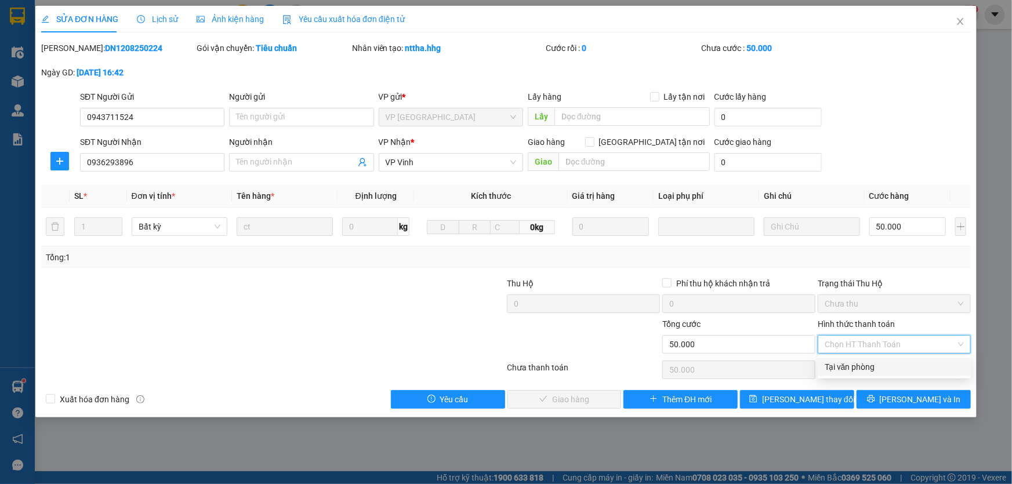
click at [902, 370] on div "Tại văn phòng" at bounding box center [894, 367] width 139 height 13
type input "0"
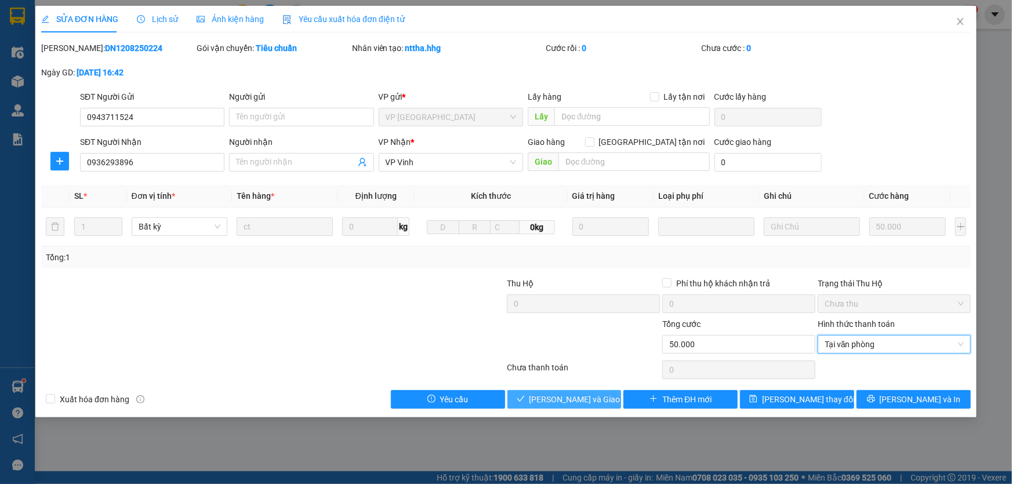
click at [525, 400] on icon "check" at bounding box center [521, 399] width 8 height 8
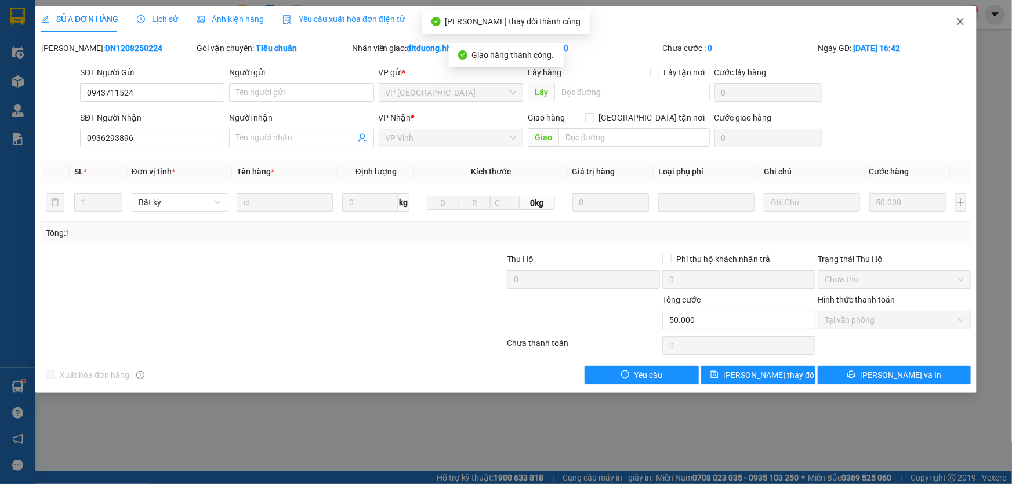
click at [964, 20] on icon "close" at bounding box center [960, 21] width 9 height 9
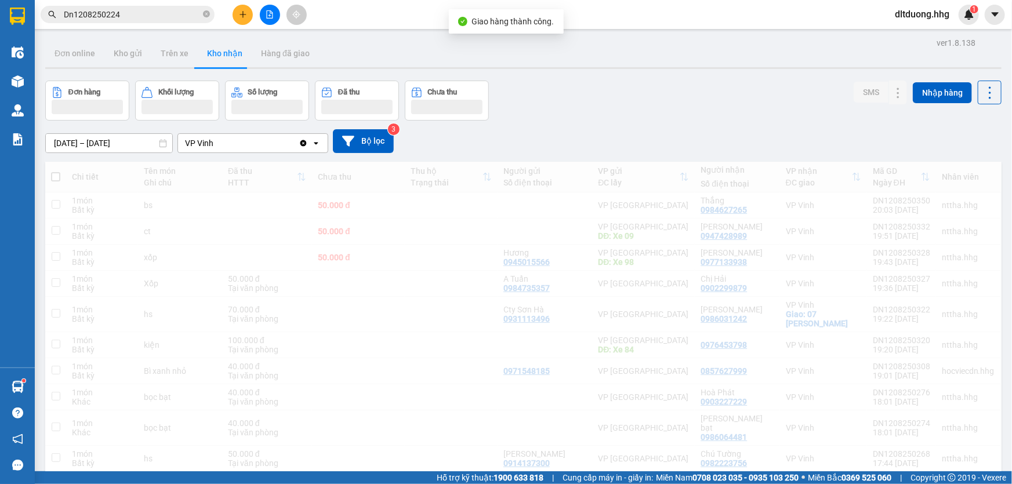
click at [163, 16] on input "Dn1208250224" at bounding box center [132, 14] width 137 height 13
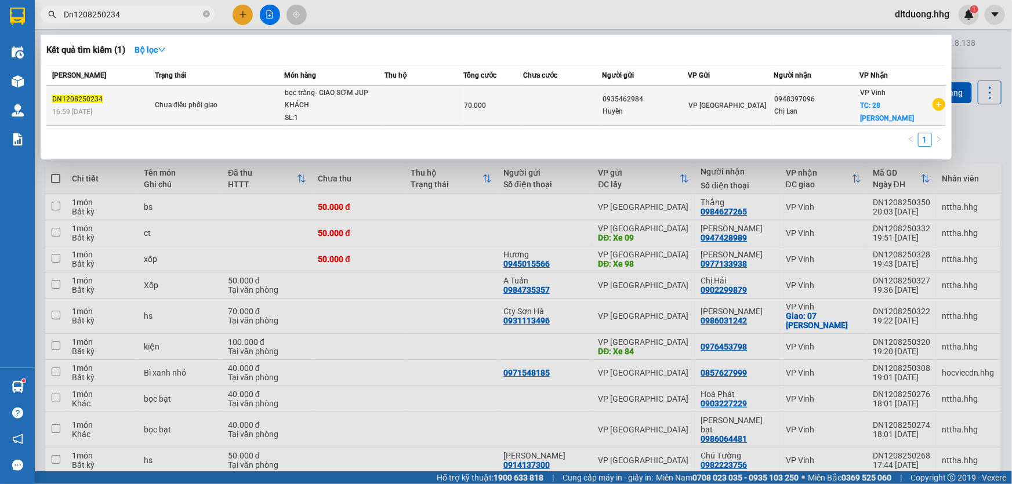
type input "Dn1208250234"
click at [782, 104] on div "0948397096" at bounding box center [816, 99] width 85 height 12
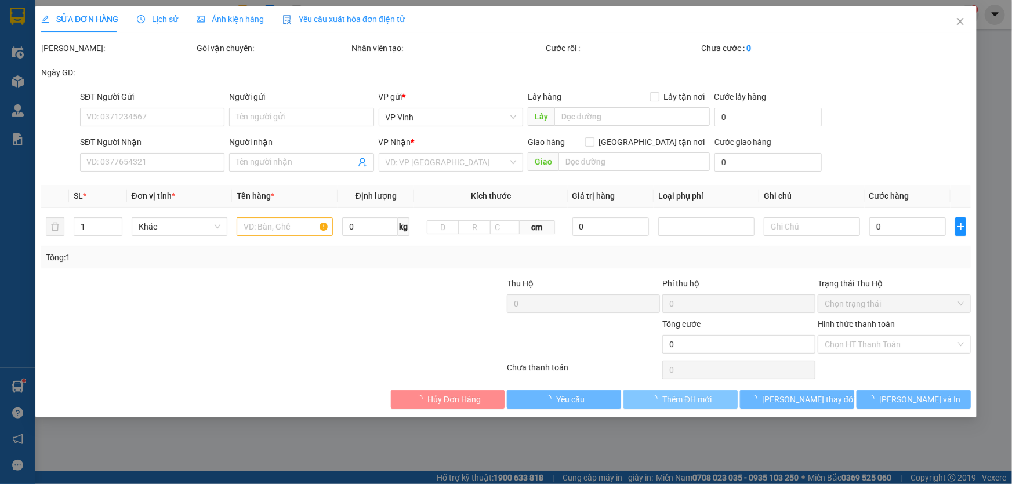
type input "0935462984"
type input "Huyền"
type input "0948397096"
type input "Chị Lan"
checkbox input "true"
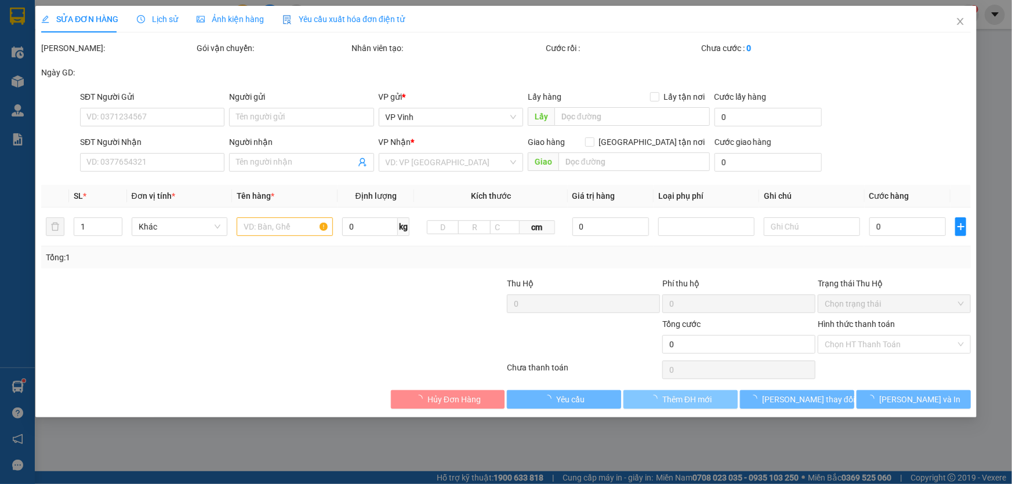
type input "28 Nguyễn Sỹ Sách"
type input "70.000"
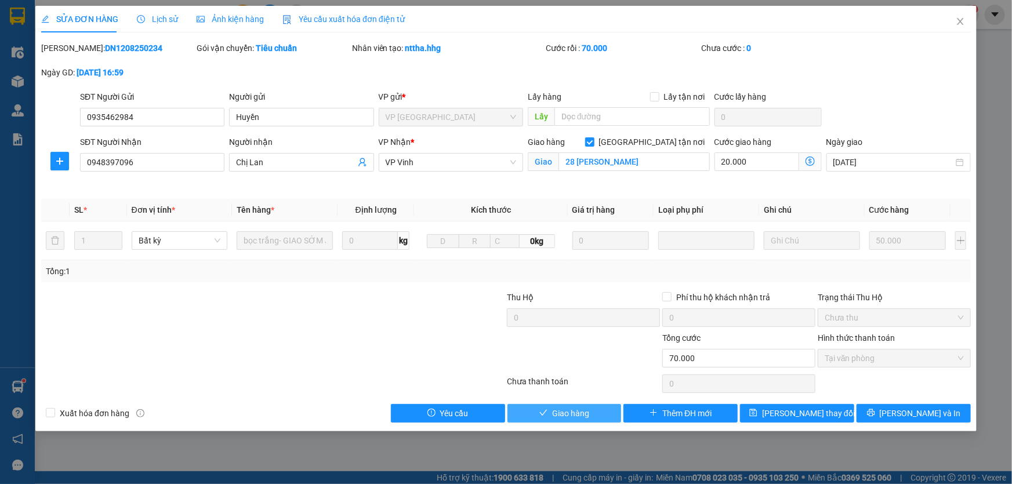
click at [590, 410] on button "Giao hàng" at bounding box center [564, 413] width 114 height 19
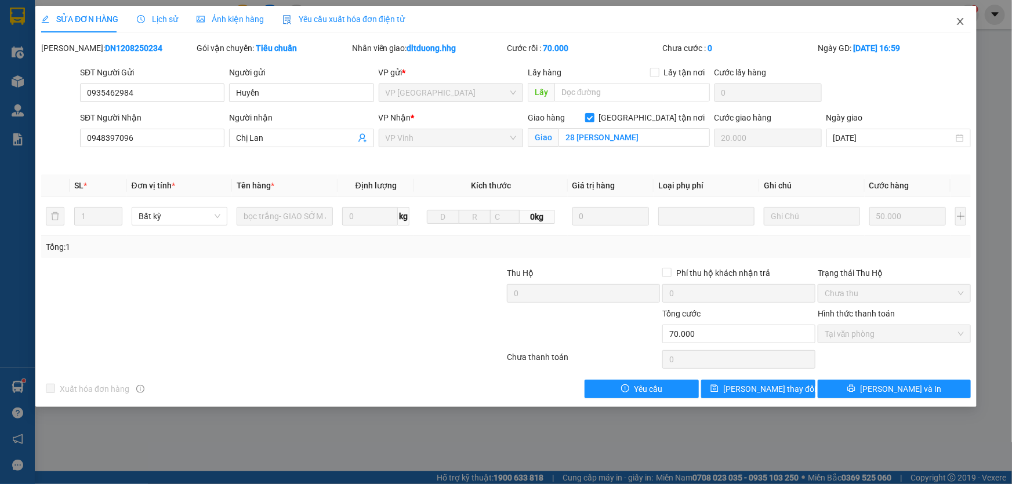
click at [961, 26] on icon "close" at bounding box center [960, 21] width 9 height 9
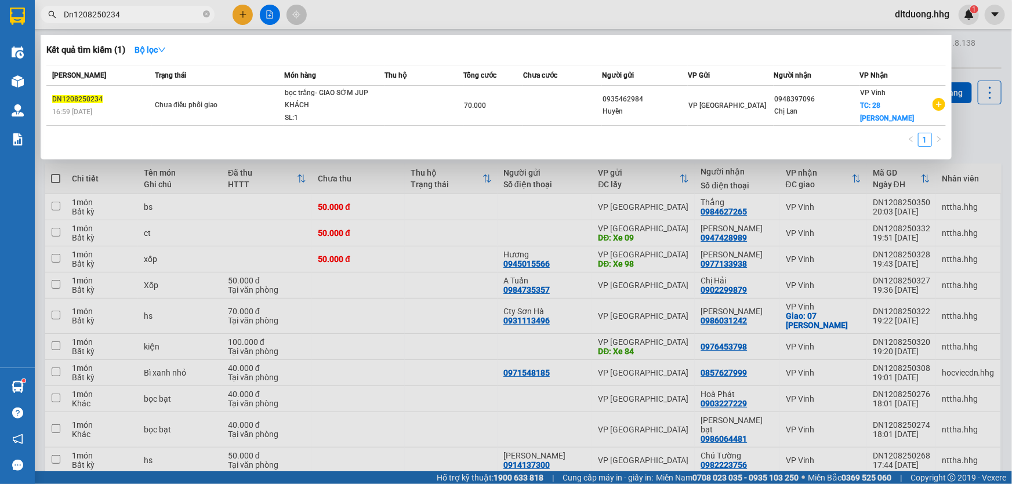
click at [140, 14] on input "Dn1208250234" at bounding box center [132, 14] width 137 height 13
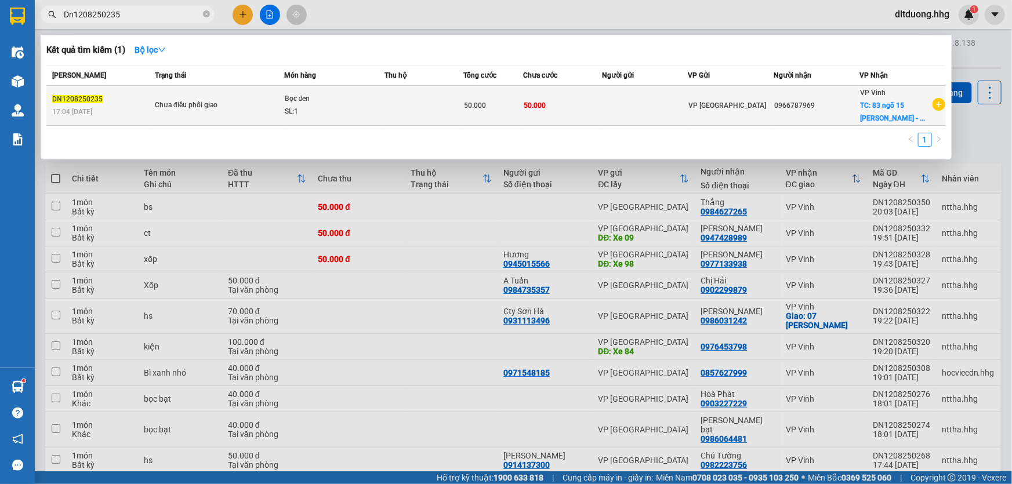
type input "Dn1208250235"
click at [300, 117] on div "SL: 1" at bounding box center [328, 112] width 87 height 13
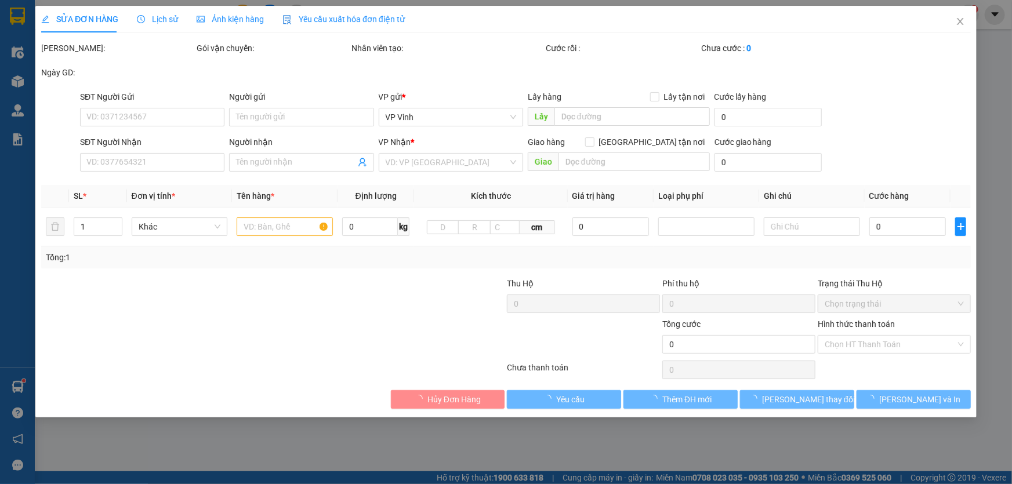
type input "0966787969"
checkbox input "true"
type input "83 ngõ 15 Nguyễn Văn Cừ - CHƯA TÍNH SHIP"
type input "50.000"
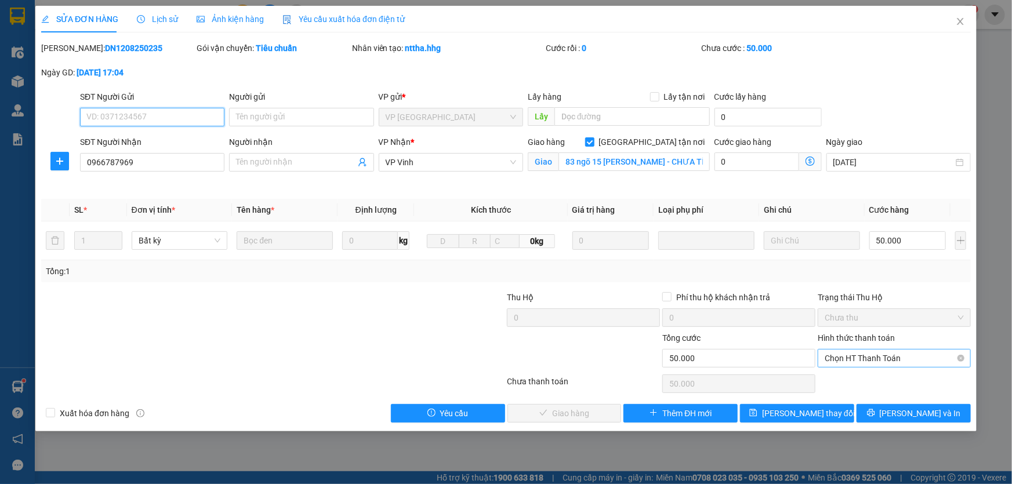
click at [843, 356] on span "Chọn HT Thanh Toán" at bounding box center [894, 358] width 139 height 17
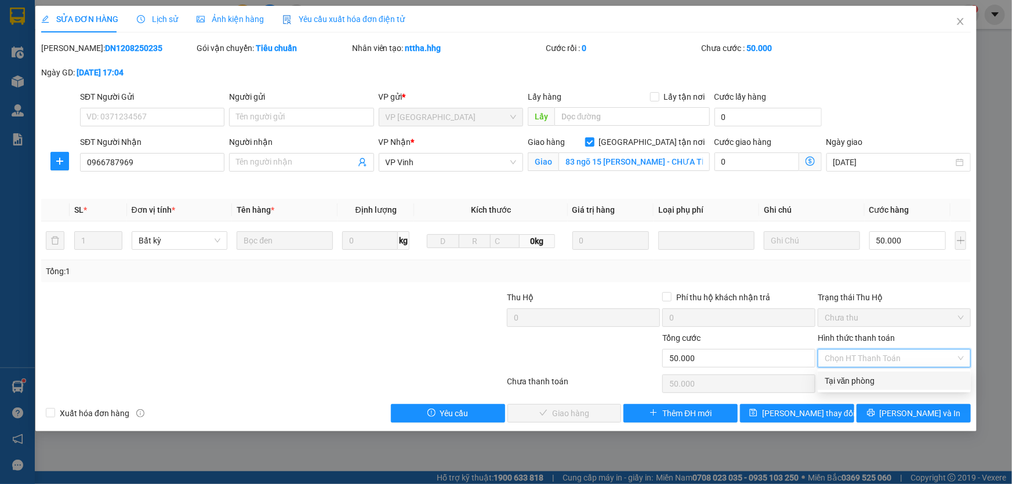
click at [848, 384] on div "Tại văn phòng" at bounding box center [894, 381] width 139 height 13
type input "0"
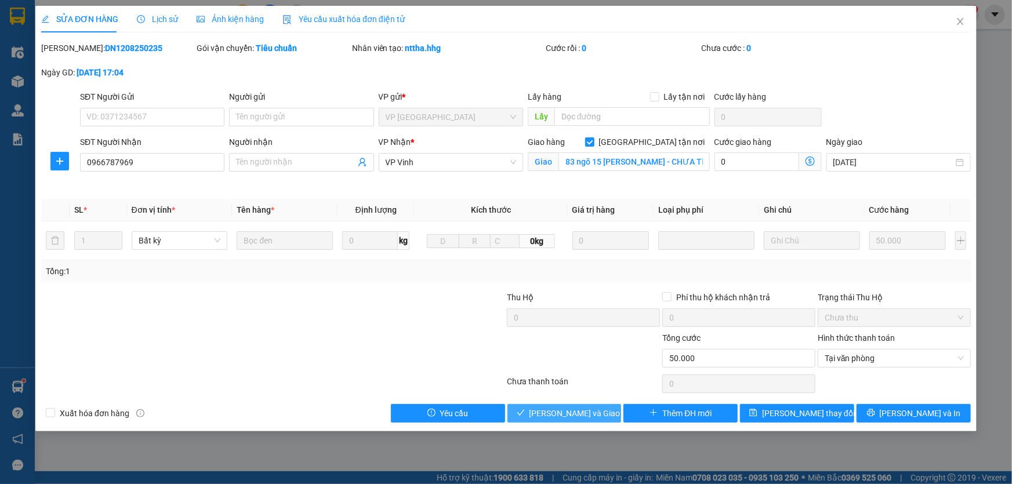
click at [543, 415] on span "[PERSON_NAME] và Giao hàng" at bounding box center [584, 413] width 111 height 13
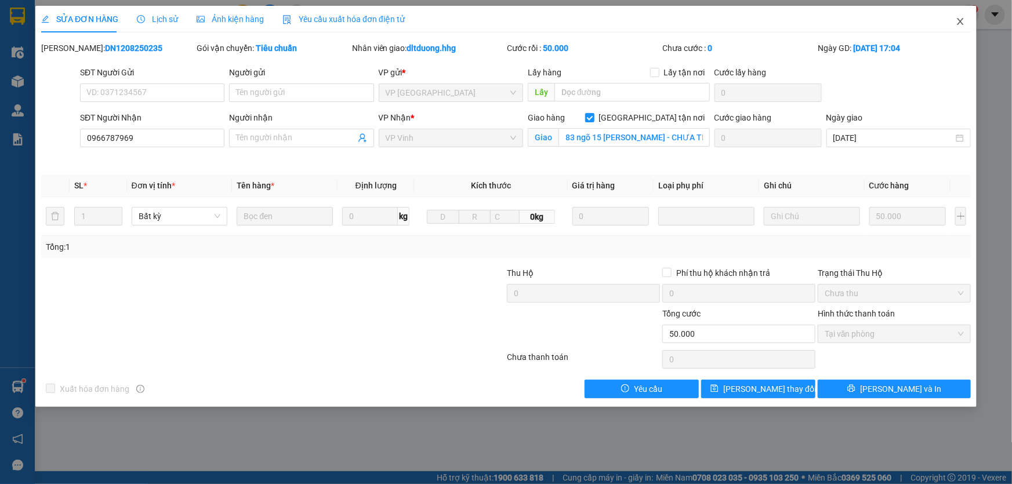
click at [964, 17] on icon "close" at bounding box center [960, 21] width 9 height 9
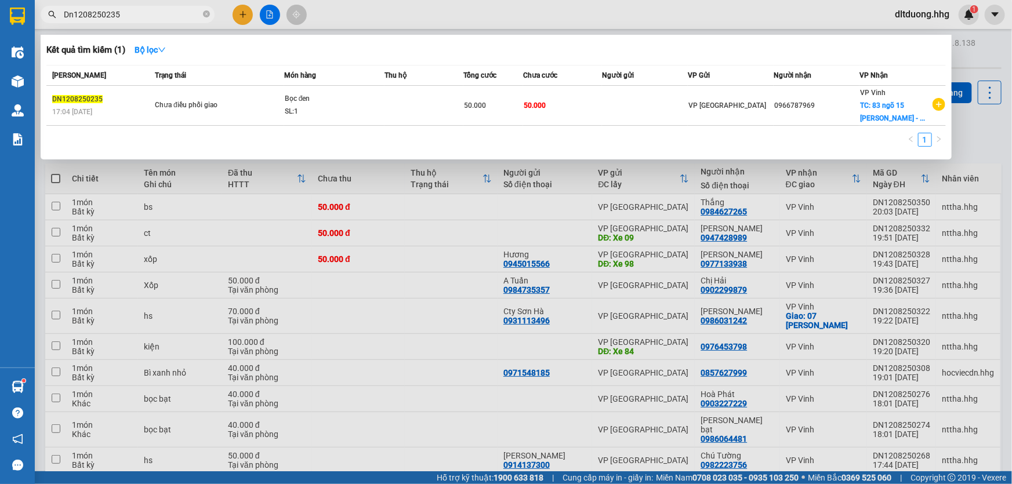
click at [142, 13] on input "Dn1208250235" at bounding box center [132, 14] width 137 height 13
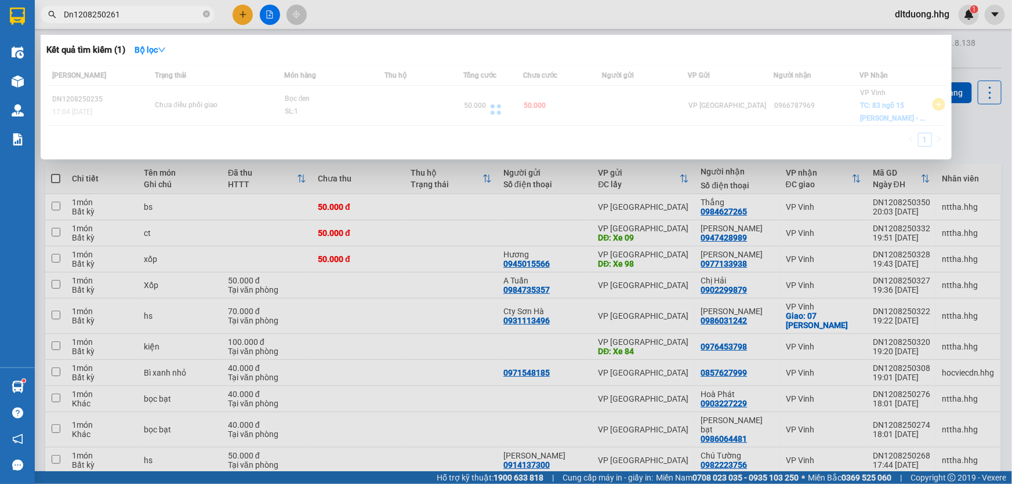
type input "Dn1208250261"
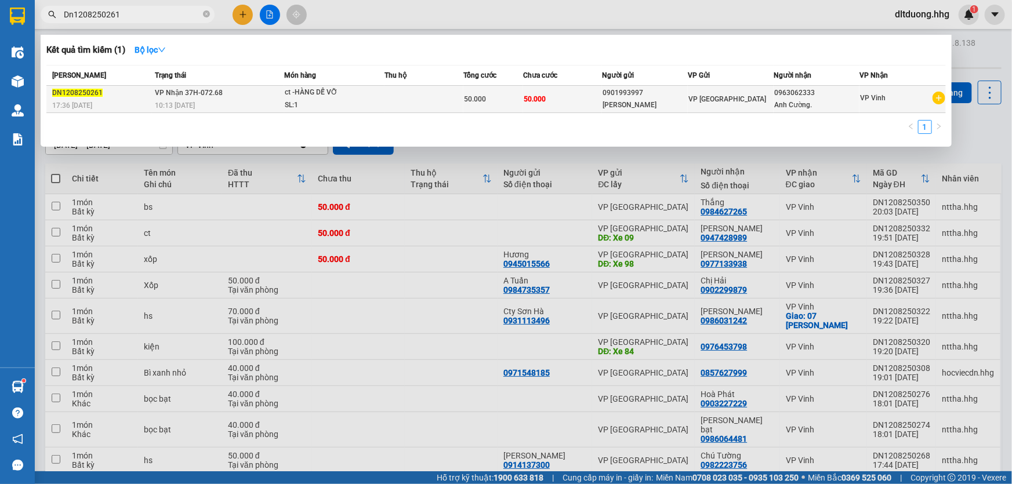
click at [696, 103] on span "VP [GEOGRAPHIC_DATA]" at bounding box center [727, 99] width 78 height 8
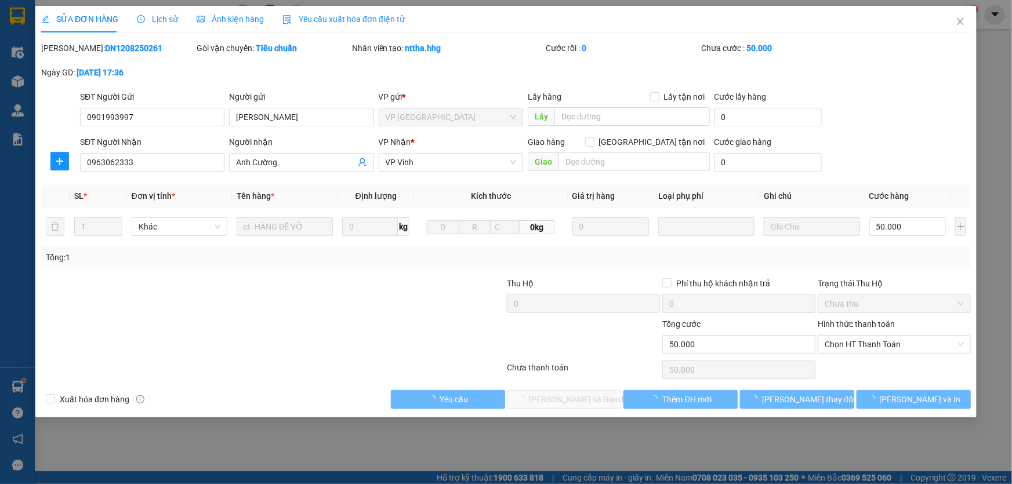
type input "0901993997"
type input "[PERSON_NAME]"
type input "0963062333"
type input "Anh Cường."
type input "50.000"
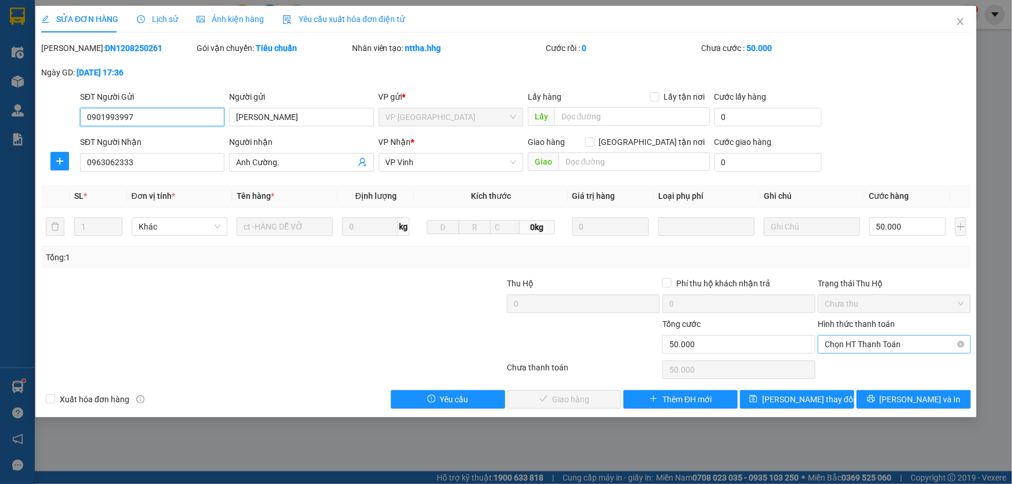
click at [873, 344] on span "Chọn HT Thanh Toán" at bounding box center [894, 344] width 139 height 17
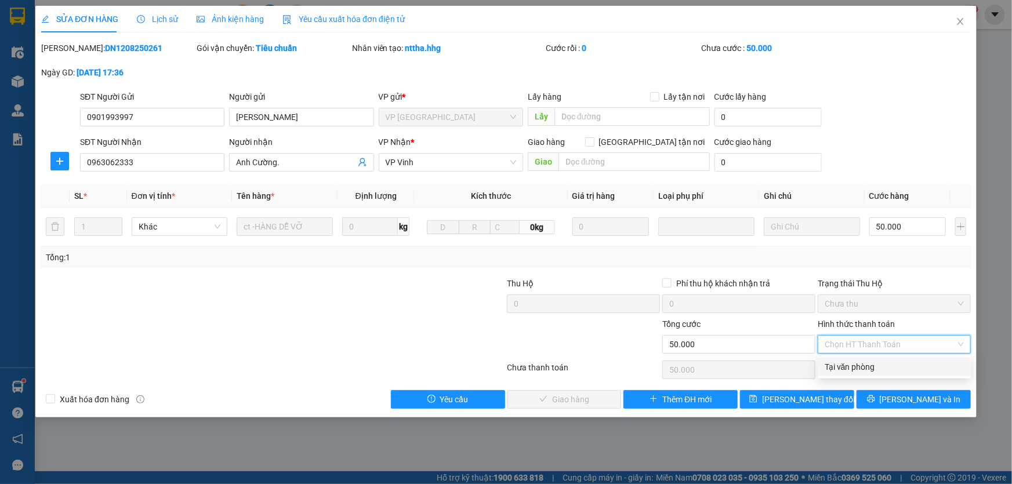
click at [873, 362] on div "Tại văn phòng" at bounding box center [894, 367] width 139 height 13
type input "0"
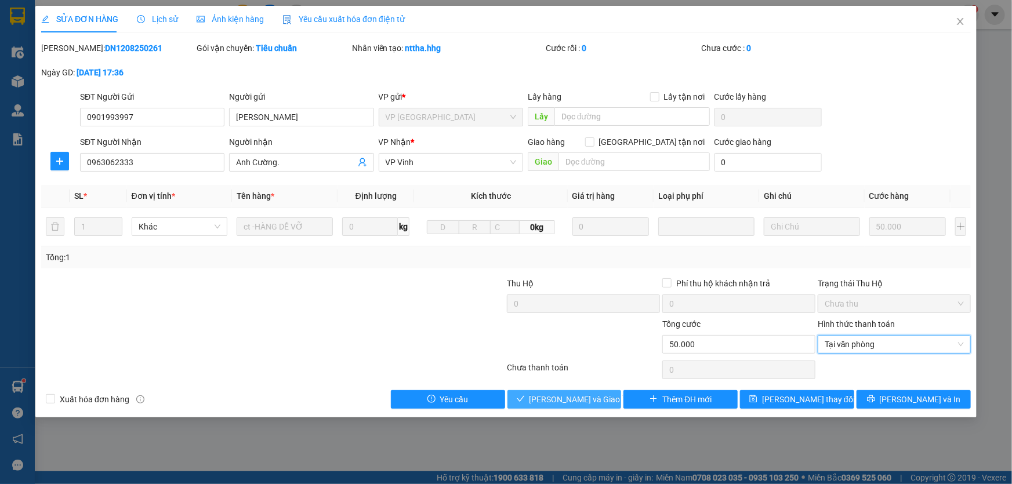
click at [603, 402] on button "[PERSON_NAME] và Giao hàng" at bounding box center [564, 399] width 114 height 19
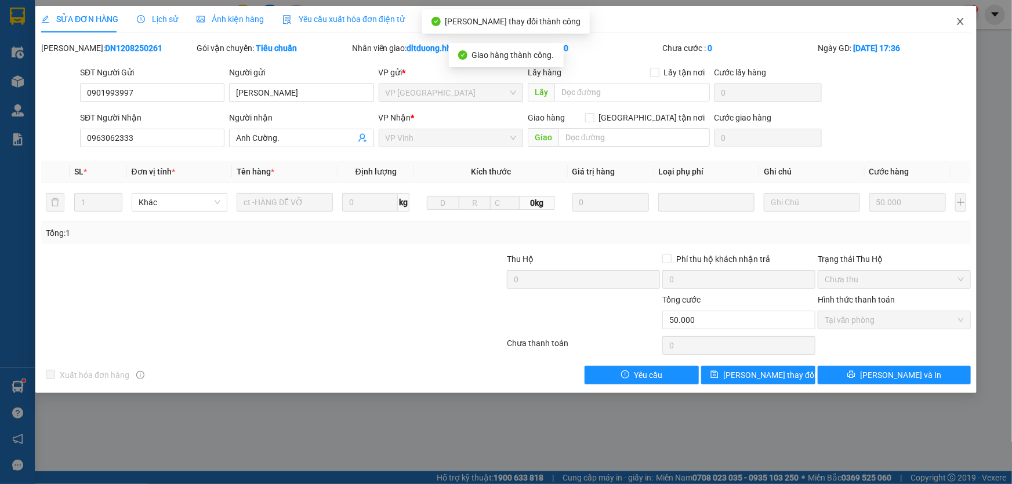
drag, startPoint x: 956, startPoint y: 23, endPoint x: 184, endPoint y: 29, distance: 771.9
click at [957, 23] on icon "close" at bounding box center [960, 21] width 9 height 9
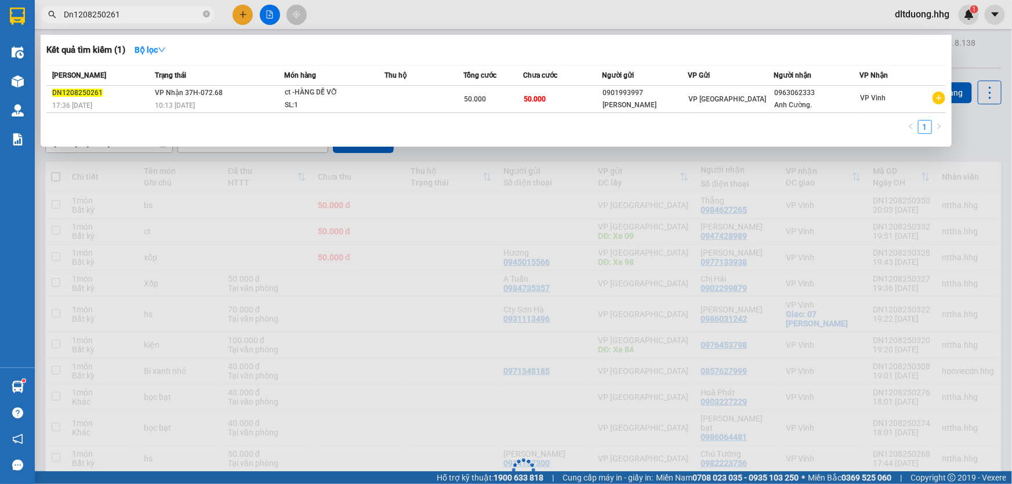
click at [155, 15] on input "Dn1208250261" at bounding box center [132, 14] width 137 height 13
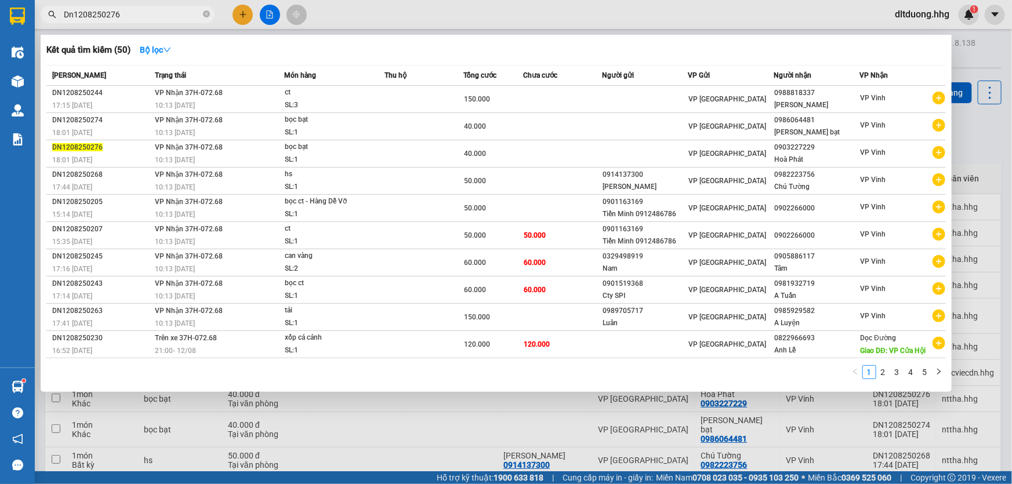
type input "Dn1208250276"
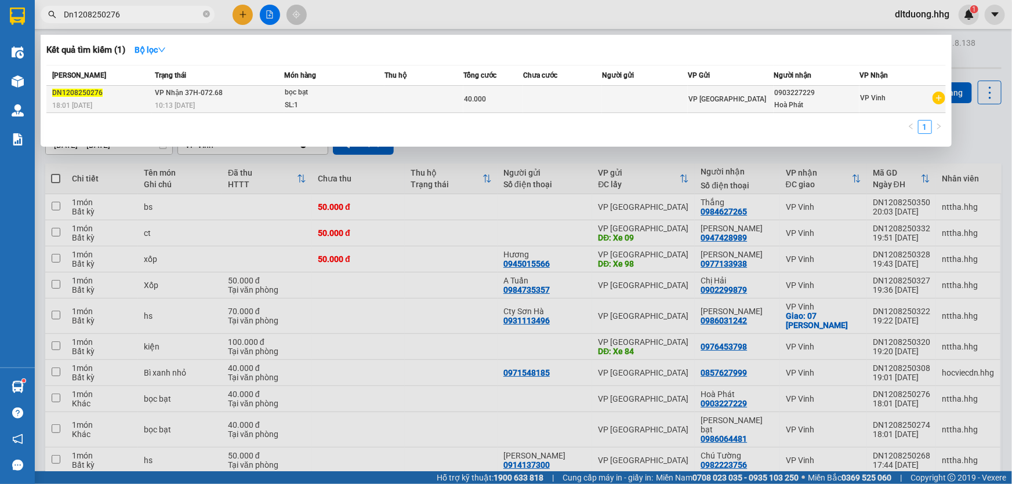
click at [633, 103] on td at bounding box center [645, 99] width 86 height 27
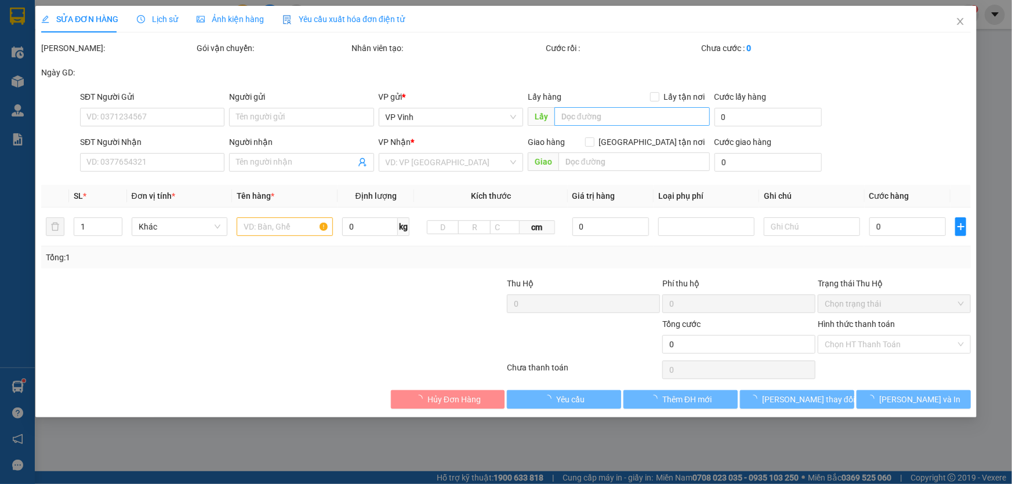
type input "0903227229"
type input "Hoà Phát"
type input "40.000"
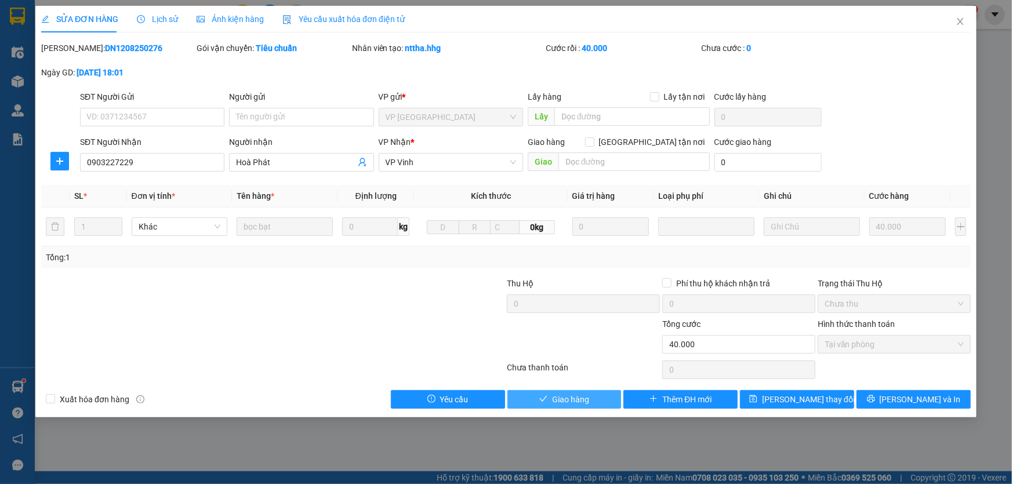
click at [566, 400] on span "Giao hàng" at bounding box center [570, 399] width 37 height 13
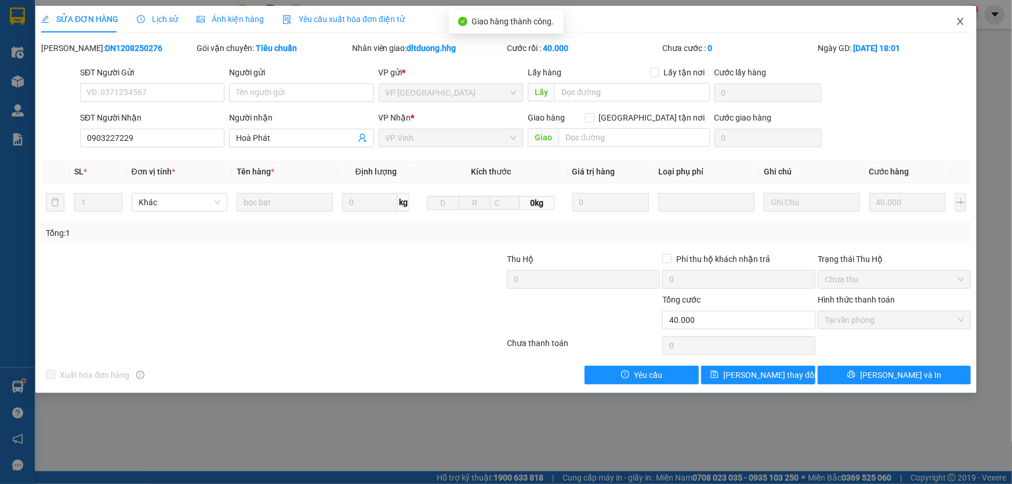
click at [962, 20] on icon "close" at bounding box center [960, 21] width 6 height 7
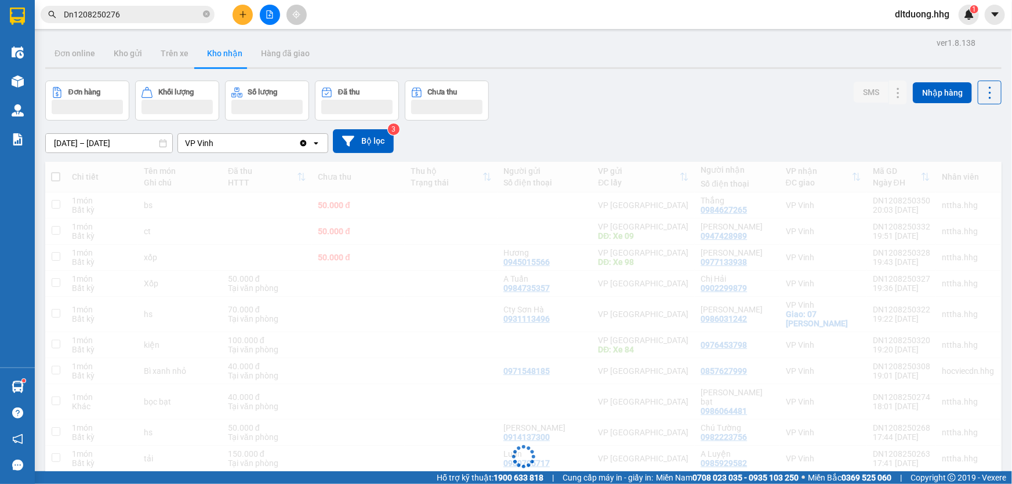
click at [140, 17] on input "Dn1208250276" at bounding box center [132, 14] width 137 height 13
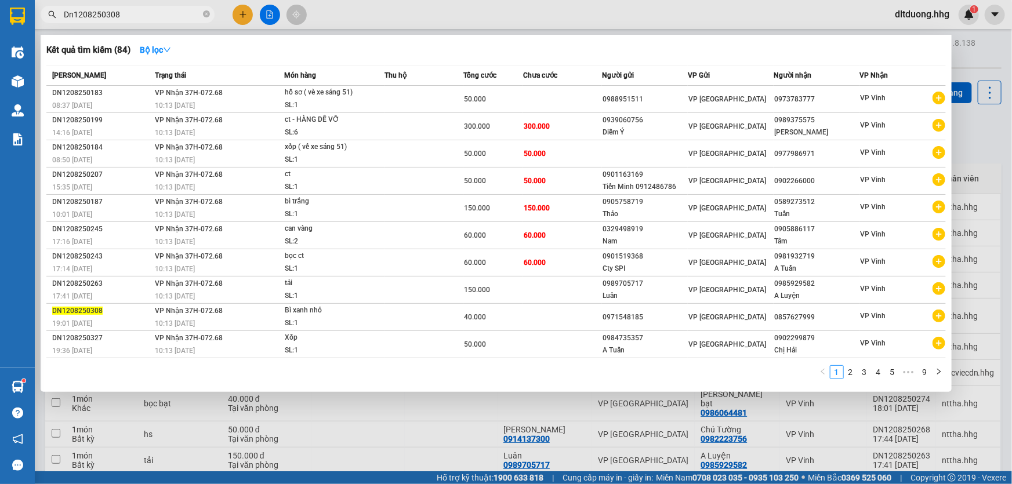
type input "Dn1208250308"
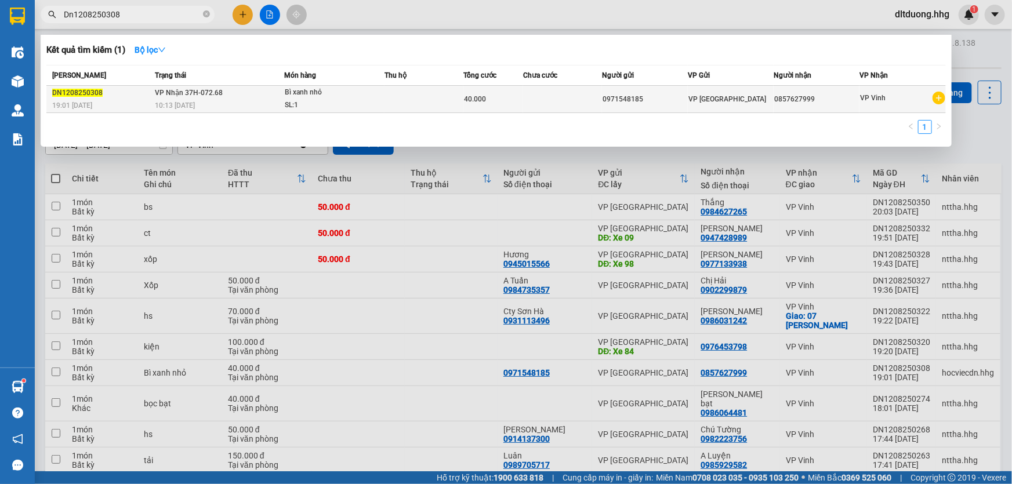
click at [599, 93] on td at bounding box center [562, 99] width 79 height 27
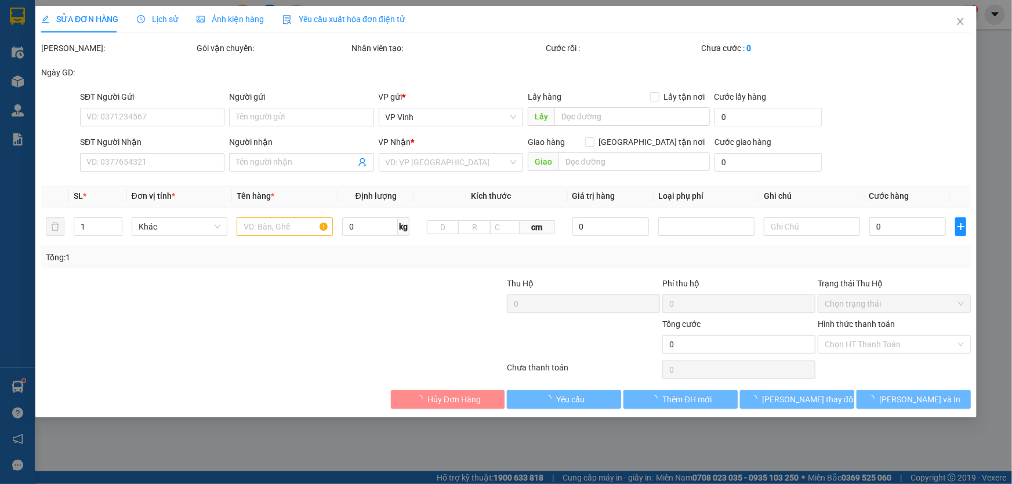
type input "0971548185"
type input "0857627999"
type input "40.000"
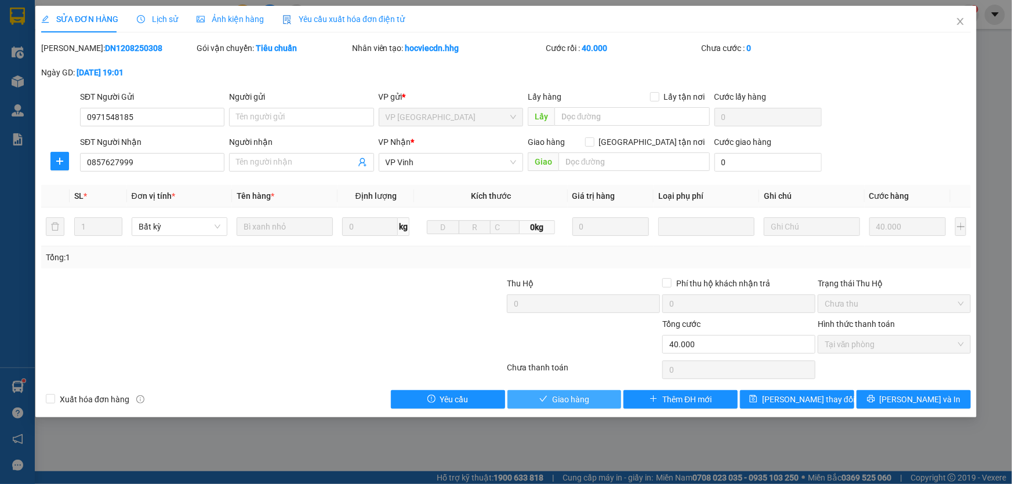
click at [584, 397] on span "Giao hàng" at bounding box center [570, 399] width 37 height 13
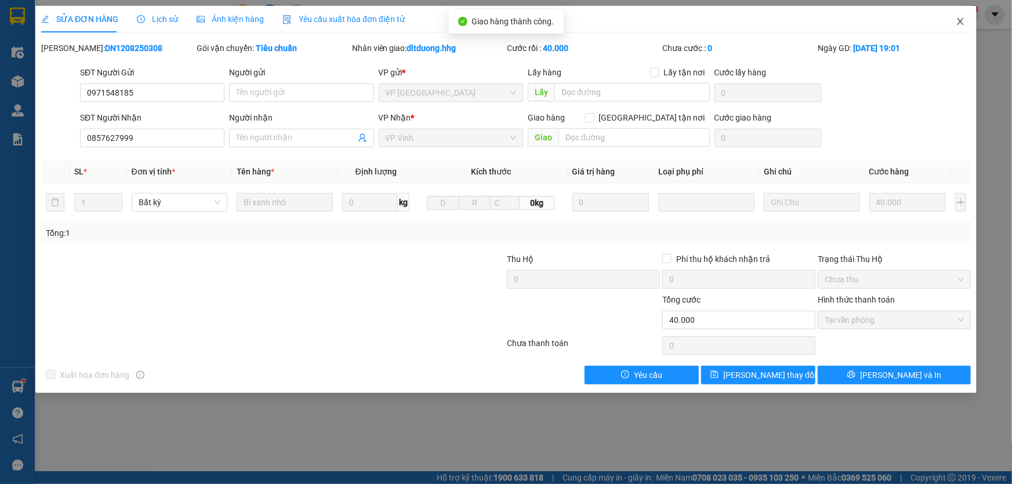
click at [962, 29] on span "Close" at bounding box center [960, 22] width 32 height 32
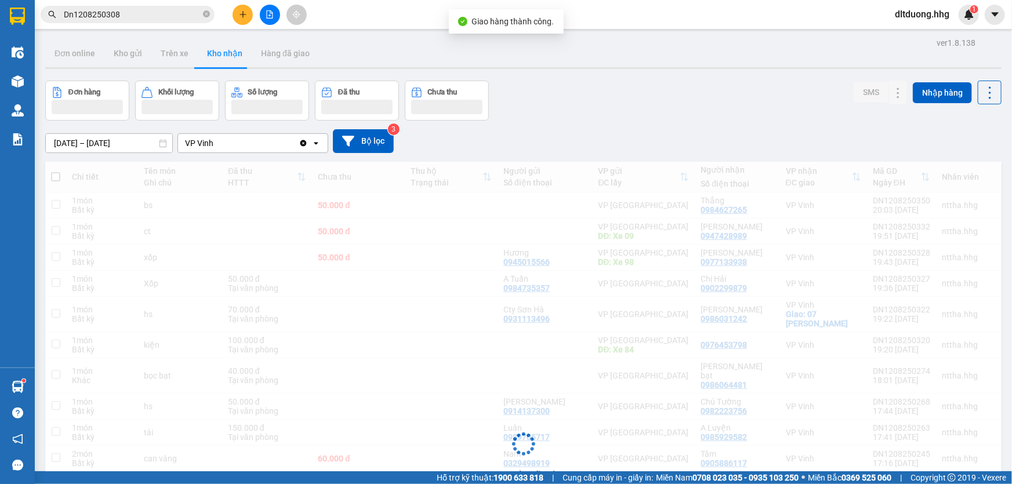
click at [150, 17] on input "Dn1208250308" at bounding box center [132, 14] width 137 height 13
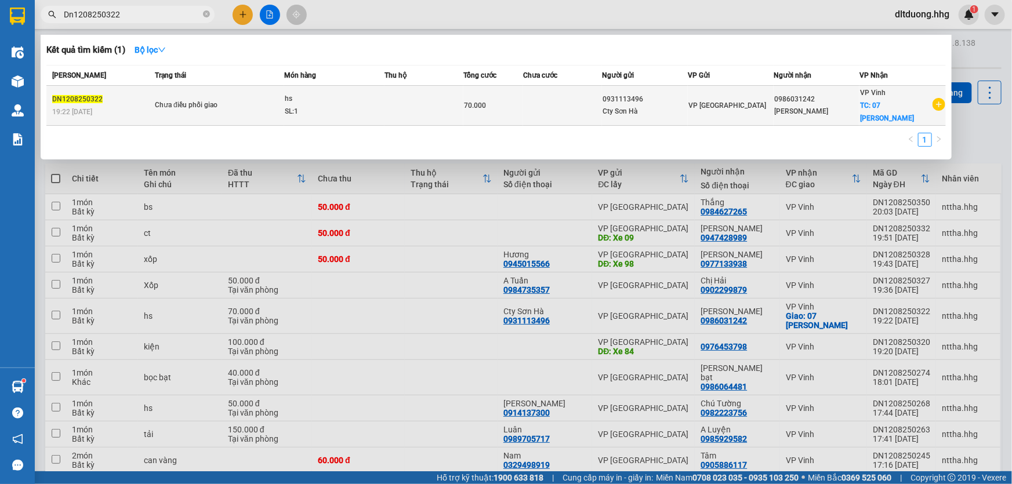
type input "Dn1208250322"
click at [714, 107] on td "VP [GEOGRAPHIC_DATA]" at bounding box center [731, 106] width 86 height 40
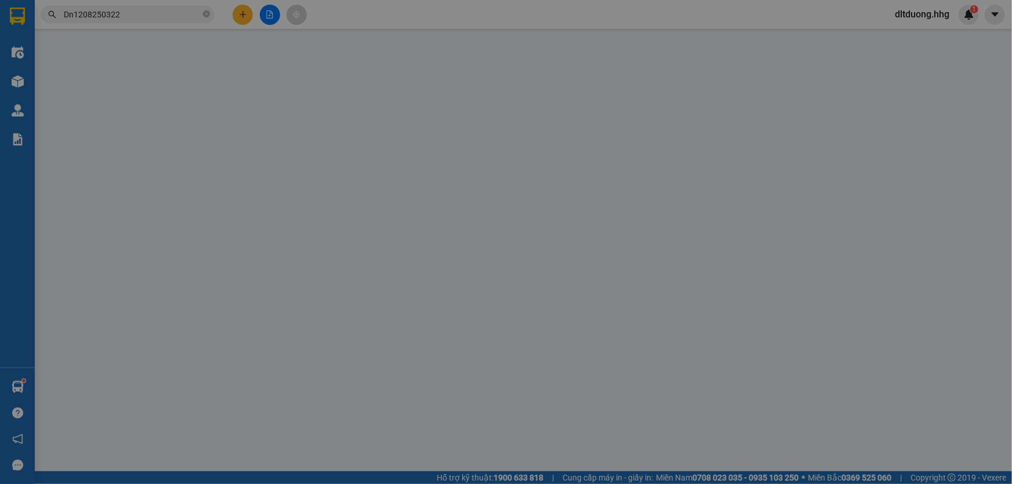
type input "0931113496"
type input "Cty Sơn Hà"
type input "0986031242"
type input "[PERSON_NAME]"
checkbox input "true"
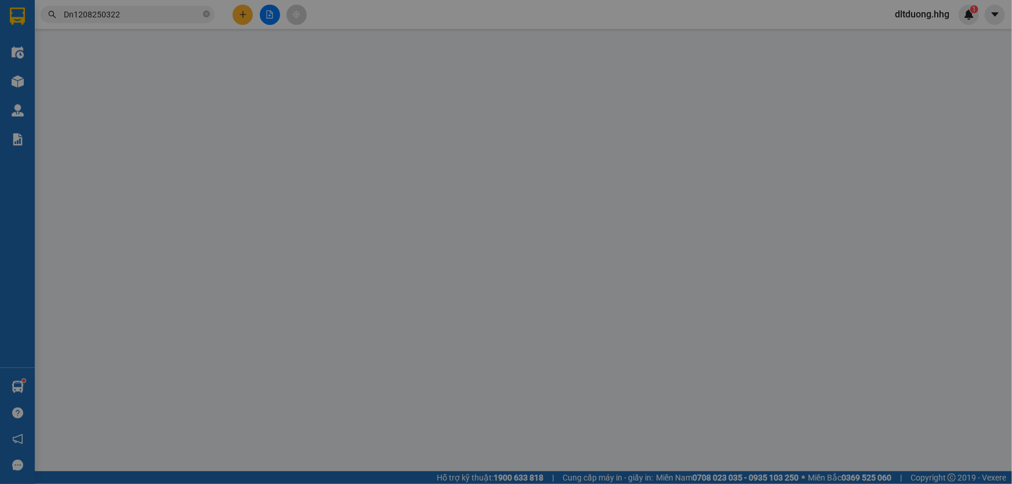
type input "07 Quang Trung"
type input "70.000"
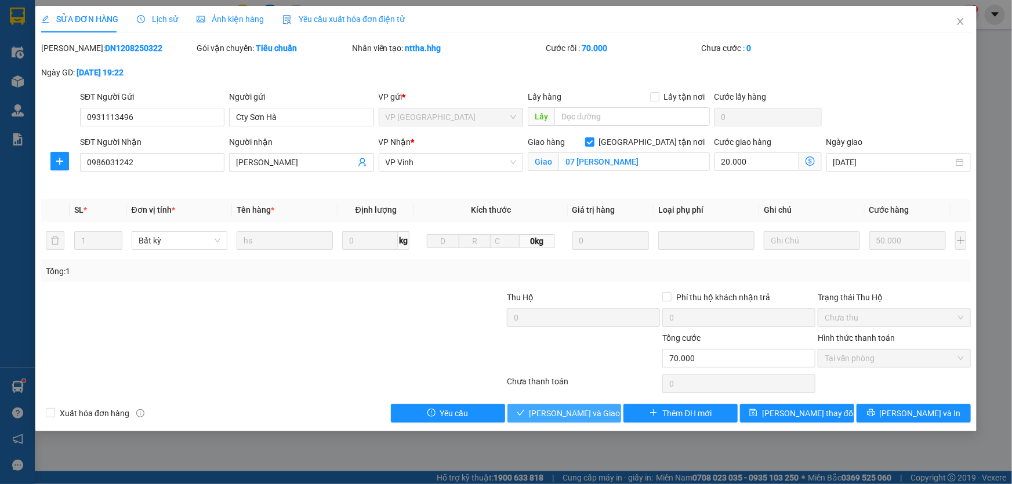
click at [597, 412] on span "[PERSON_NAME] và Giao hàng" at bounding box center [584, 413] width 111 height 13
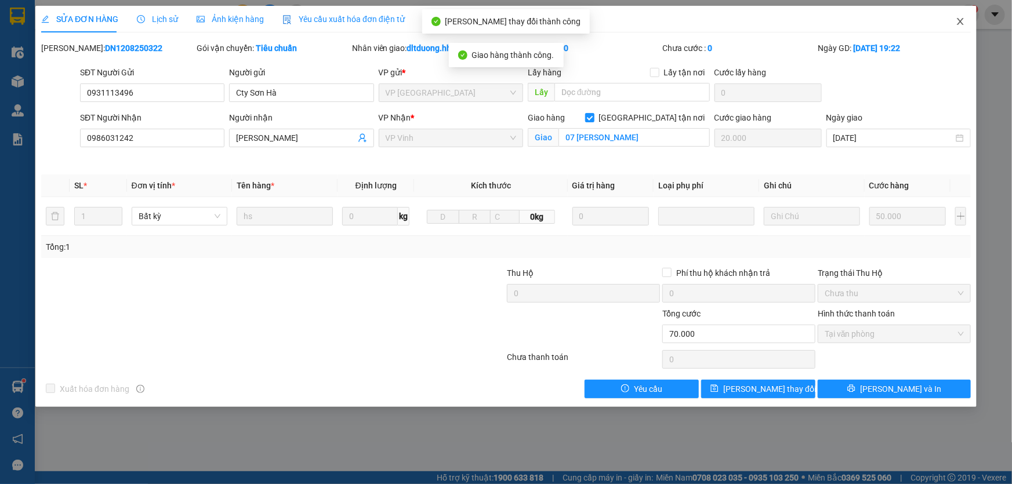
click at [962, 22] on icon "close" at bounding box center [960, 21] width 9 height 9
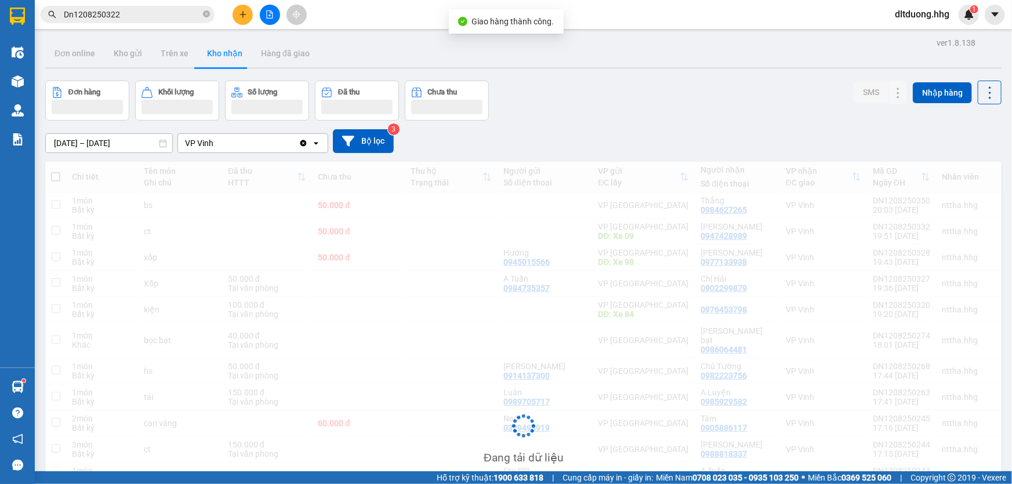
click at [151, 12] on input "Dn1208250322" at bounding box center [132, 14] width 137 height 13
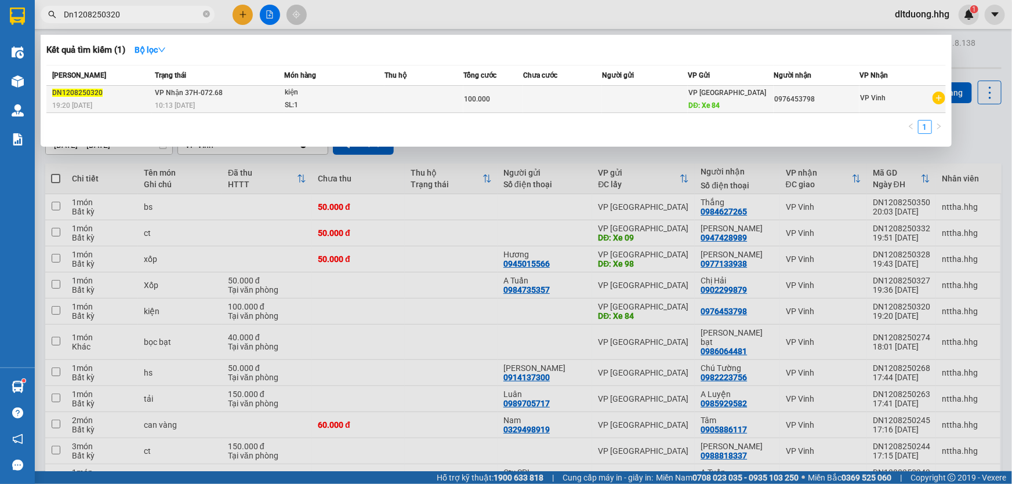
type input "Dn1208250320"
click at [803, 101] on div "0976453798" at bounding box center [816, 99] width 85 height 12
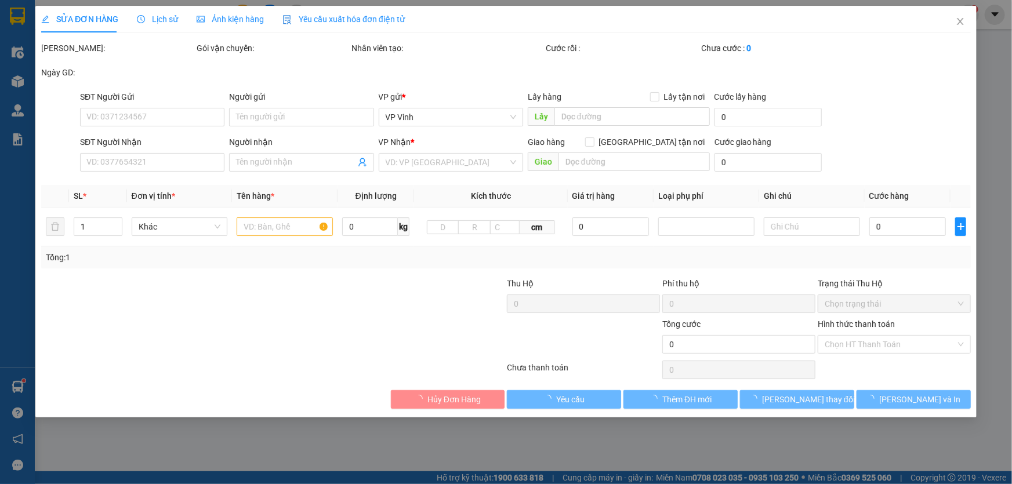
type input "Xe 84"
type input "0976453798"
type input "100.000"
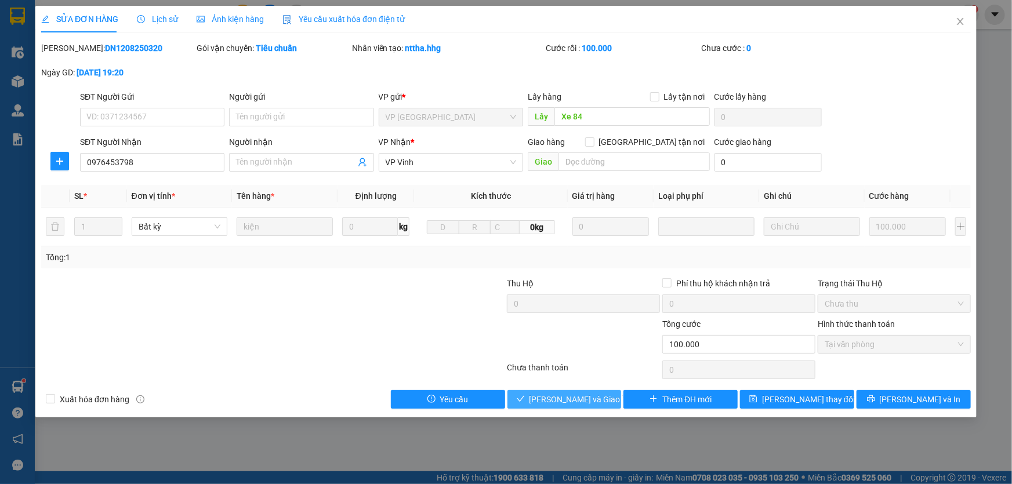
click at [595, 403] on span "[PERSON_NAME] và Giao hàng" at bounding box center [584, 399] width 111 height 13
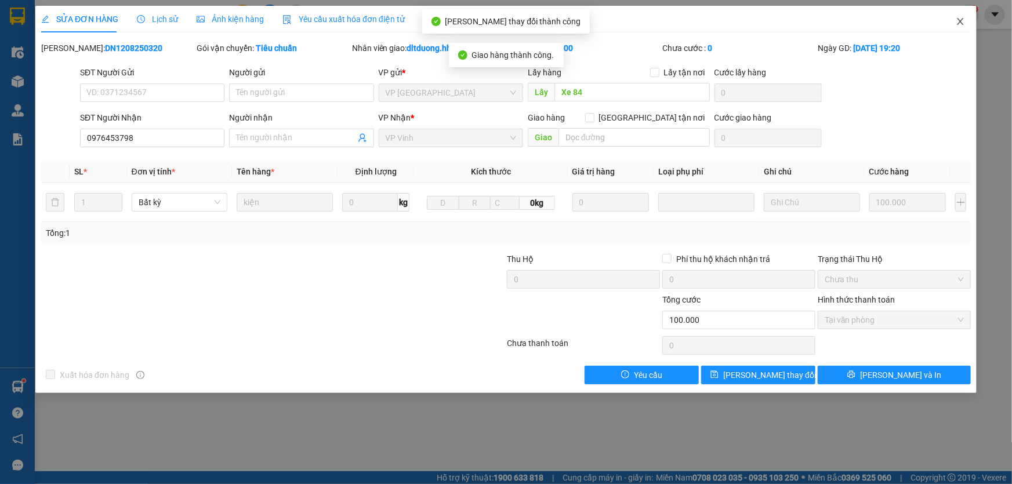
click at [967, 26] on span "Close" at bounding box center [960, 22] width 32 height 32
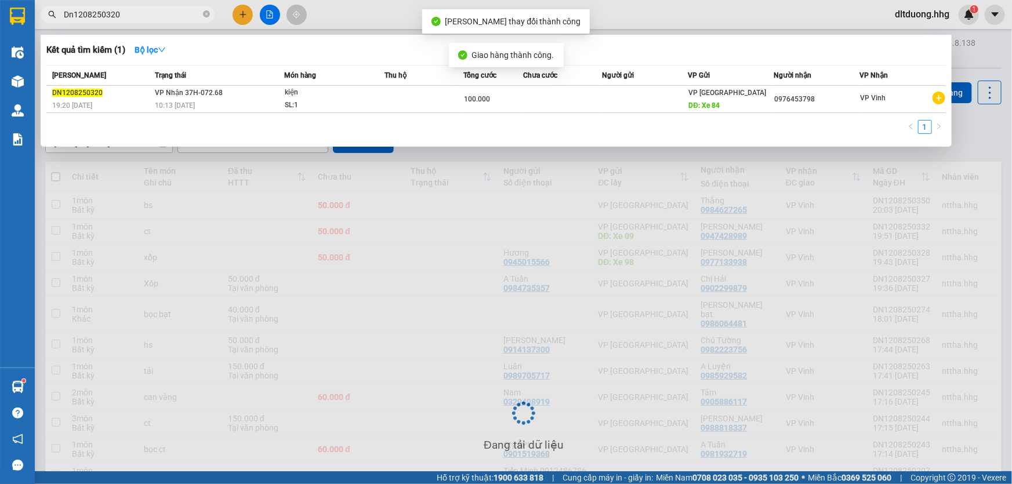
click at [135, 14] on input "Dn1208250320" at bounding box center [132, 14] width 137 height 13
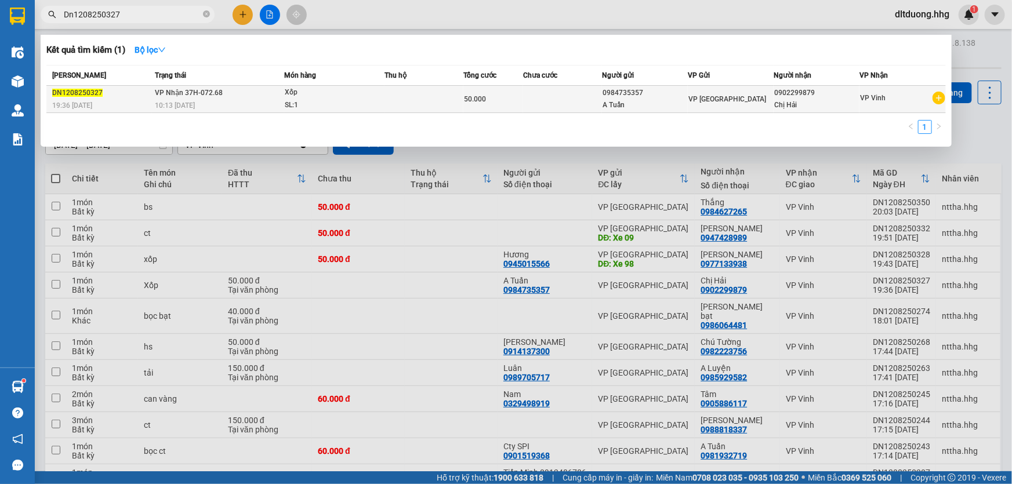
type input "Dn1208250327"
click at [588, 99] on td at bounding box center [562, 99] width 79 height 27
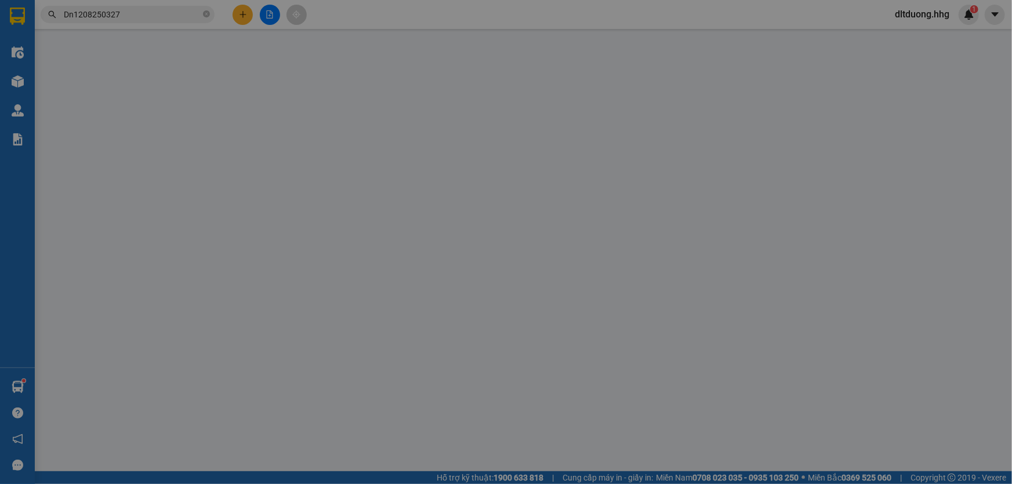
type input "0984735357"
type input "A Tuấn"
type input "0902299879"
type input "Chị Hải"
type input "50.000"
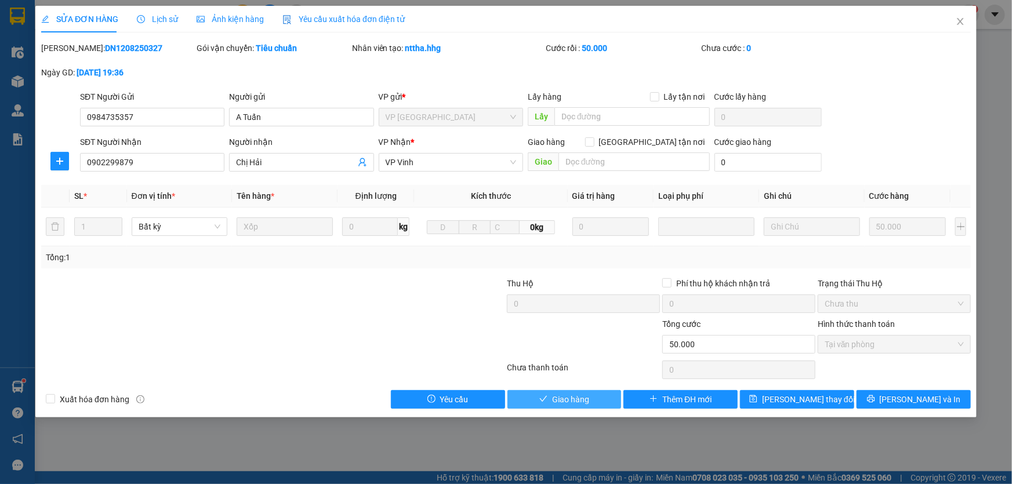
click at [573, 402] on span "Giao hàng" at bounding box center [570, 399] width 37 height 13
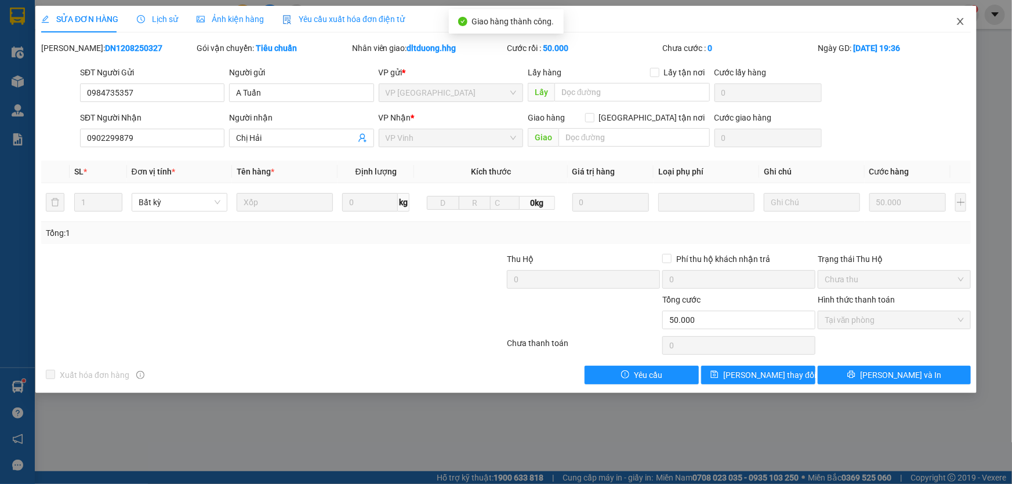
click at [958, 23] on icon "close" at bounding box center [960, 21] width 9 height 9
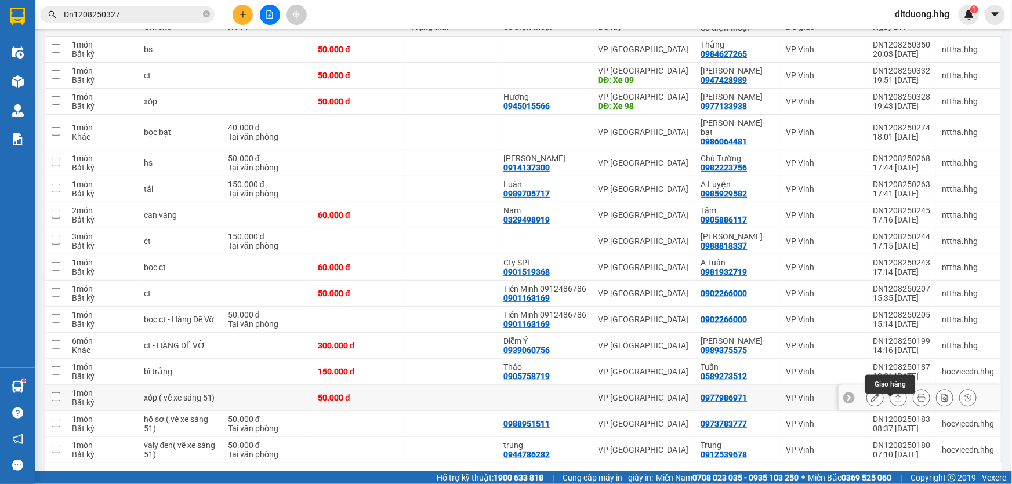
scroll to position [205, 0]
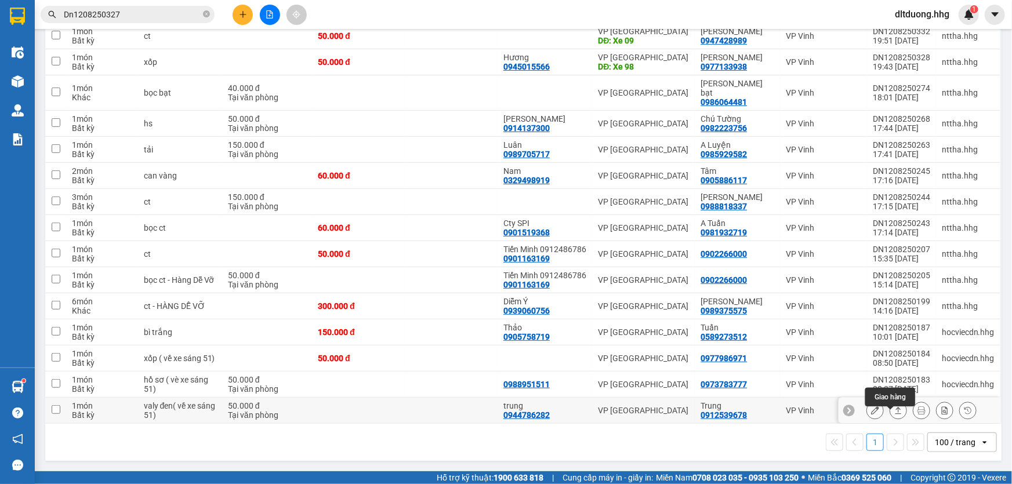
click at [894, 413] on icon at bounding box center [898, 411] width 8 height 8
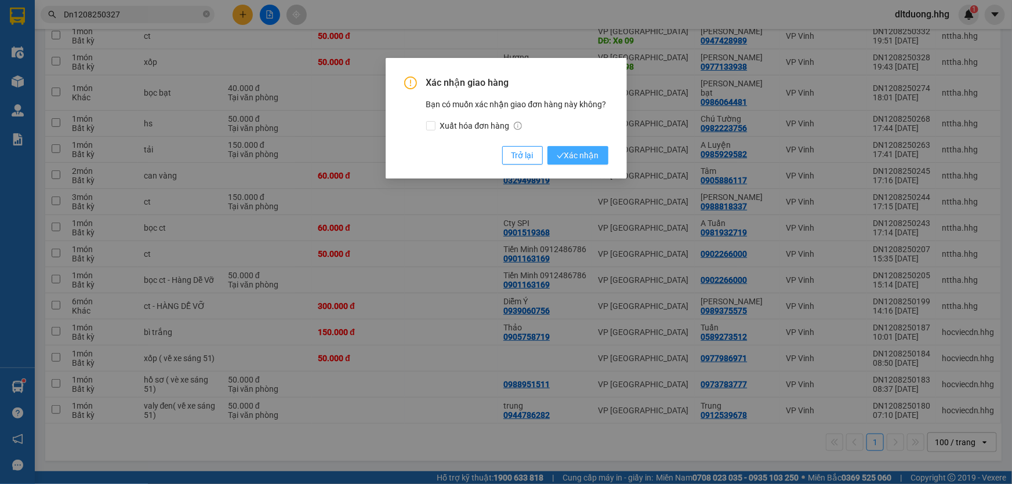
click at [564, 155] on span "Xác nhận" at bounding box center [578, 155] width 42 height 13
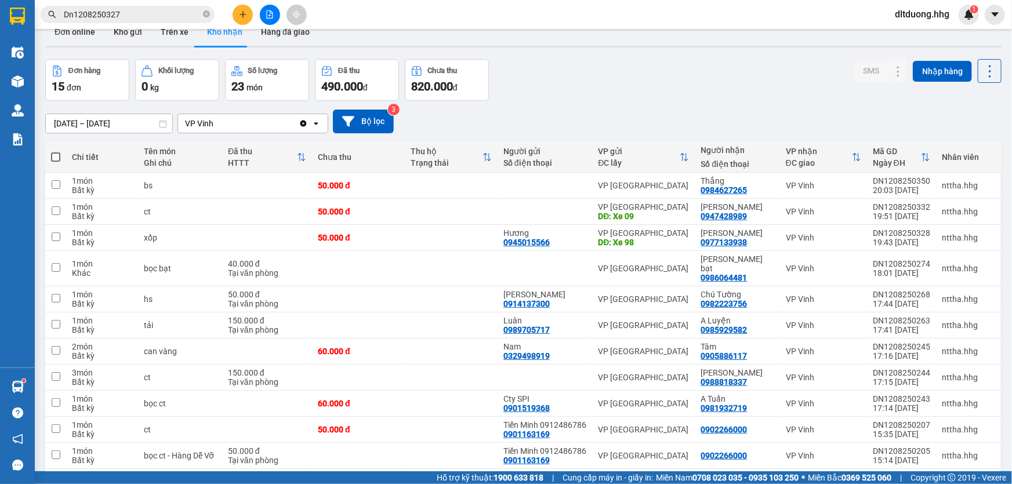
scroll to position [20, 0]
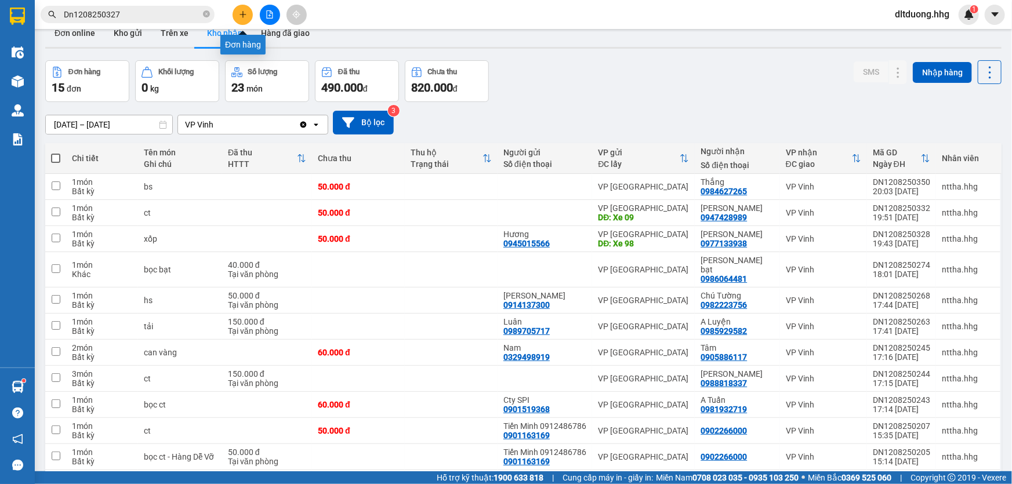
click at [240, 16] on icon "plus" at bounding box center [243, 14] width 8 height 8
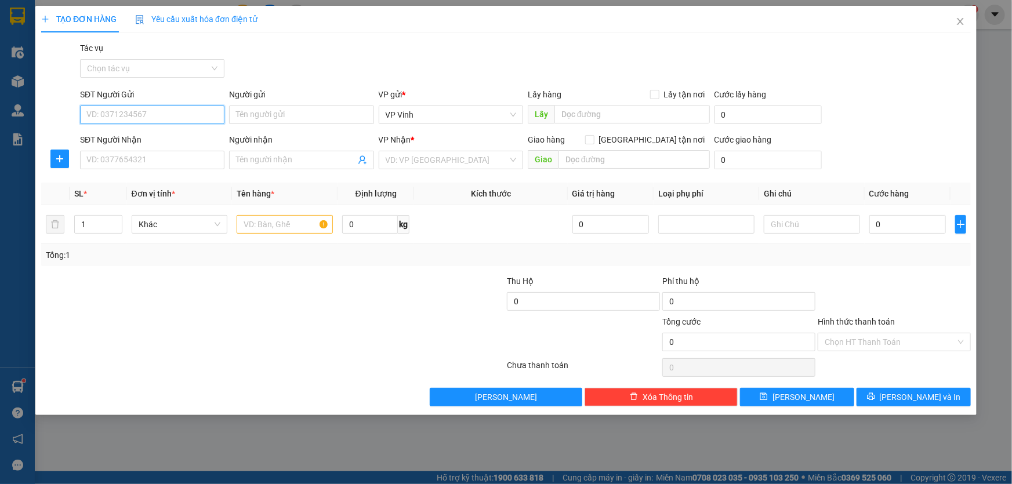
click at [188, 109] on input "SĐT Người Gửi" at bounding box center [152, 115] width 144 height 19
click at [162, 142] on div "0349238216" at bounding box center [152, 138] width 130 height 13
type input "0349238216"
click at [171, 168] on input "SĐT Người Nhận" at bounding box center [152, 160] width 144 height 19
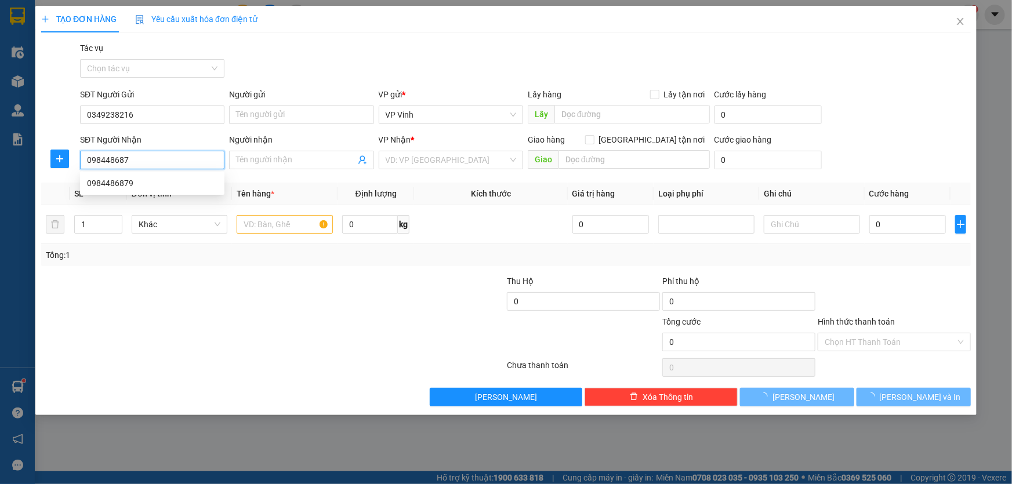
type input "0984486879"
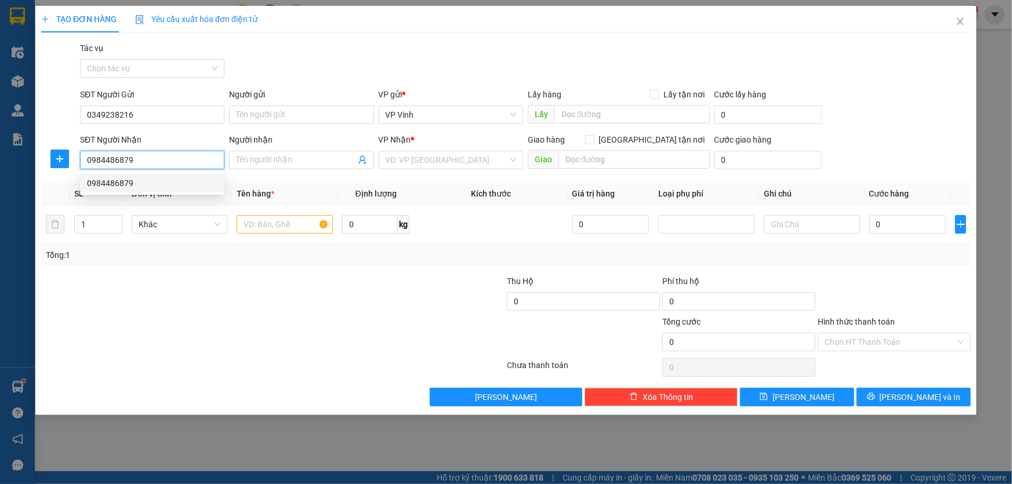
click at [168, 183] on div "0984486879" at bounding box center [152, 183] width 130 height 13
checkbox input "true"
type input "liên chiểu"
type input "60.000"
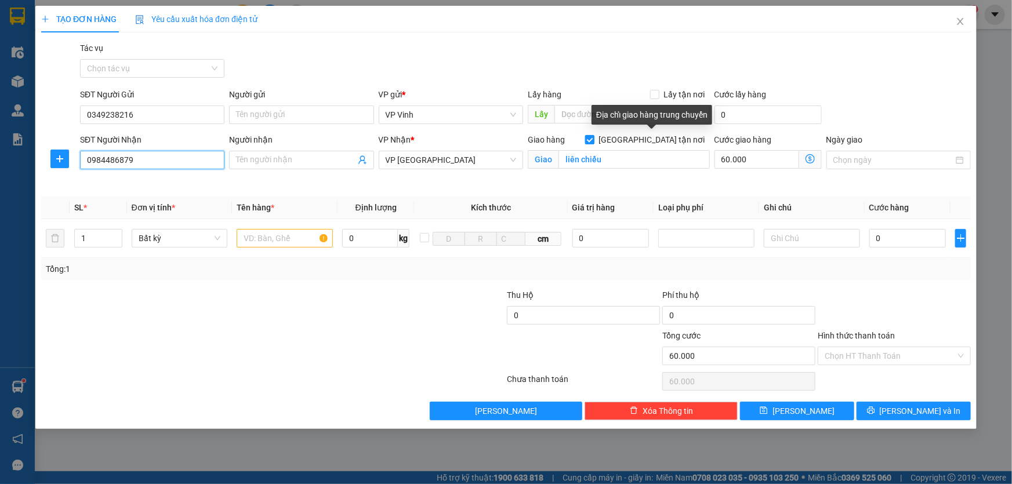
type input "0984486879"
click at [593, 139] on input "[GEOGRAPHIC_DATA] tận nơi" at bounding box center [589, 139] width 8 height 8
checkbox input "false"
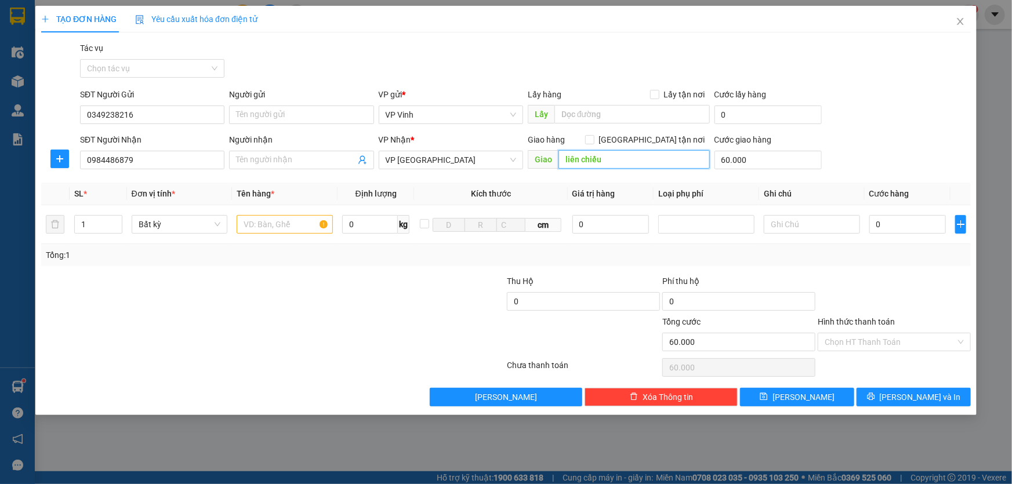
click at [649, 155] on input "liên chiểu" at bounding box center [633, 159] width 151 height 19
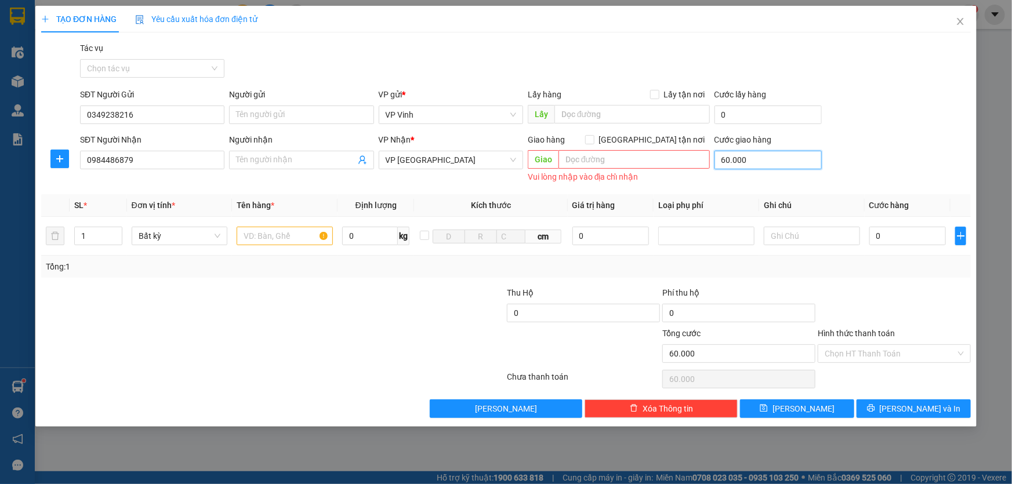
click at [774, 153] on input "60.000" at bounding box center [767, 160] width 107 height 19
type input "0"
click at [650, 164] on input "text" at bounding box center [633, 159] width 151 height 19
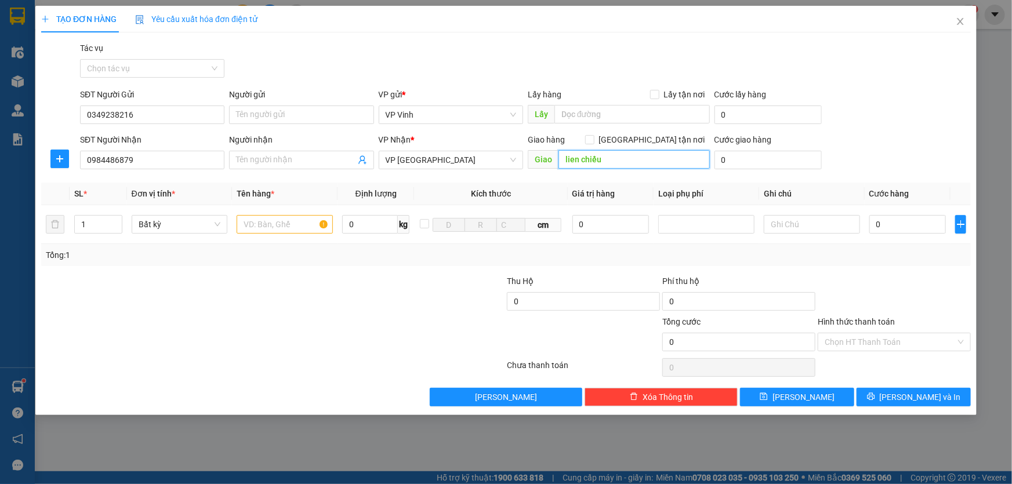
click at [614, 161] on input "lien chiểu" at bounding box center [633, 159] width 151 height 19
type input "l"
type input "20"
click at [593, 139] on input "[GEOGRAPHIC_DATA] tận nơi" at bounding box center [589, 139] width 8 height 8
checkbox input "true"
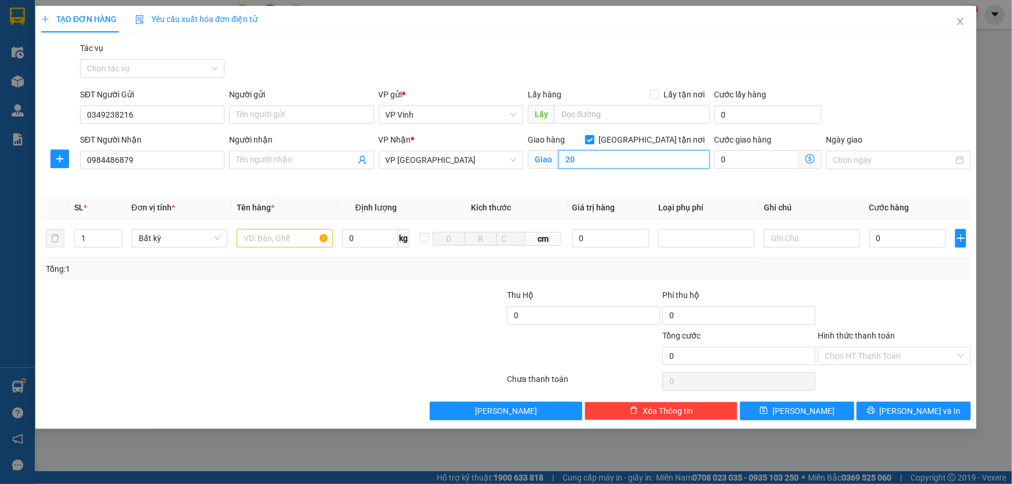
click at [640, 161] on input "20" at bounding box center [633, 159] width 151 height 19
type input "20 Trần Văn Kỷ"
click at [269, 237] on input "text" at bounding box center [285, 238] width 96 height 19
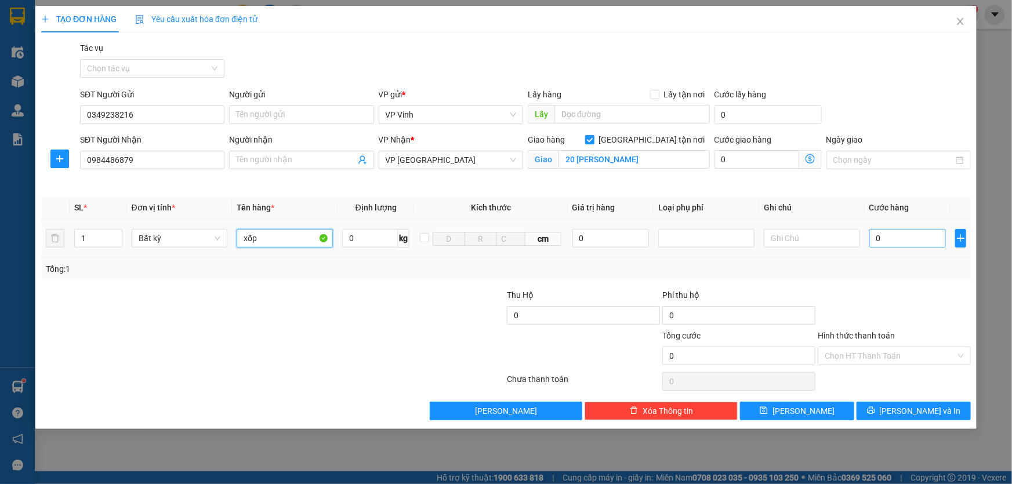
type input "xốp"
click at [936, 243] on input "0" at bounding box center [907, 238] width 77 height 19
type input "5"
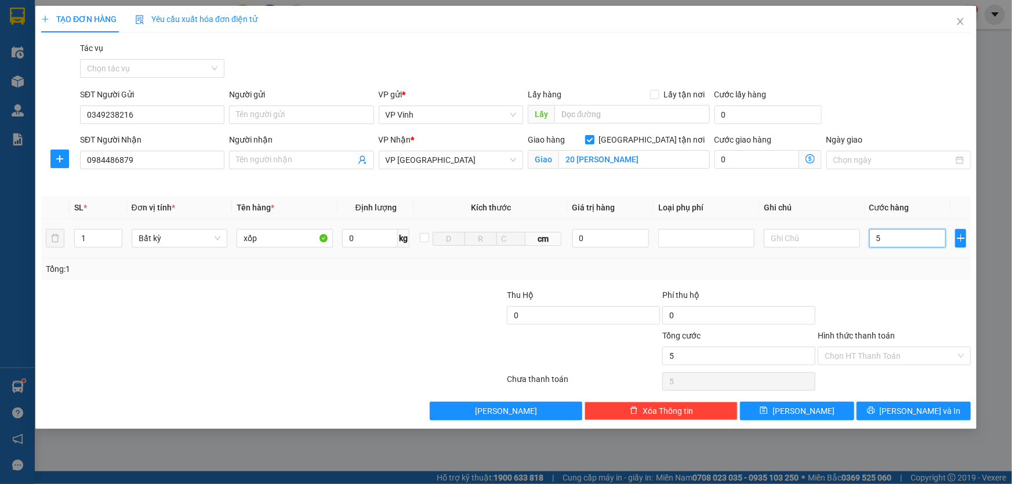
type input "50"
type input "500"
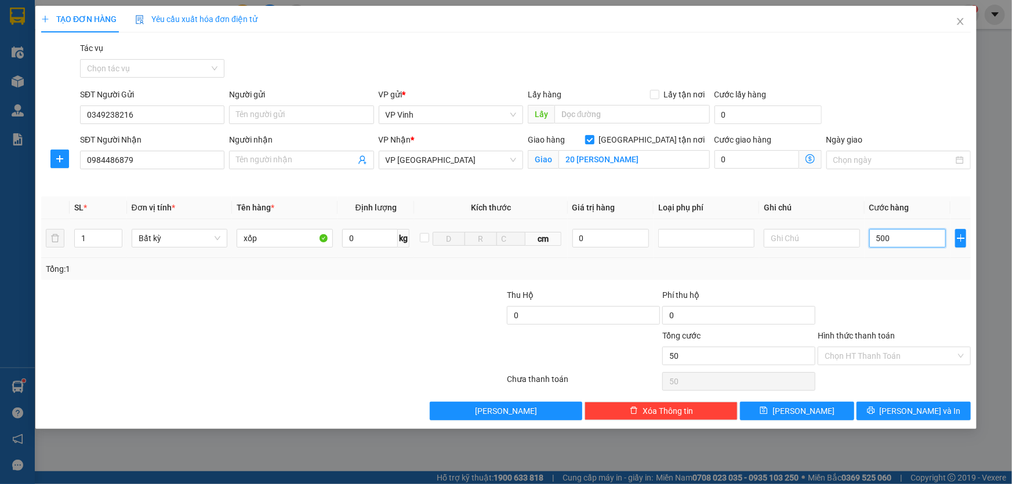
type input "500"
type input "5.000"
type input "50.000"
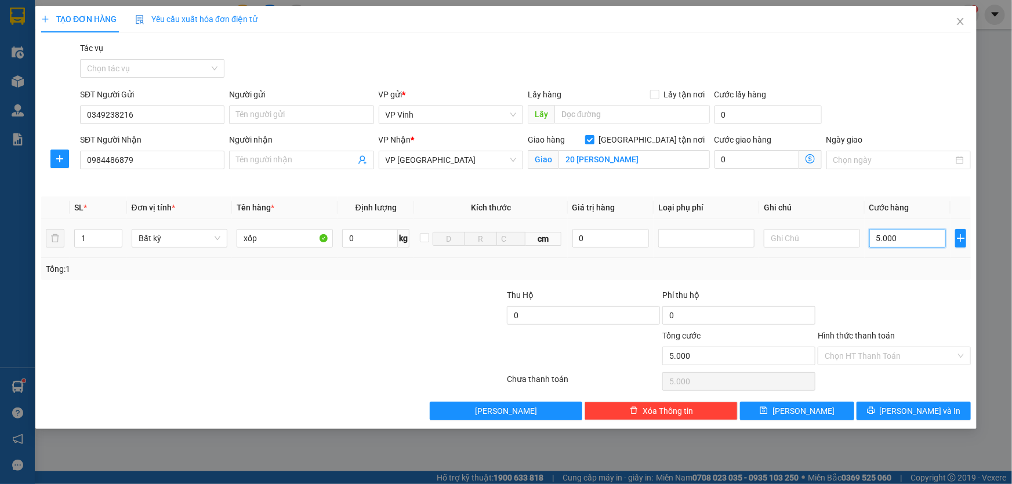
type input "50.000"
click at [913, 360] on input "Hình thức thanh toán" at bounding box center [890, 355] width 131 height 17
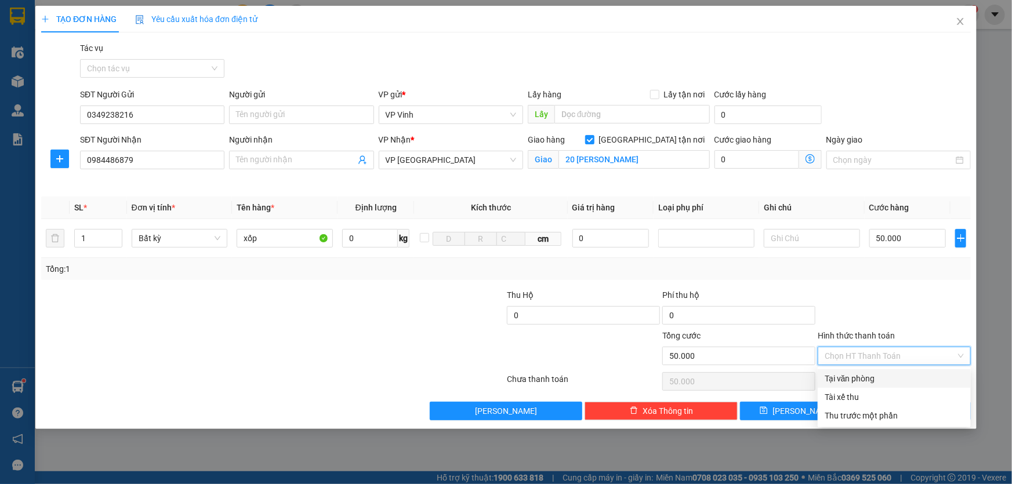
click at [912, 371] on div "Tại văn phòng" at bounding box center [894, 378] width 153 height 19
type input "0"
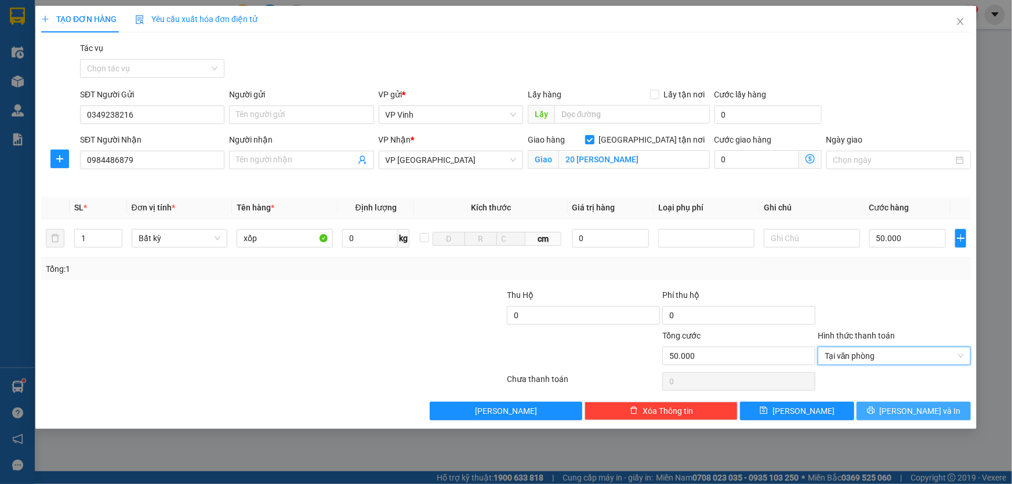
click at [911, 409] on span "Lưu và In" at bounding box center [920, 411] width 81 height 13
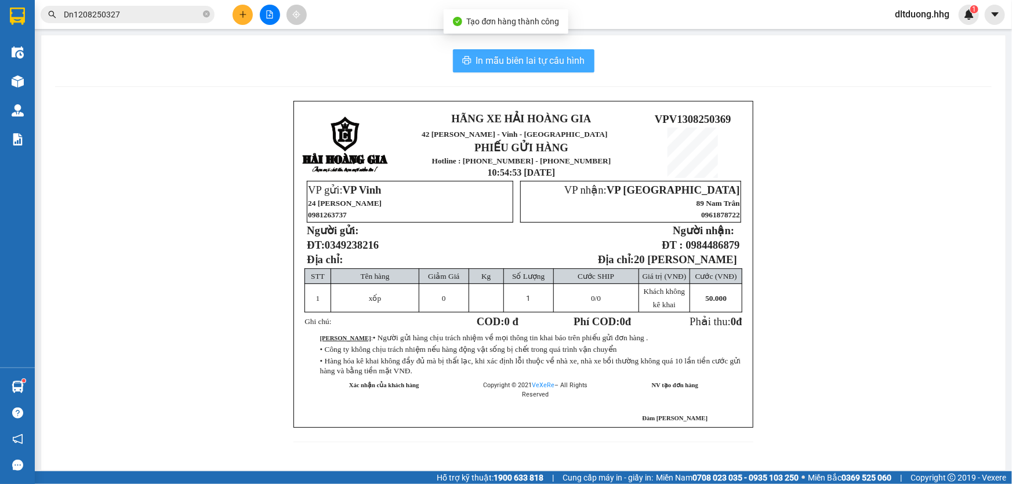
click at [463, 60] on icon "printer" at bounding box center [466, 60] width 9 height 9
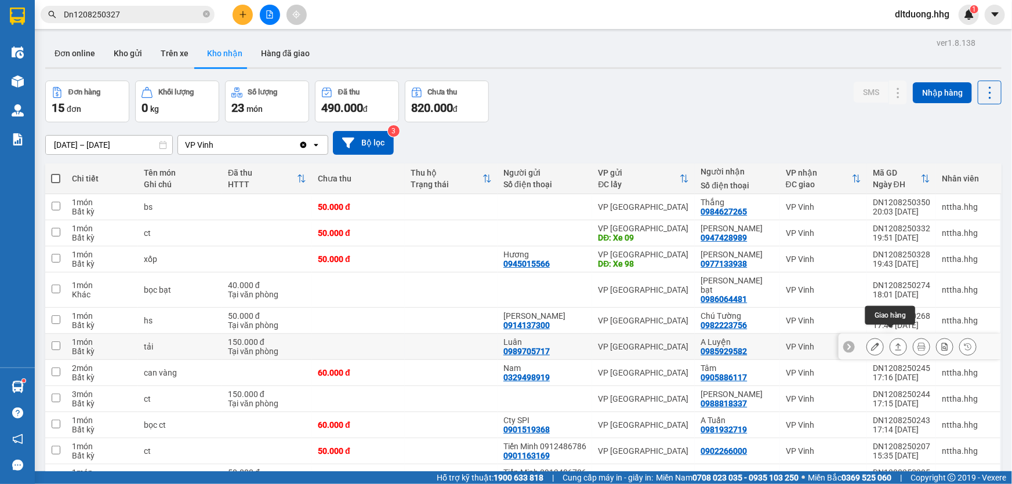
click at [895, 340] on button at bounding box center [898, 347] width 16 height 20
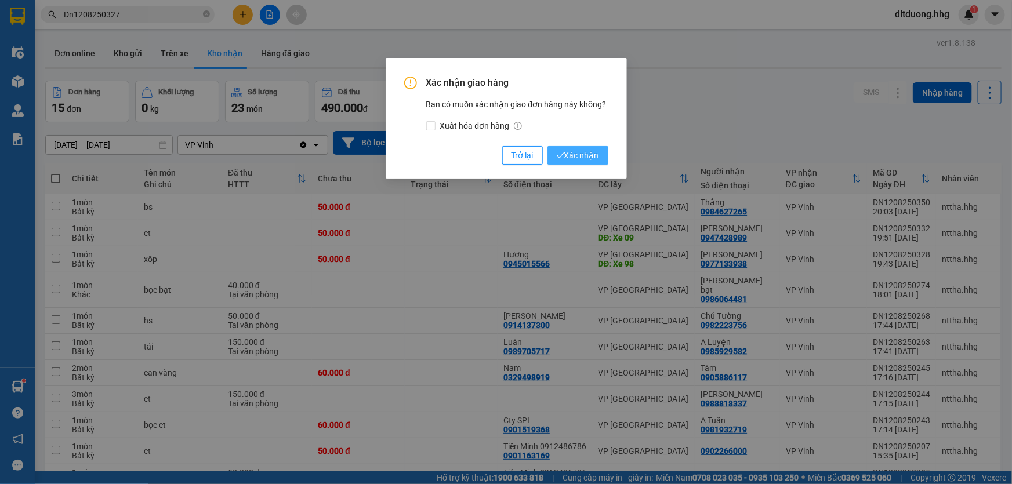
click at [568, 159] on span "Xác nhận" at bounding box center [578, 155] width 42 height 13
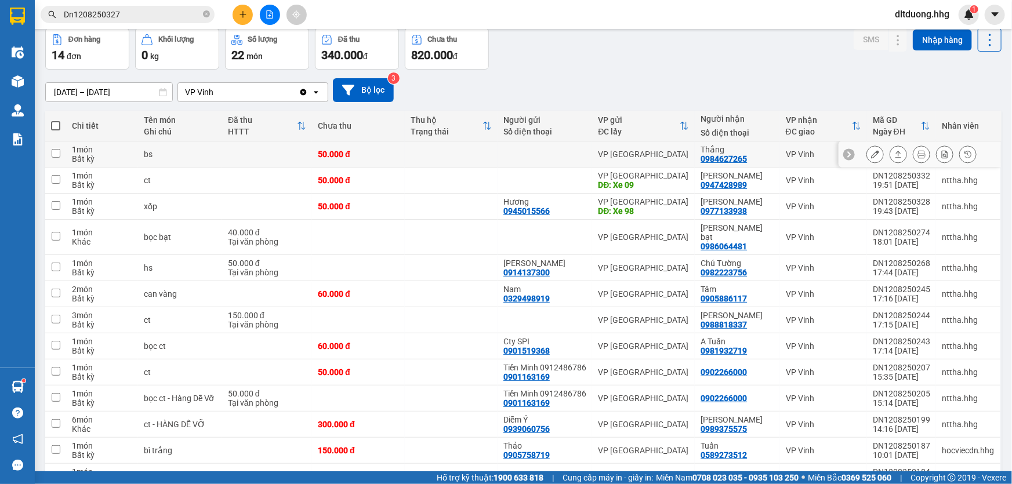
scroll to position [153, 0]
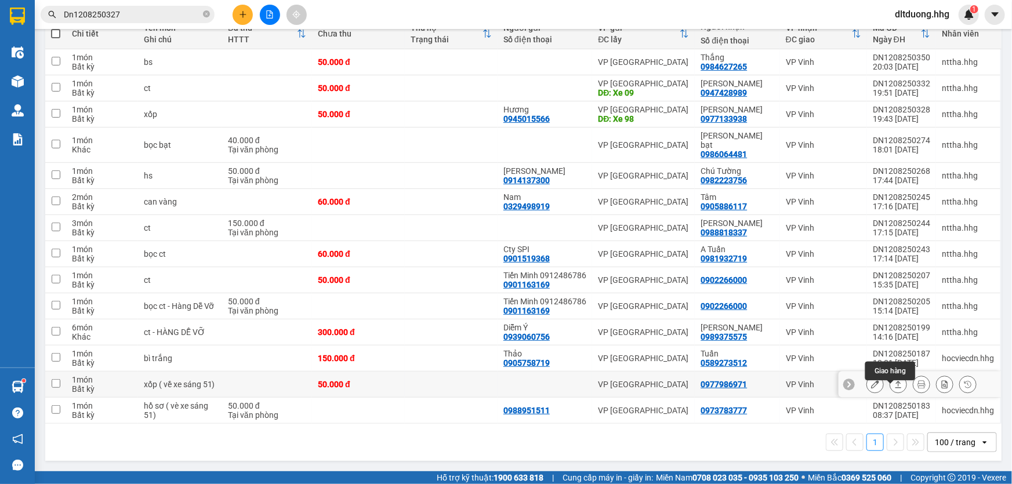
click at [894, 384] on icon at bounding box center [898, 384] width 8 height 8
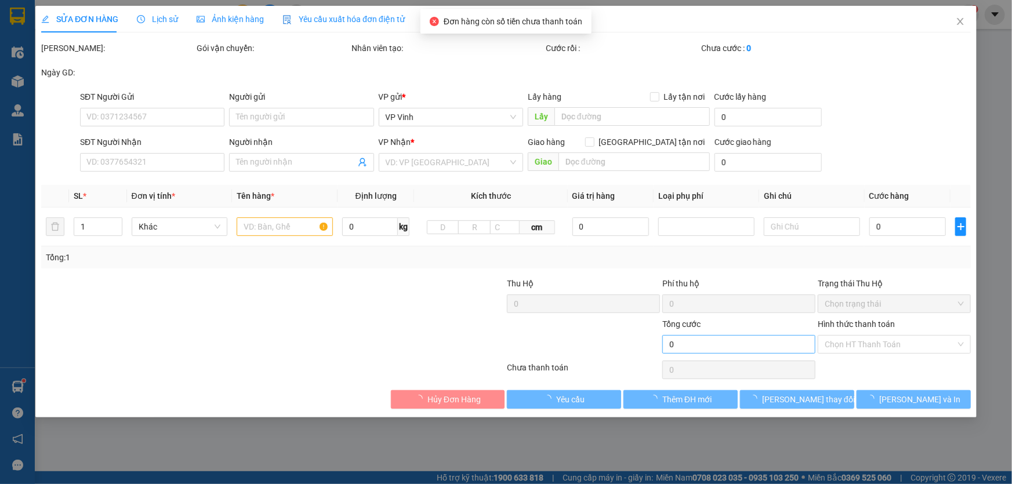
type input "0977986971"
type input "50.000"
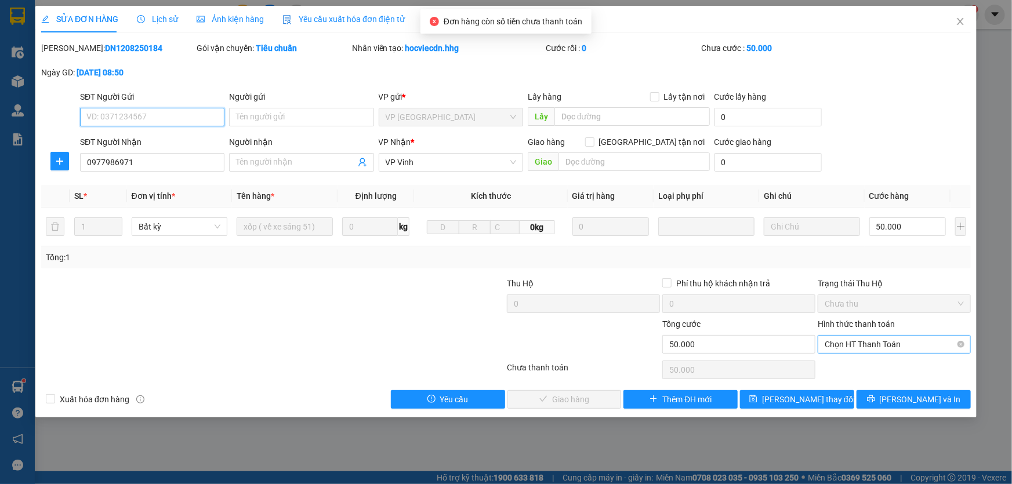
click at [880, 348] on span "Chọn HT Thanh Toán" at bounding box center [894, 344] width 139 height 17
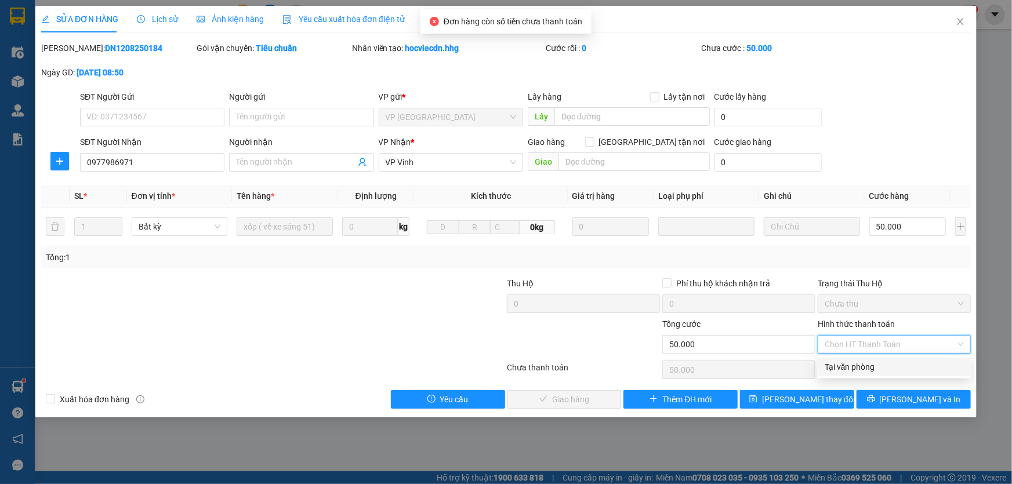
click at [876, 369] on div "Tại văn phòng" at bounding box center [894, 367] width 139 height 13
type input "0"
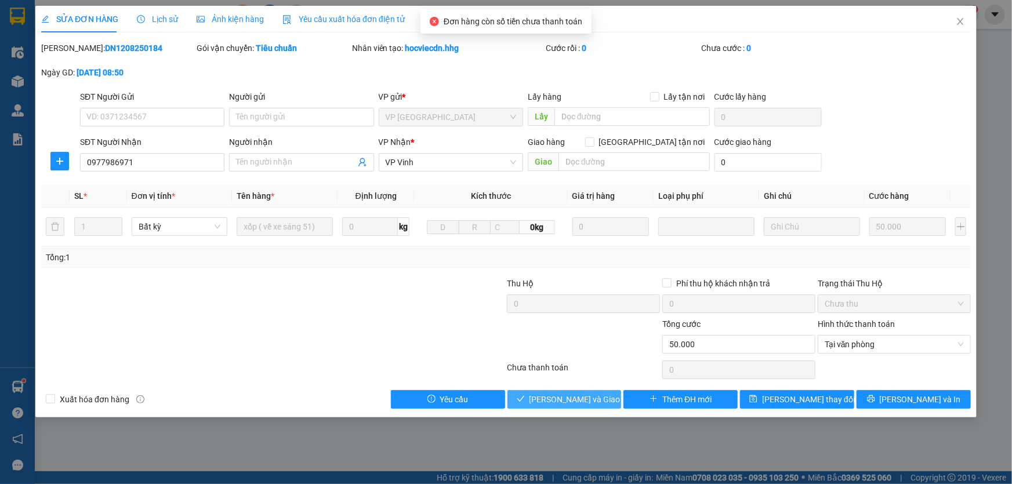
click at [603, 401] on button "Lưu và Giao hàng" at bounding box center [564, 399] width 114 height 19
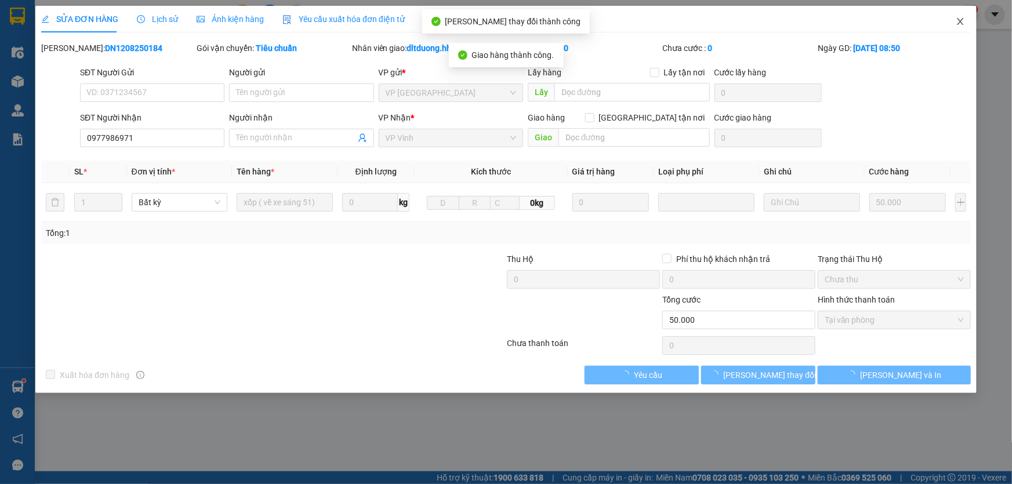
click at [957, 19] on icon "close" at bounding box center [960, 21] width 9 height 9
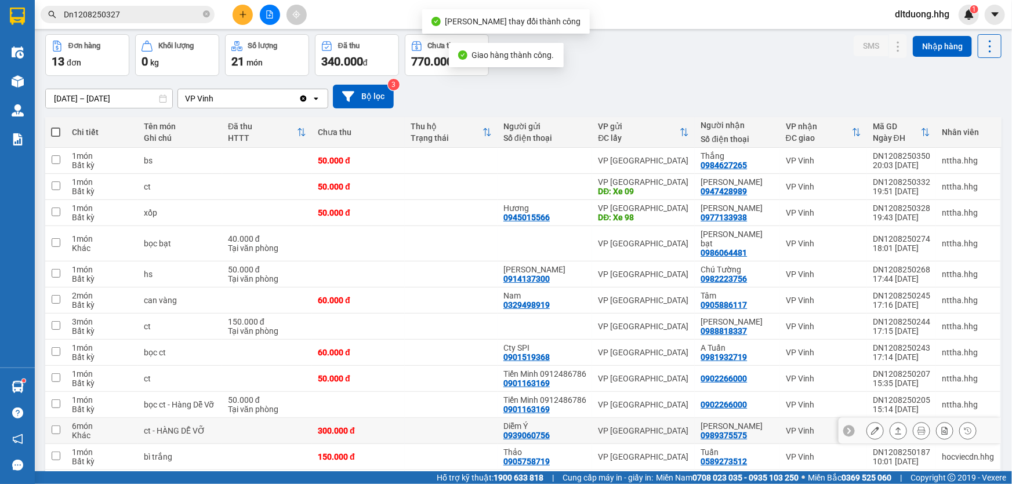
scroll to position [126, 0]
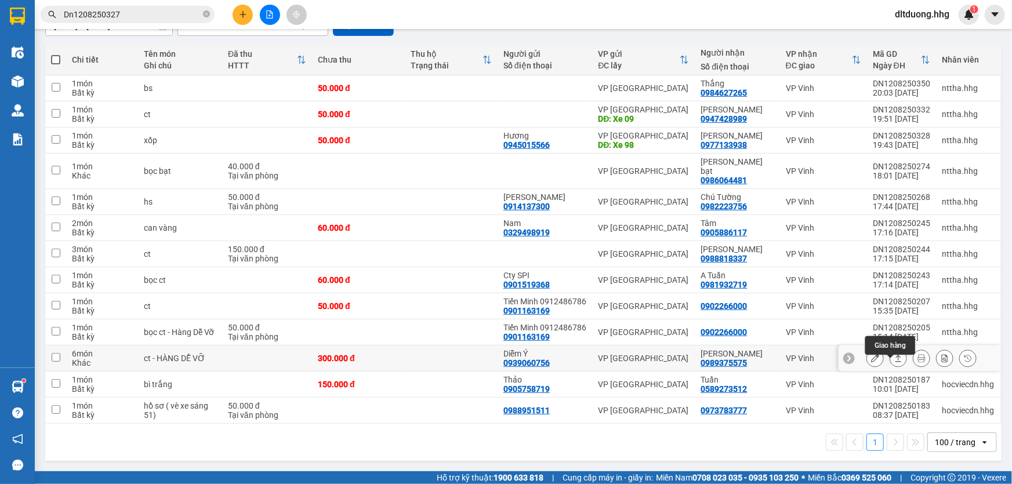
click at [890, 364] on div at bounding box center [898, 358] width 17 height 17
click at [890, 364] on button at bounding box center [898, 359] width 16 height 20
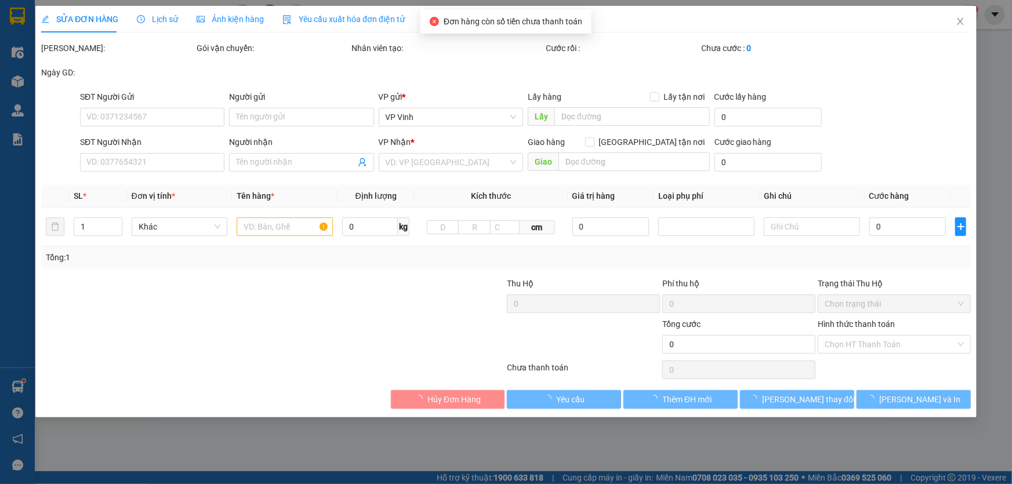
type input "0939060756"
type input "Diễm Ý"
type input "0989375575"
type input "Phương Như"
type input "300.000"
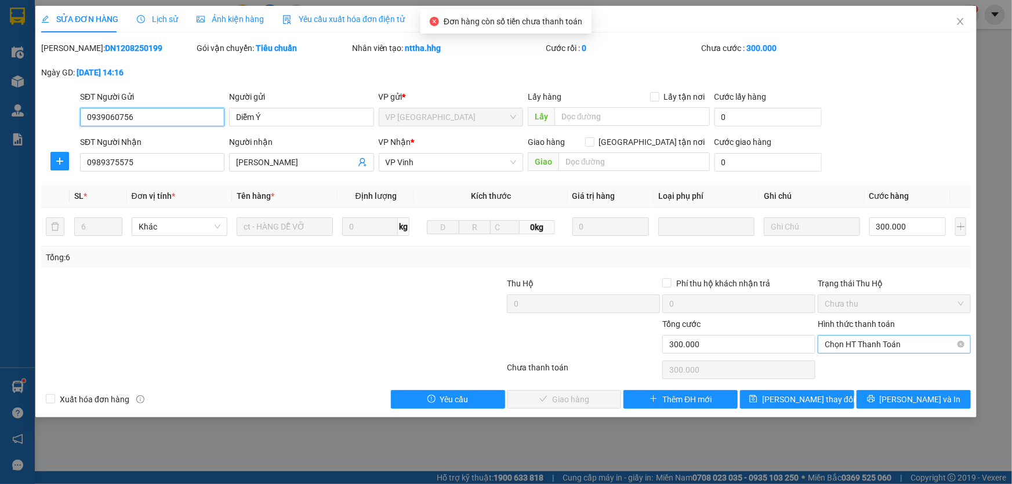
click at [880, 348] on span "Chọn HT Thanh Toán" at bounding box center [894, 344] width 139 height 17
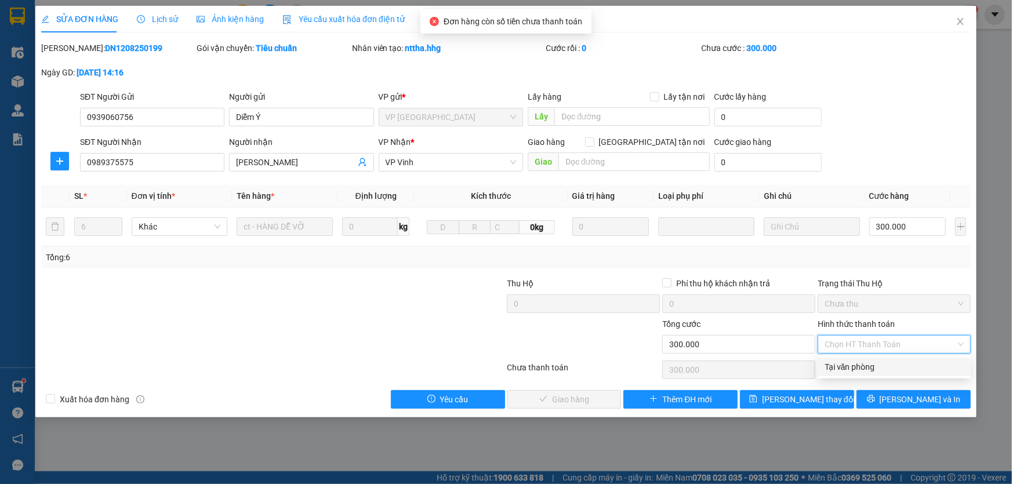
click at [872, 368] on div "Tại văn phòng" at bounding box center [894, 367] width 139 height 13
type input "0"
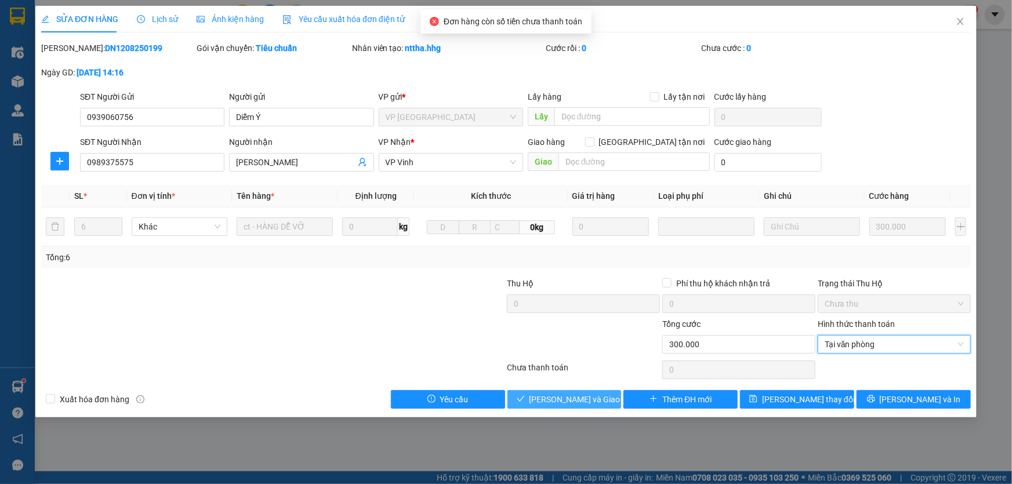
click at [572, 395] on span "Lưu và Giao hàng" at bounding box center [584, 399] width 111 height 13
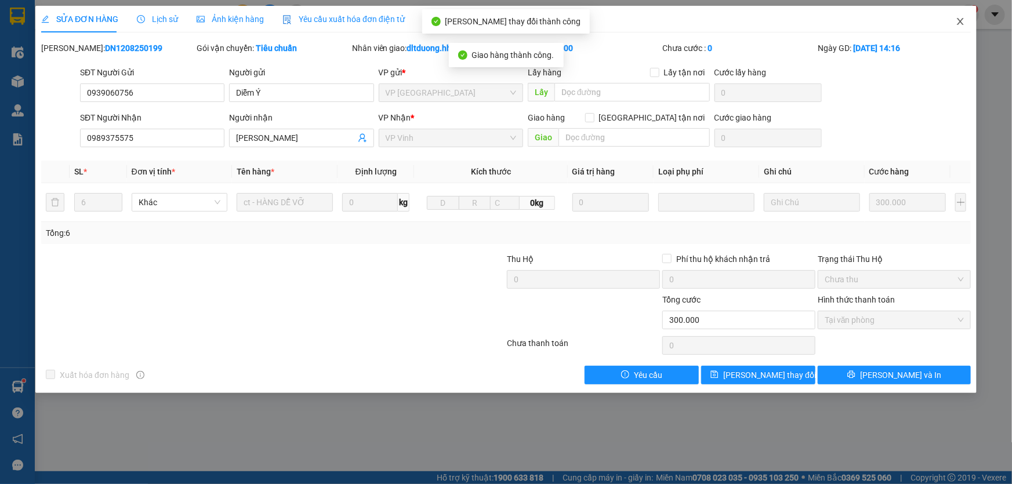
click at [961, 21] on icon "close" at bounding box center [960, 21] width 6 height 7
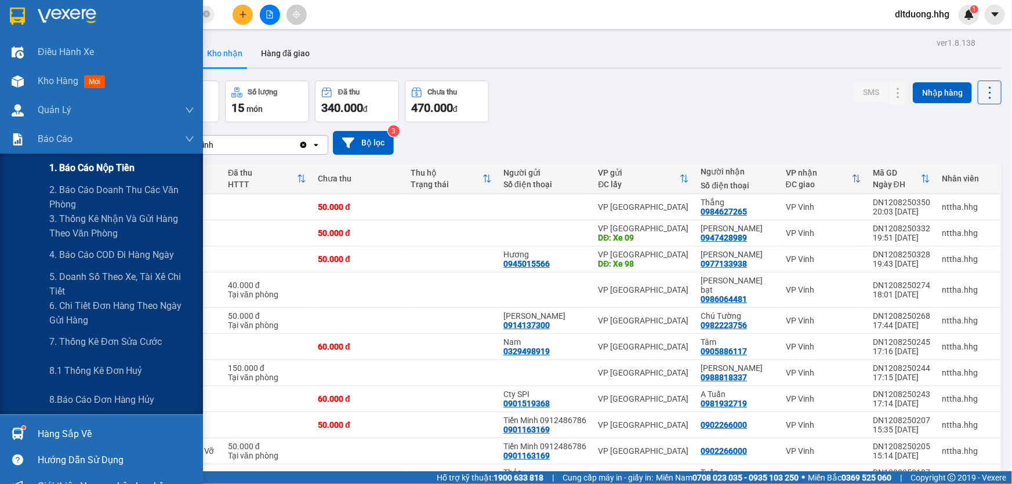
click at [78, 168] on span "1. Báo cáo nộp tiền" at bounding box center [91, 168] width 85 height 14
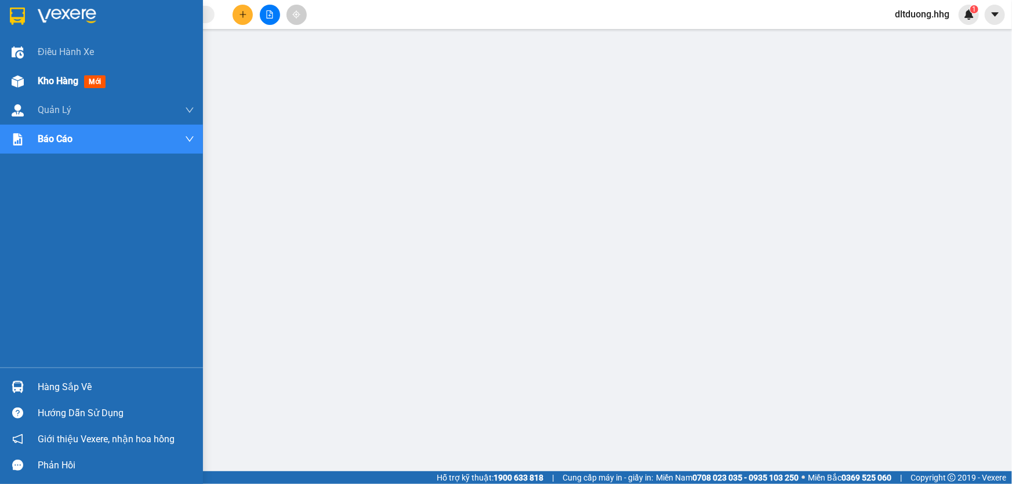
click at [66, 84] on span "Kho hàng" at bounding box center [58, 80] width 41 height 11
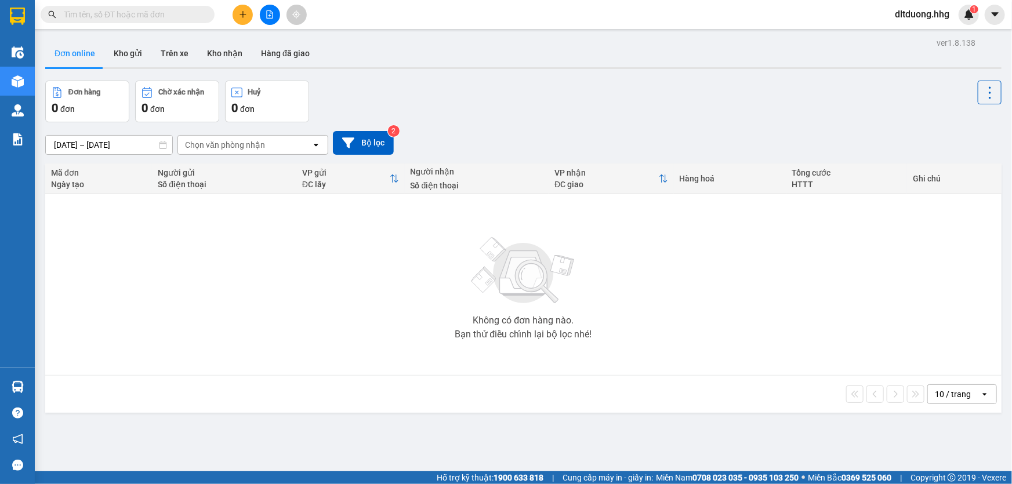
click at [175, 17] on input "text" at bounding box center [132, 14] width 137 height 13
click at [242, 14] on icon "plus" at bounding box center [243, 14] width 6 height 1
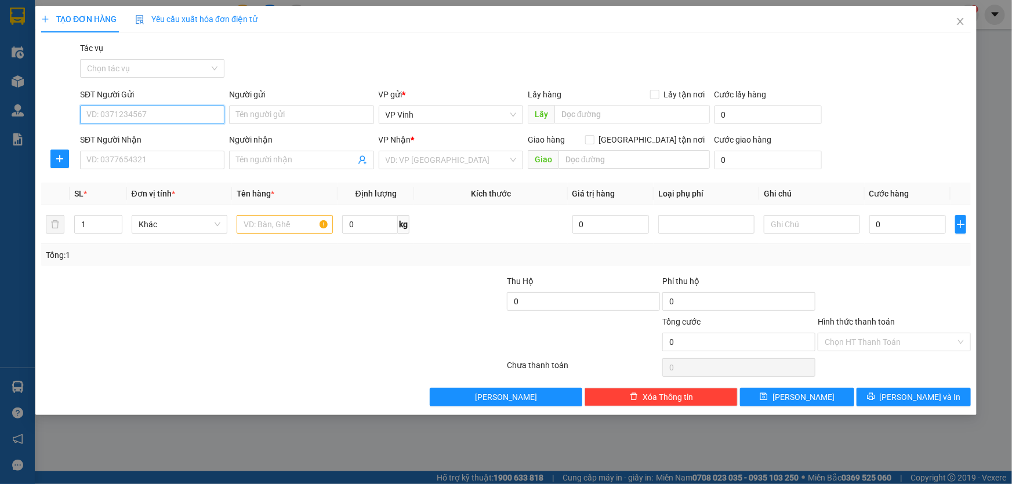
click at [175, 110] on input "SĐT Người Gửi" at bounding box center [152, 115] width 144 height 19
type input "0988818337"
click at [160, 133] on div "0988818337 - Anh Đạt" at bounding box center [152, 138] width 130 height 13
type input "[PERSON_NAME]"
type input "0988818337"
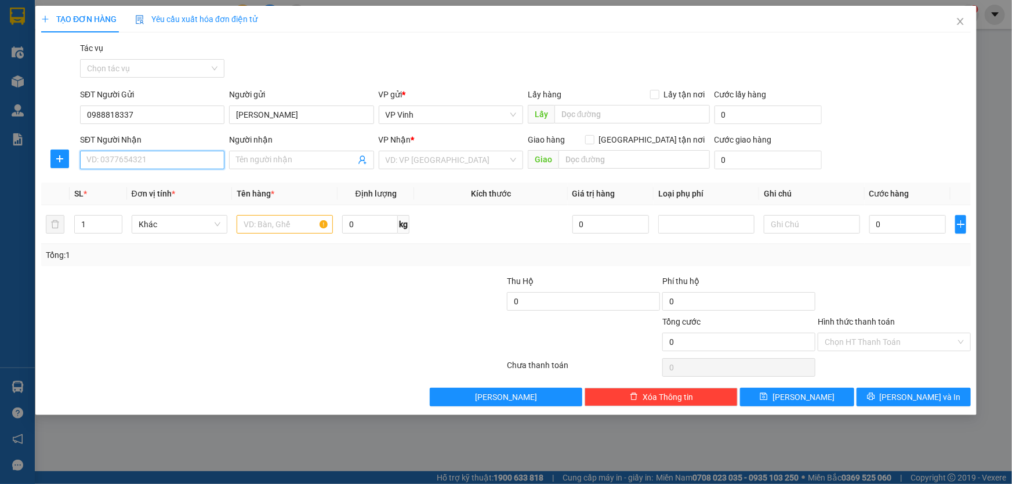
click at [168, 163] on input "SĐT Người Nhận" at bounding box center [152, 160] width 144 height 19
click at [151, 199] on div "0935774779 - c lan" at bounding box center [152, 201] width 130 height 13
type input "0935774779"
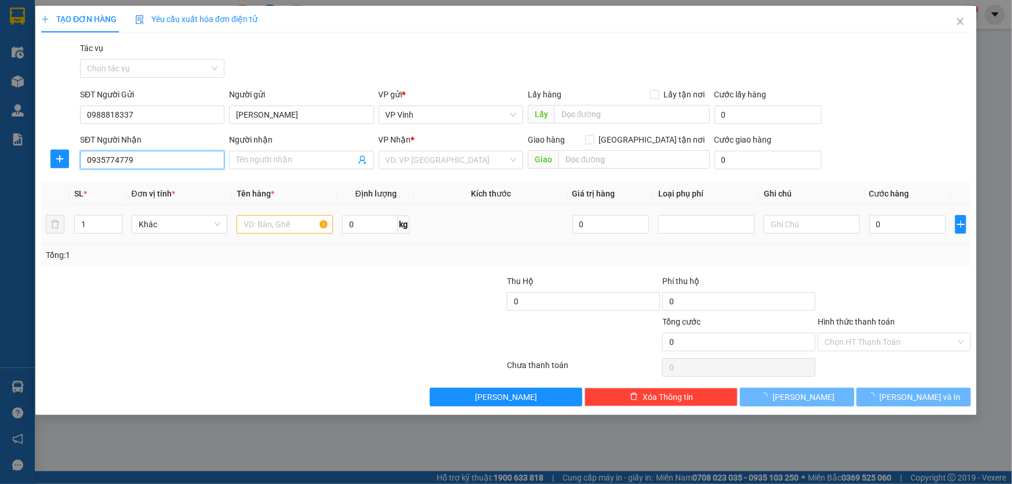
type input "c lan"
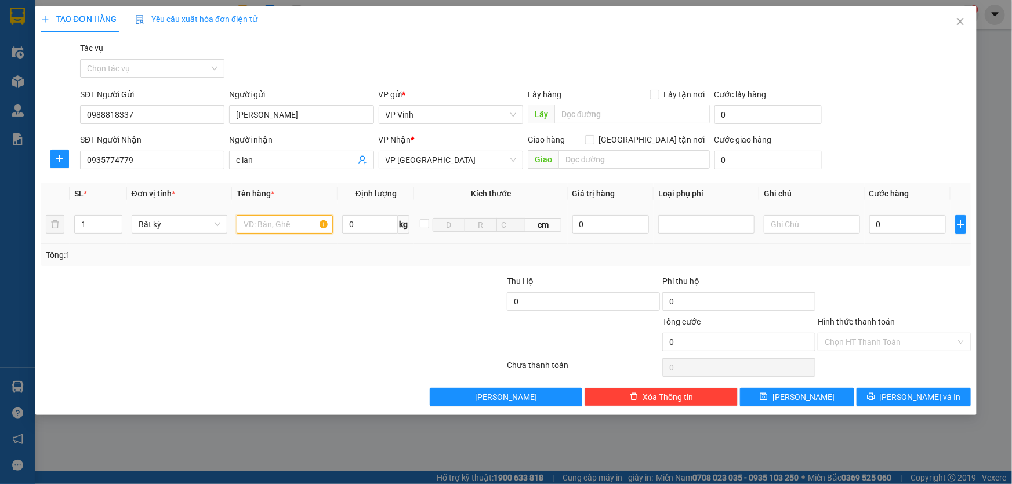
click at [300, 228] on input "text" at bounding box center [285, 224] width 96 height 19
type input "ct"
click at [95, 226] on input "1" at bounding box center [98, 224] width 47 height 17
type input "2"
click at [891, 230] on input "0" at bounding box center [907, 224] width 77 height 19
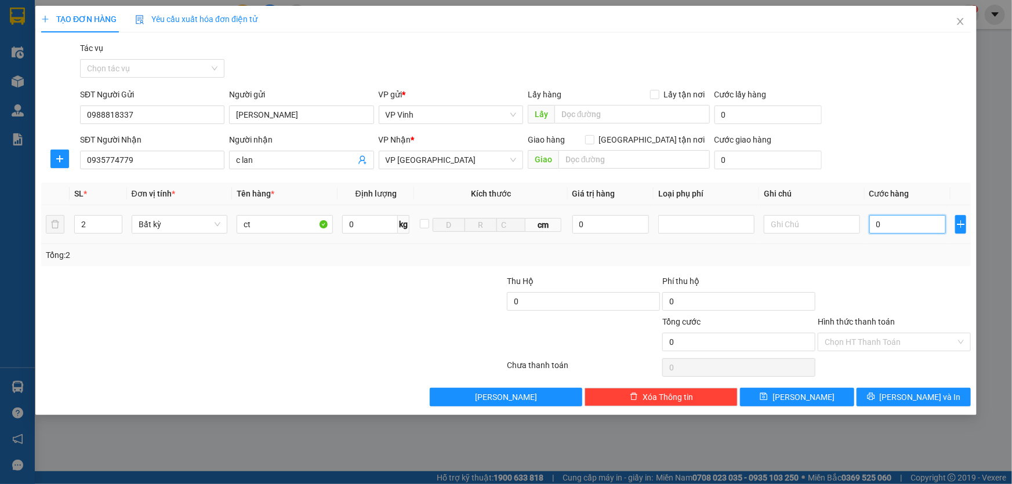
type input "1"
type input "10"
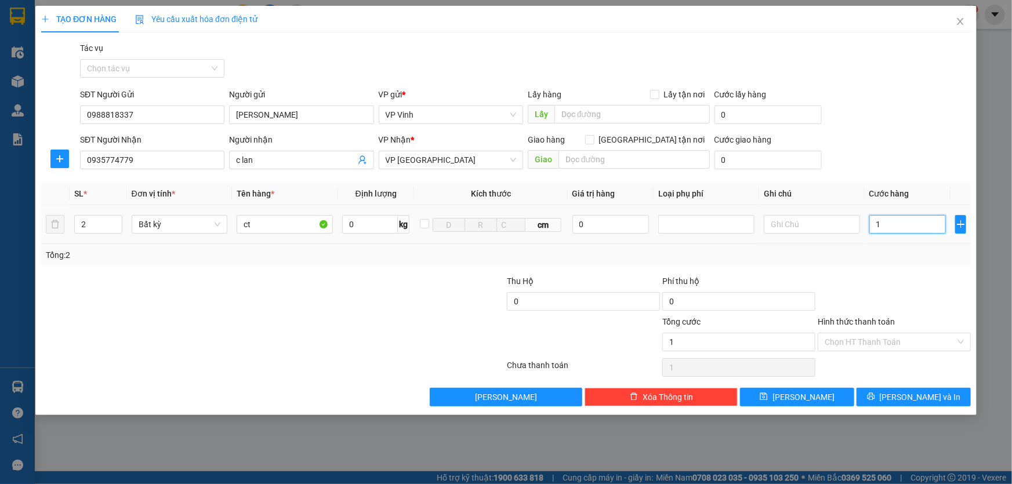
type input "10"
type input "100"
type input "1.000"
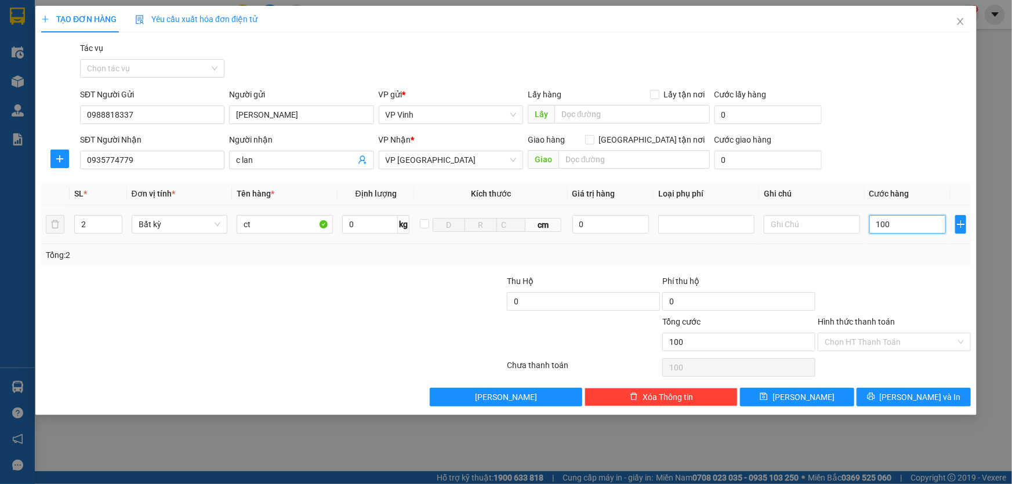
type input "1.000"
type input "10.000"
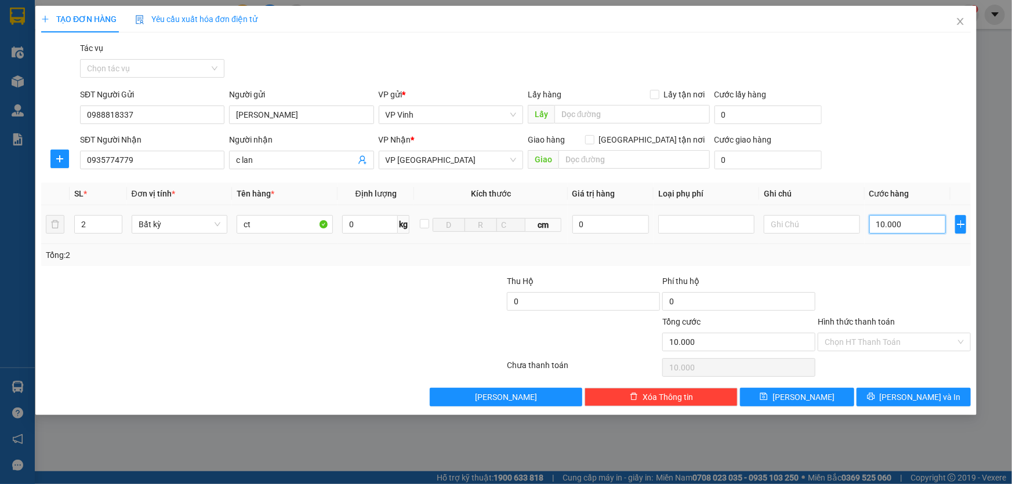
type input "1.000"
type input "100"
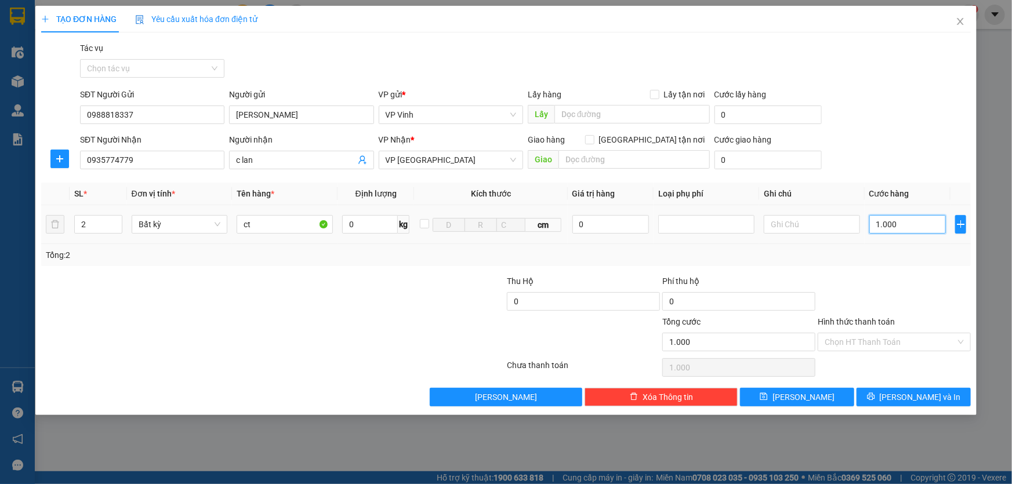
type input "100"
type input "10"
type input "1"
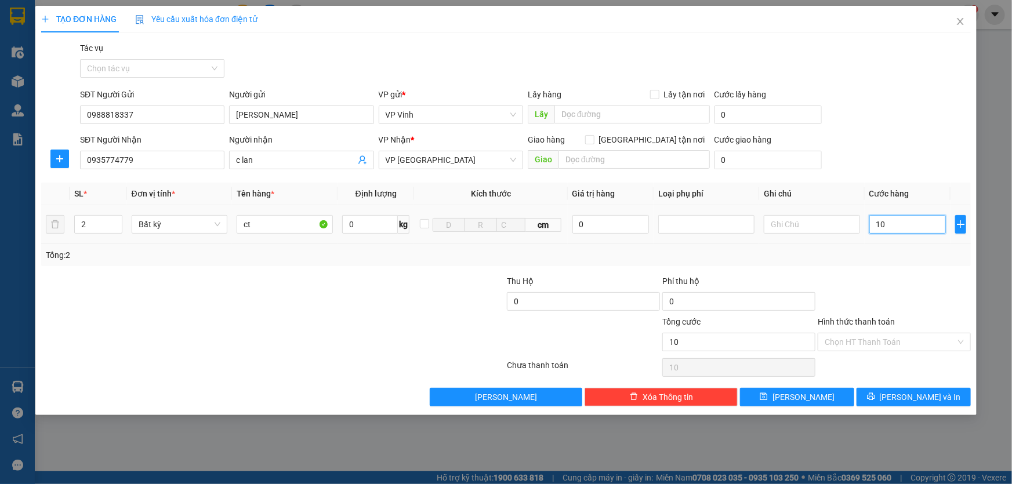
type input "1"
type input "0"
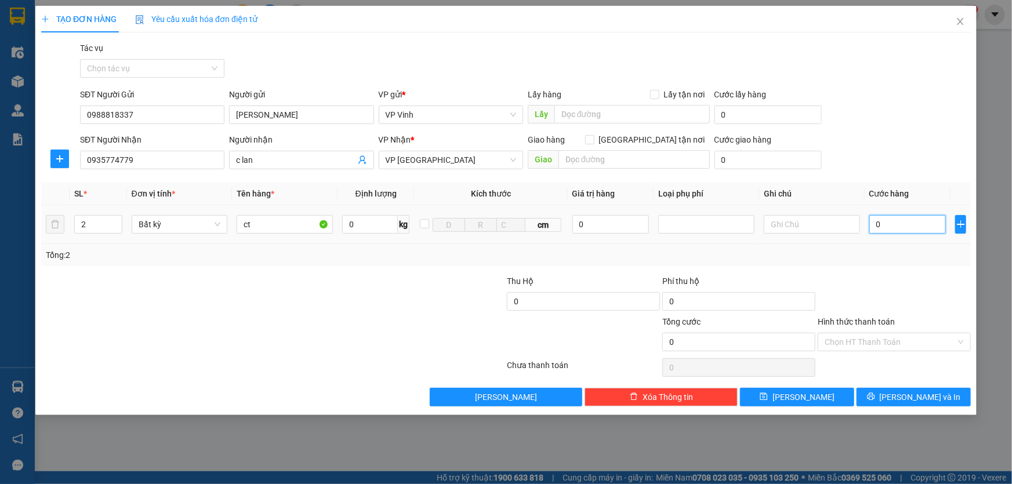
type input "08"
type input "8"
type input "080"
type input "80"
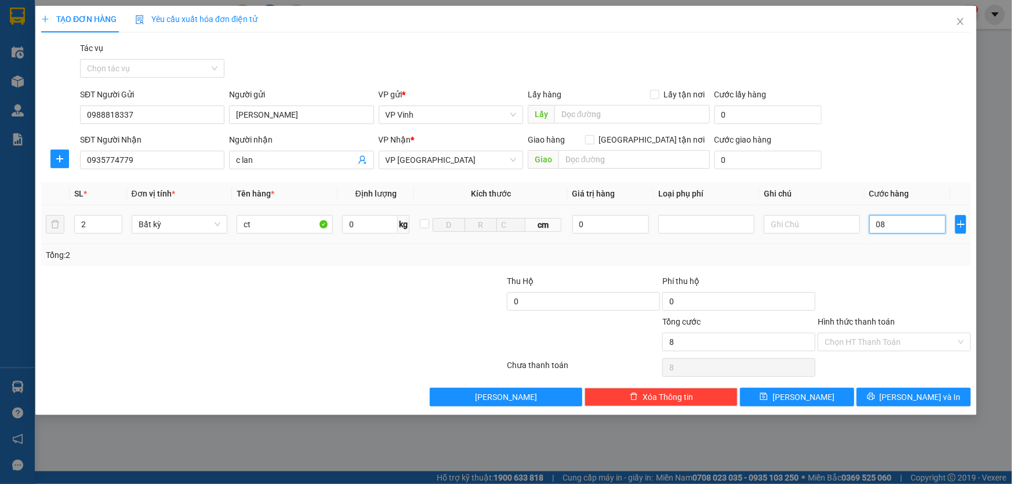
type input "80"
type input "0.800"
type input "800"
type input "08.000"
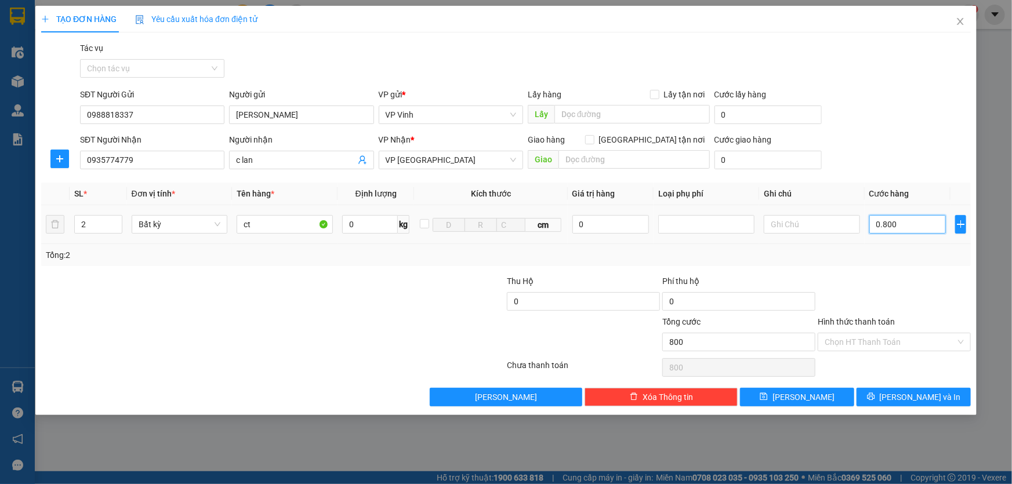
type input "8.000"
type input "0.800"
type input "800"
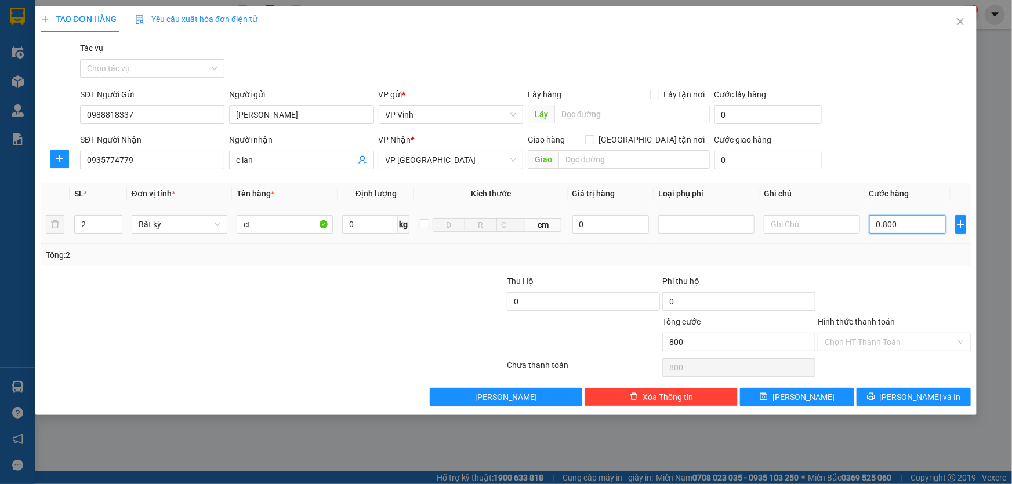
type input "080"
type input "80"
type input "08"
type input "8"
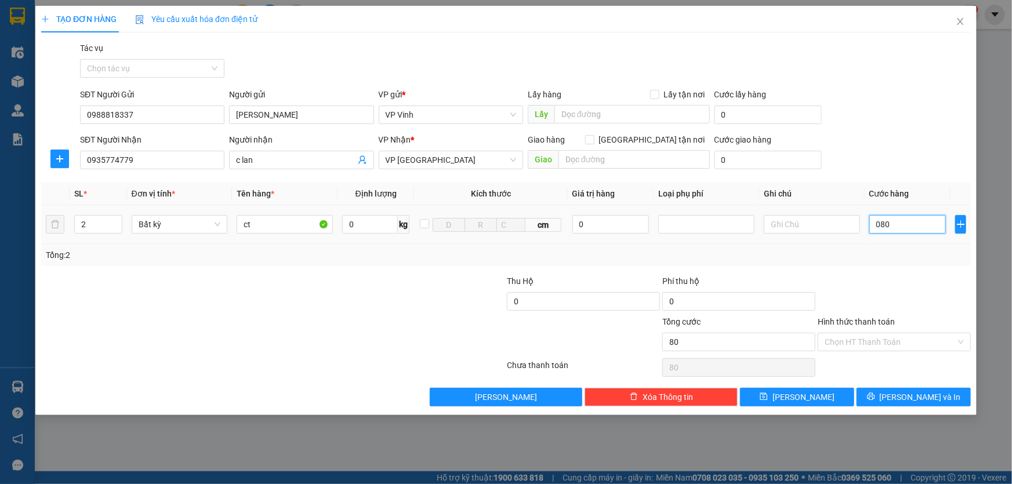
type input "8"
type input "0"
type input "01"
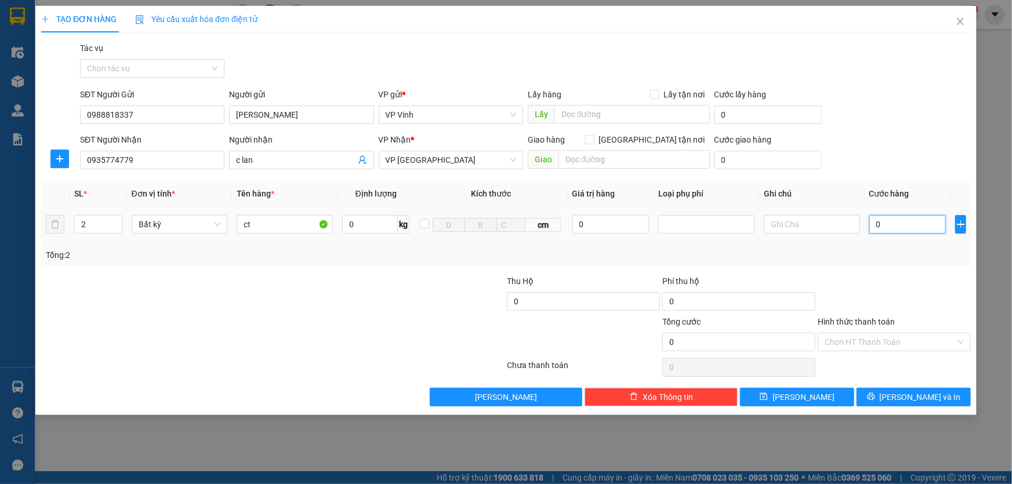
type input "1"
type input "010"
type input "10"
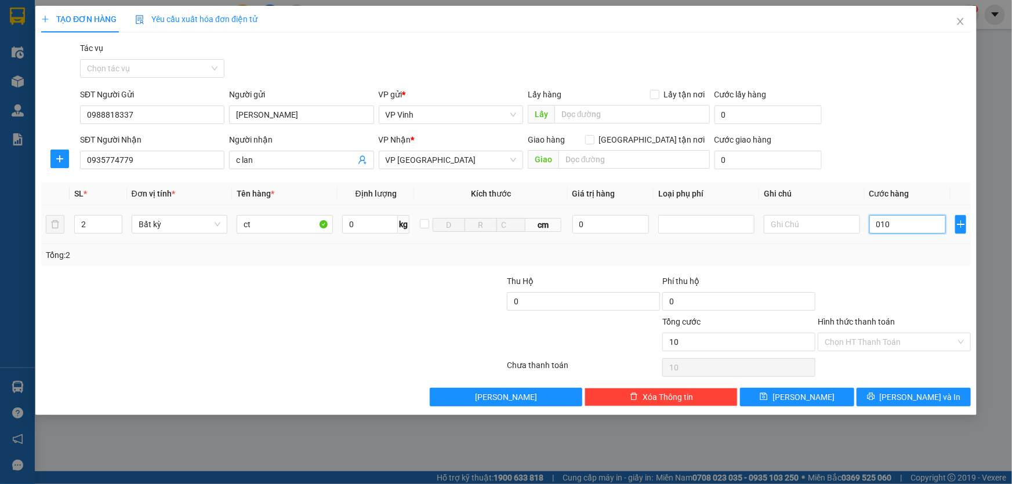
type input "0.100"
type input "100"
type input "01.000"
type input "1.000"
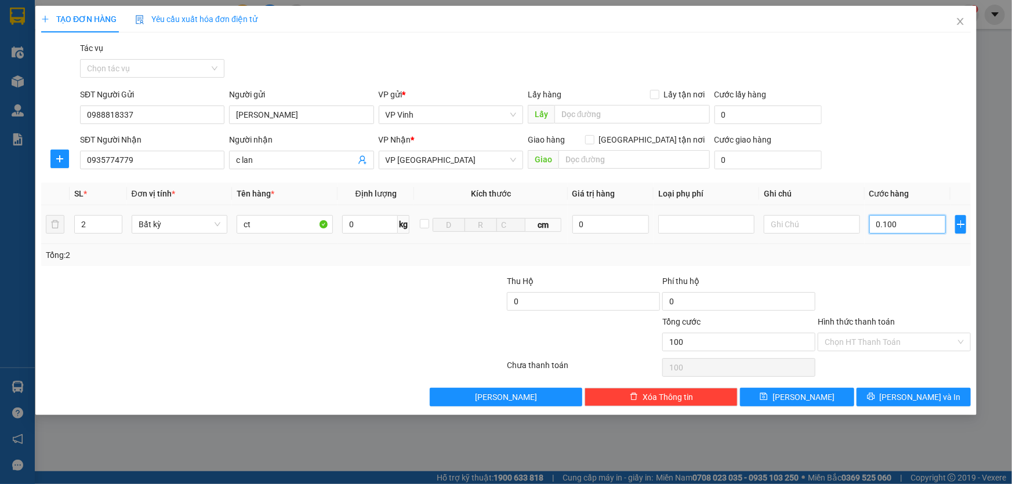
type input "1.000"
type input "010.000"
type input "10.000"
type input "0.100.000"
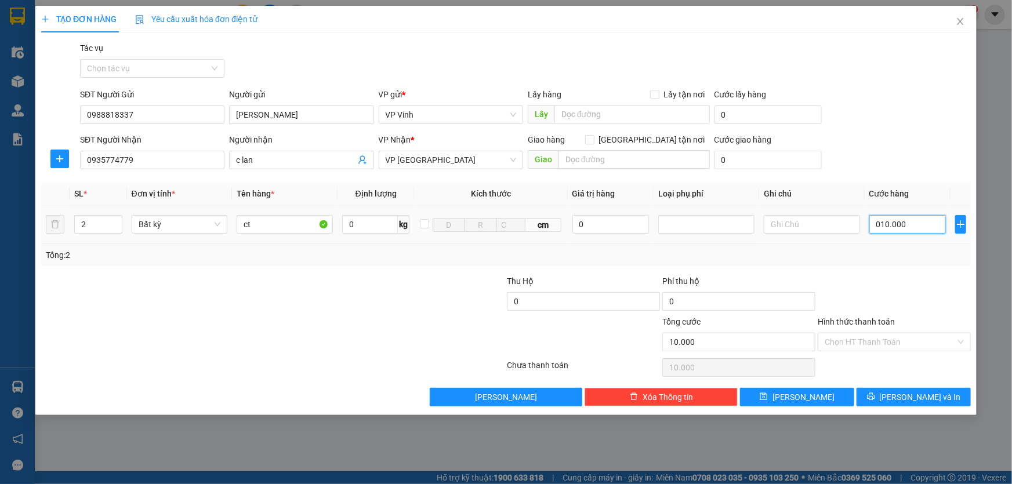
type input "100.000"
click at [917, 394] on span "[PERSON_NAME] và In" at bounding box center [920, 397] width 81 height 13
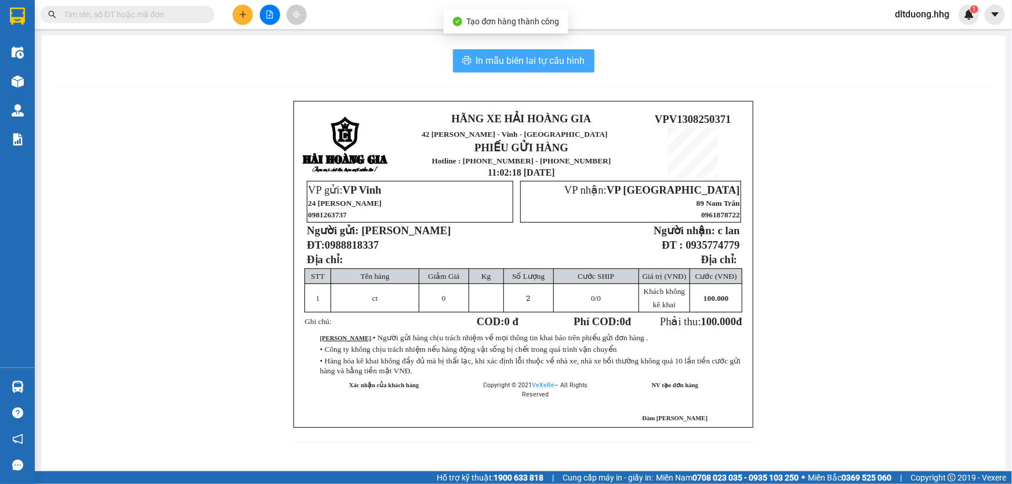
click at [578, 63] on span "In mẫu biên lai tự cấu hình" at bounding box center [530, 60] width 109 height 14
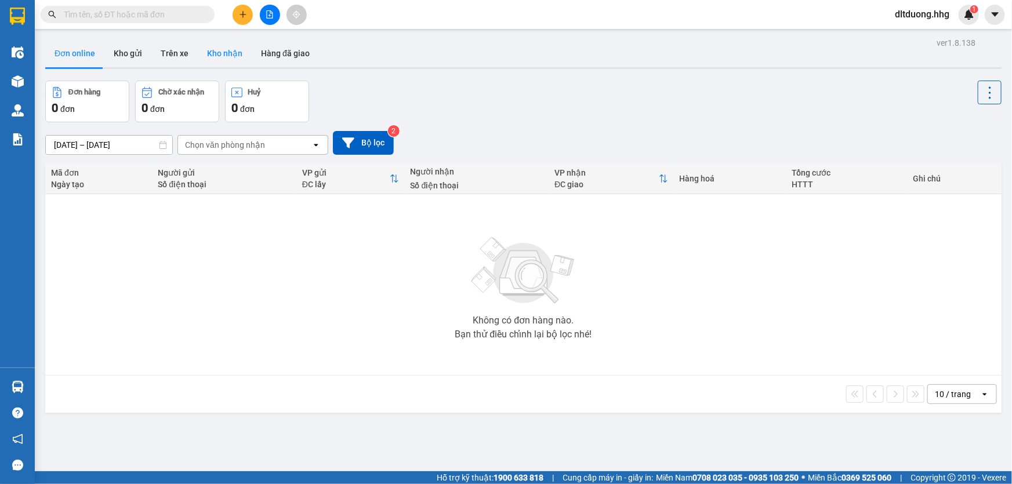
click at [220, 55] on button "Kho nhận" at bounding box center [225, 53] width 54 height 28
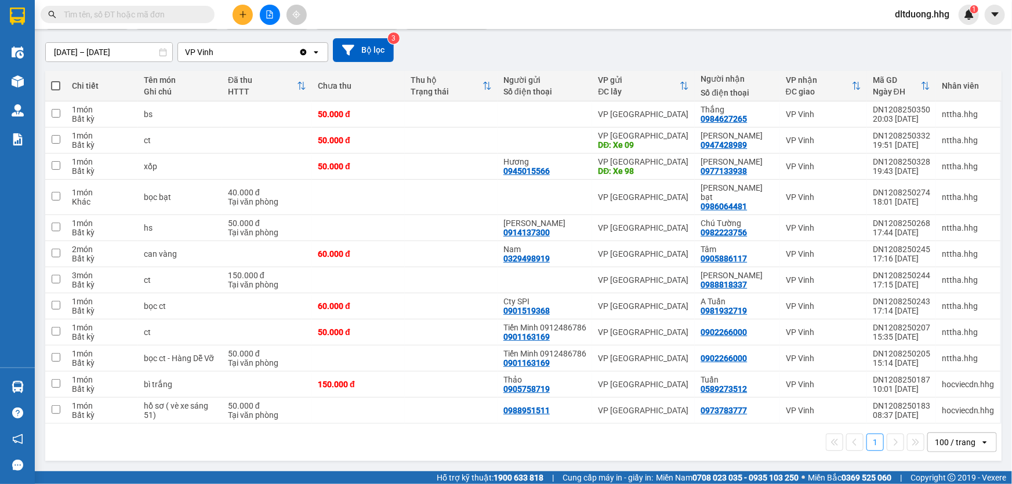
scroll to position [100, 0]
click at [894, 250] on icon at bounding box center [898, 254] width 8 height 8
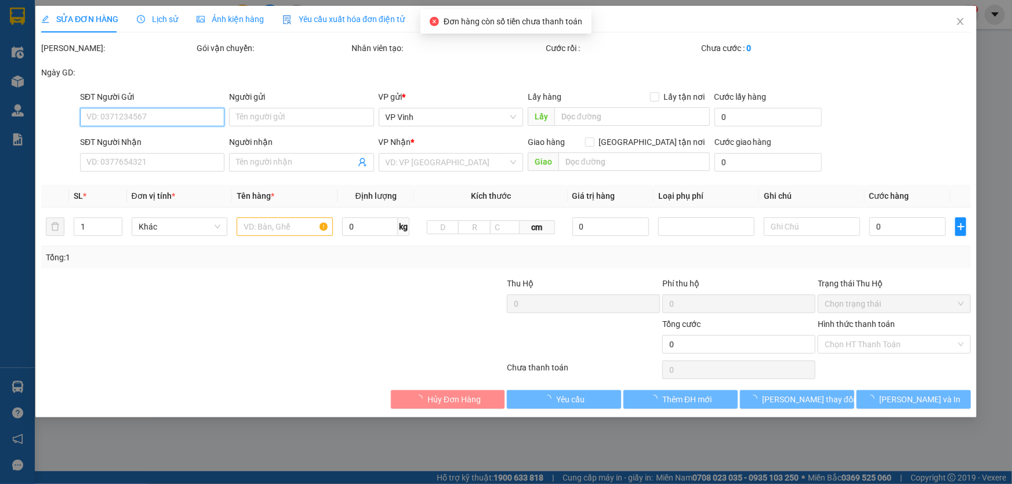
type input "0329498919"
type input "Nam"
type input "0905886117"
type input "Tâm"
type input "60.000"
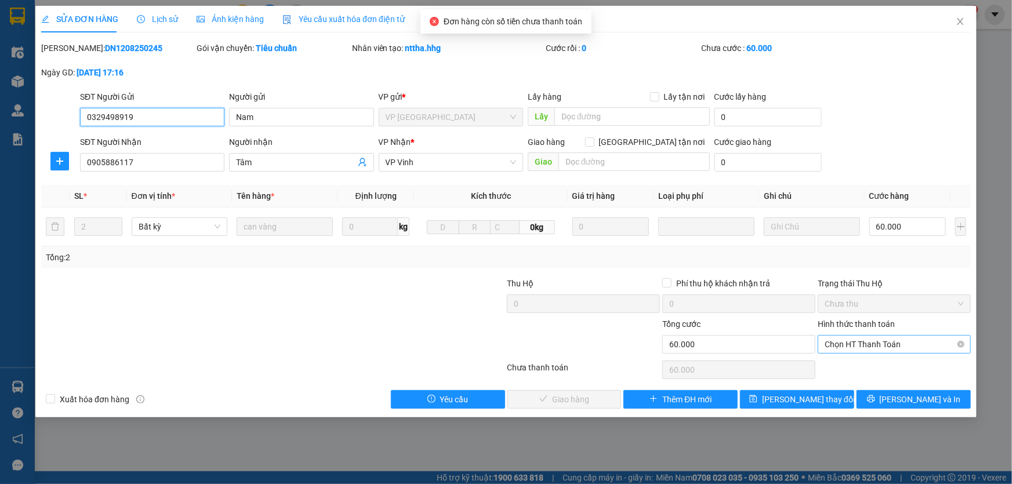
click at [856, 347] on span "Chọn HT Thanh Toán" at bounding box center [894, 344] width 139 height 17
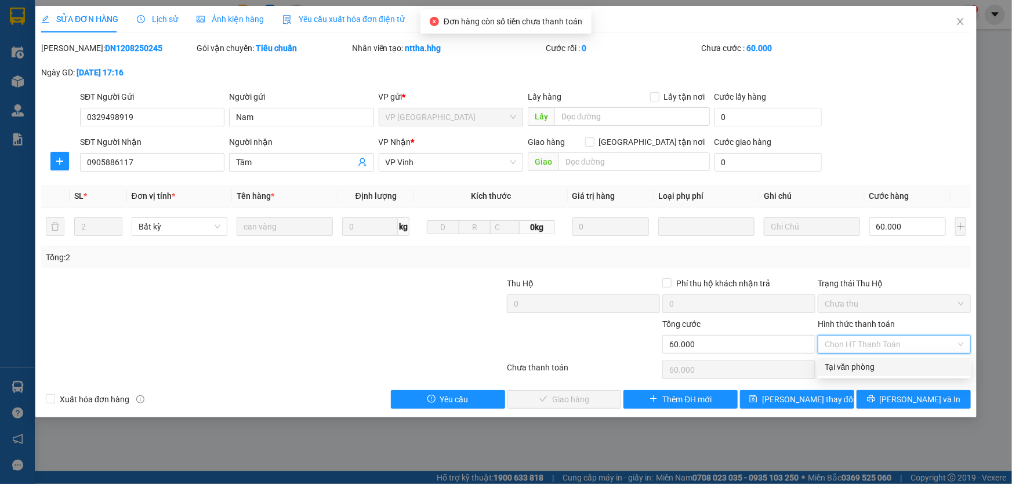
click at [851, 368] on div "Tại văn phòng" at bounding box center [894, 367] width 139 height 13
type input "0"
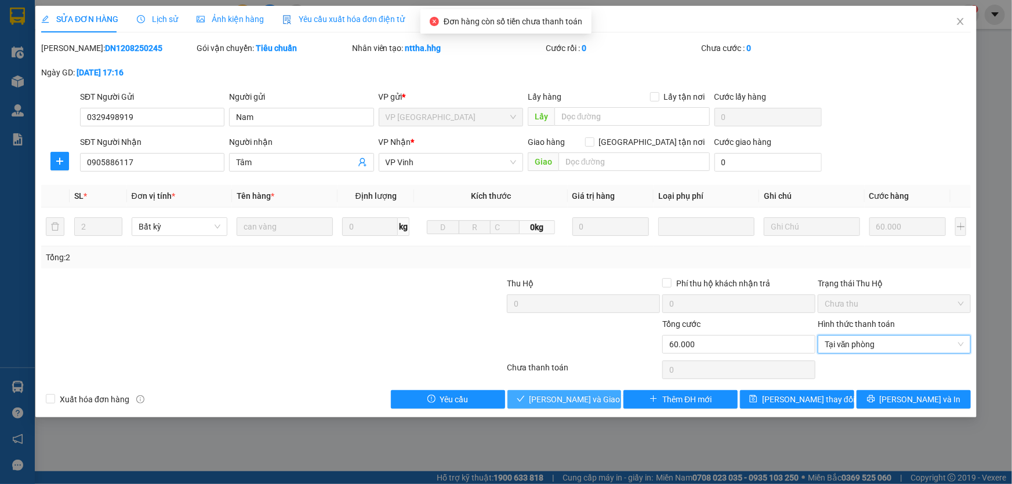
click at [562, 400] on span "[PERSON_NAME] và Giao hàng" at bounding box center [584, 399] width 111 height 13
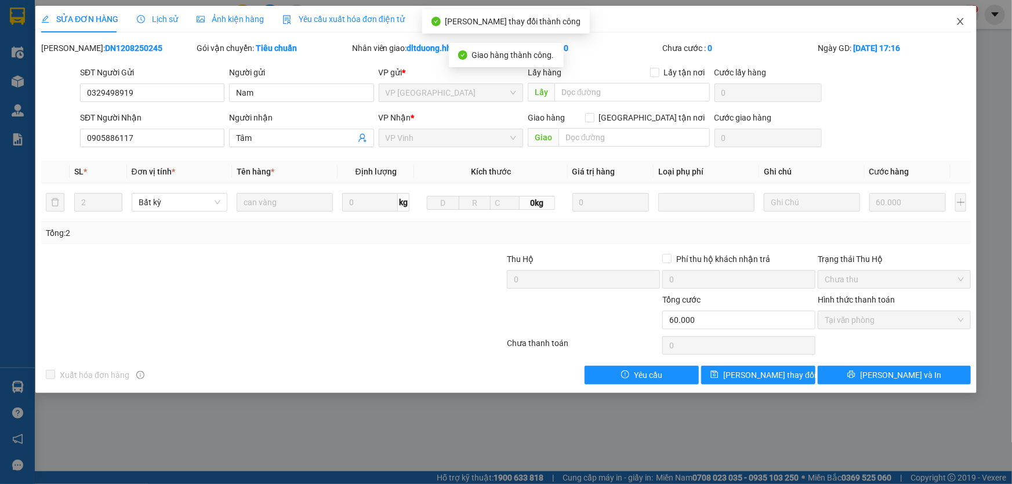
click at [964, 23] on icon "close" at bounding box center [960, 21] width 9 height 9
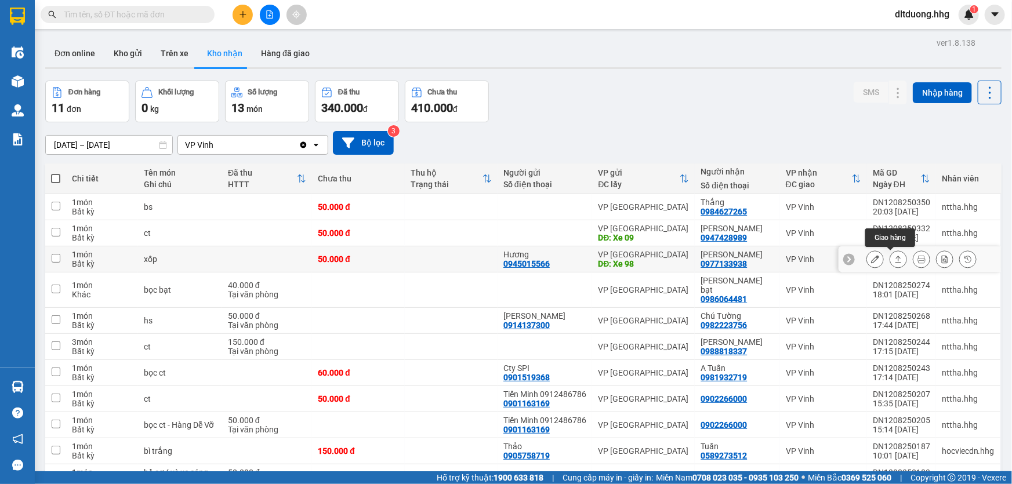
click at [894, 256] on icon at bounding box center [898, 259] width 8 height 8
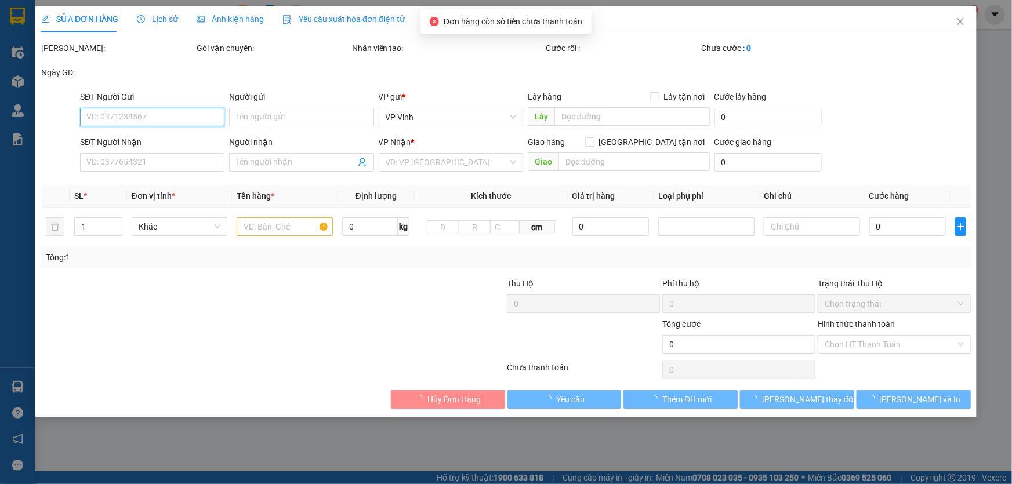
type input "0945015566"
type input "Hương"
type input "Xe 98"
type input "0977133938"
type input "[PERSON_NAME]"
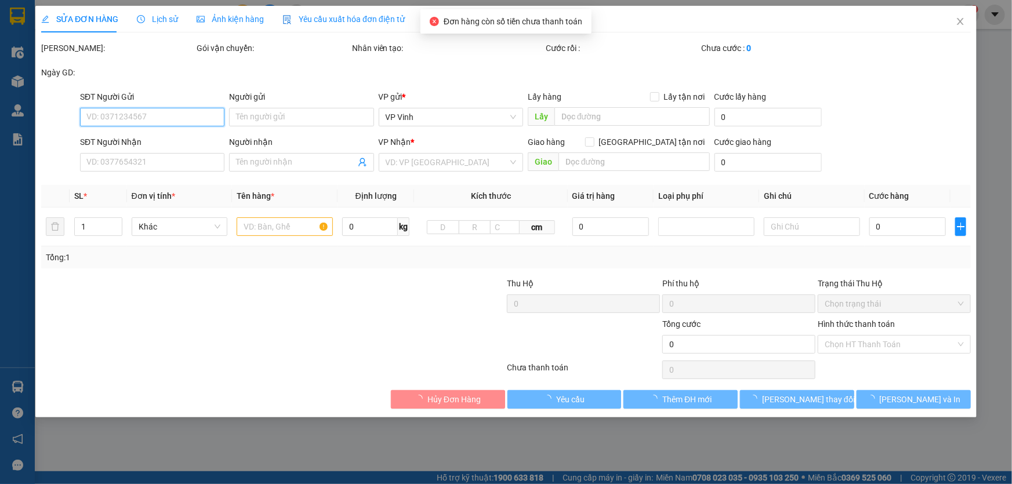
type input "50.000"
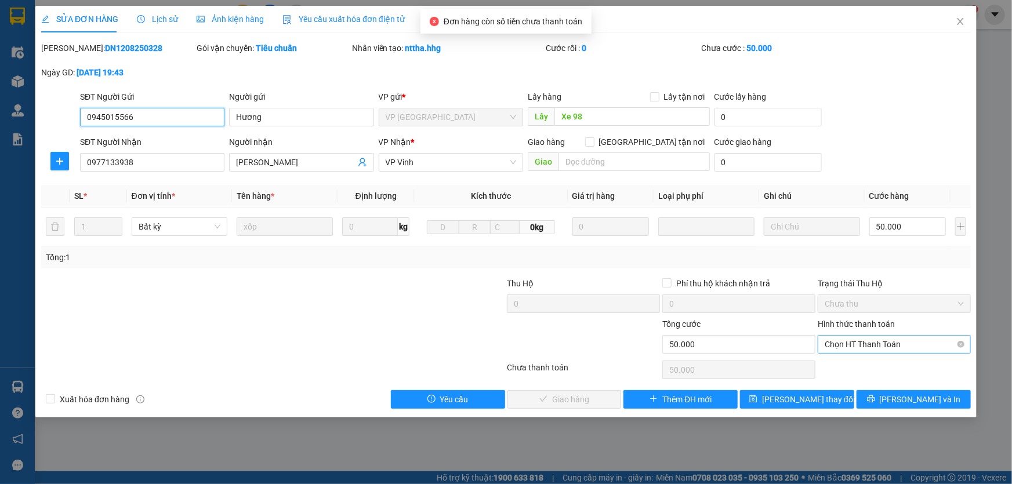
click at [867, 342] on span "Chọn HT Thanh Toán" at bounding box center [894, 344] width 139 height 17
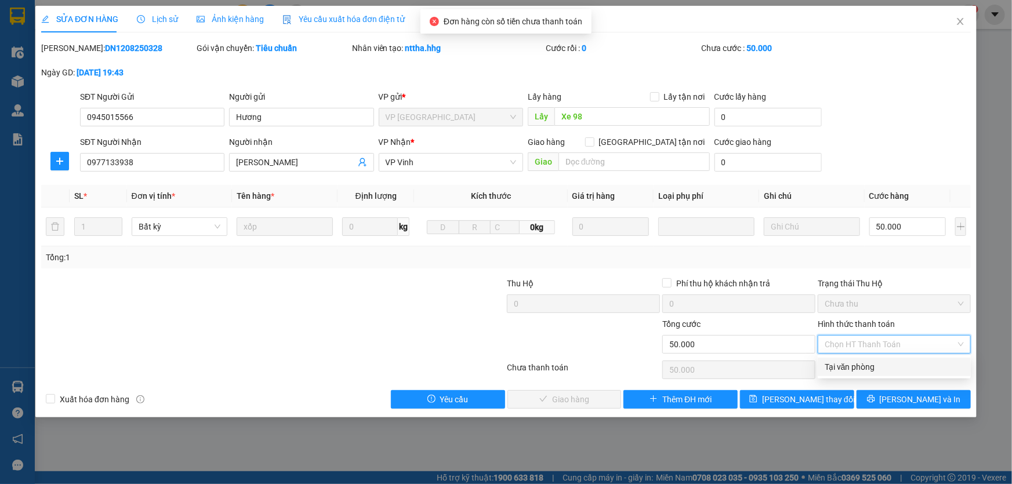
click at [841, 371] on div "Tại văn phòng" at bounding box center [894, 367] width 139 height 13
type input "0"
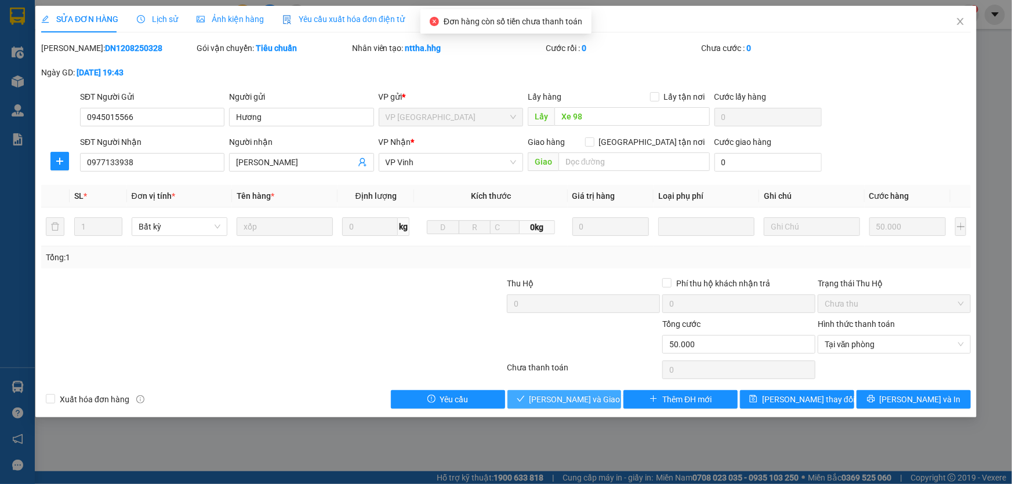
click at [565, 398] on span "[PERSON_NAME] và Giao hàng" at bounding box center [584, 399] width 111 height 13
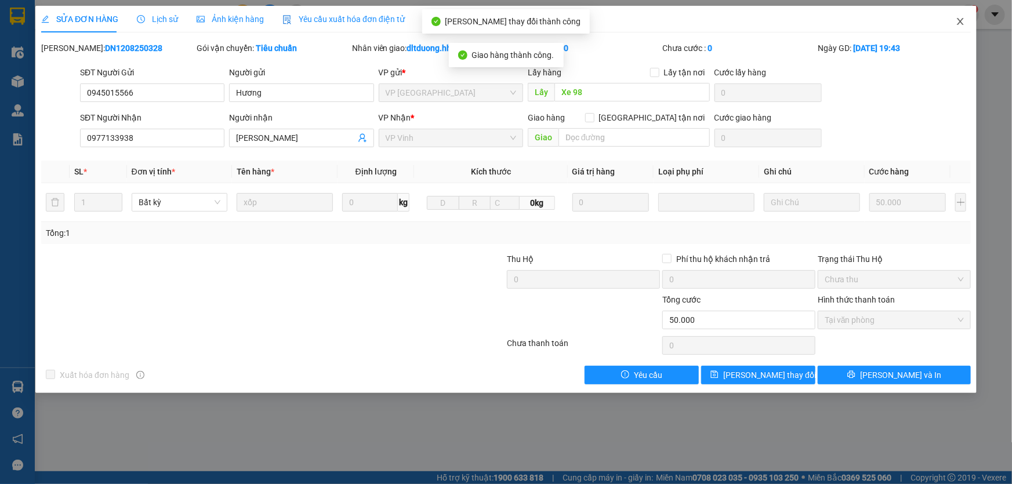
click at [962, 21] on icon "close" at bounding box center [960, 21] width 6 height 7
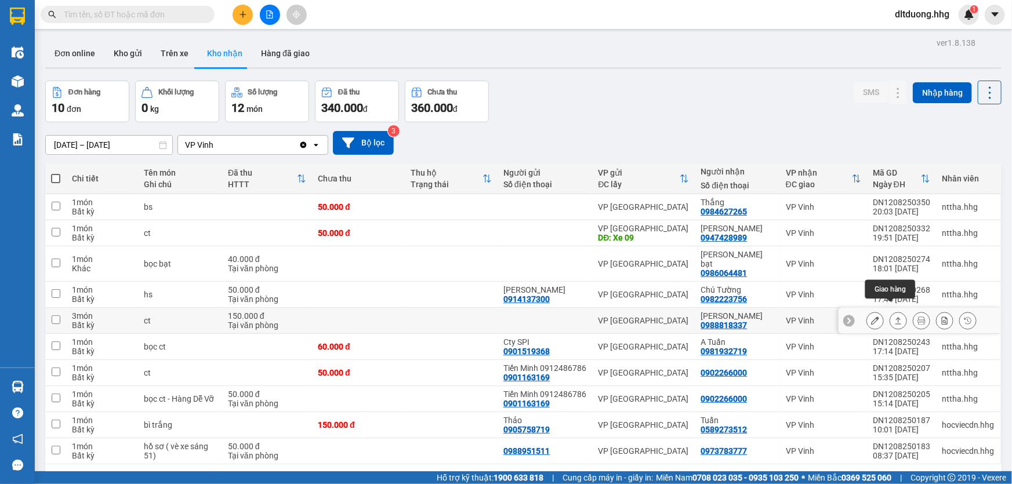
click at [894, 317] on icon at bounding box center [898, 321] width 8 height 8
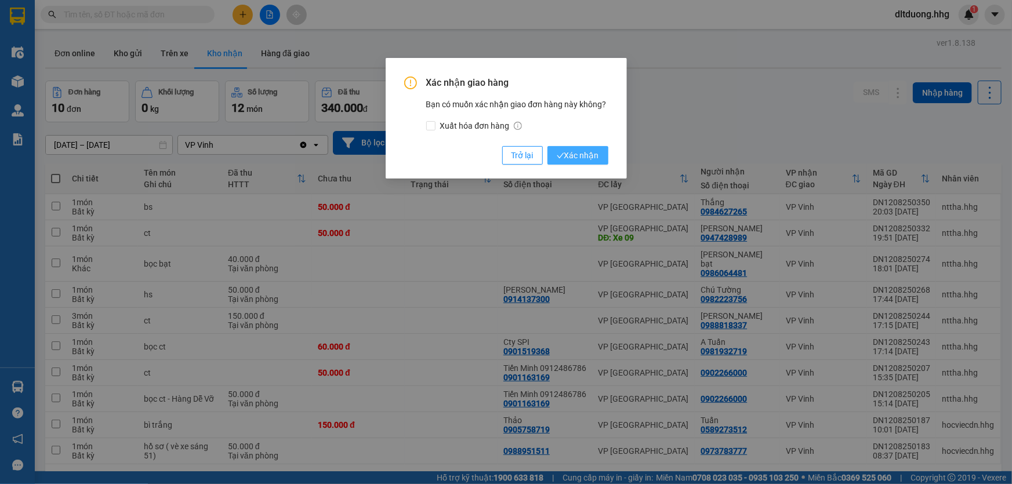
click at [567, 155] on span "Xác nhận" at bounding box center [578, 155] width 42 height 13
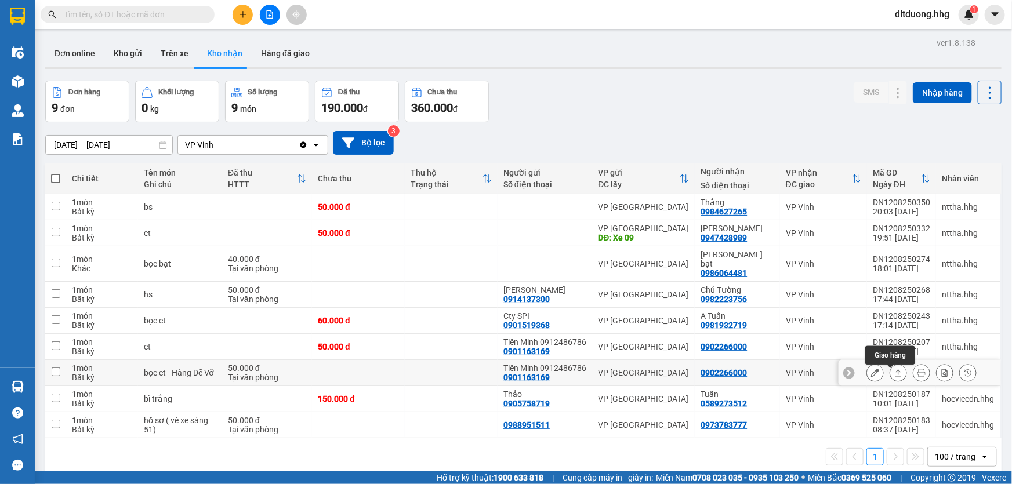
click at [894, 377] on icon at bounding box center [898, 373] width 8 height 8
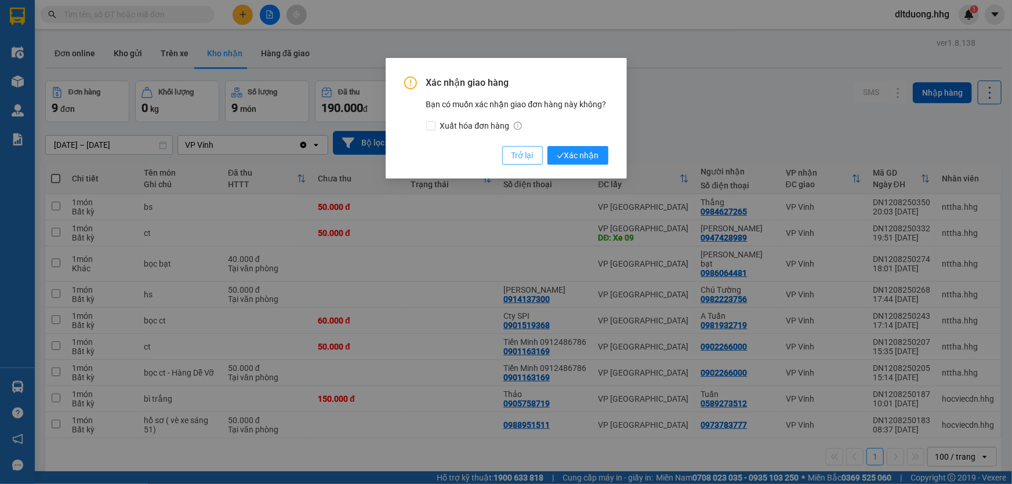
click at [523, 155] on span "Trở lại" at bounding box center [522, 155] width 22 height 13
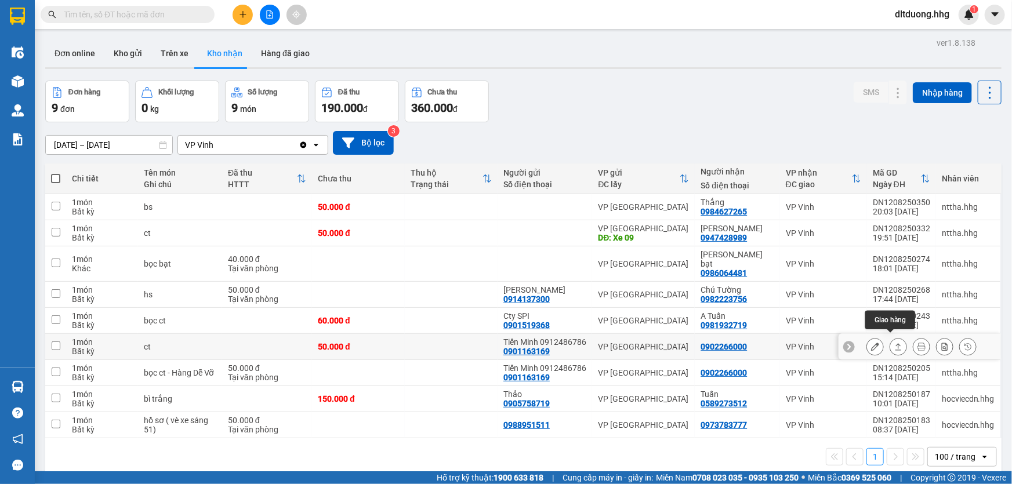
click at [890, 346] on button at bounding box center [898, 347] width 16 height 20
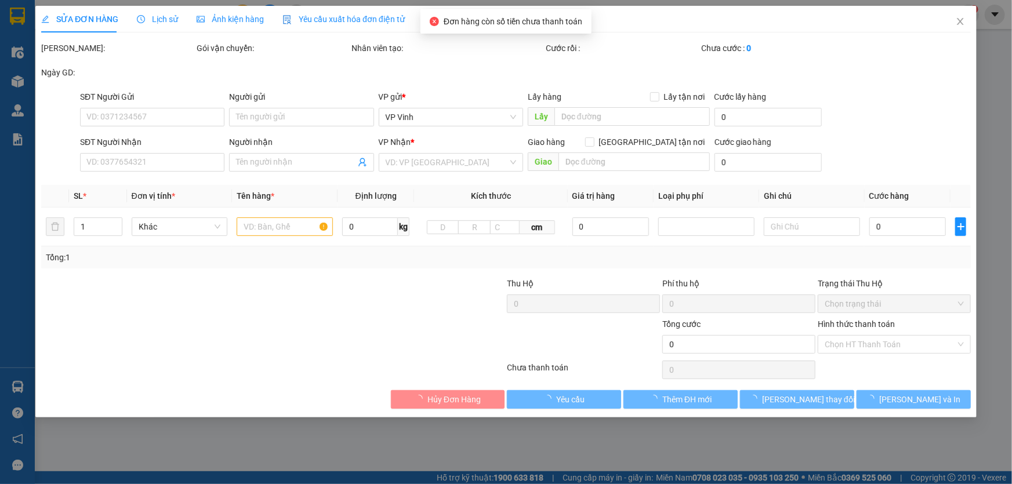
type input "0901163169"
type input "Tiến Minh 0912486786"
type input "0902266000"
type input "50.000"
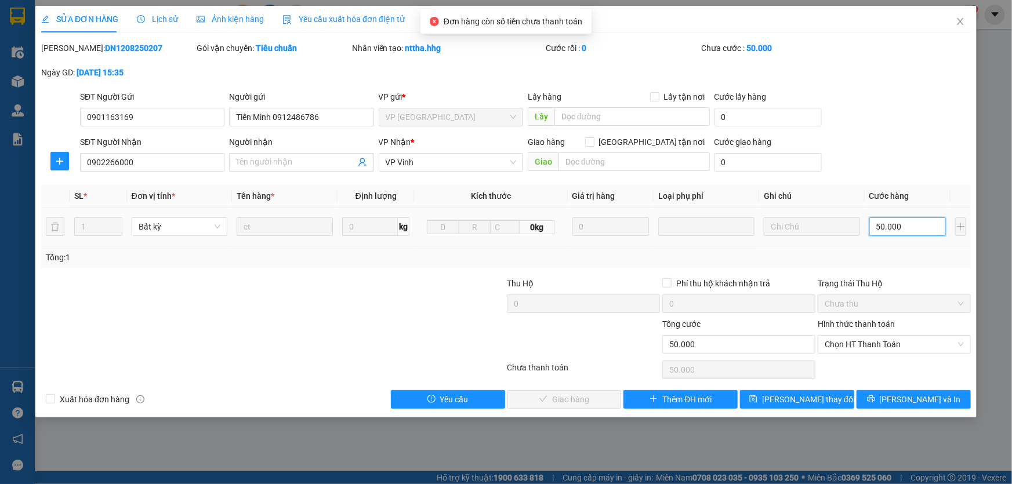
click at [877, 228] on input "50.000" at bounding box center [907, 226] width 77 height 19
type input "1"
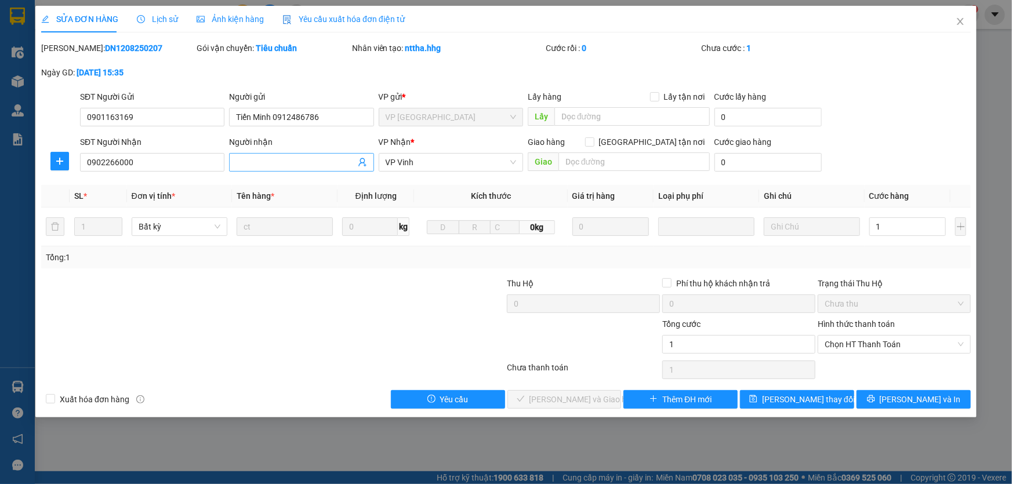
type input "1.000"
click at [255, 168] on input "Người nhận" at bounding box center [295, 162] width 119 height 13
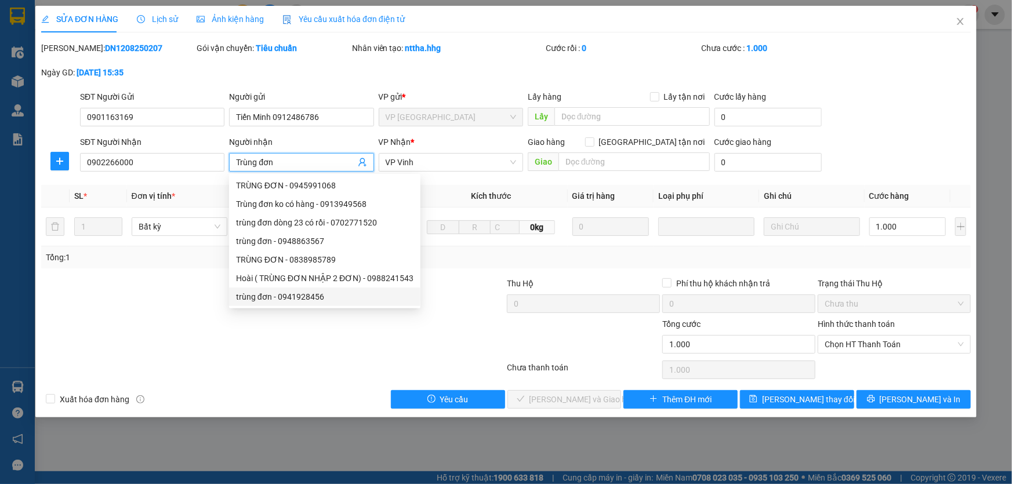
type input "Trùng đơn"
click at [282, 329] on div at bounding box center [195, 338] width 311 height 41
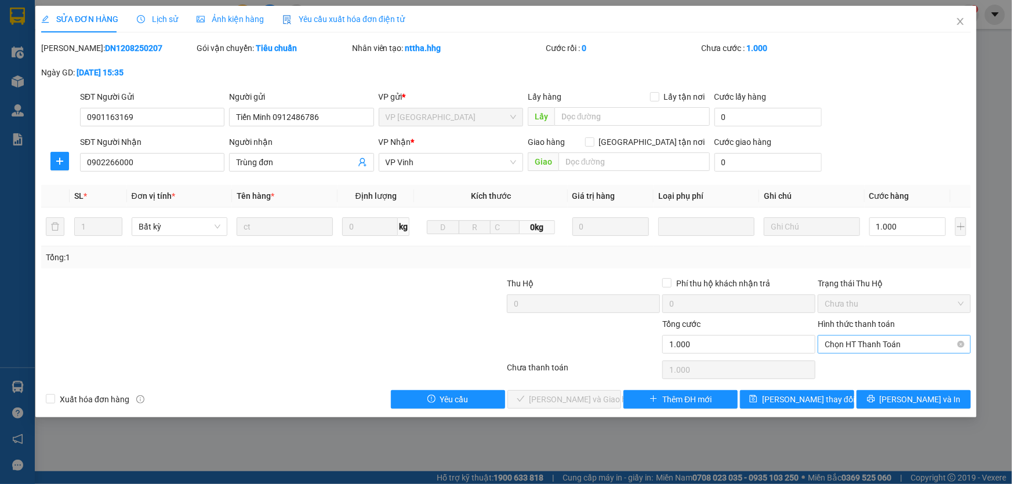
click at [845, 350] on span "Chọn HT Thanh Toán" at bounding box center [894, 344] width 139 height 17
click at [844, 365] on div "Tại văn phòng" at bounding box center [894, 367] width 139 height 13
type input "0"
click at [578, 400] on span "[PERSON_NAME] và Giao hàng" at bounding box center [584, 399] width 111 height 13
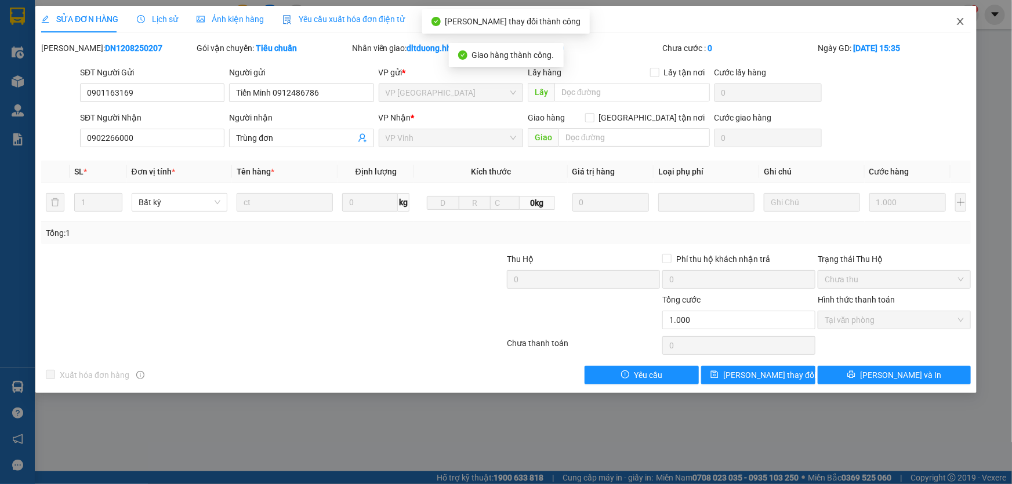
click at [963, 19] on icon "close" at bounding box center [960, 21] width 6 height 7
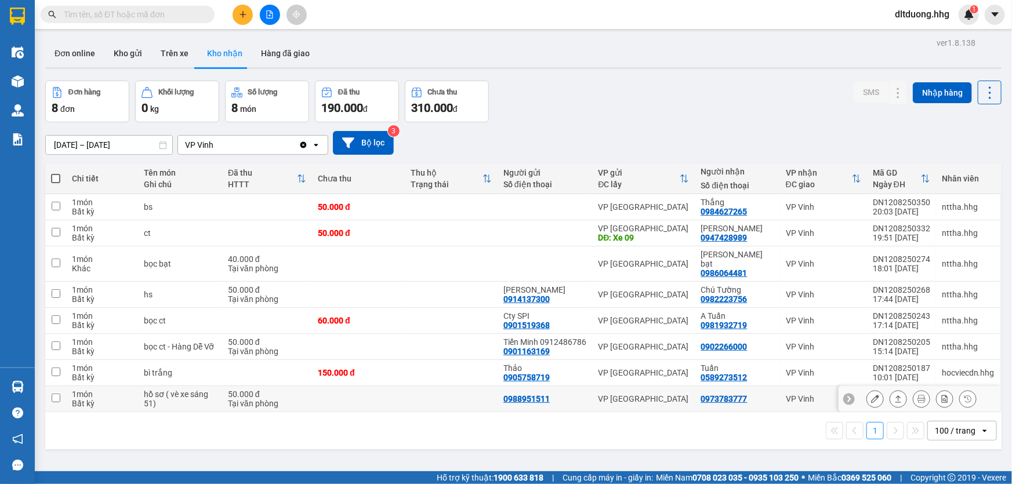
click at [894, 398] on icon at bounding box center [898, 399] width 8 height 8
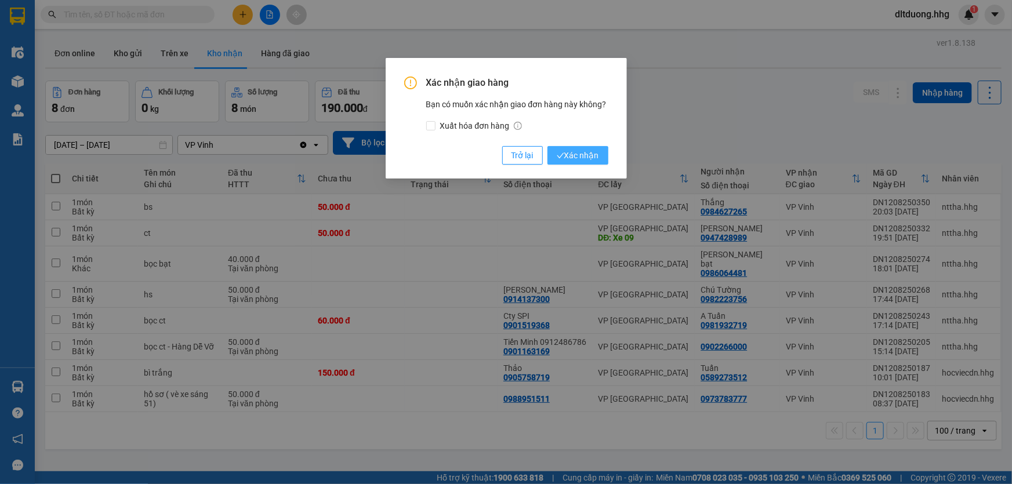
click at [594, 157] on span "Xác nhận" at bounding box center [578, 155] width 42 height 13
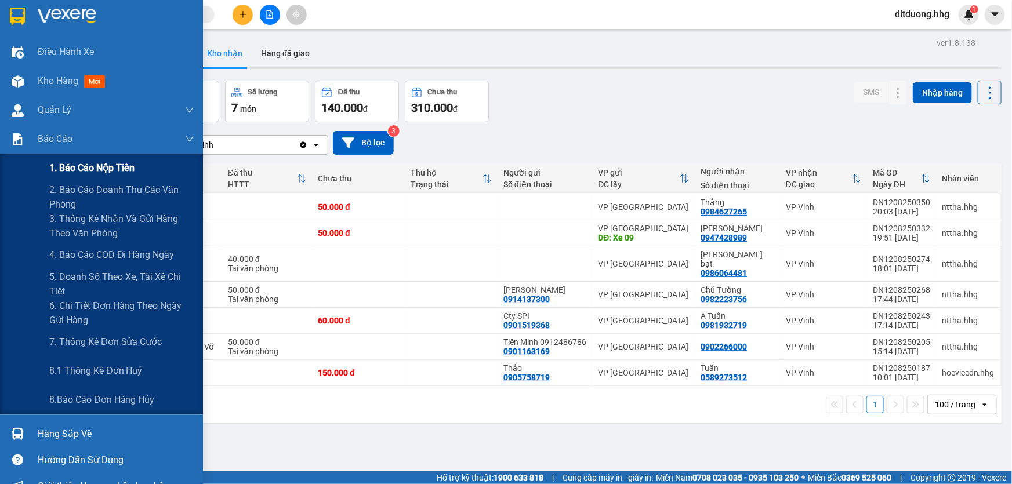
click at [88, 167] on span "1. Báo cáo nộp tiền" at bounding box center [91, 168] width 85 height 14
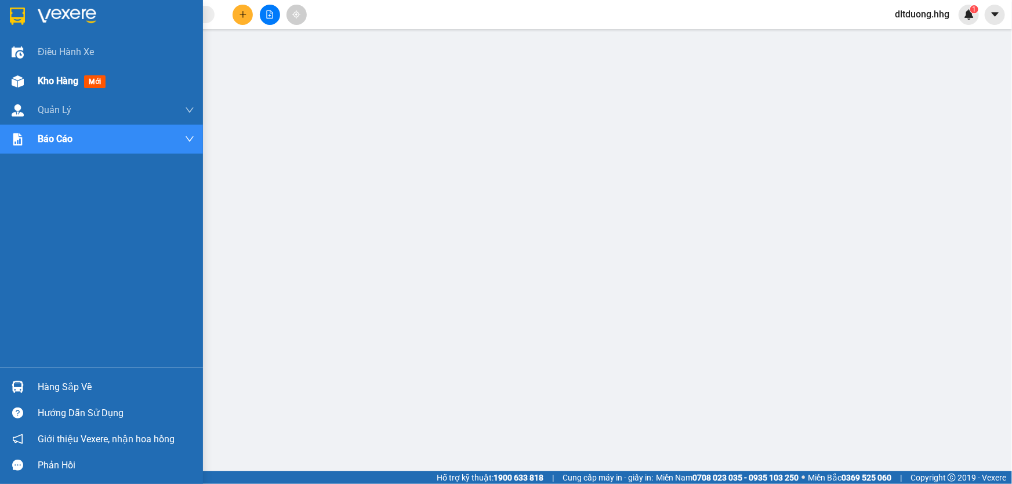
click at [52, 79] on span "Kho hàng" at bounding box center [58, 80] width 41 height 11
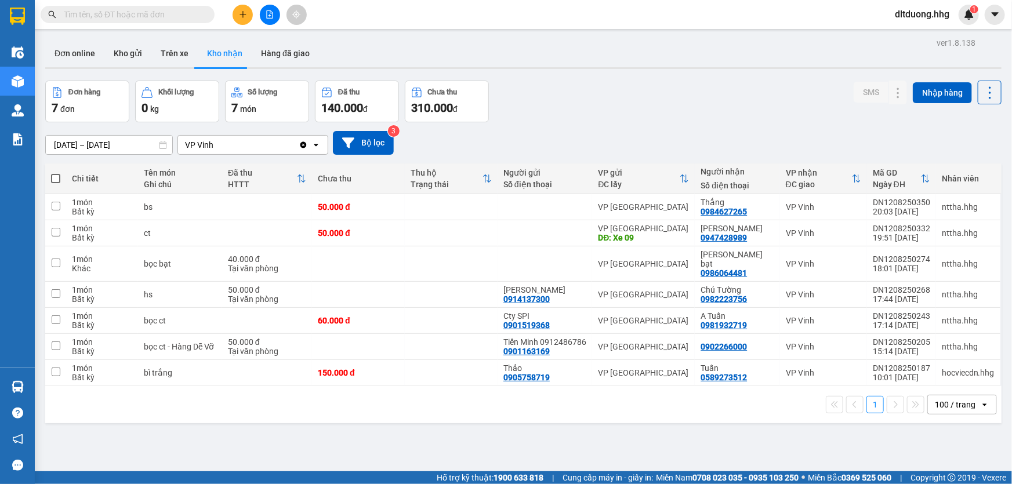
click at [87, 139] on input "[DATE] – [DATE]" at bounding box center [109, 145] width 126 height 19
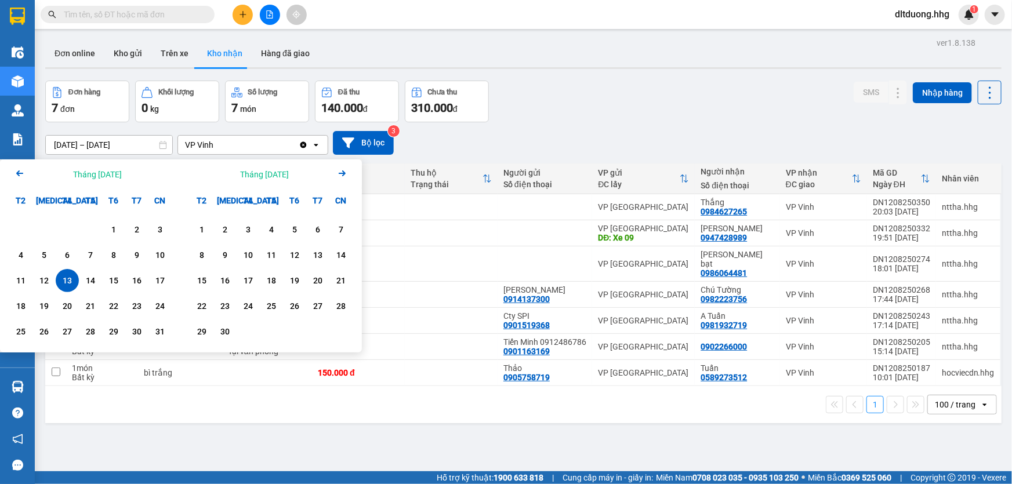
click at [24, 172] on icon "Arrow Left" at bounding box center [20, 173] width 14 height 14
click at [49, 233] on div "1" at bounding box center [44, 230] width 16 height 14
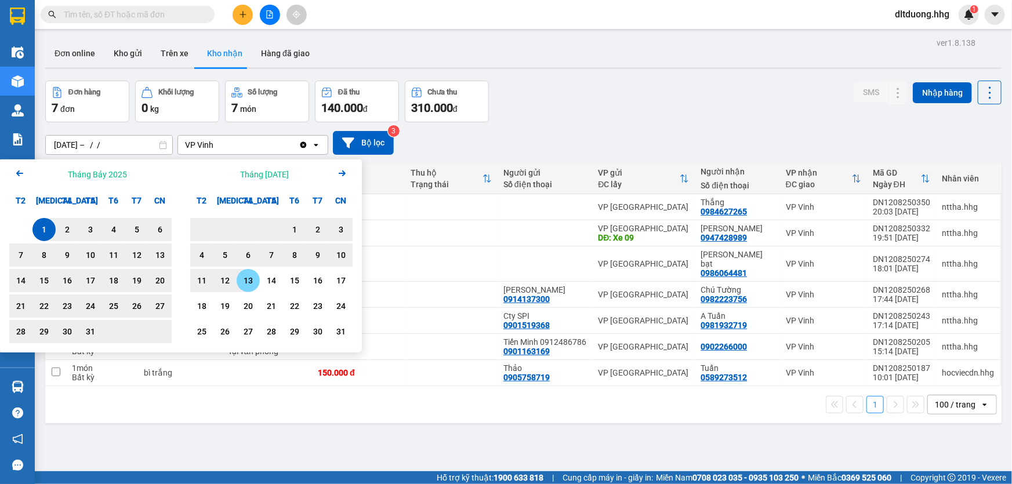
click at [244, 284] on div "13" at bounding box center [248, 281] width 16 height 14
type input "01/07/2025 – 13/08/2025"
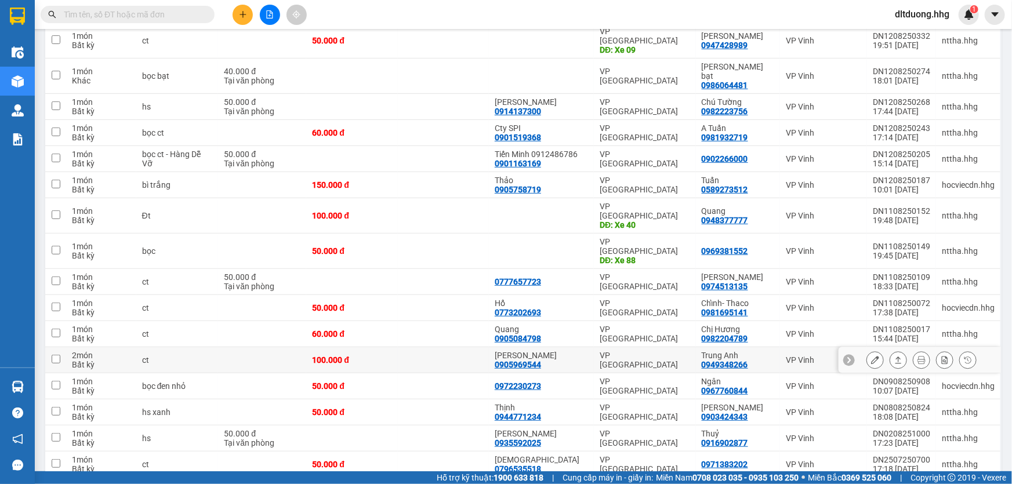
scroll to position [211, 0]
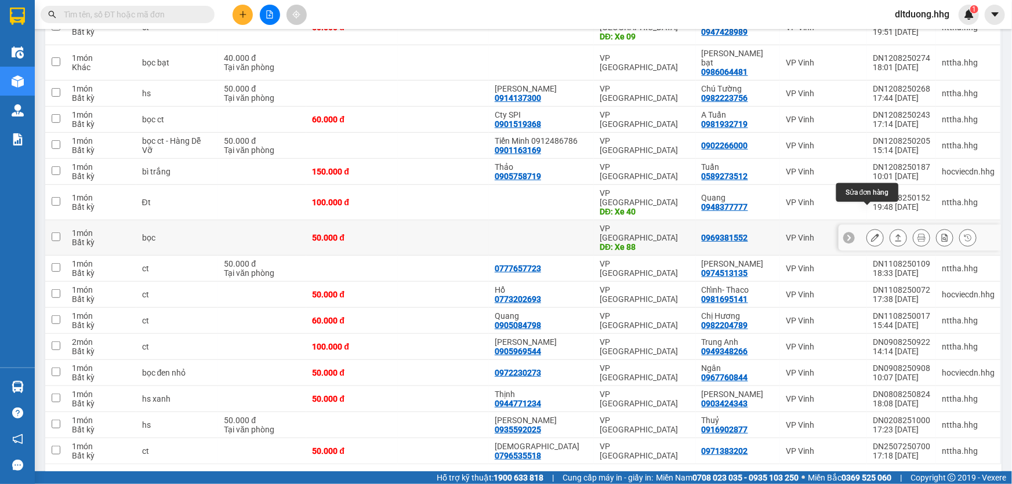
click at [872, 228] on button at bounding box center [875, 238] width 16 height 20
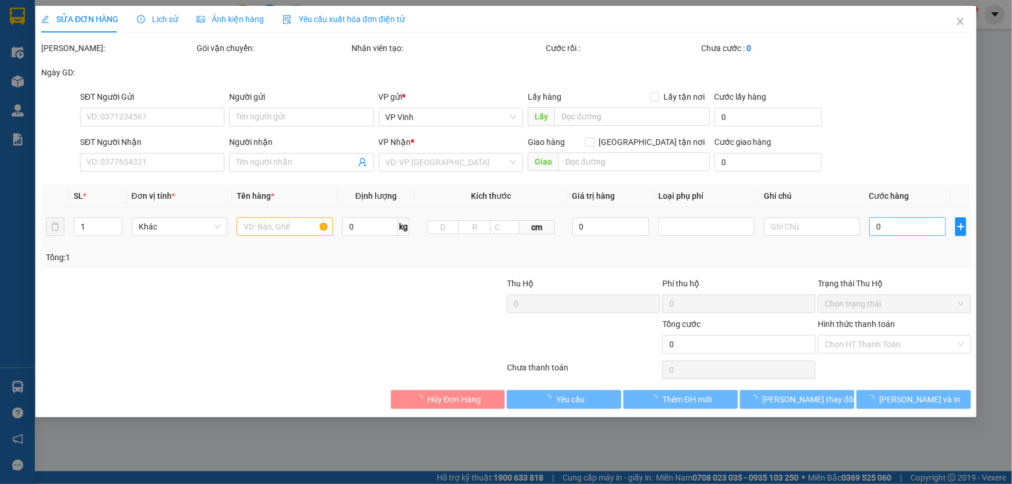
type input "Xe 88"
type input "0969381552"
type input "50.000"
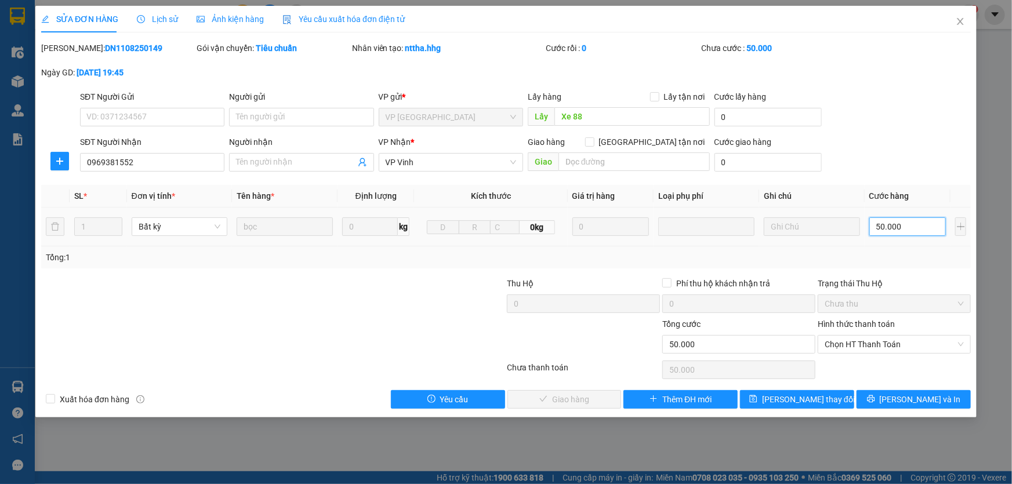
drag, startPoint x: 885, startPoint y: 228, endPoint x: 876, endPoint y: 222, distance: 10.9
click at [884, 227] on input "50.000" at bounding box center [907, 226] width 77 height 19
type input "4"
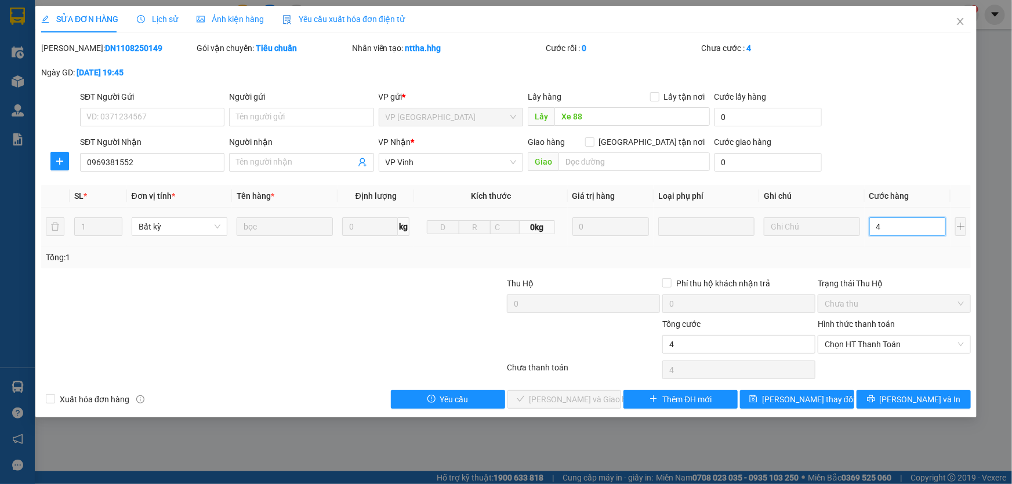
type input "49"
type input "490"
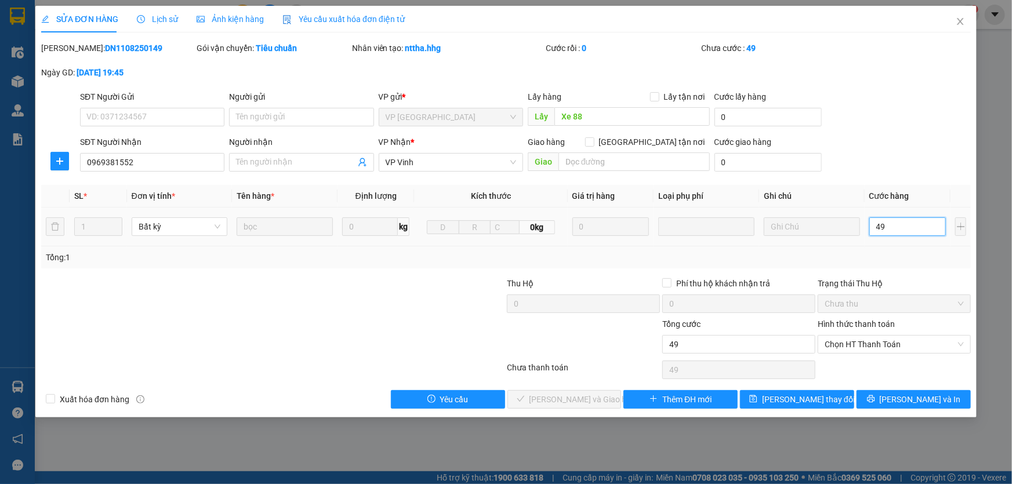
type input "490"
type input "4.900"
type input "49.000"
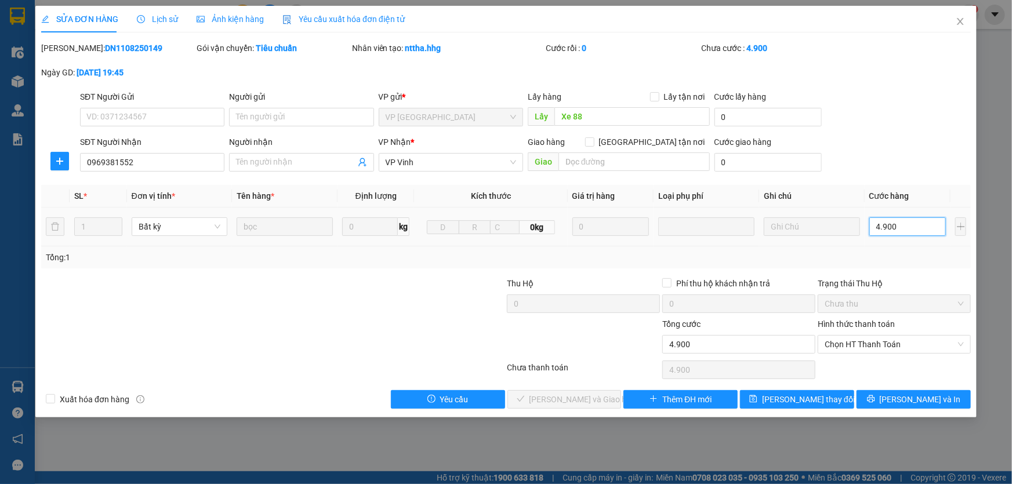
type input "49.000"
type input "490.000"
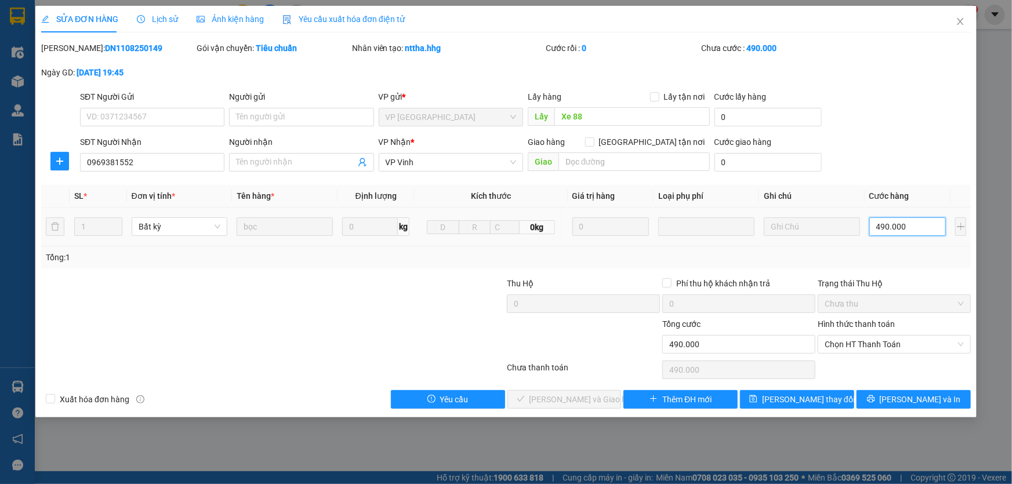
type input "49.000"
click at [859, 342] on span "Chọn HT Thanh Toán" at bounding box center [894, 344] width 139 height 17
type input "49.000"
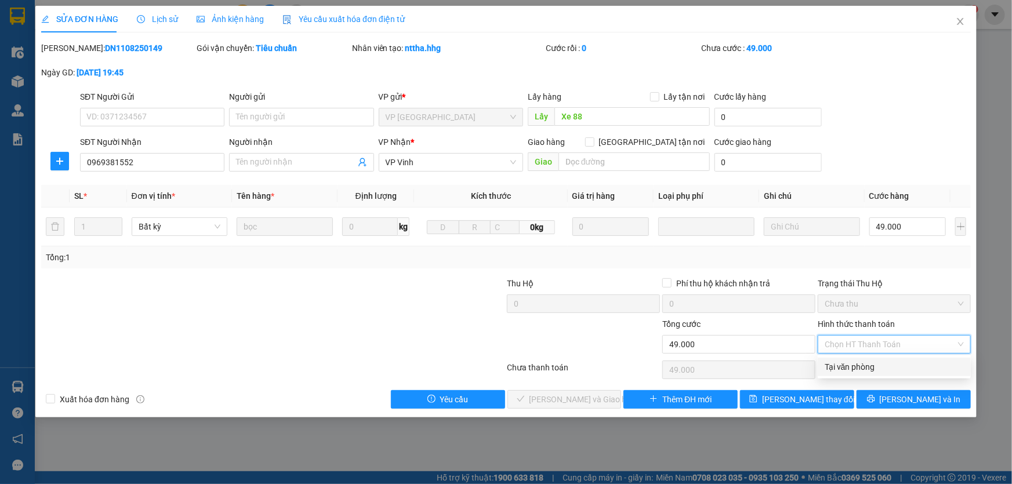
click at [832, 365] on div "Tại văn phòng" at bounding box center [894, 367] width 139 height 13
type input "0"
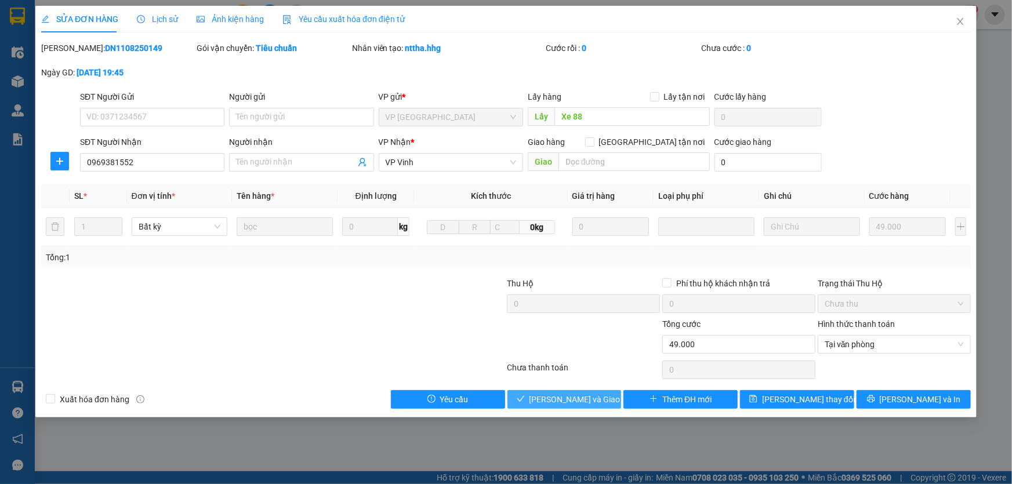
click at [539, 394] on span "[PERSON_NAME] và Giao hàng" at bounding box center [584, 399] width 111 height 13
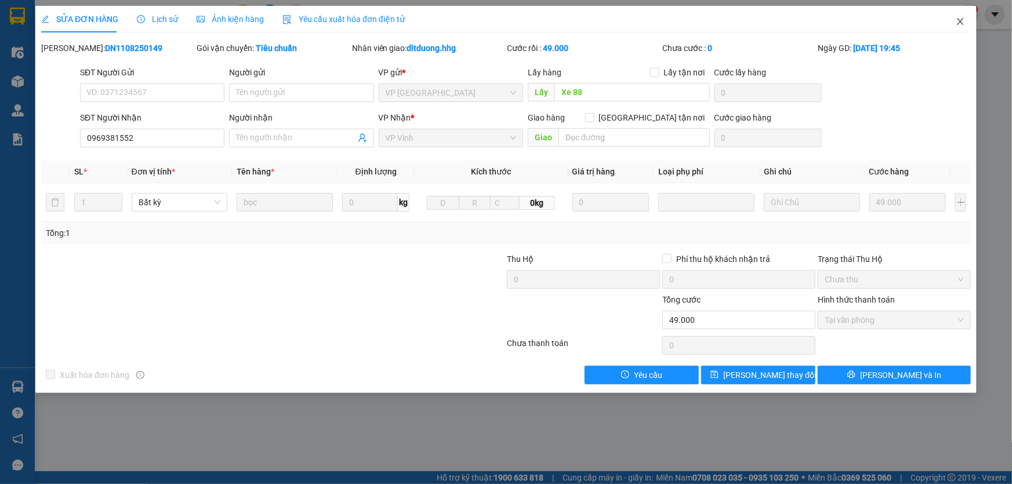
click at [960, 24] on icon "close" at bounding box center [960, 21] width 9 height 9
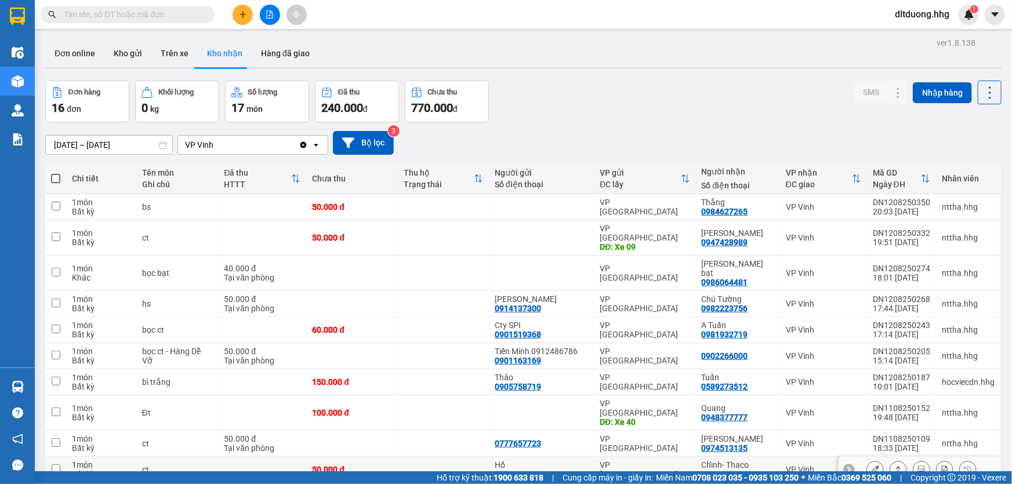
scroll to position [52, 0]
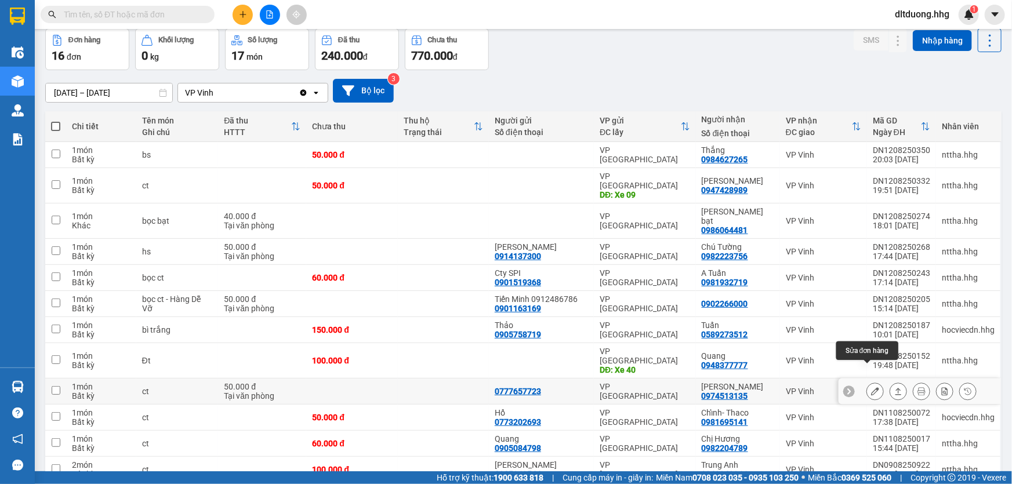
click at [871, 387] on icon at bounding box center [875, 391] width 8 height 8
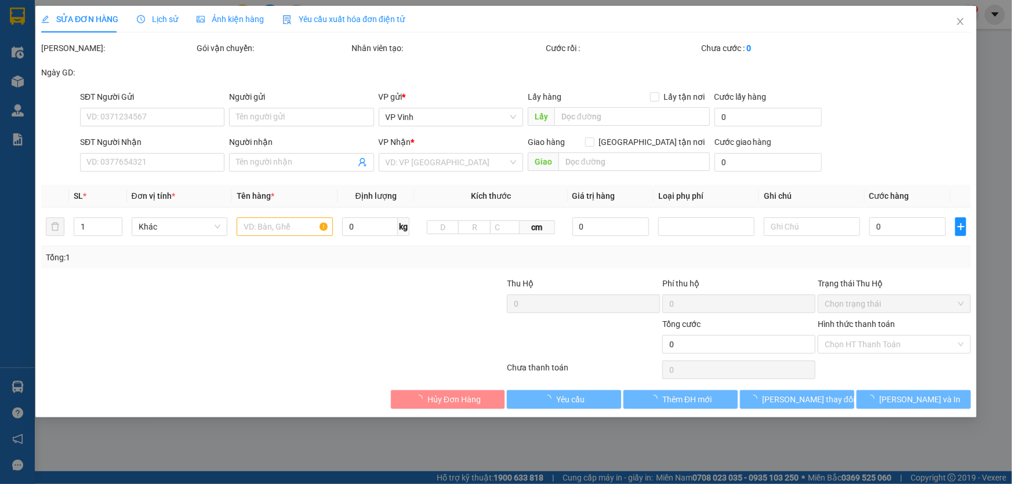
type input "0777657723"
type input "0974513135"
type input "[PERSON_NAME]"
type input "50.000"
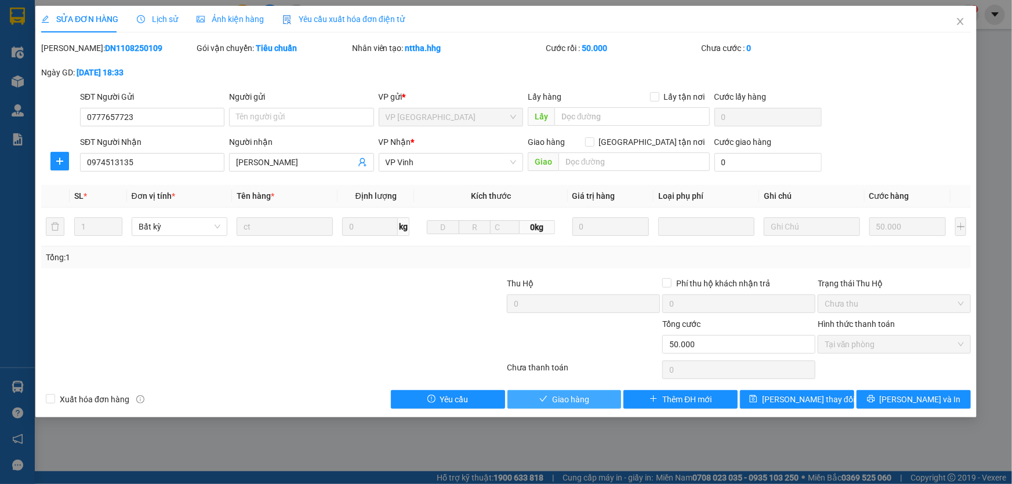
click at [591, 395] on button "Giao hàng" at bounding box center [564, 399] width 114 height 19
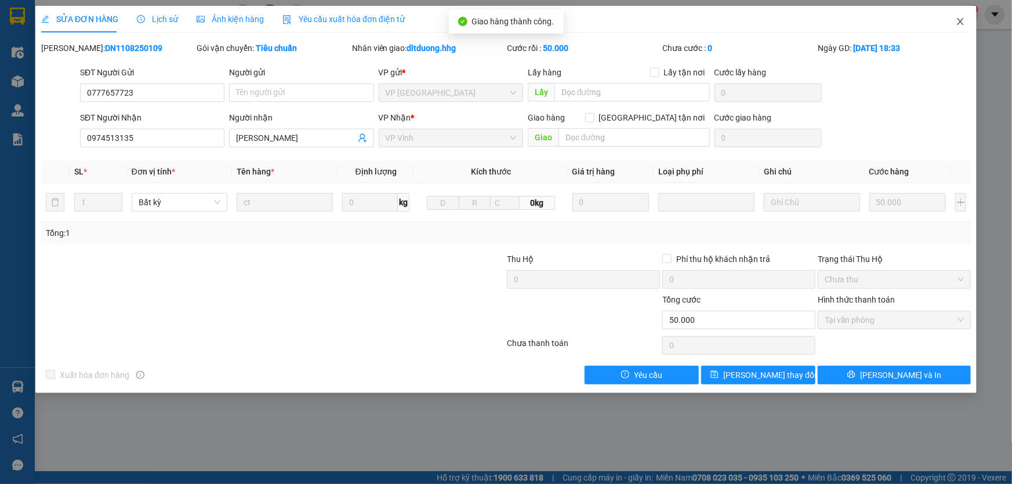
click at [962, 23] on icon "close" at bounding box center [960, 21] width 9 height 9
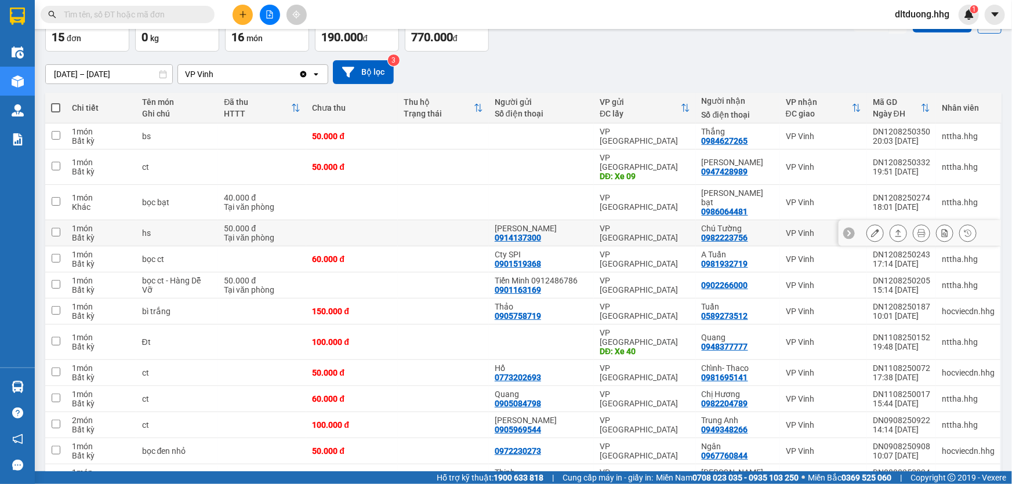
scroll to position [52, 0]
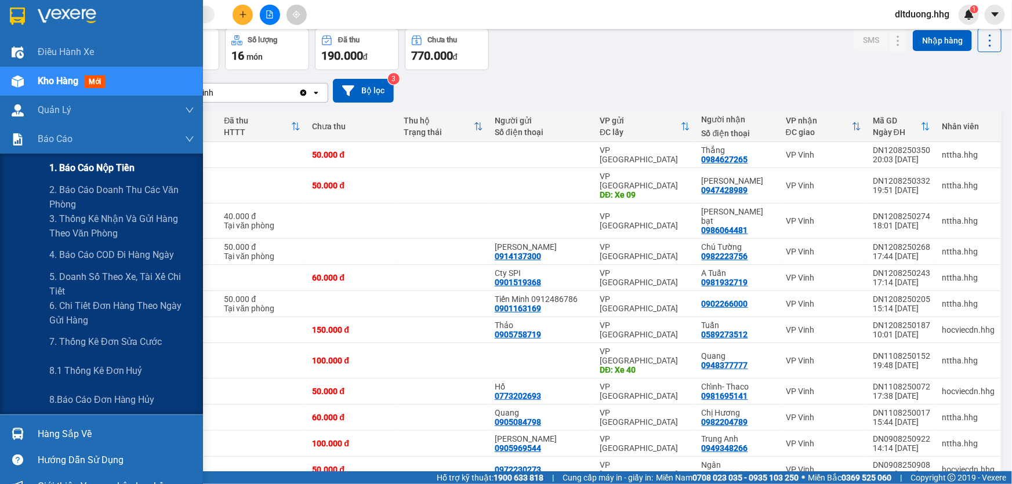
click at [66, 168] on span "1. Báo cáo nộp tiền" at bounding box center [91, 168] width 85 height 14
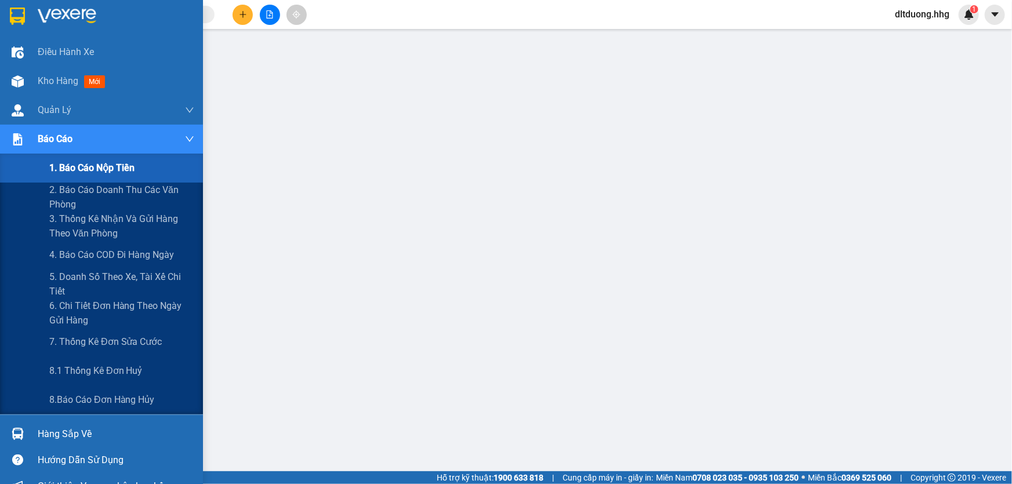
click at [89, 161] on span "1. Báo cáo nộp tiền" at bounding box center [91, 168] width 85 height 14
click at [86, 170] on span "1. Báo cáo nộp tiền" at bounding box center [91, 168] width 85 height 14
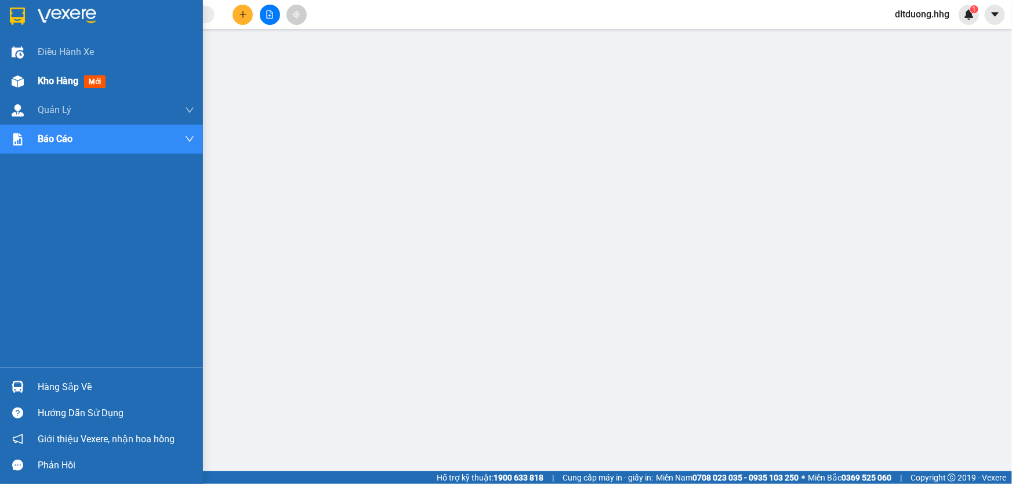
click at [66, 86] on span "Kho hàng" at bounding box center [58, 80] width 41 height 11
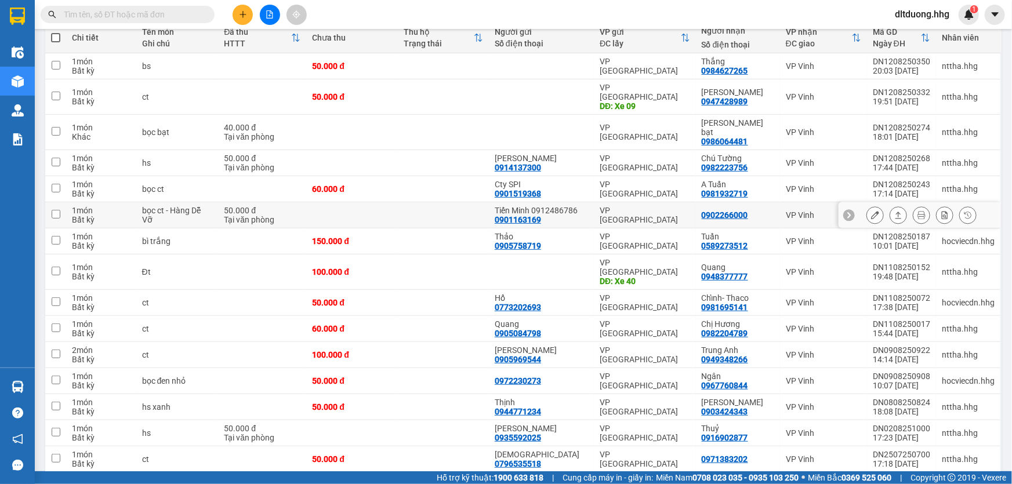
scroll to position [169, 0]
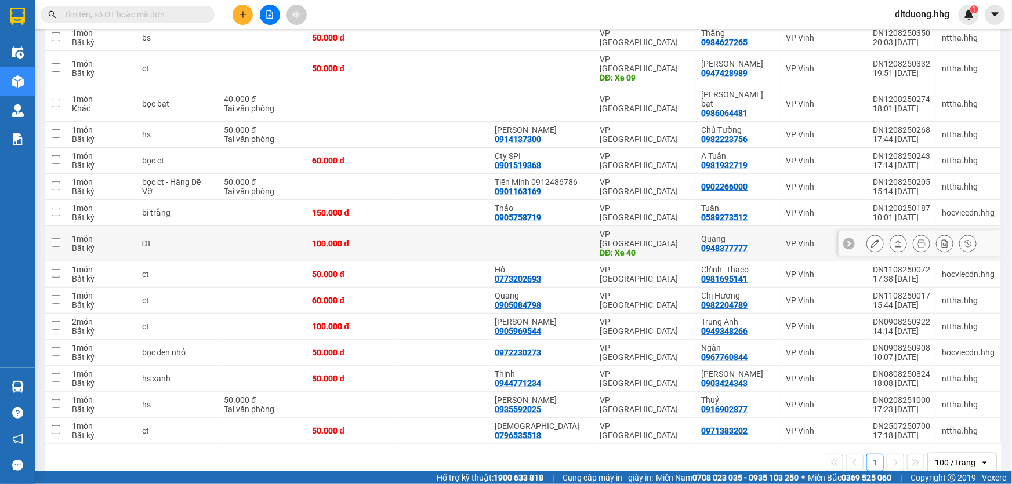
click at [894, 240] on icon at bounding box center [898, 244] width 8 height 8
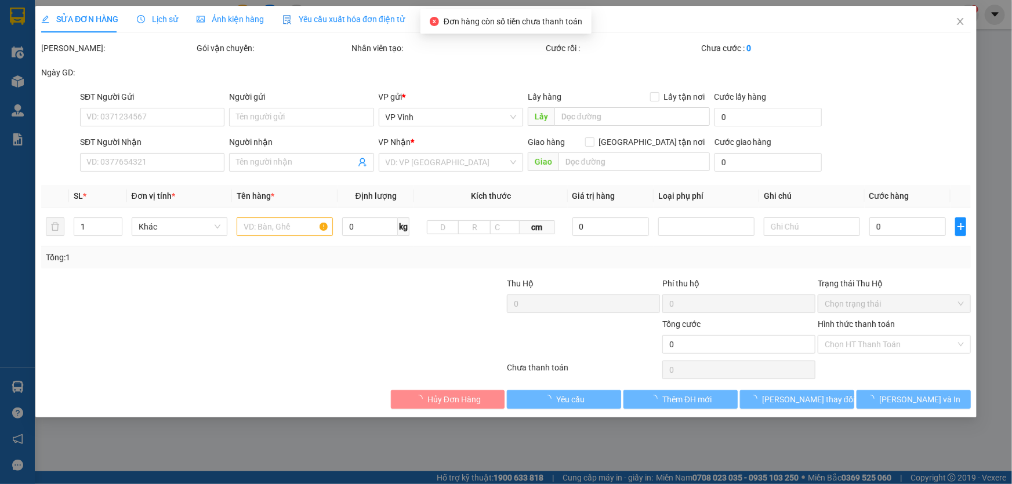
type input "Xe 40"
type input "0948377777"
type input "Quang"
type input "100.000"
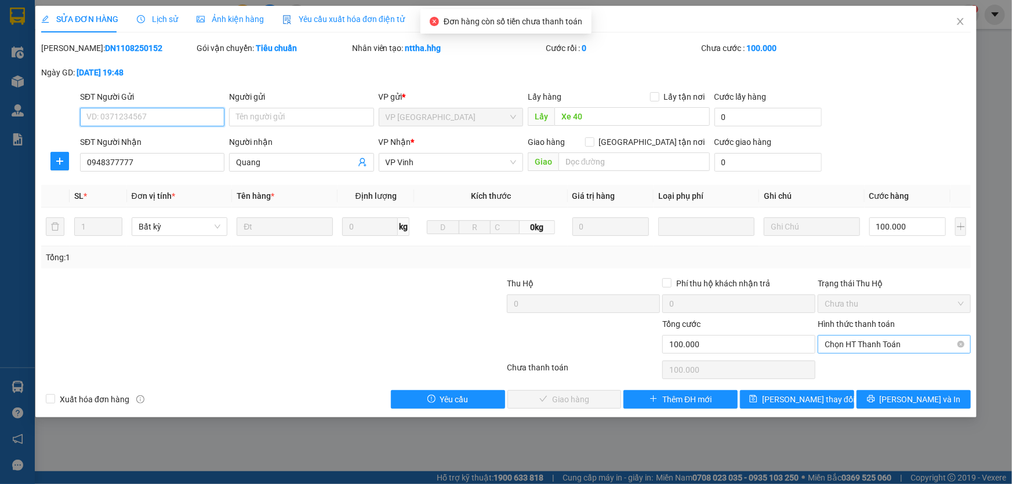
click at [836, 348] on span "Chọn HT Thanh Toán" at bounding box center [894, 344] width 139 height 17
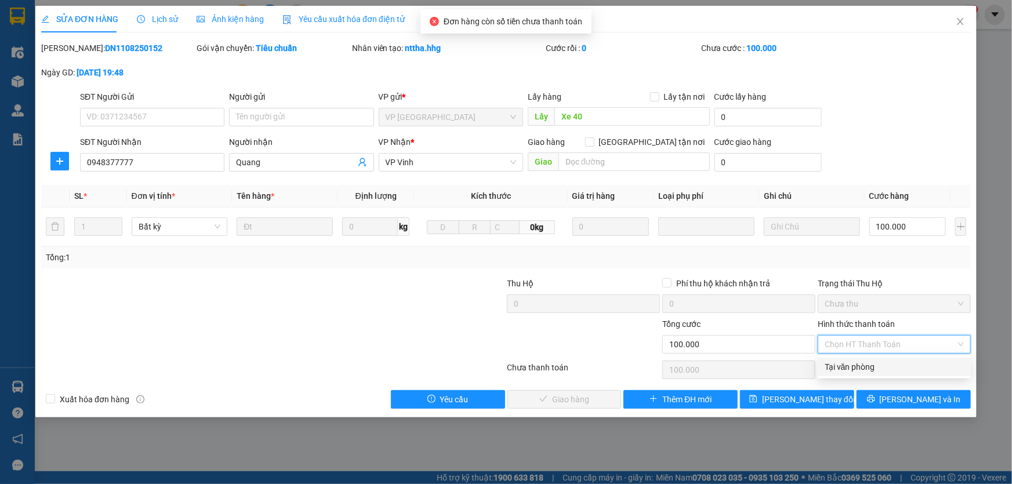
click at [839, 366] on div "Tại văn phòng" at bounding box center [894, 367] width 139 height 13
type input "0"
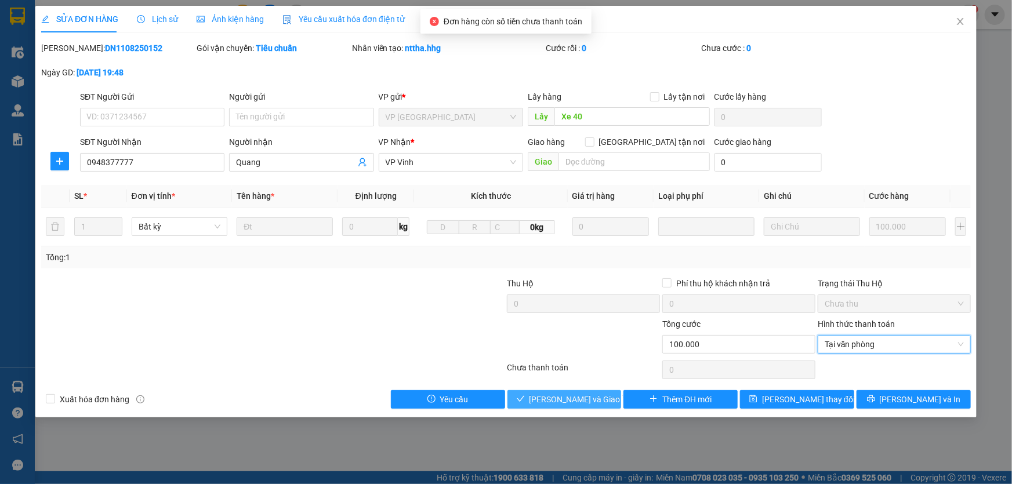
click at [609, 400] on button "[PERSON_NAME] và Giao hàng" at bounding box center [564, 399] width 114 height 19
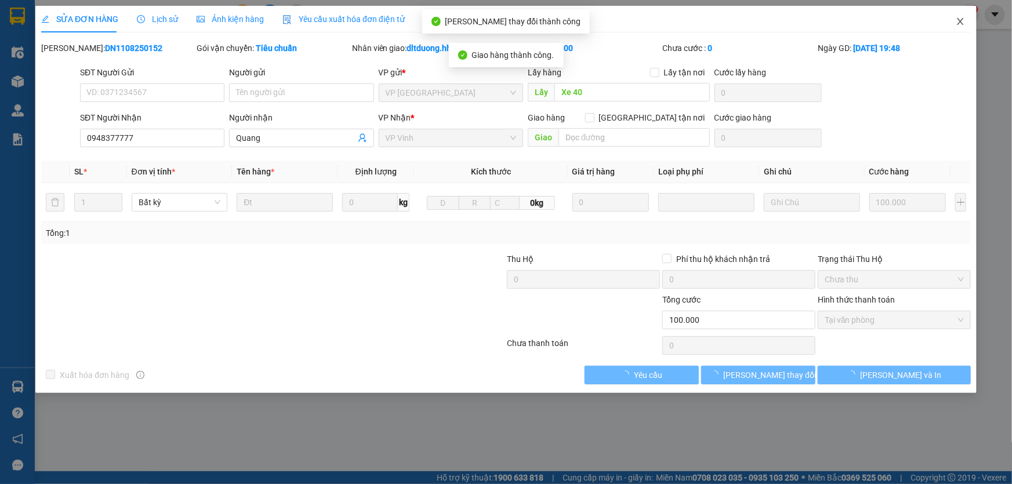
click at [959, 23] on icon "close" at bounding box center [960, 21] width 6 height 7
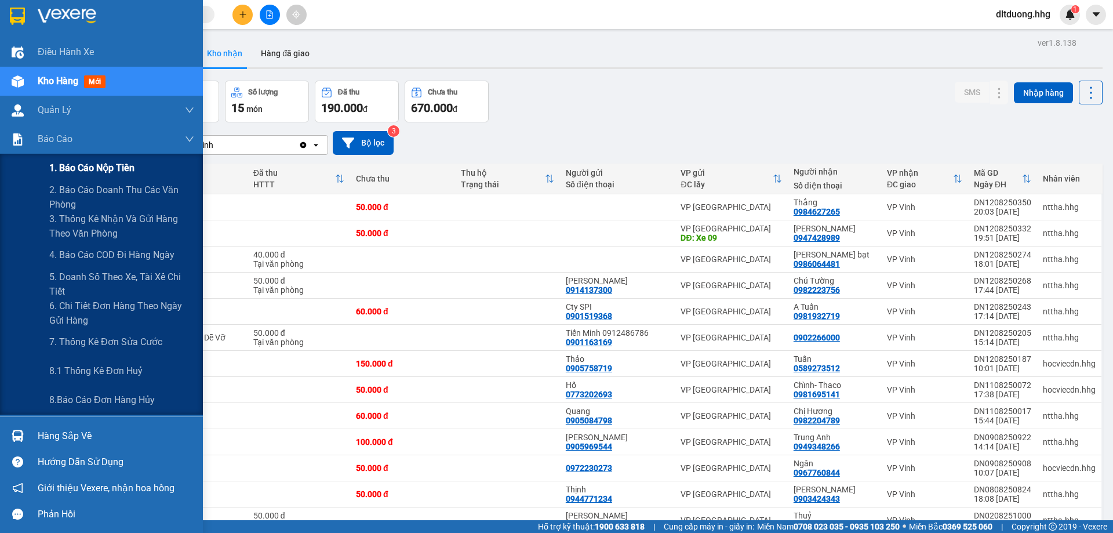
click at [104, 169] on span "1. Báo cáo nộp tiền" at bounding box center [91, 168] width 85 height 14
